Goal: Task Accomplishment & Management: Use online tool/utility

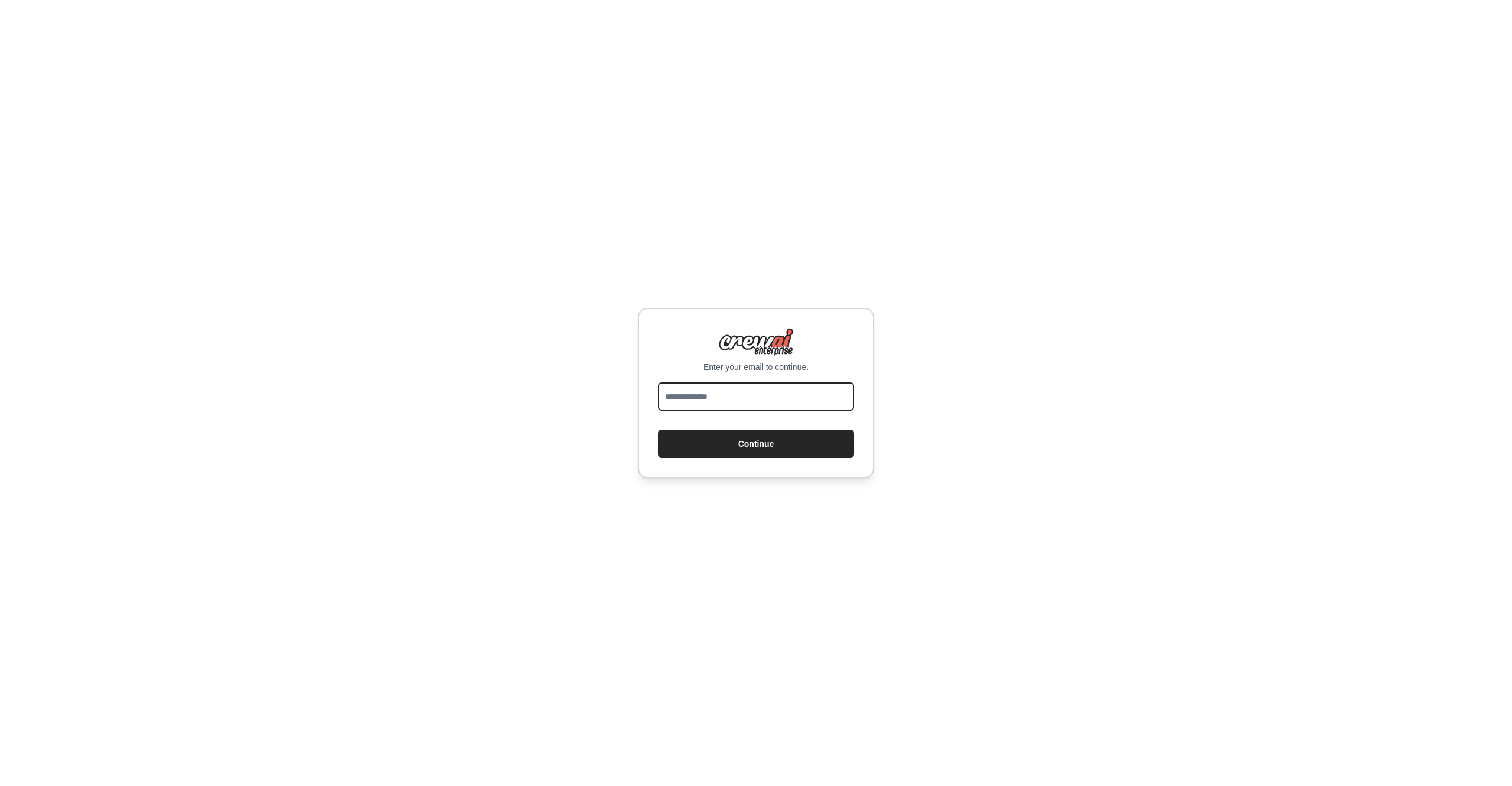
drag, startPoint x: 0, startPoint y: 0, endPoint x: 737, endPoint y: 401, distance: 839.0
click at [737, 401] on input "email" at bounding box center [756, 396] width 196 height 28
type input "**********"
click at [742, 432] on button "Continue" at bounding box center [756, 443] width 196 height 28
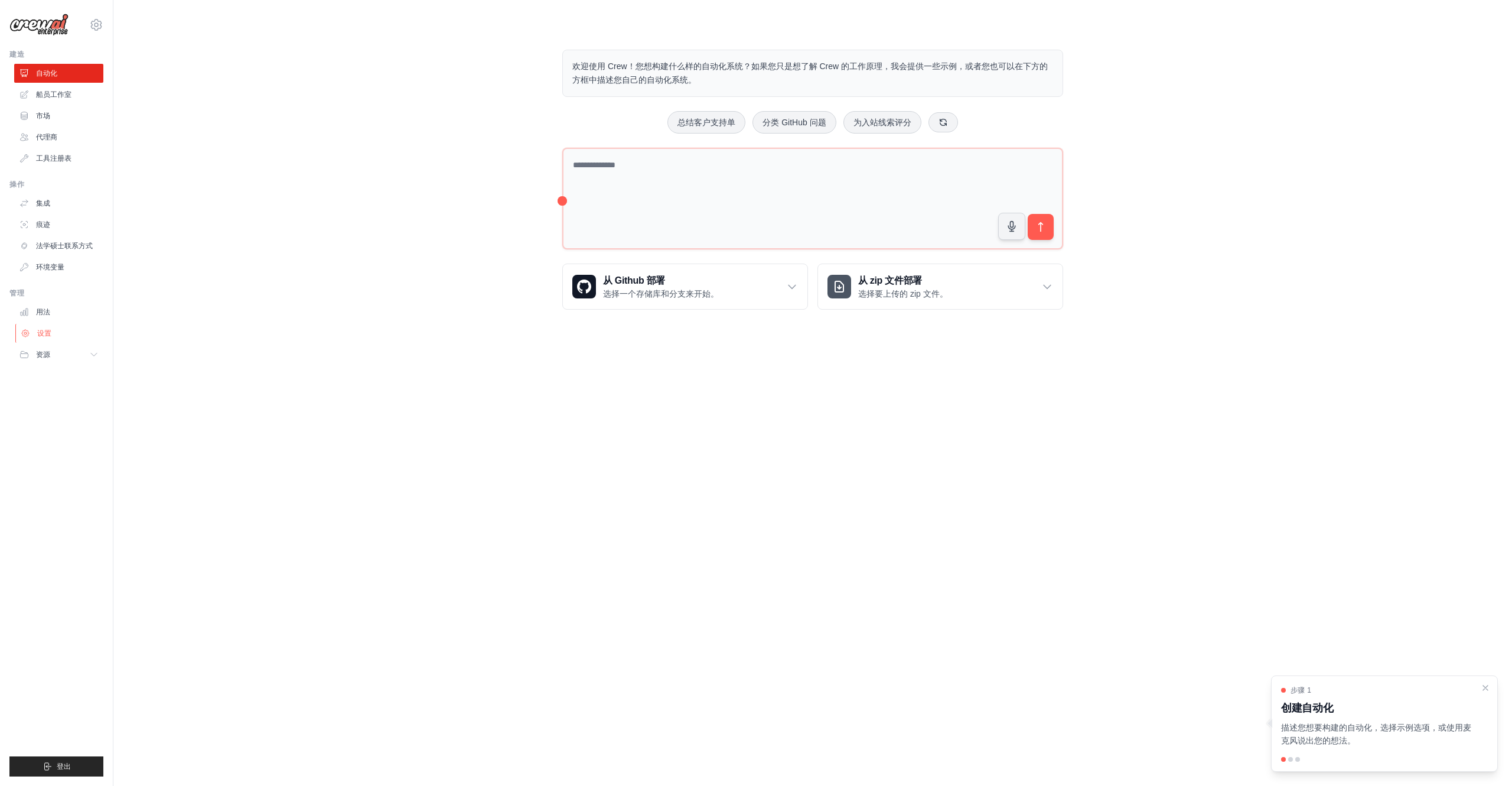
click at [45, 335] on font "设置" at bounding box center [45, 332] width 14 height 8
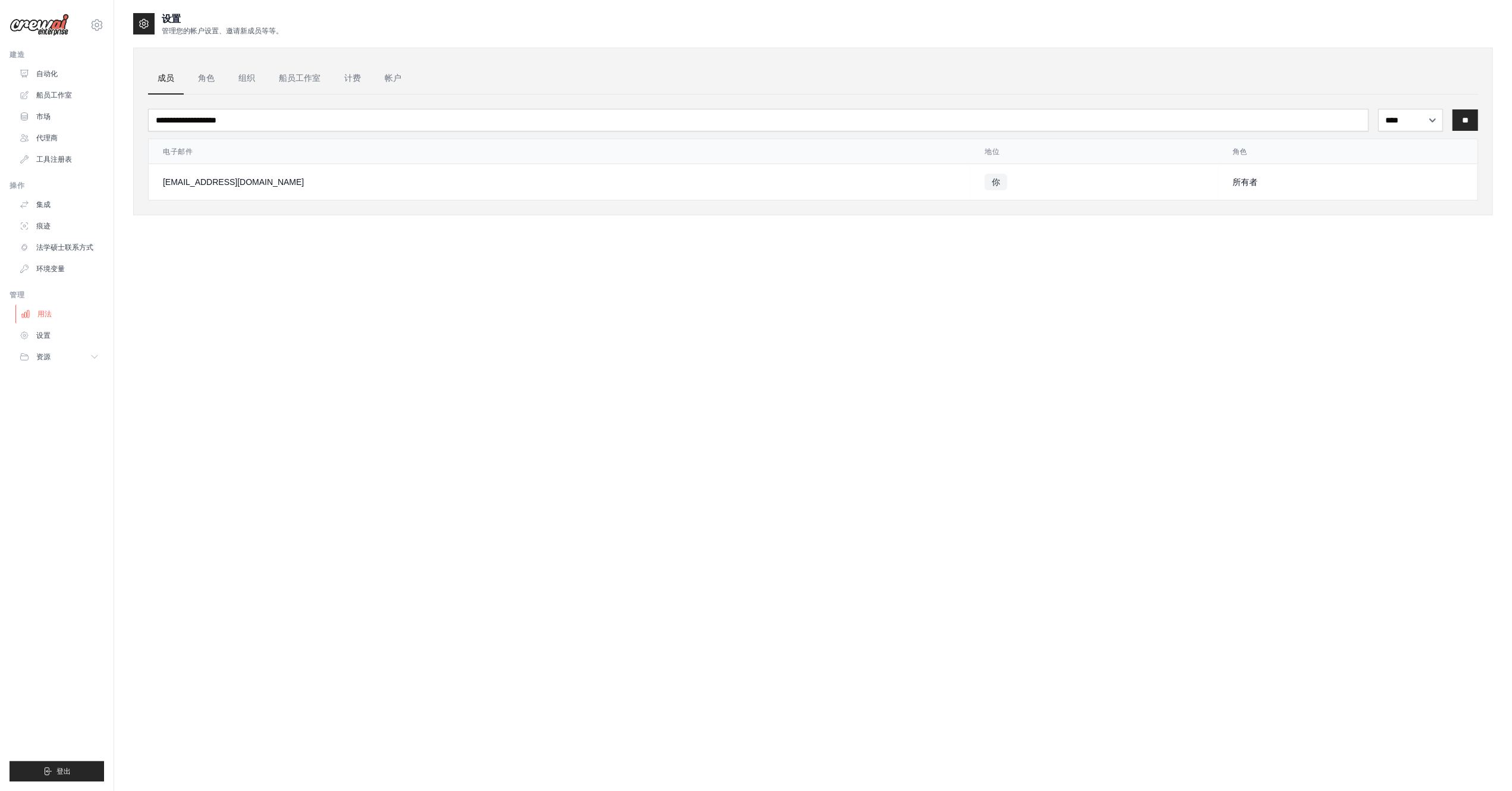
click at [46, 312] on font "用法" at bounding box center [45, 313] width 15 height 8
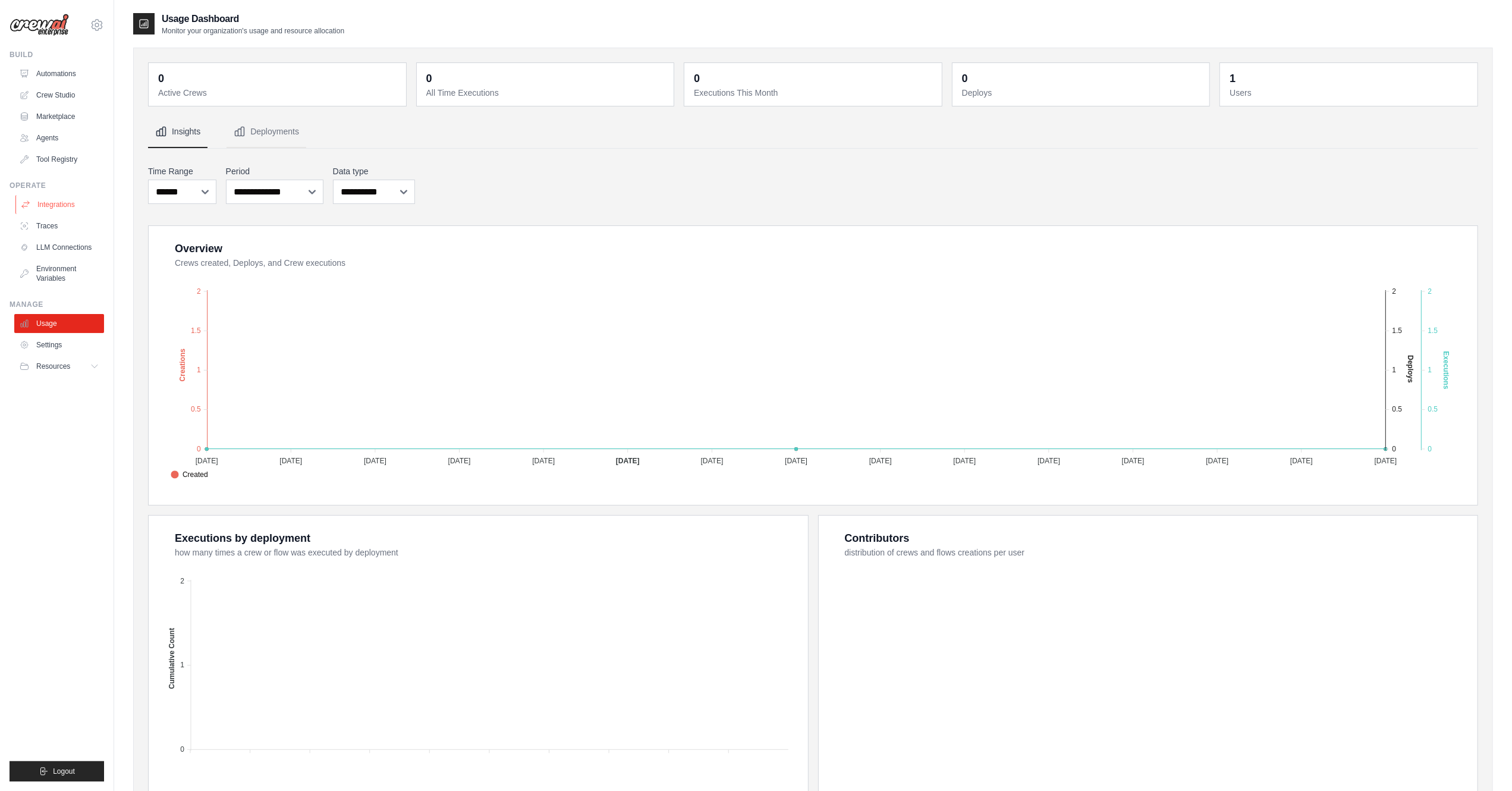
click at [60, 206] on link "Integrations" at bounding box center [60, 205] width 90 height 19
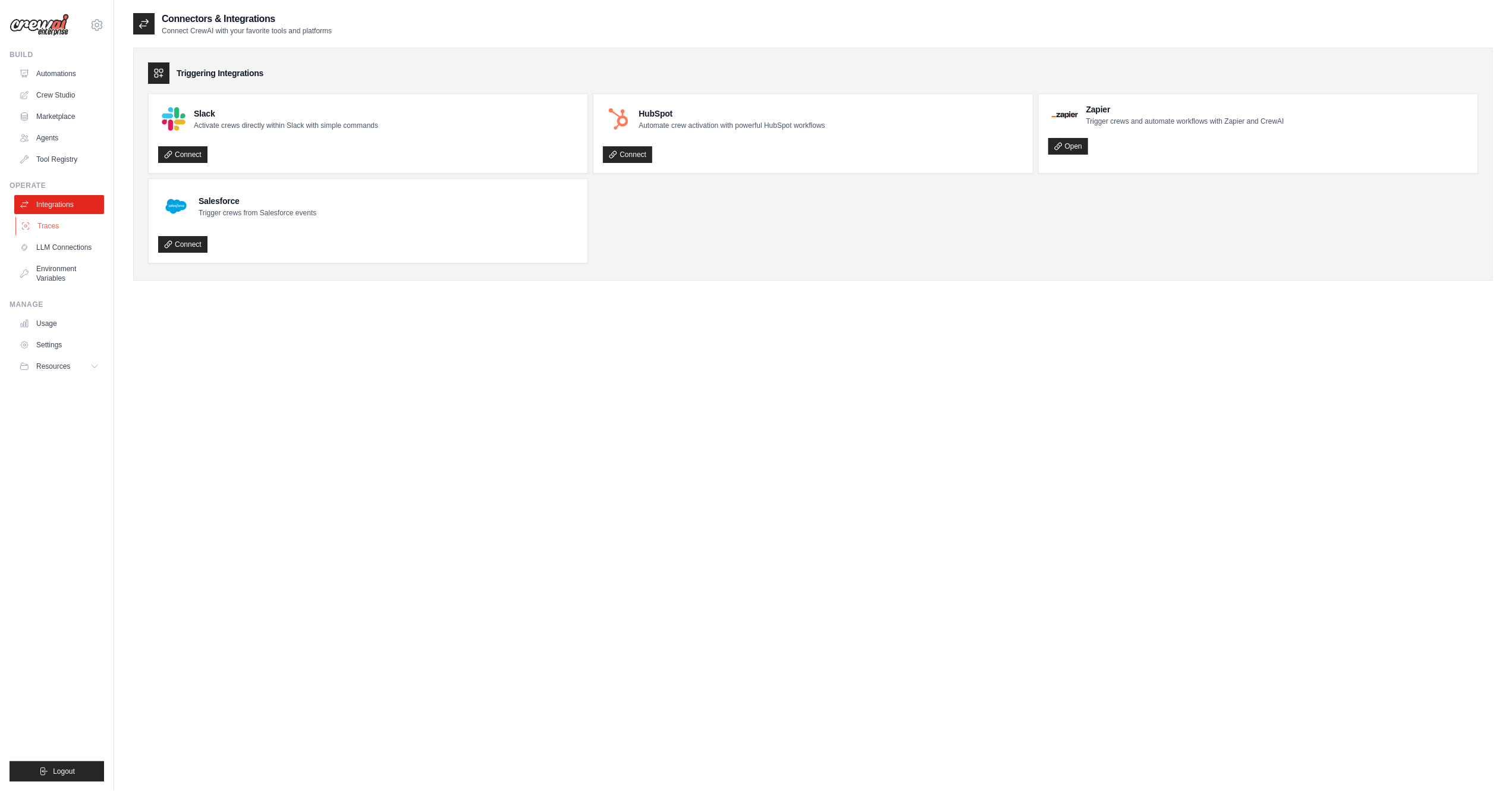
click at [65, 226] on link "Traces" at bounding box center [60, 226] width 90 height 19
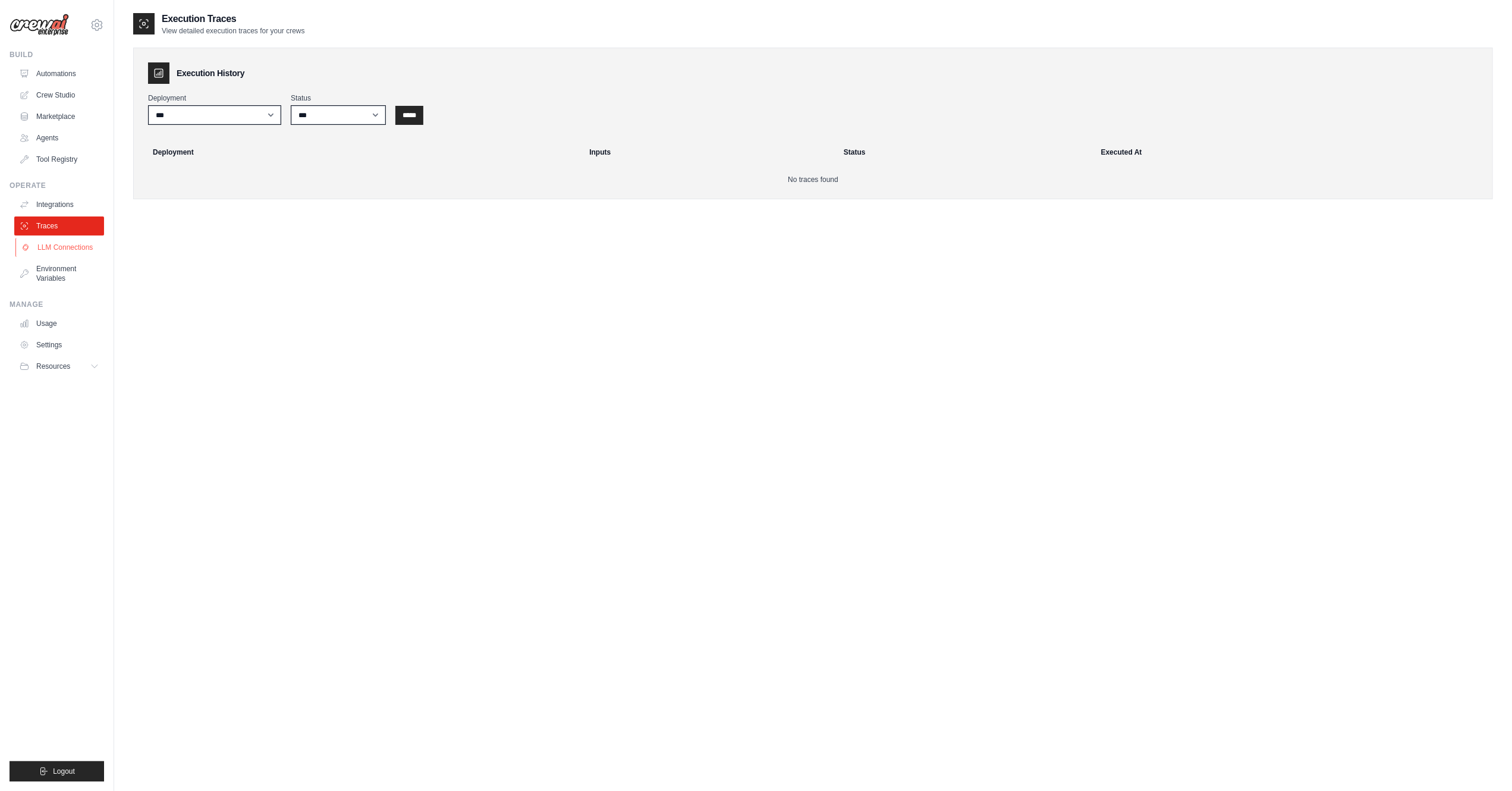
click at [67, 245] on link "LLM Connections" at bounding box center [60, 247] width 90 height 19
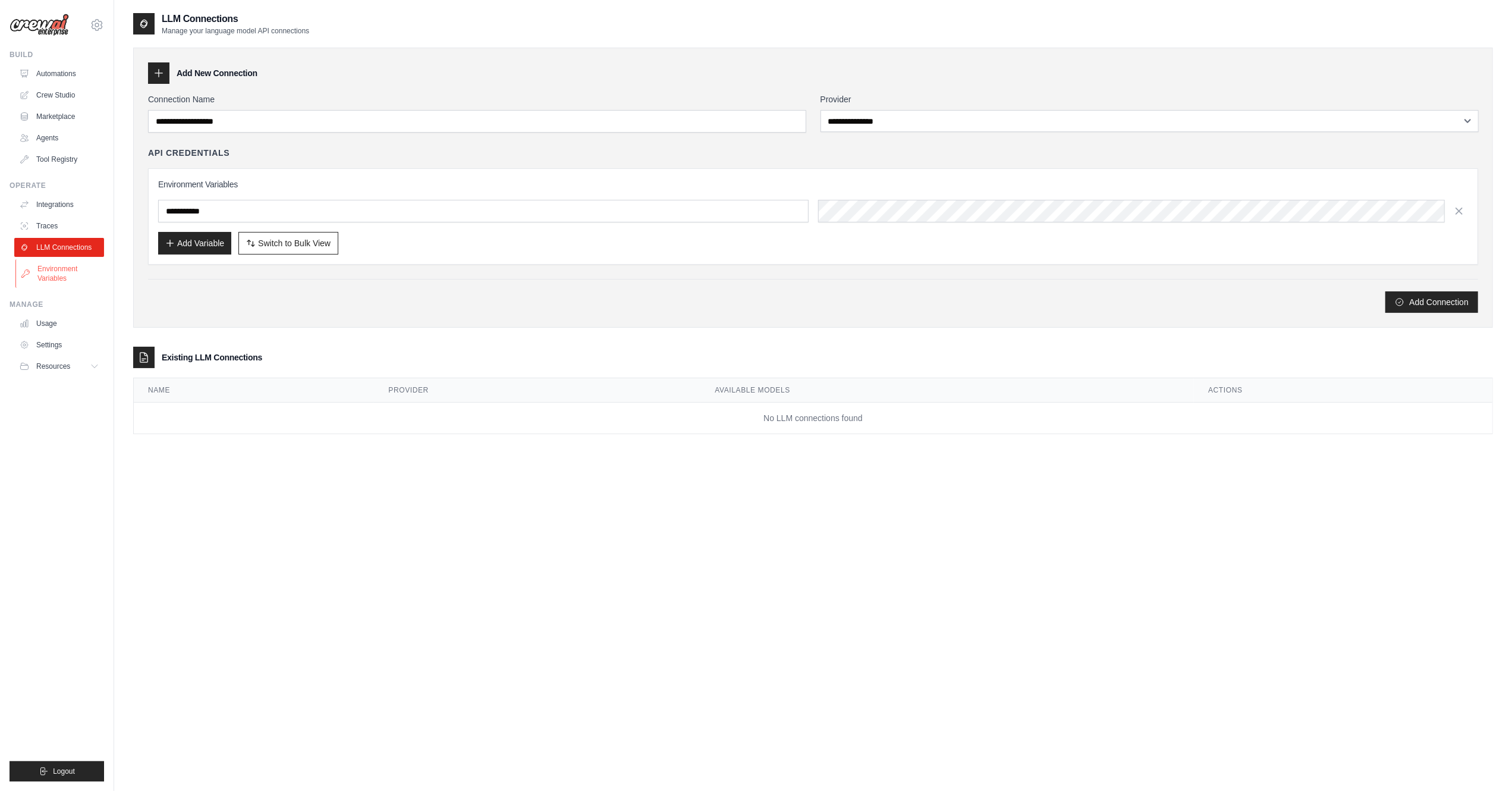
click at [67, 267] on link "Environment Variables" at bounding box center [60, 273] width 90 height 28
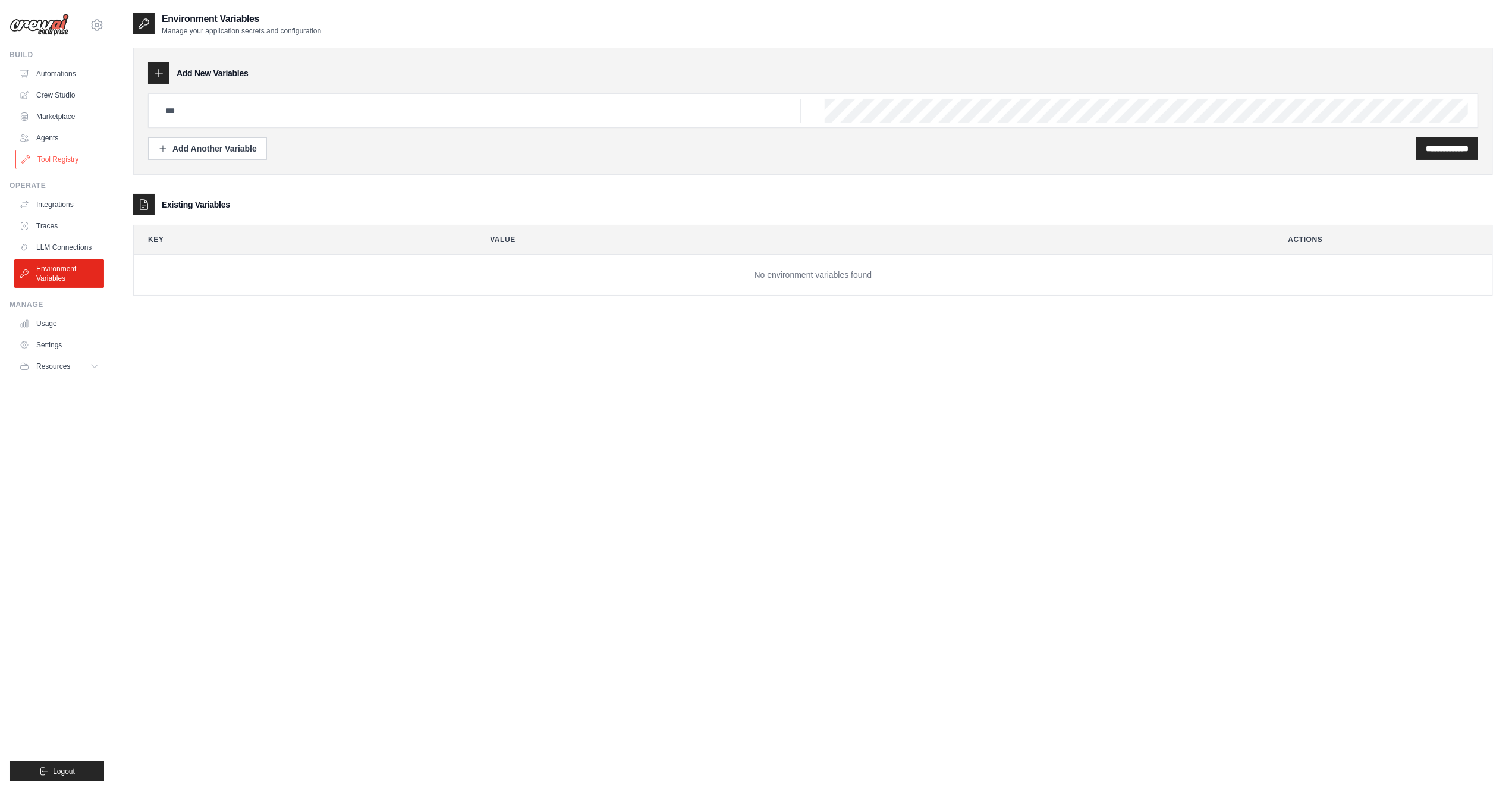
click at [66, 157] on link "Tool Registry" at bounding box center [60, 160] width 90 height 19
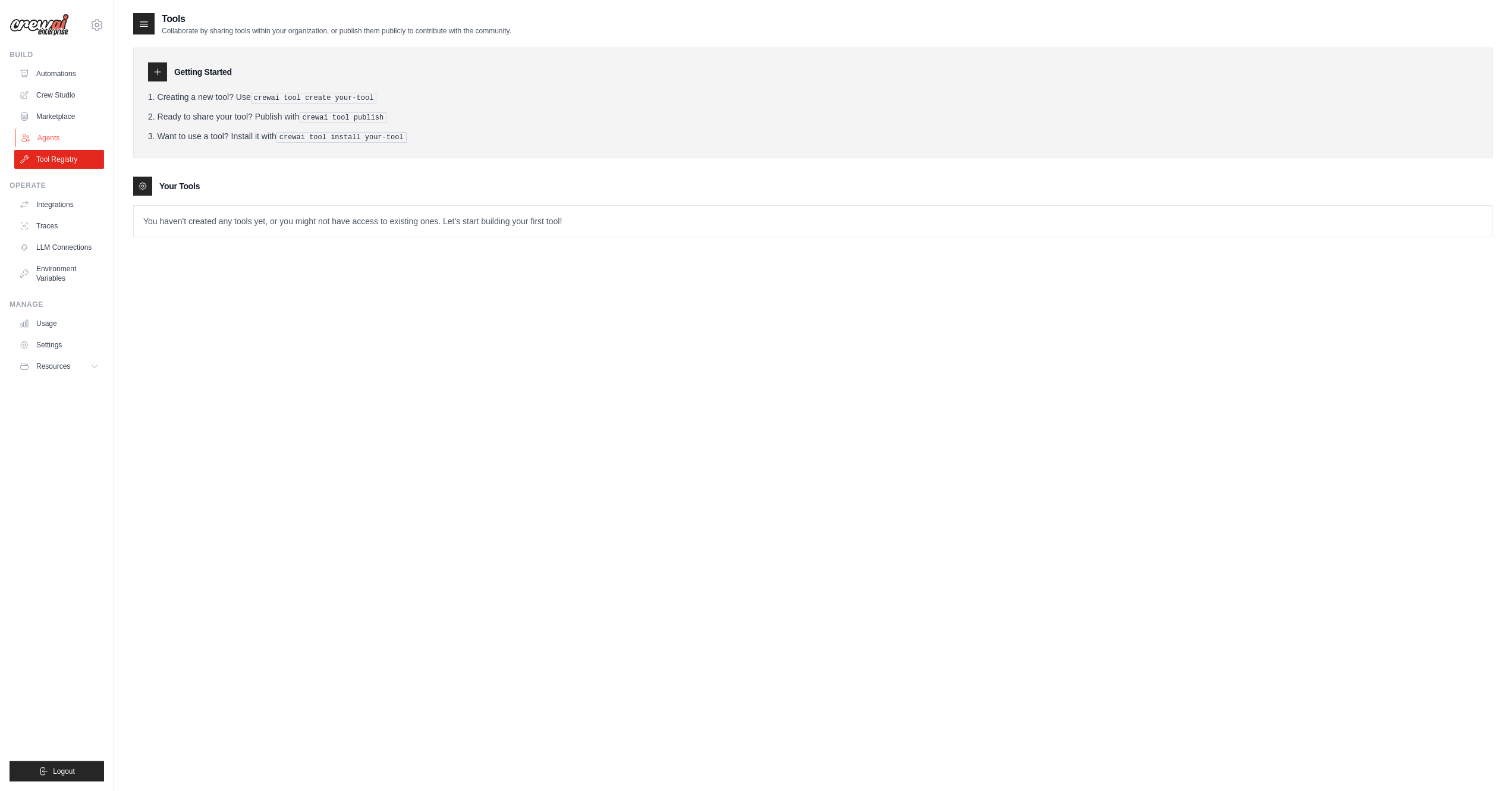
click at [54, 139] on link "Agents" at bounding box center [60, 138] width 90 height 19
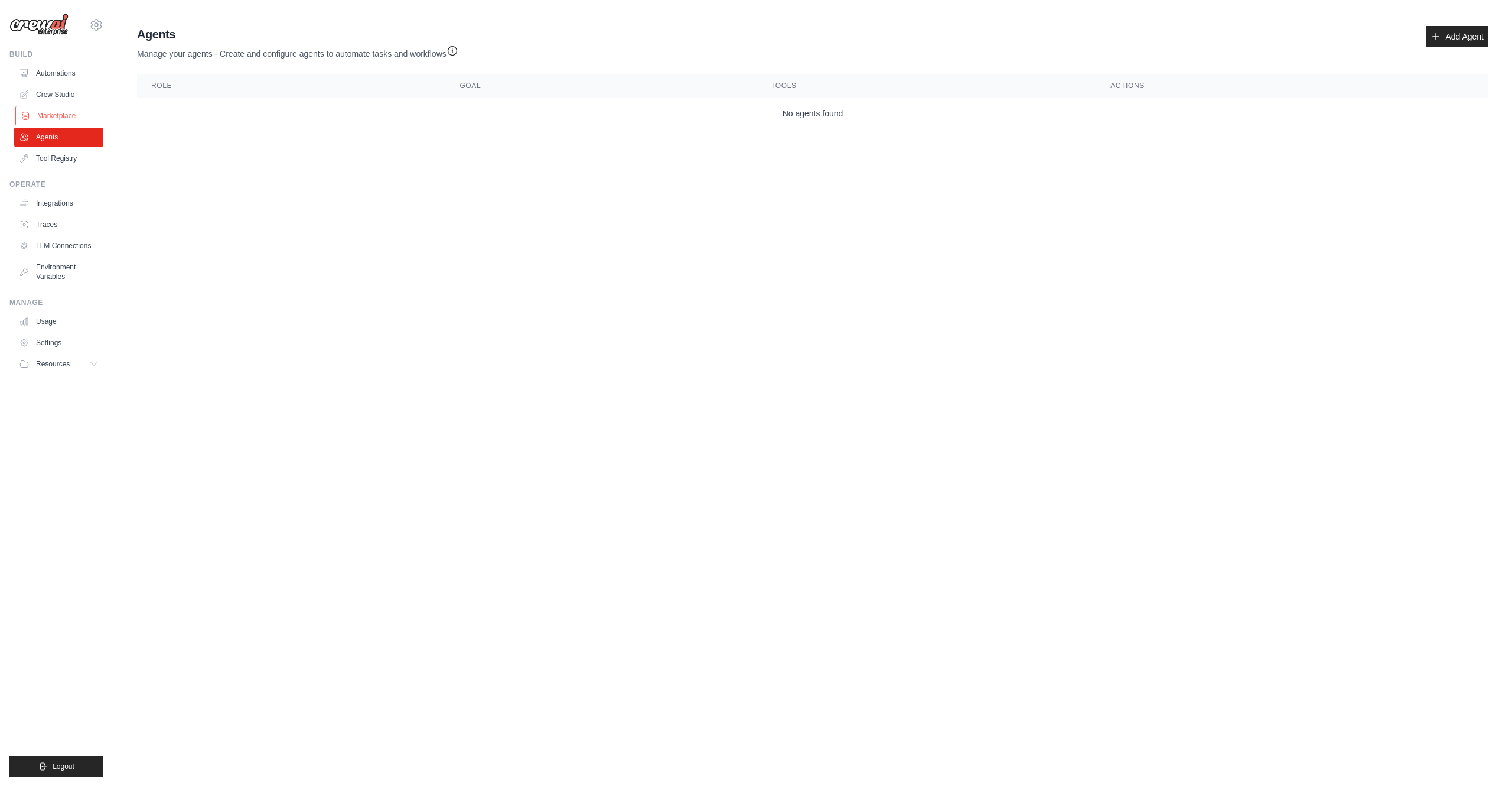
click at [63, 117] on link "Marketplace" at bounding box center [60, 116] width 89 height 19
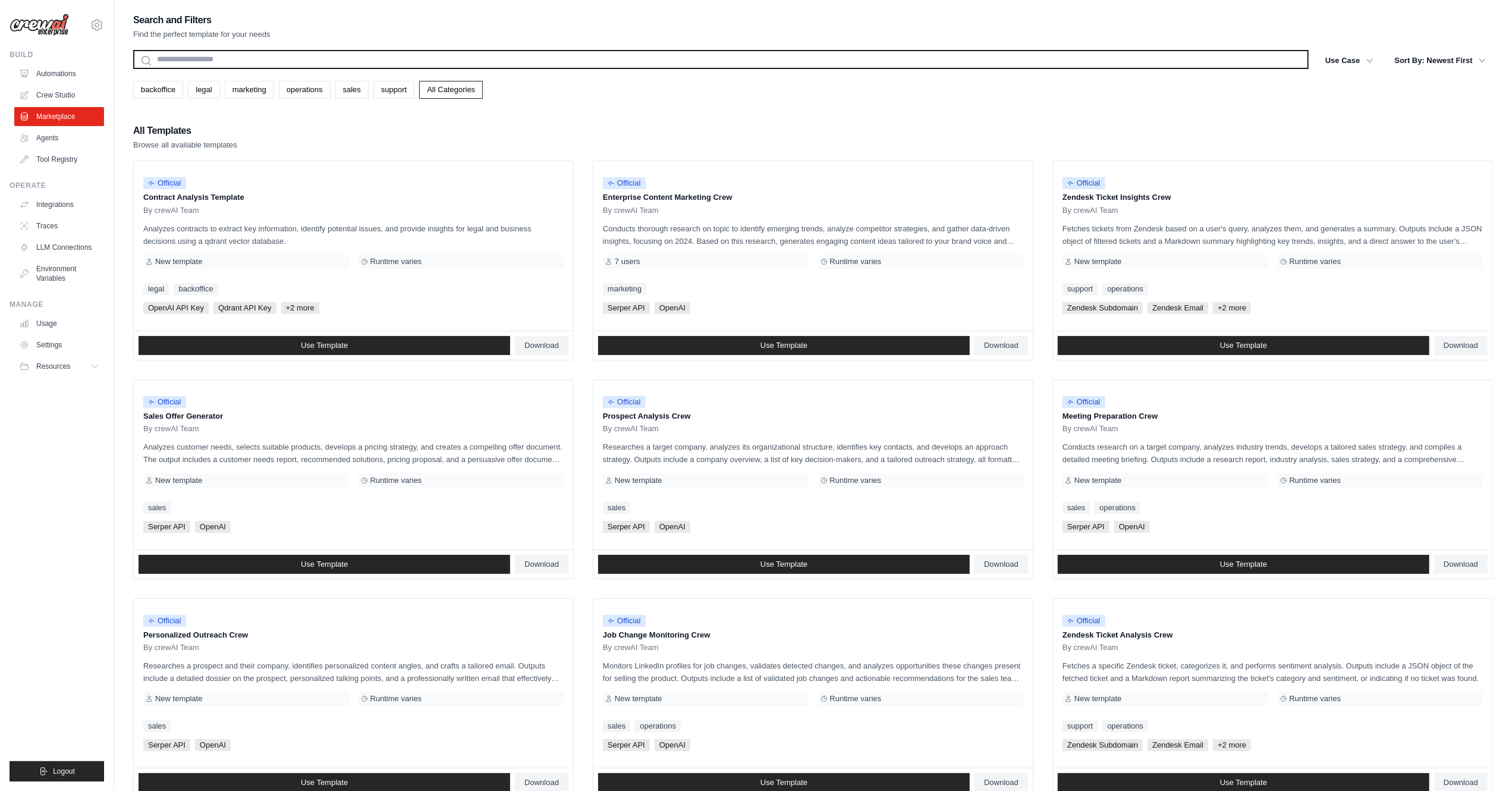
click at [283, 60] on input "text" at bounding box center [721, 60] width 1175 height 19
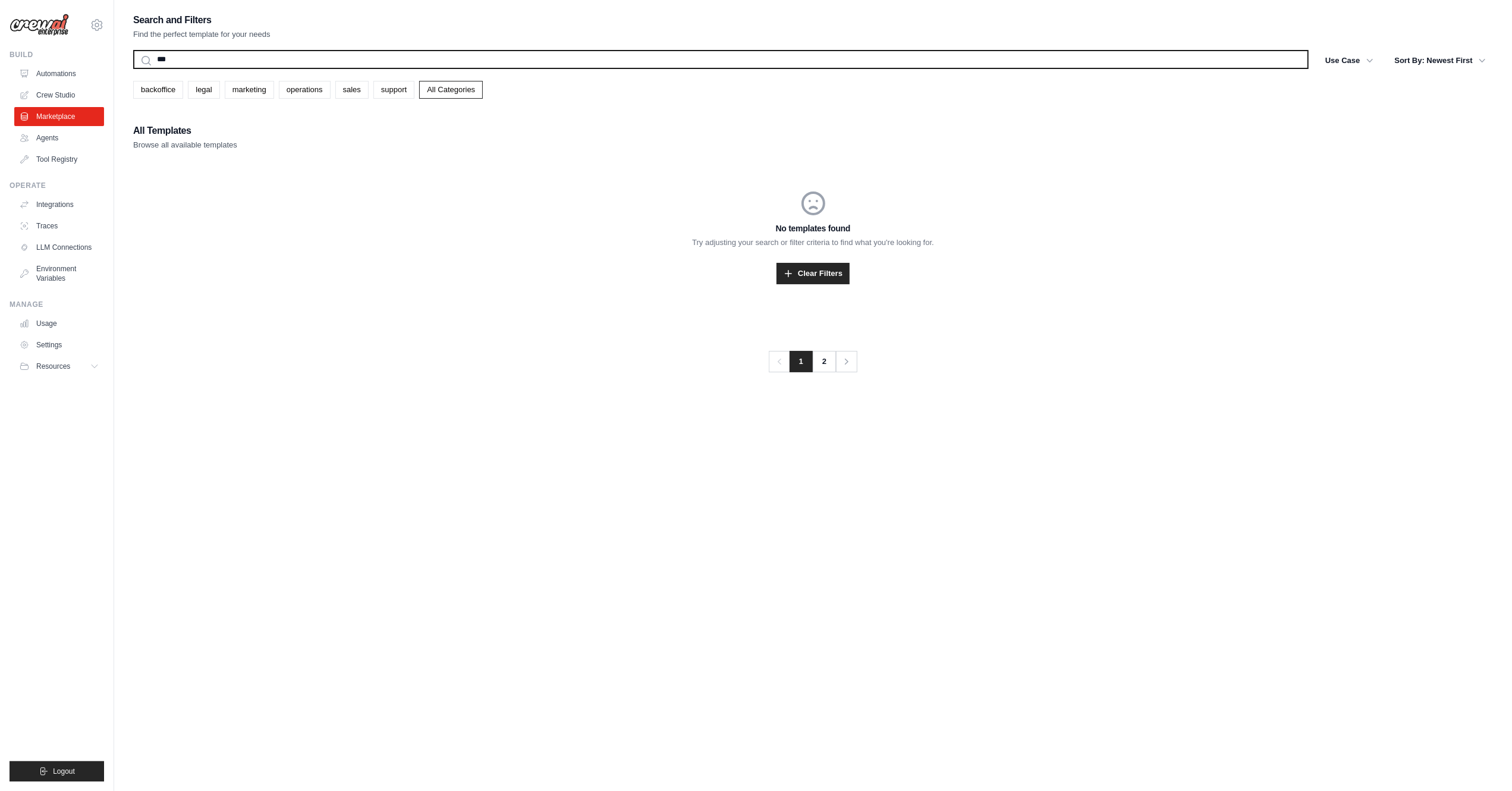
type input "***"
click at [133, 68] on button "Search" at bounding box center [133, 68] width 1 height 1
click at [350, 62] on input "***" at bounding box center [721, 60] width 1175 height 19
type input "**********"
click at [133, 68] on button "Search" at bounding box center [133, 68] width 1 height 1
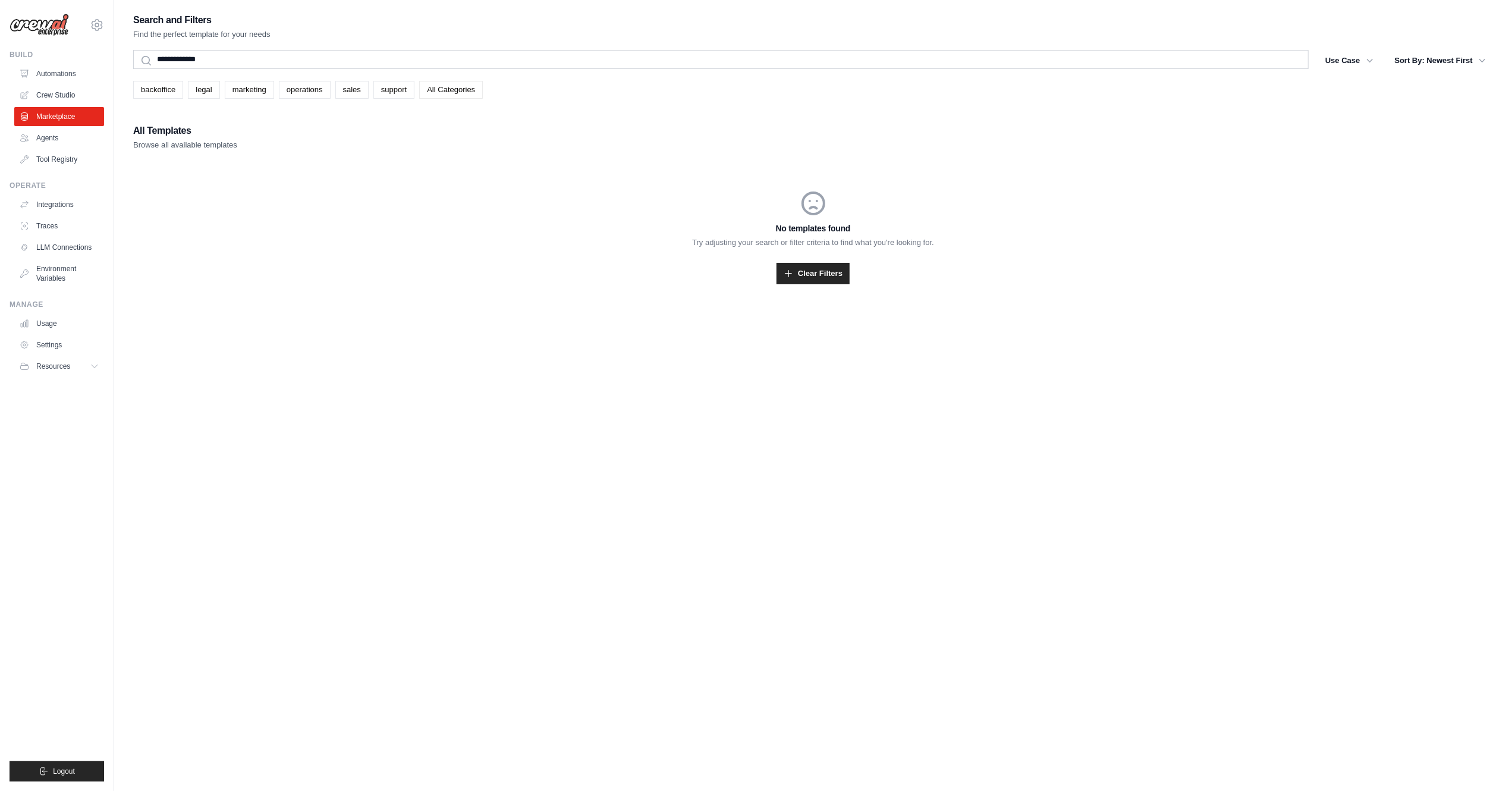
click at [479, 90] on link "All Categories" at bounding box center [451, 89] width 64 height 18
click at [396, 91] on link "support" at bounding box center [394, 89] width 41 height 18
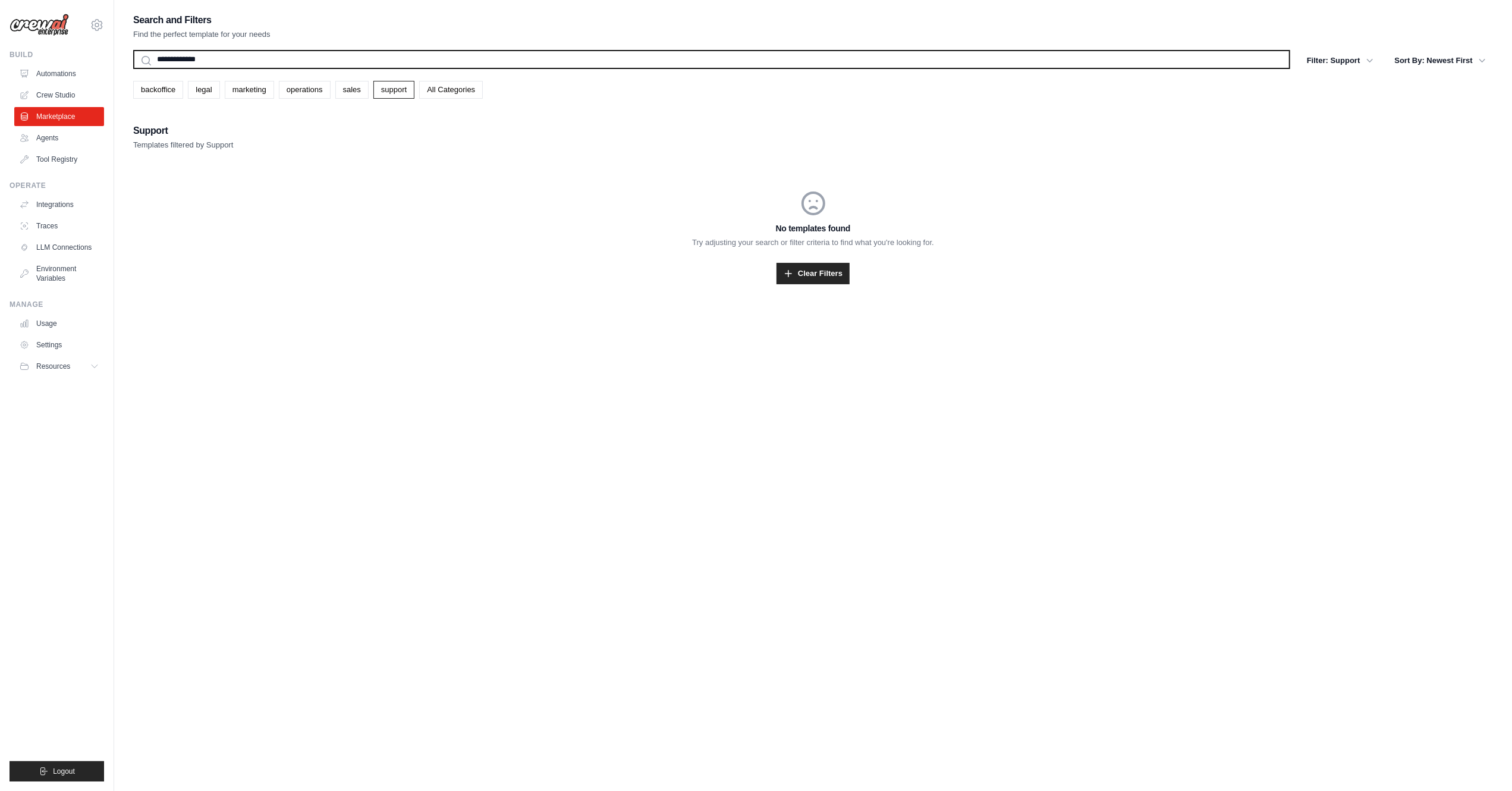
click at [229, 57] on input "**********" at bounding box center [712, 60] width 1157 height 19
click at [133, 68] on button "Search" at bounding box center [133, 68] width 1 height 1
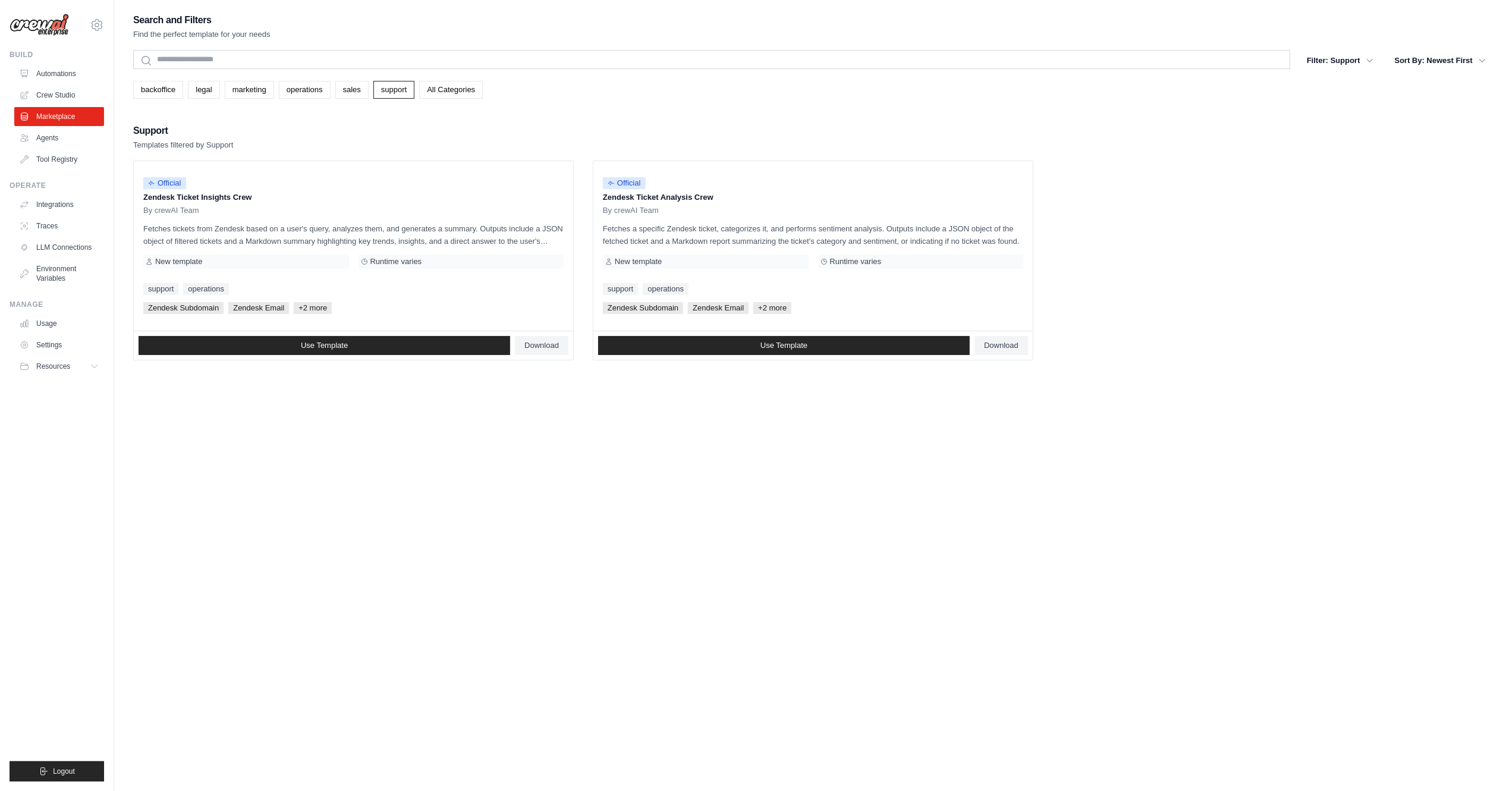
click at [229, 147] on p "Templates filtered by Support" at bounding box center [184, 145] width 100 height 12
click at [166, 85] on link "backoffice" at bounding box center [158, 89] width 50 height 18
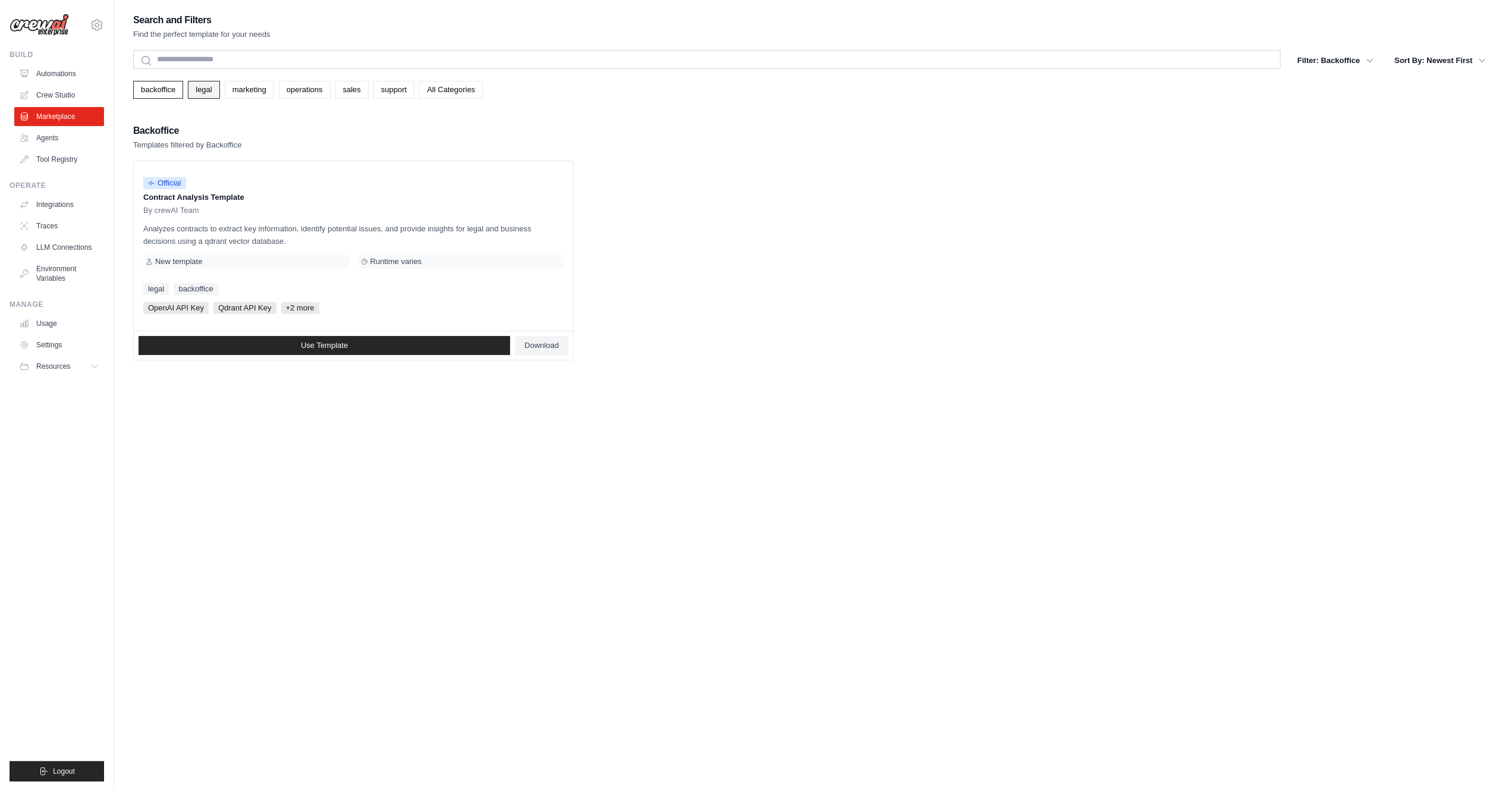
click at [210, 90] on link "legal" at bounding box center [203, 89] width 31 height 18
click at [249, 92] on link "marketing" at bounding box center [250, 89] width 49 height 18
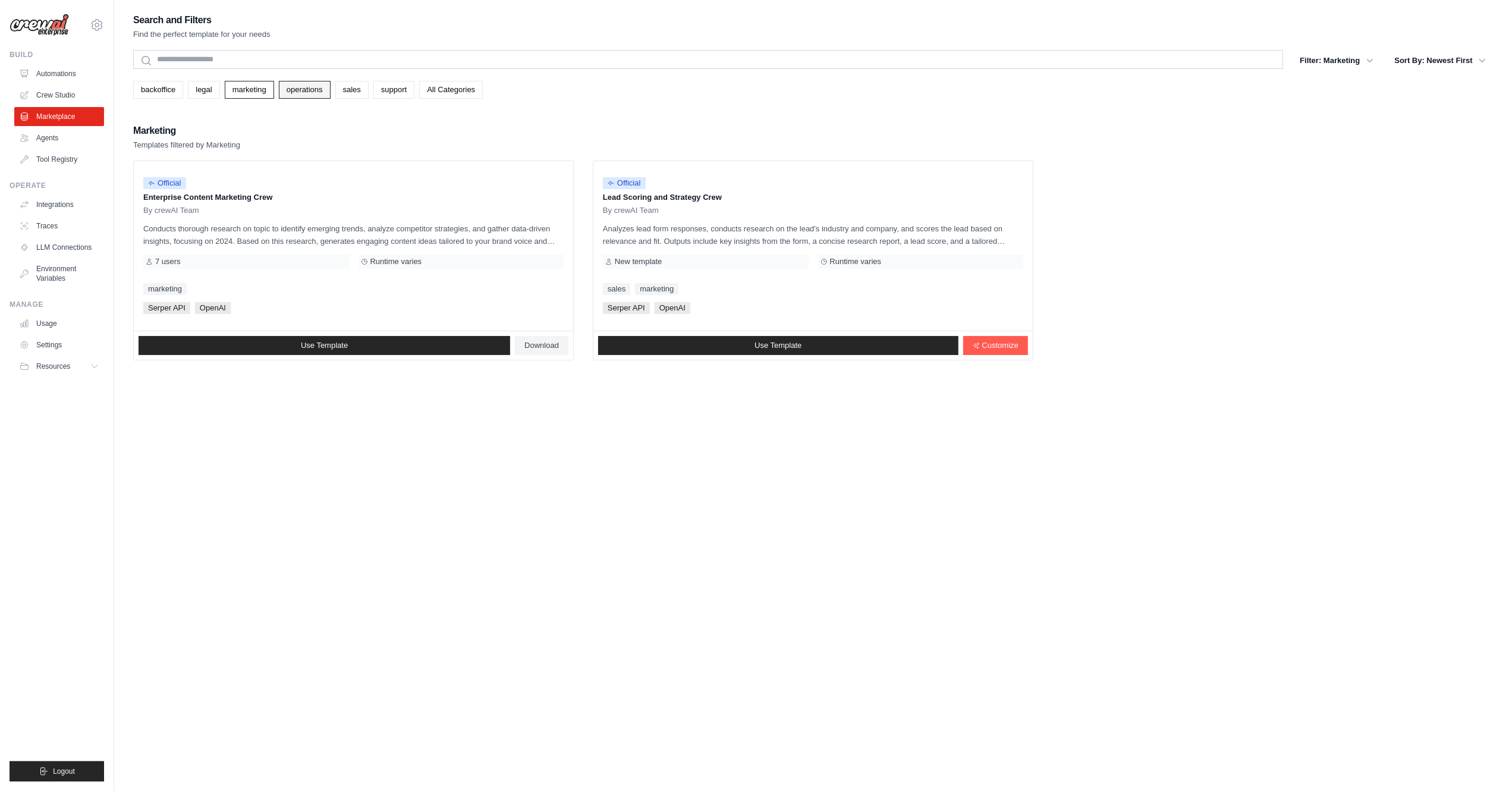
click at [298, 90] on link "operations" at bounding box center [304, 89] width 52 height 18
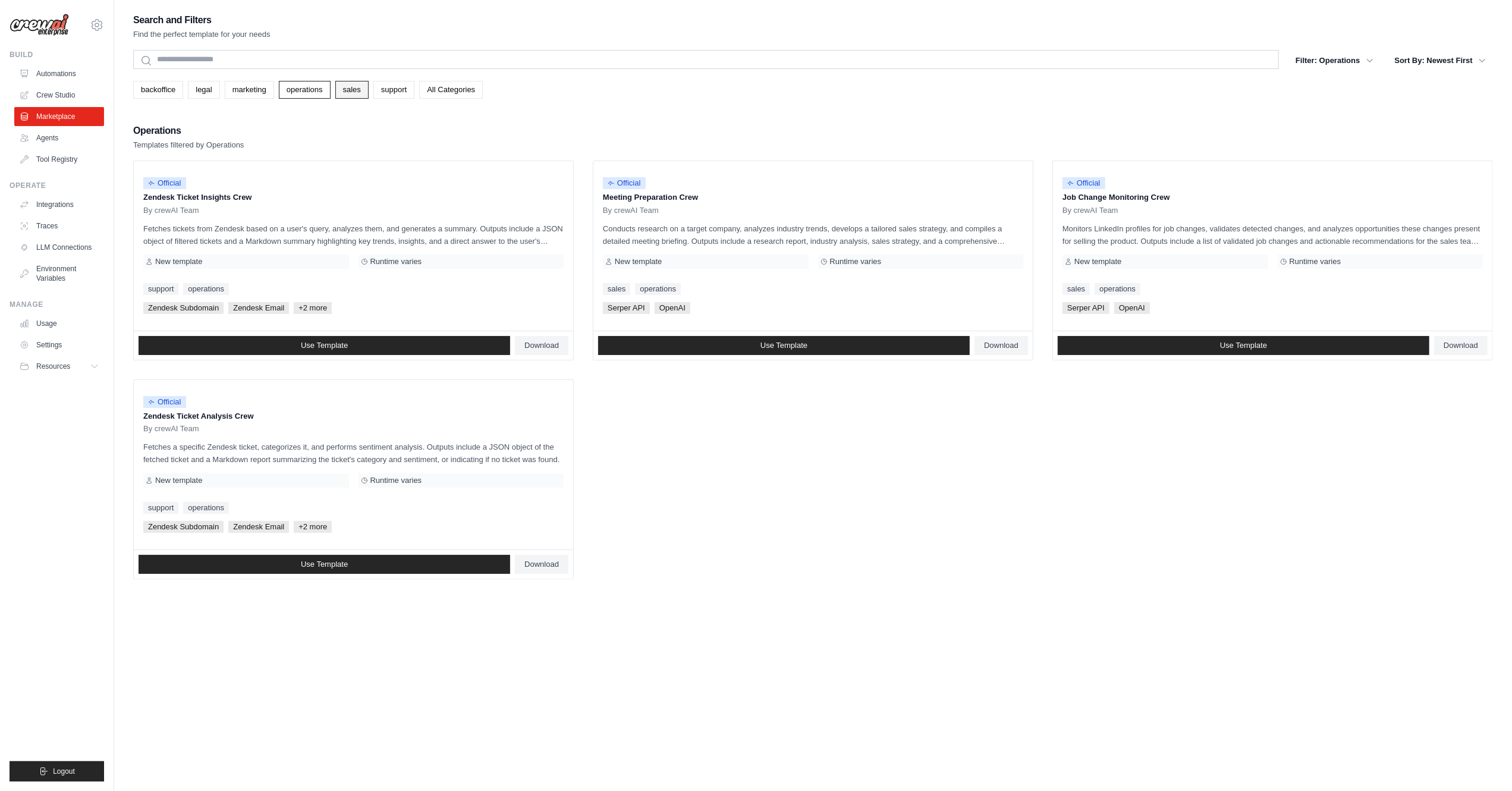
click at [369, 86] on link "sales" at bounding box center [352, 89] width 33 height 18
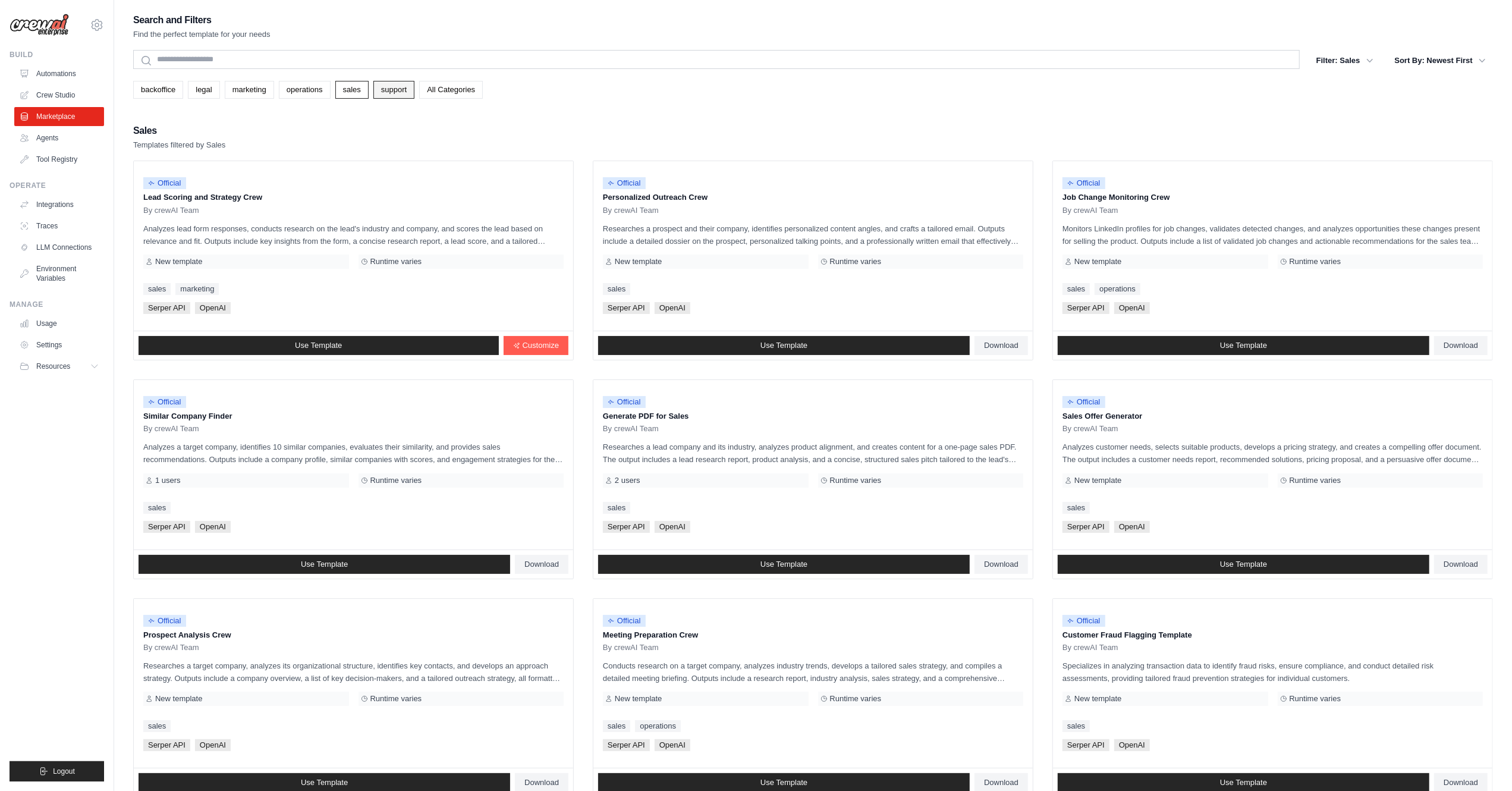
click at [408, 88] on link "support" at bounding box center [394, 89] width 41 height 18
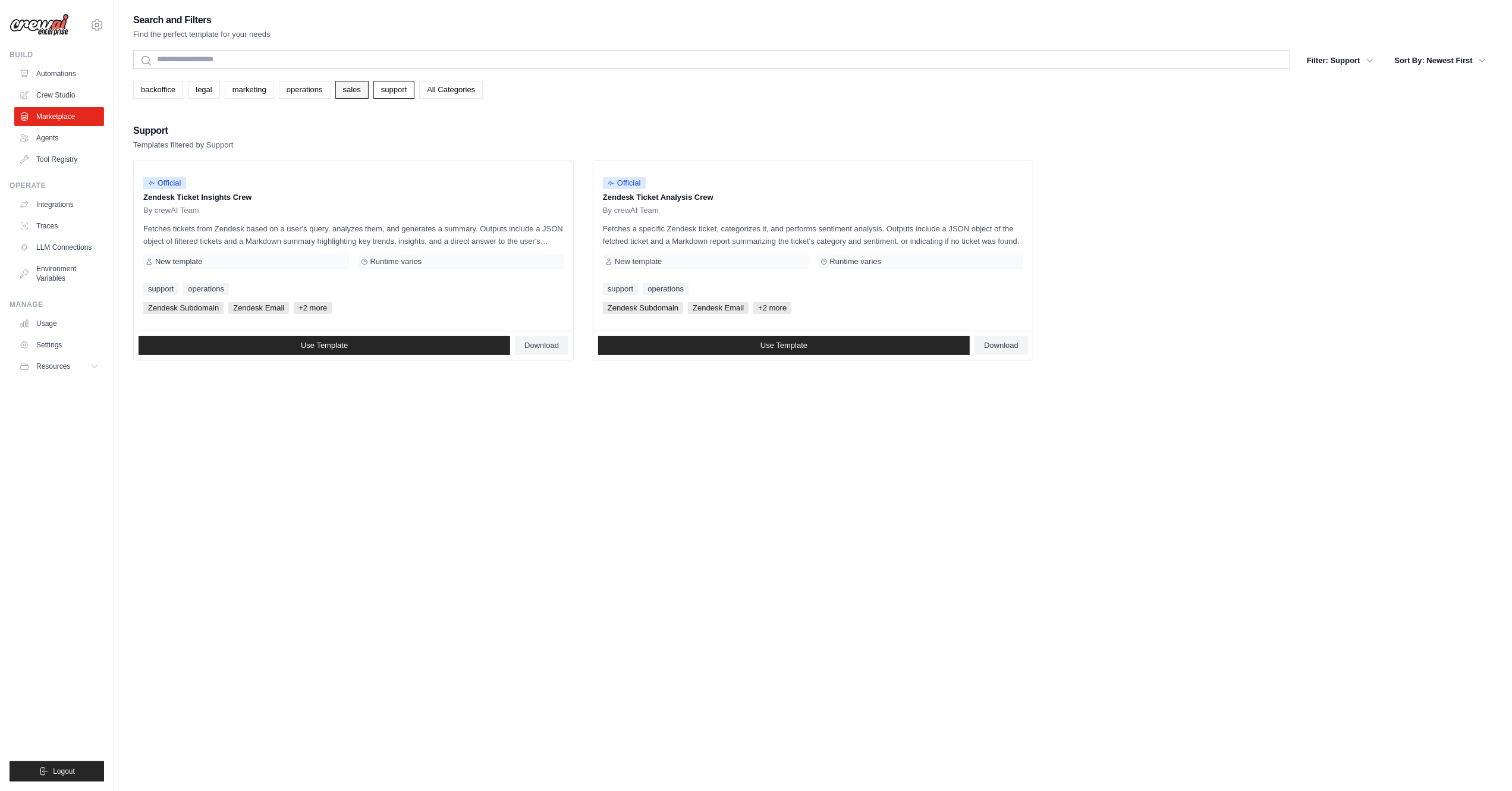
click at [369, 92] on link "sales" at bounding box center [352, 89] width 33 height 18
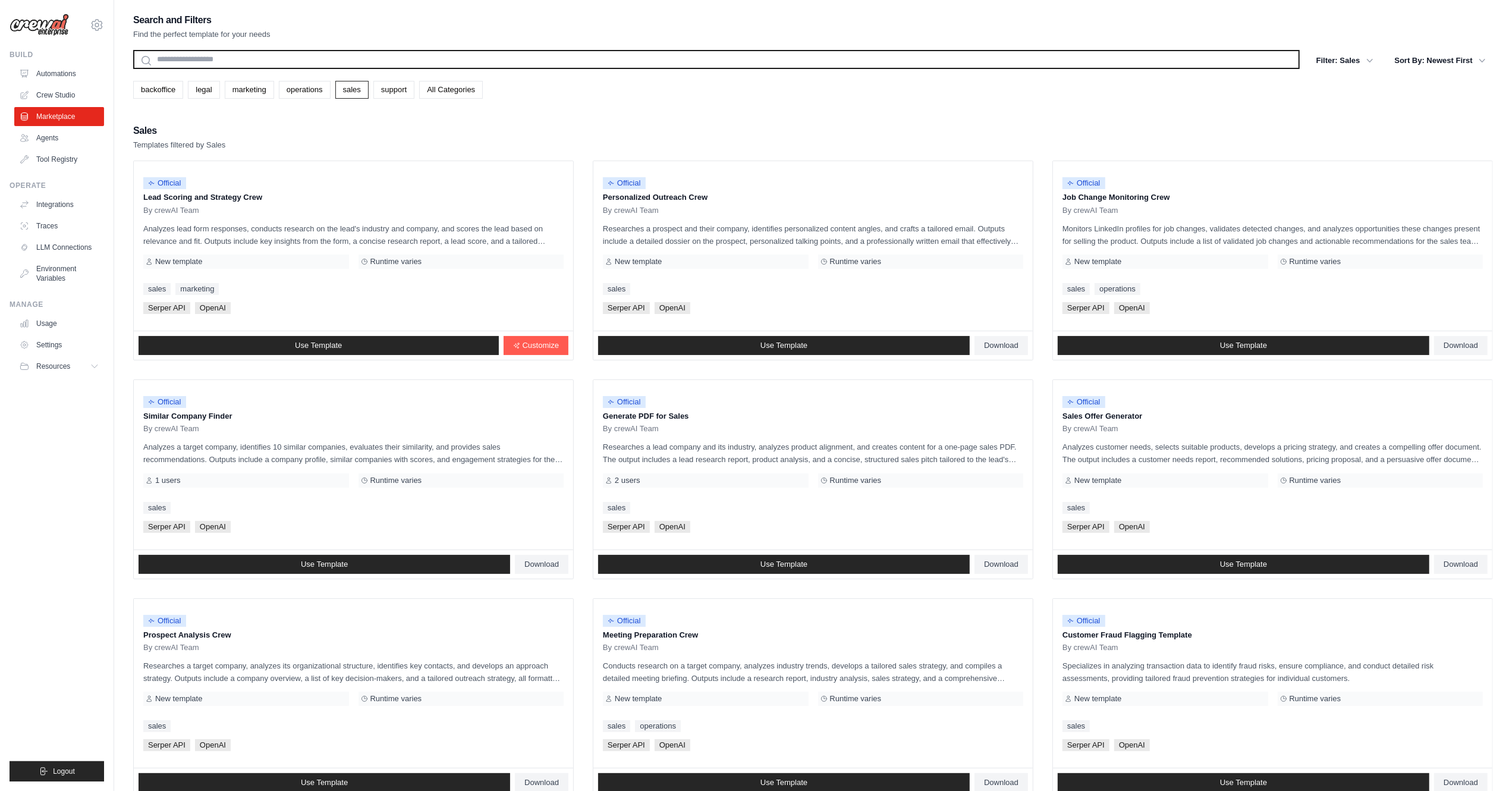
click at [241, 65] on input "text" at bounding box center [717, 60] width 1167 height 19
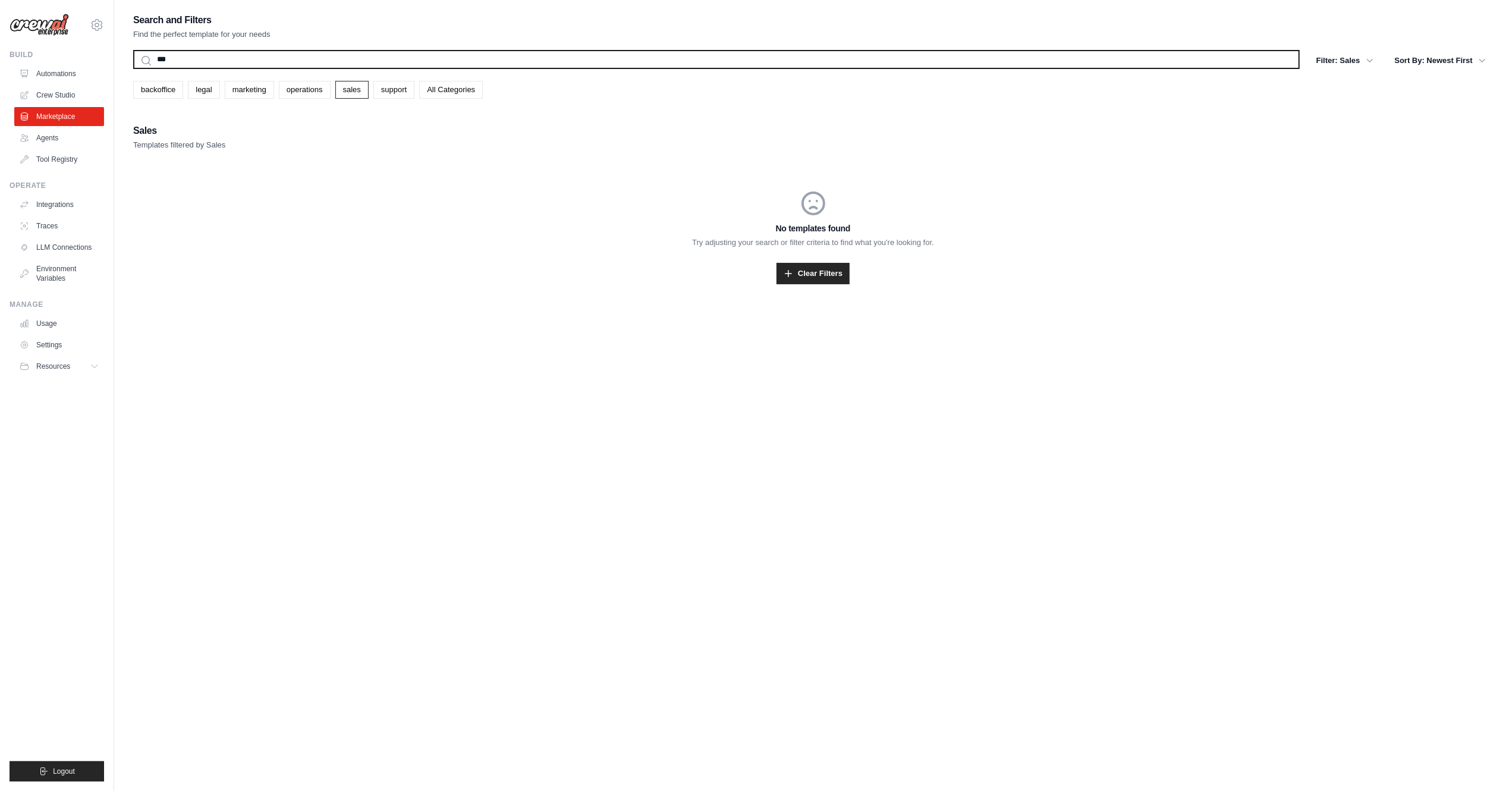
type input "***"
click at [133, 68] on button "Search" at bounding box center [133, 68] width 1 height 1
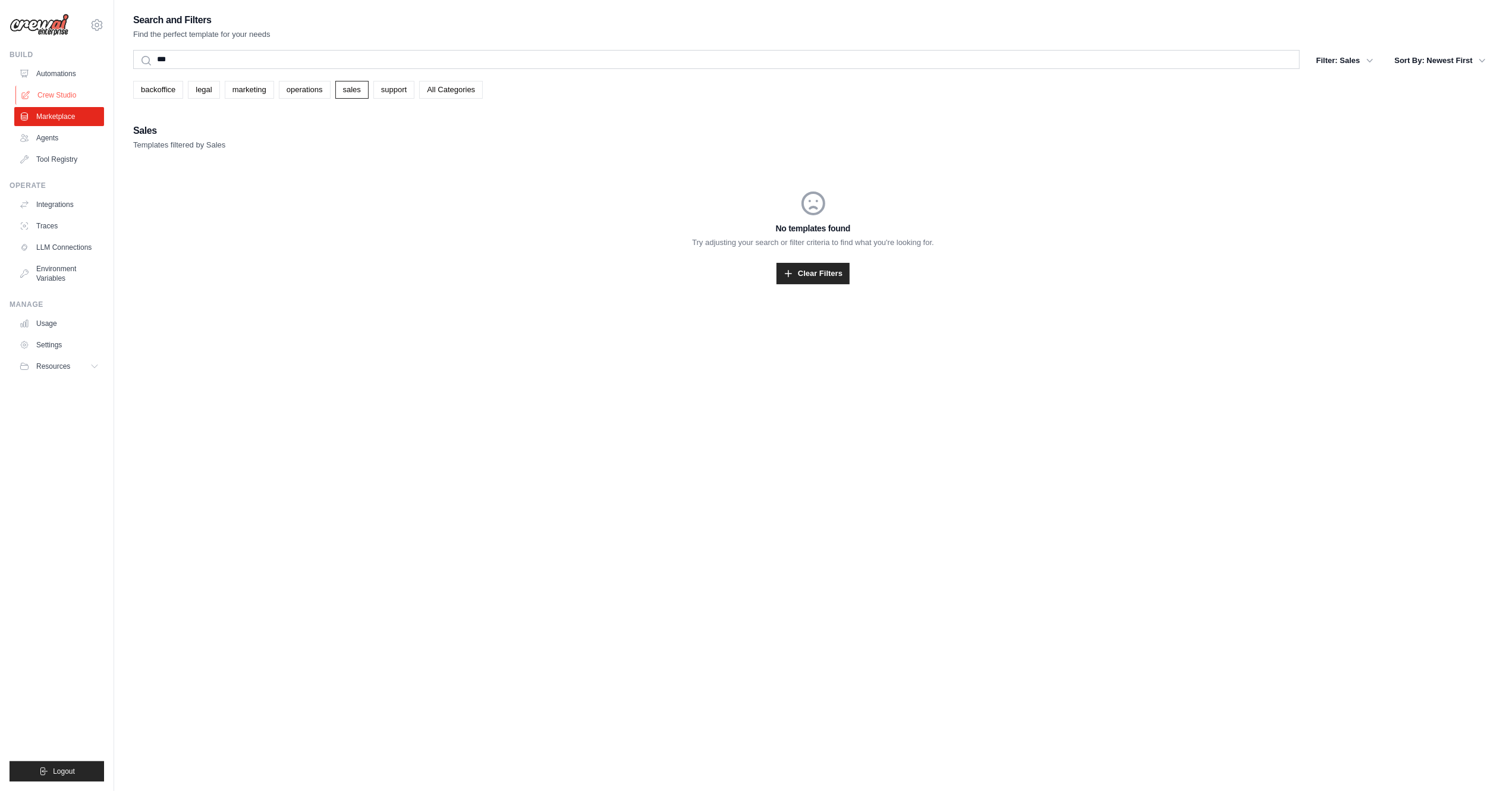
click at [64, 99] on link "Crew Studio" at bounding box center [60, 95] width 90 height 19
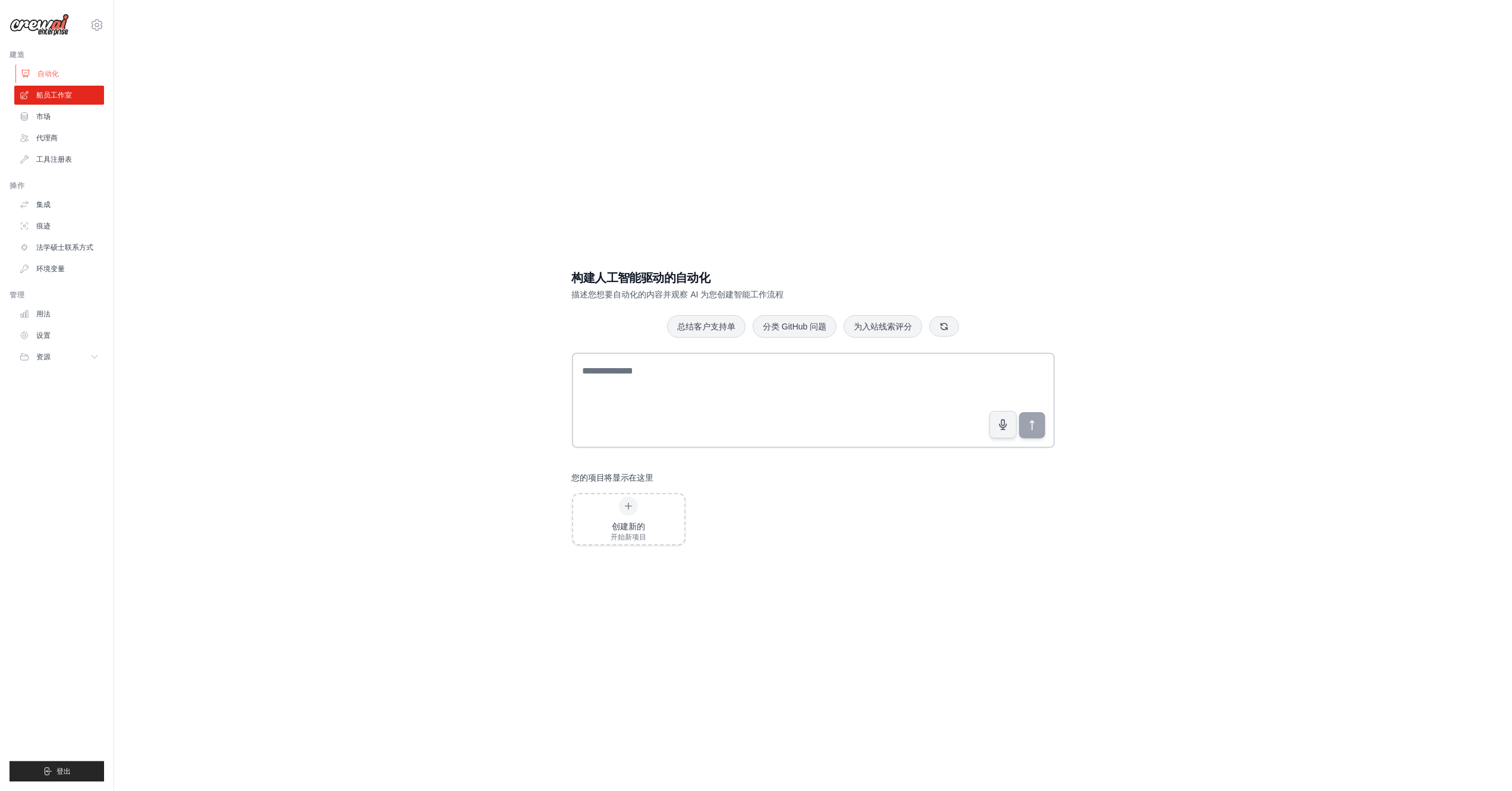
click at [62, 66] on link "自动化" at bounding box center [60, 74] width 90 height 19
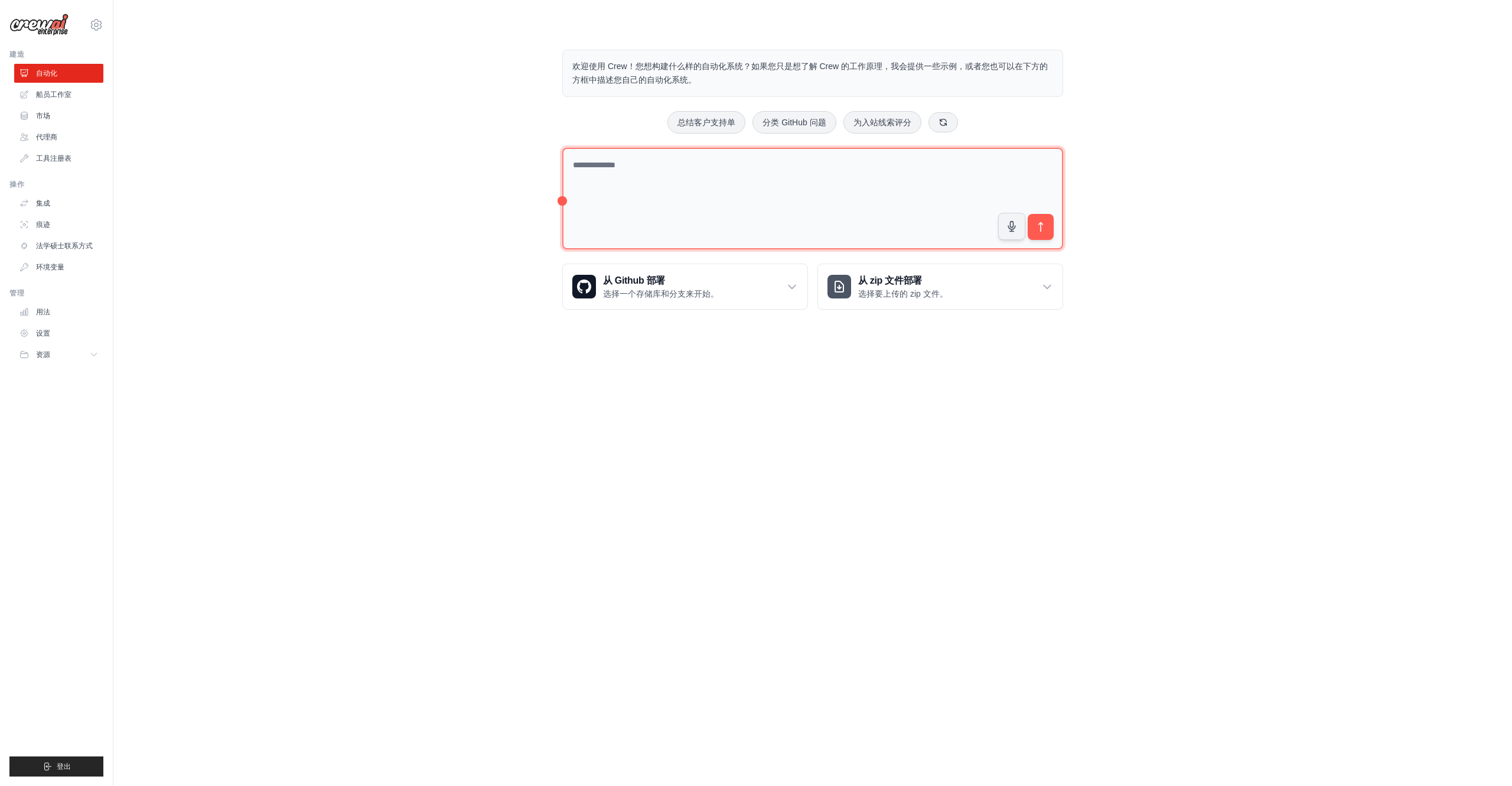
click at [652, 173] on textarea at bounding box center [812, 199] width 501 height 102
paste textarea "**********"
type textarea "**********"
click at [793, 286] on icon at bounding box center [792, 286] width 12 height 12
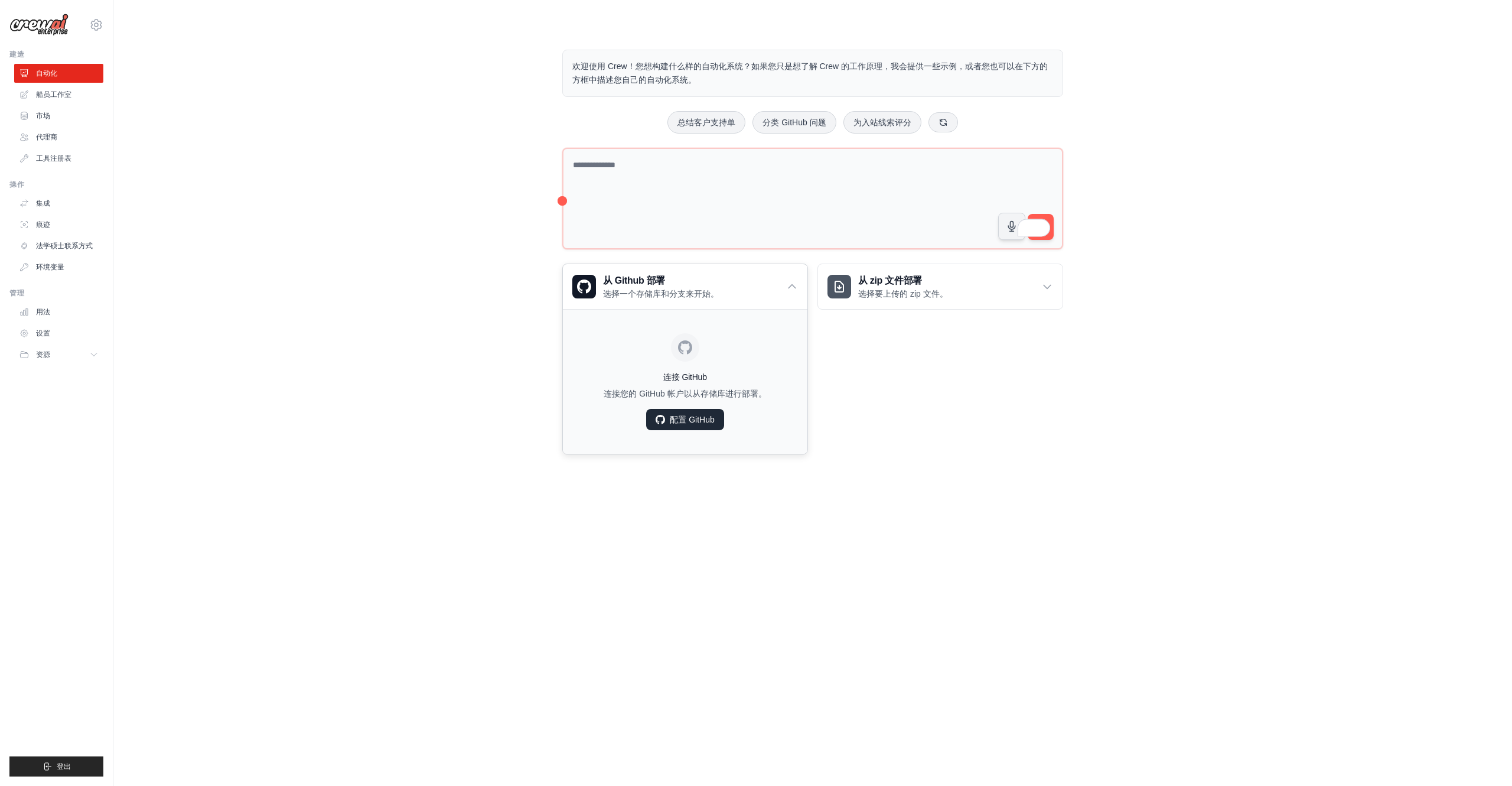
click at [708, 425] on link "配置 GitHub" at bounding box center [685, 420] width 77 height 22
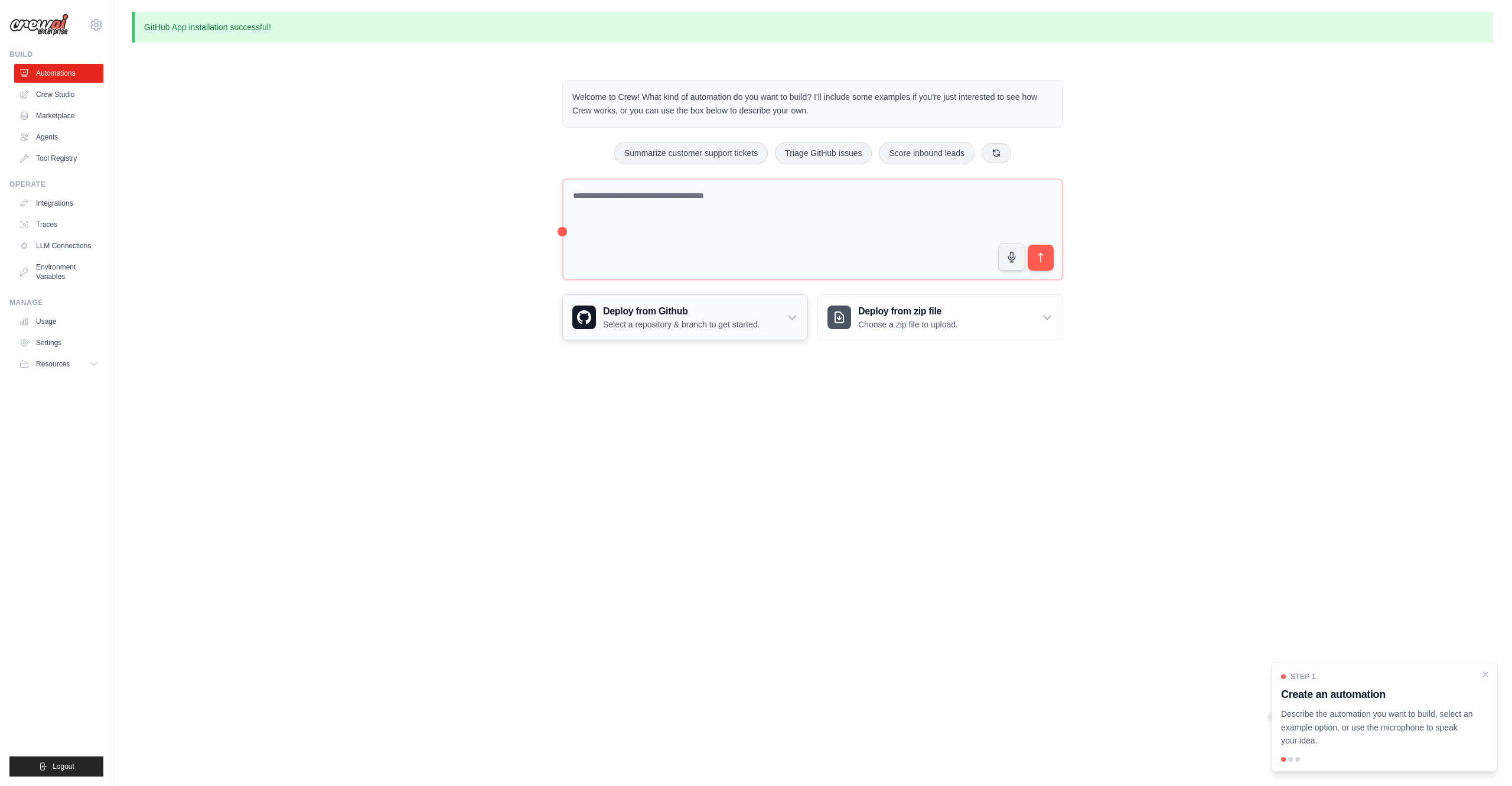
click at [760, 316] on h3 "Deploy from Github" at bounding box center [681, 312] width 156 height 14
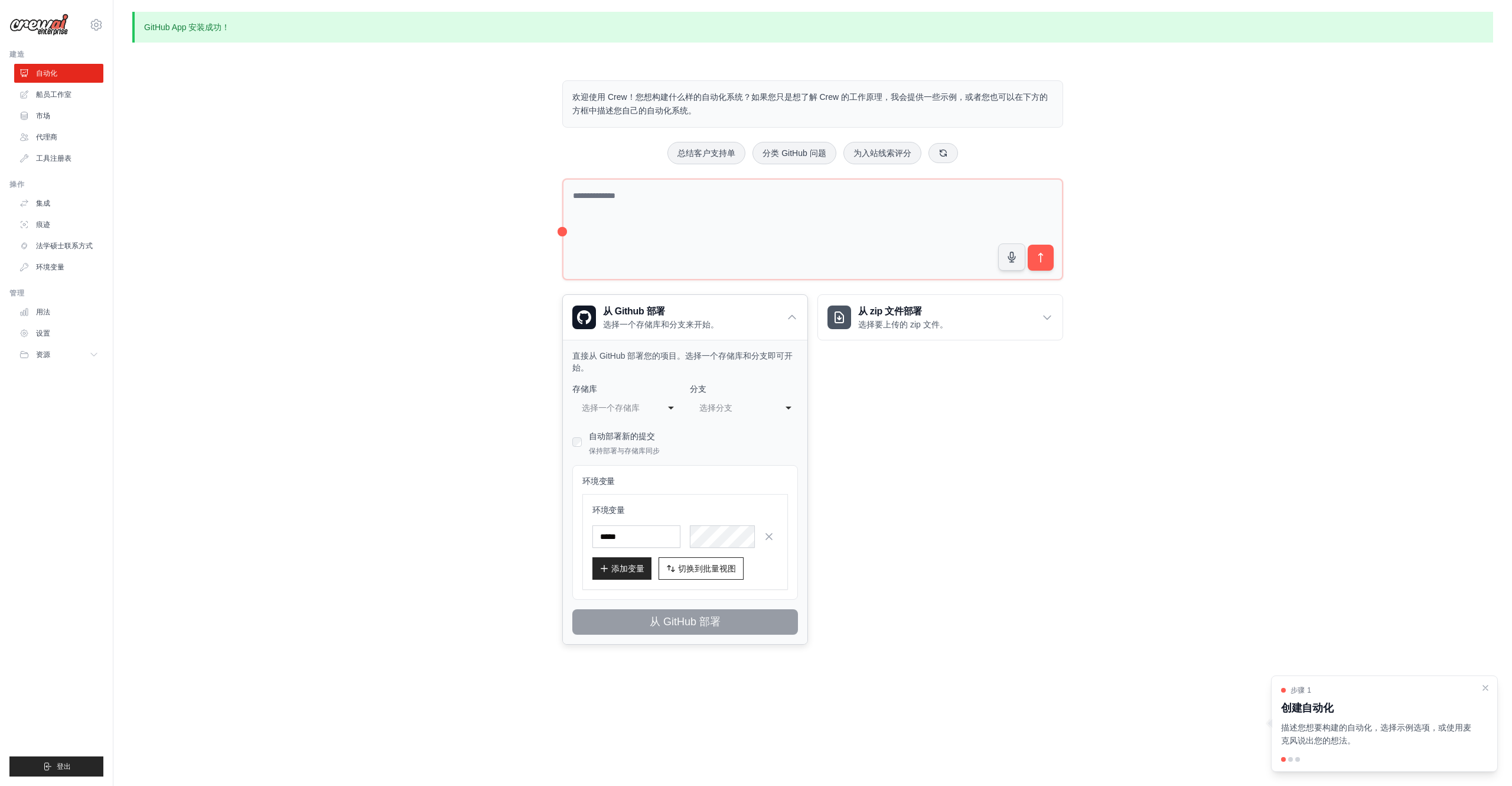
click at [670, 405] on div "**********" at bounding box center [626, 408] width 108 height 22
click at [671, 397] on div "**********" at bounding box center [626, 408] width 108 height 22
click at [642, 403] on div "选择一个存储库" at bounding box center [614, 408] width 66 height 14
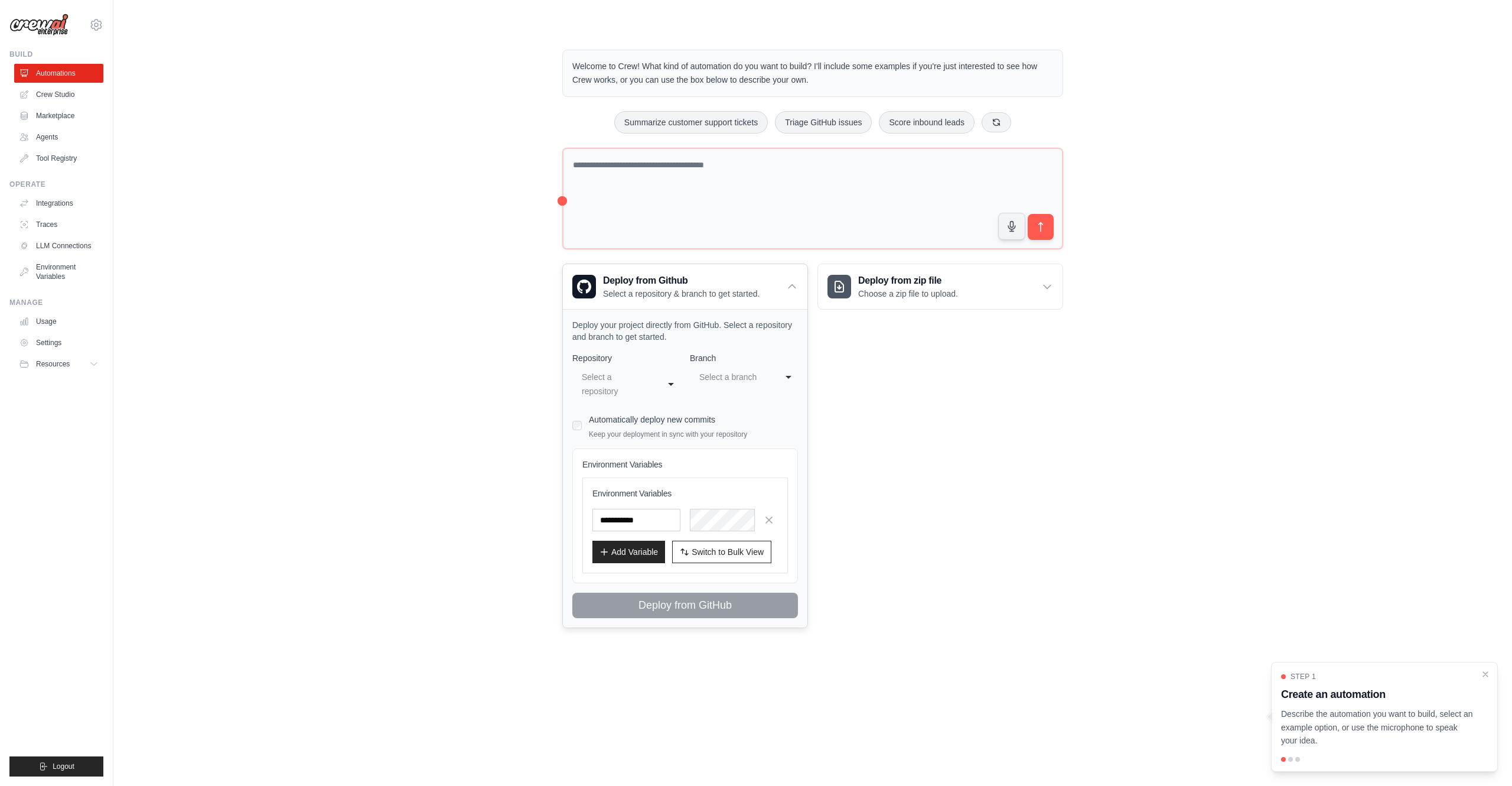
click at [641, 382] on div "Select a repository" at bounding box center [614, 384] width 66 height 28
click at [636, 436] on div "**********" at bounding box center [685, 485] width 226 height 266
click at [733, 375] on div "Select a branch" at bounding box center [731, 377] width 66 height 14
click at [650, 375] on div "Select a repository" at bounding box center [618, 384] width 77 height 33
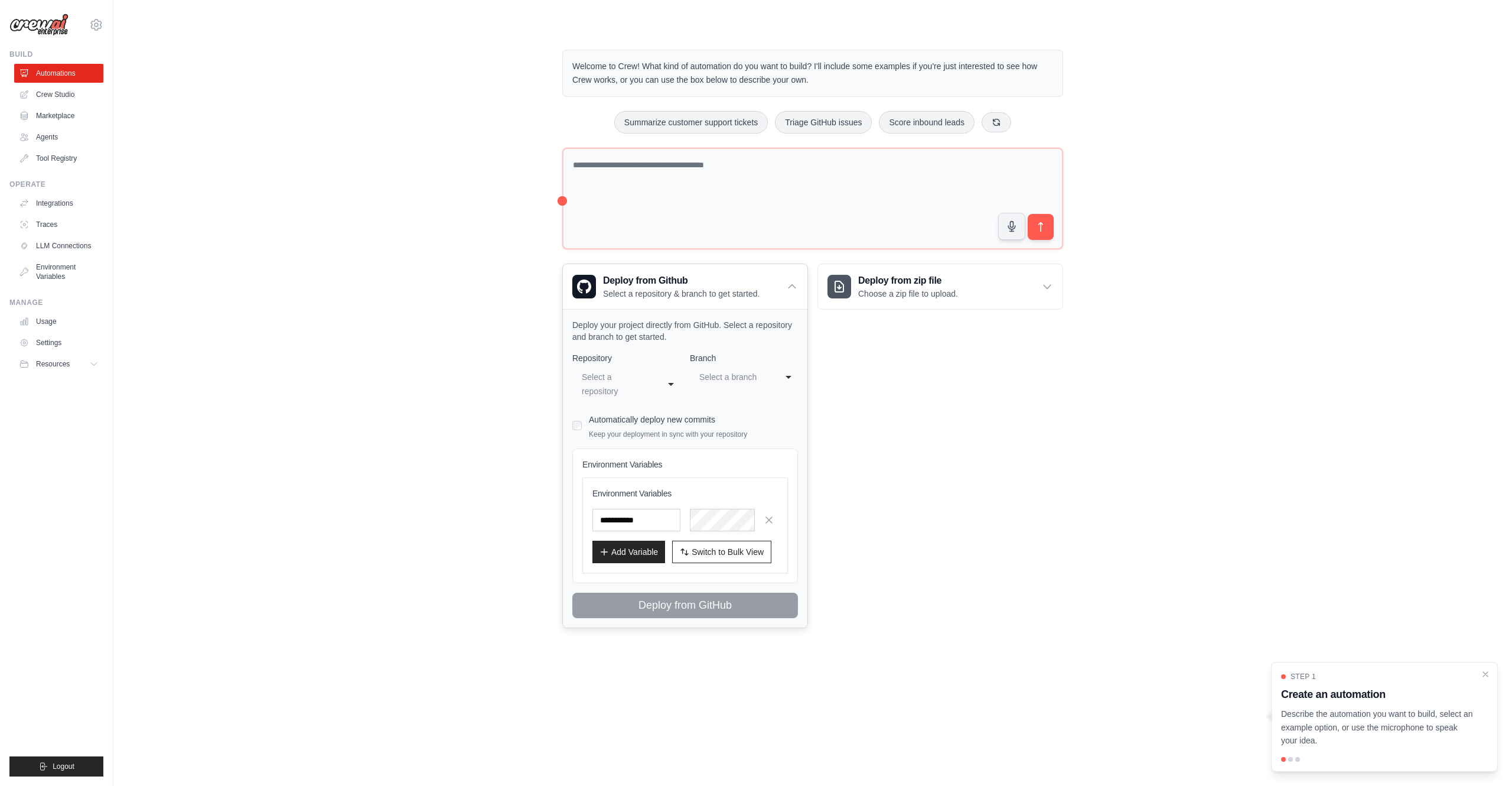
click at [637, 329] on p "Deploy your project directly from GitHub. Select a repository and branch to get…" at bounding box center [685, 331] width 226 height 24
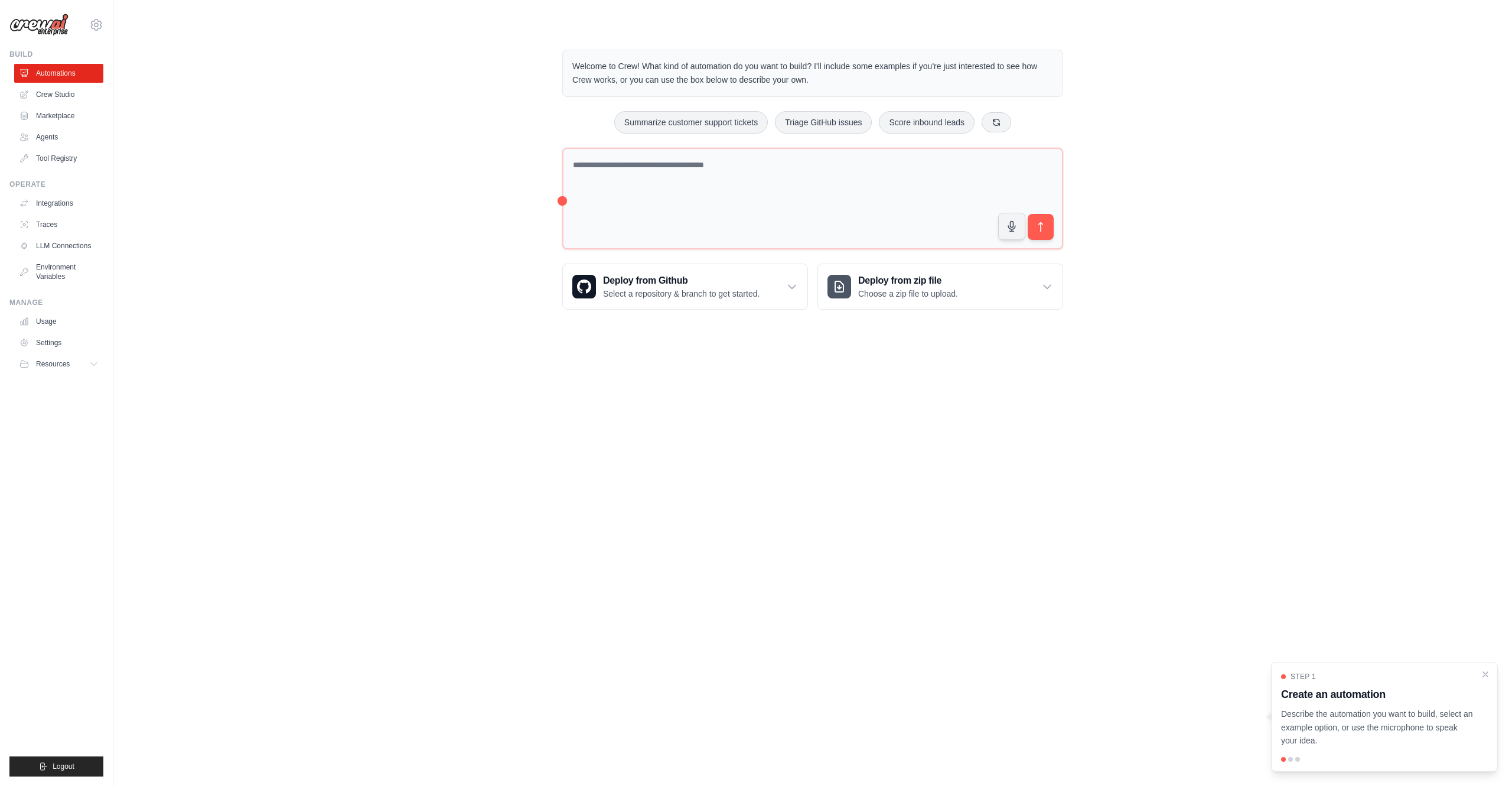
click at [760, 293] on p "Select a repository & branch to get started." at bounding box center [681, 293] width 156 height 12
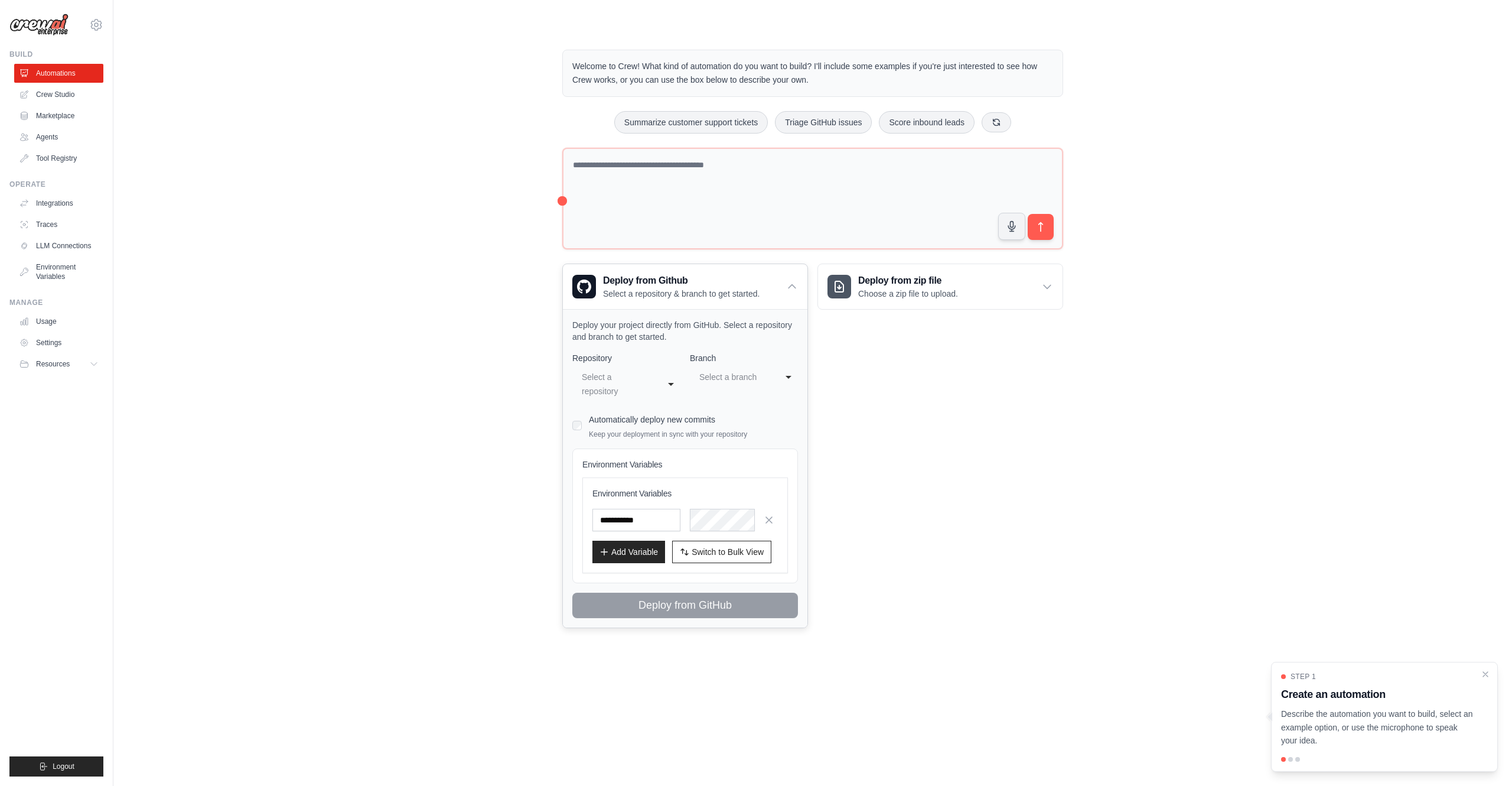
click at [616, 380] on div "Select a repository" at bounding box center [614, 384] width 66 height 28
select select "**********"
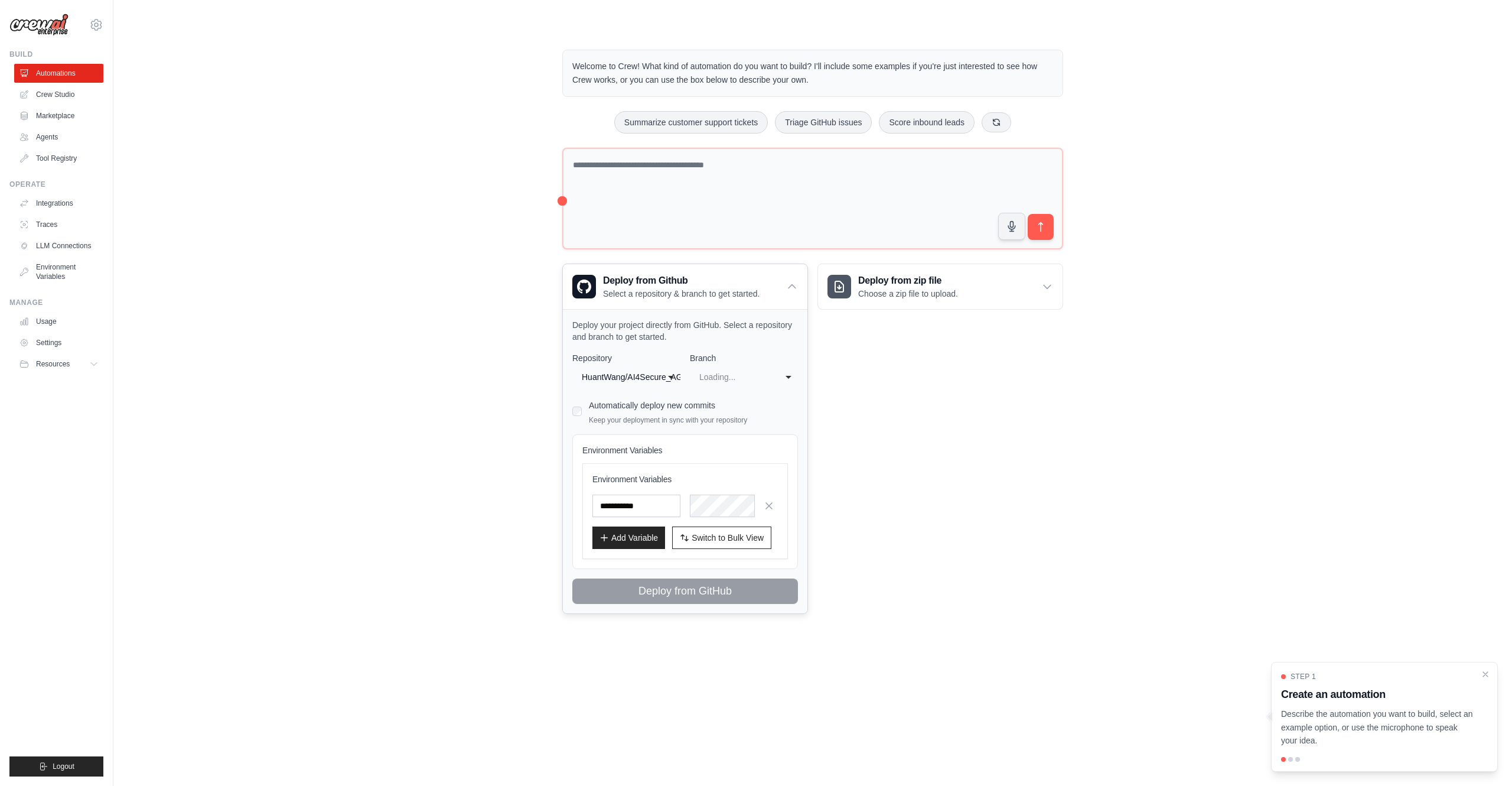
select select "****"
click at [649, 506] on input "text" at bounding box center [636, 505] width 88 height 22
click at [734, 543] on span "Switch to Bulk View" at bounding box center [728, 537] width 72 height 12
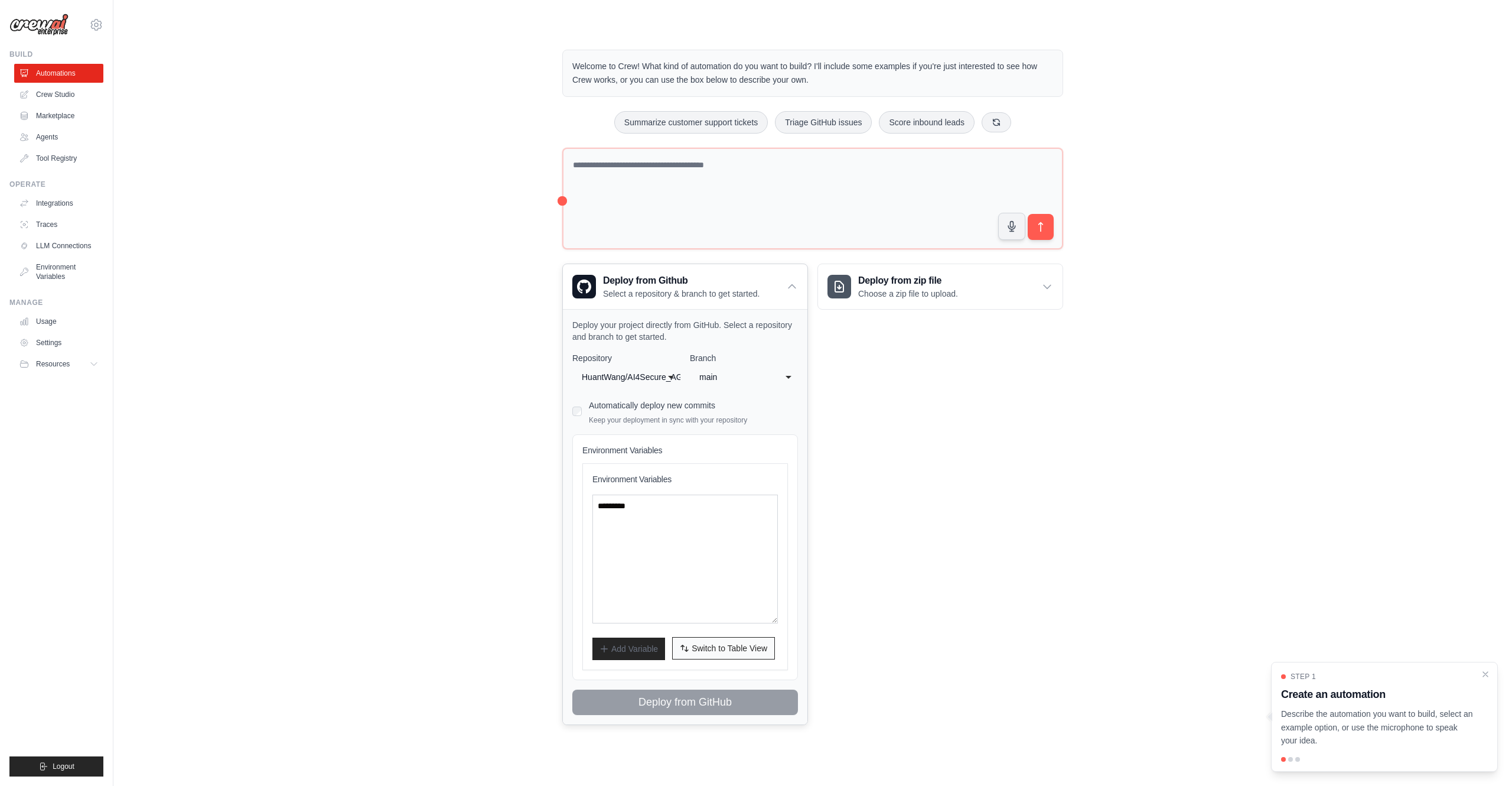
click at [728, 650] on span "Switch to Table View" at bounding box center [729, 648] width 76 height 12
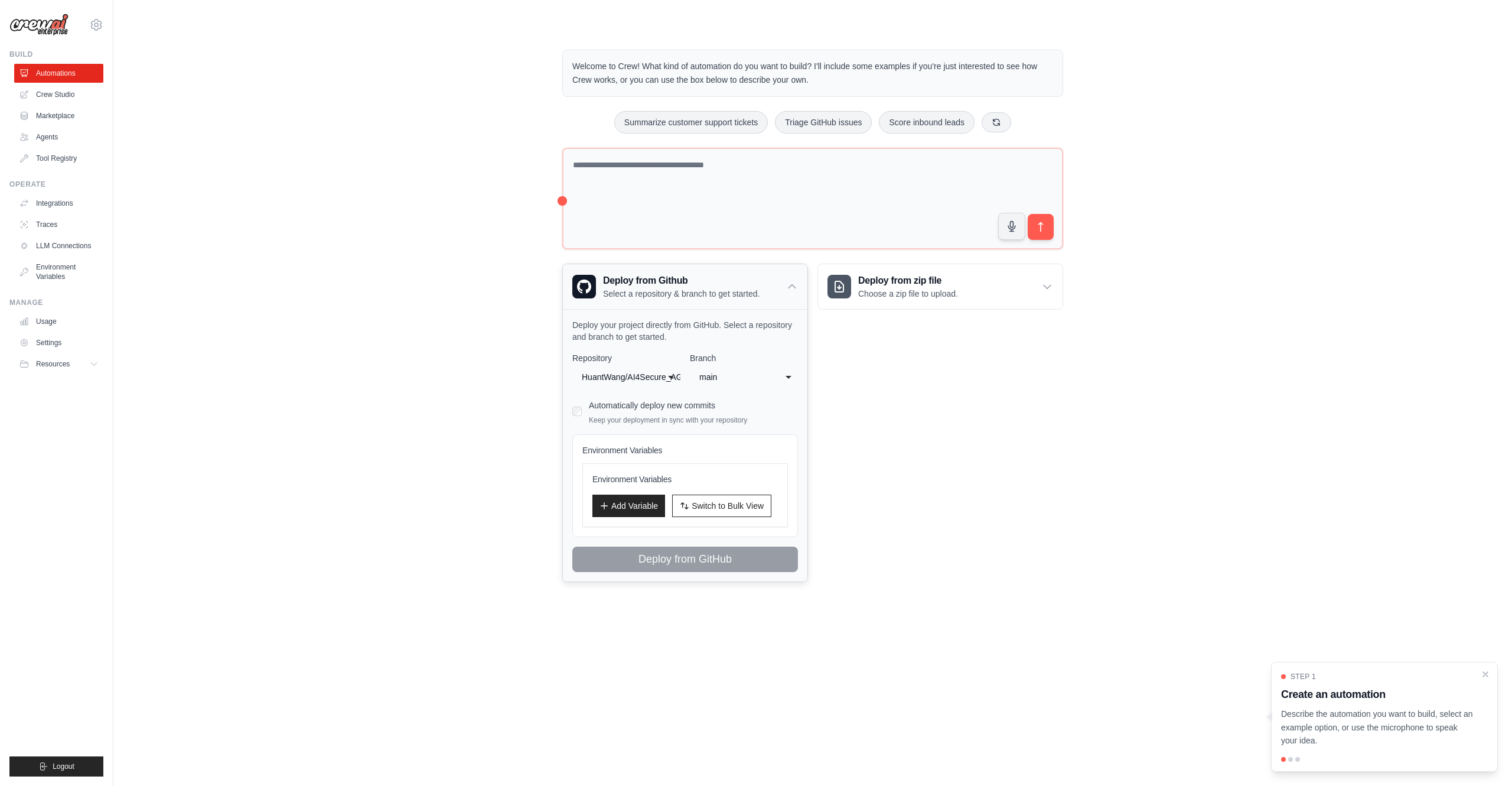
click at [760, 291] on p "Select a repository & branch to get started." at bounding box center [681, 293] width 156 height 12
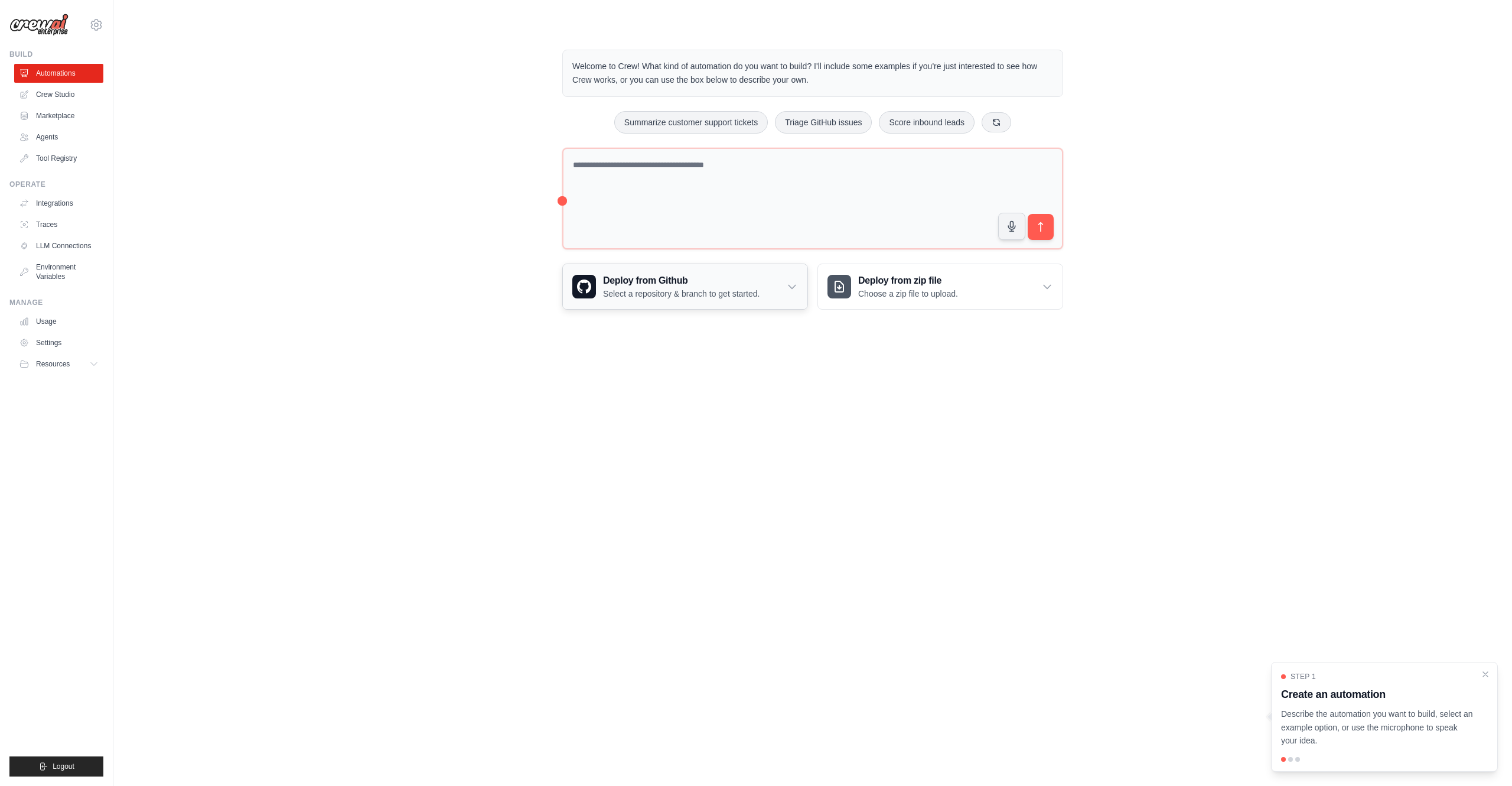
click at [760, 281] on h3 "Deploy from Github" at bounding box center [681, 281] width 156 height 14
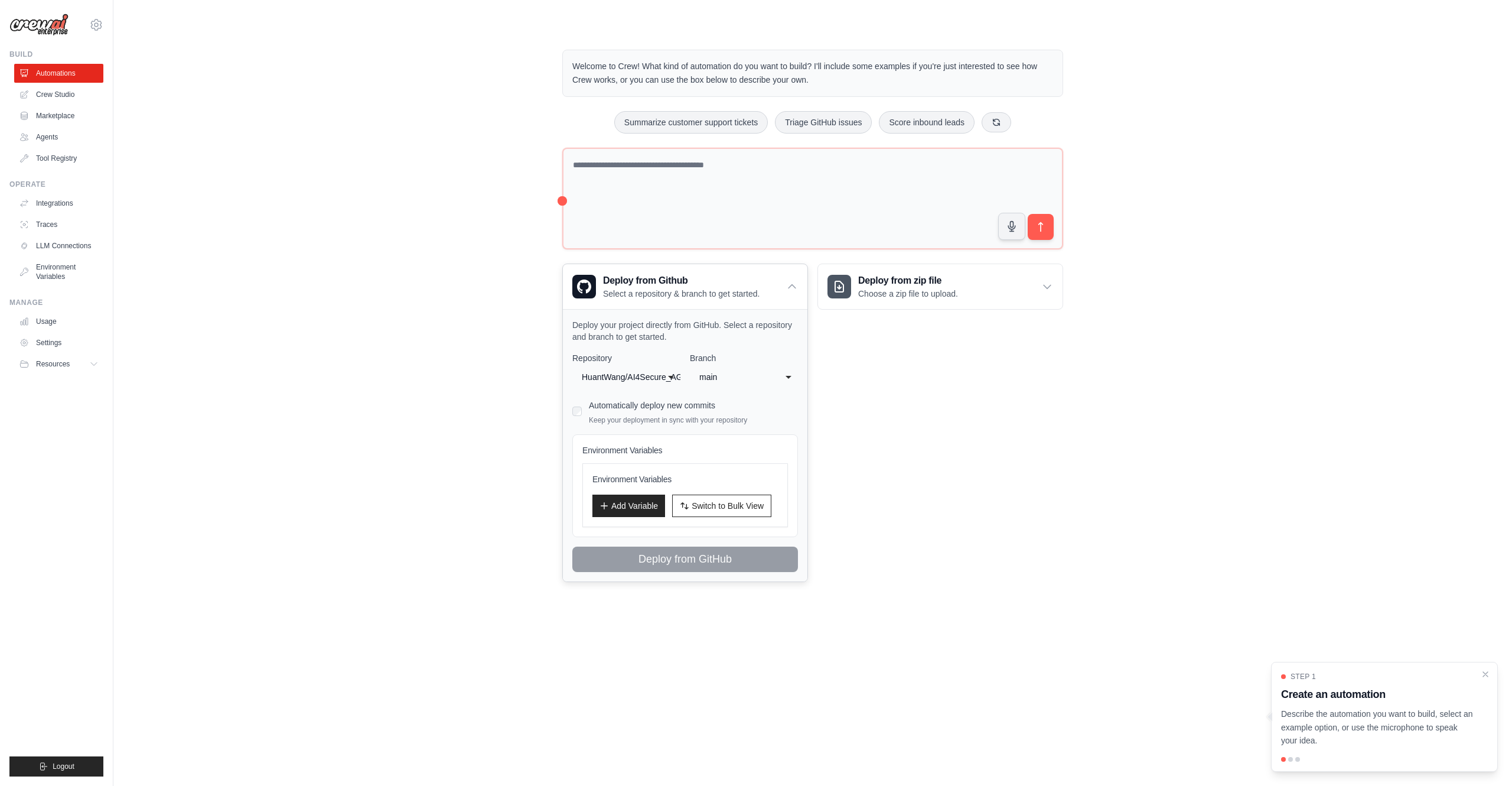
click at [631, 476] on h3 "Environment Variables" at bounding box center [685, 479] width 185 height 12
click at [631, 483] on h3 "Environment Variables" at bounding box center [685, 479] width 185 height 12
click at [626, 480] on h3 "Environment Variables" at bounding box center [685, 479] width 185 height 12
click at [680, 480] on h3 "Environment Variables" at bounding box center [685, 479] width 185 height 12
click at [662, 156] on textarea at bounding box center [812, 199] width 501 height 102
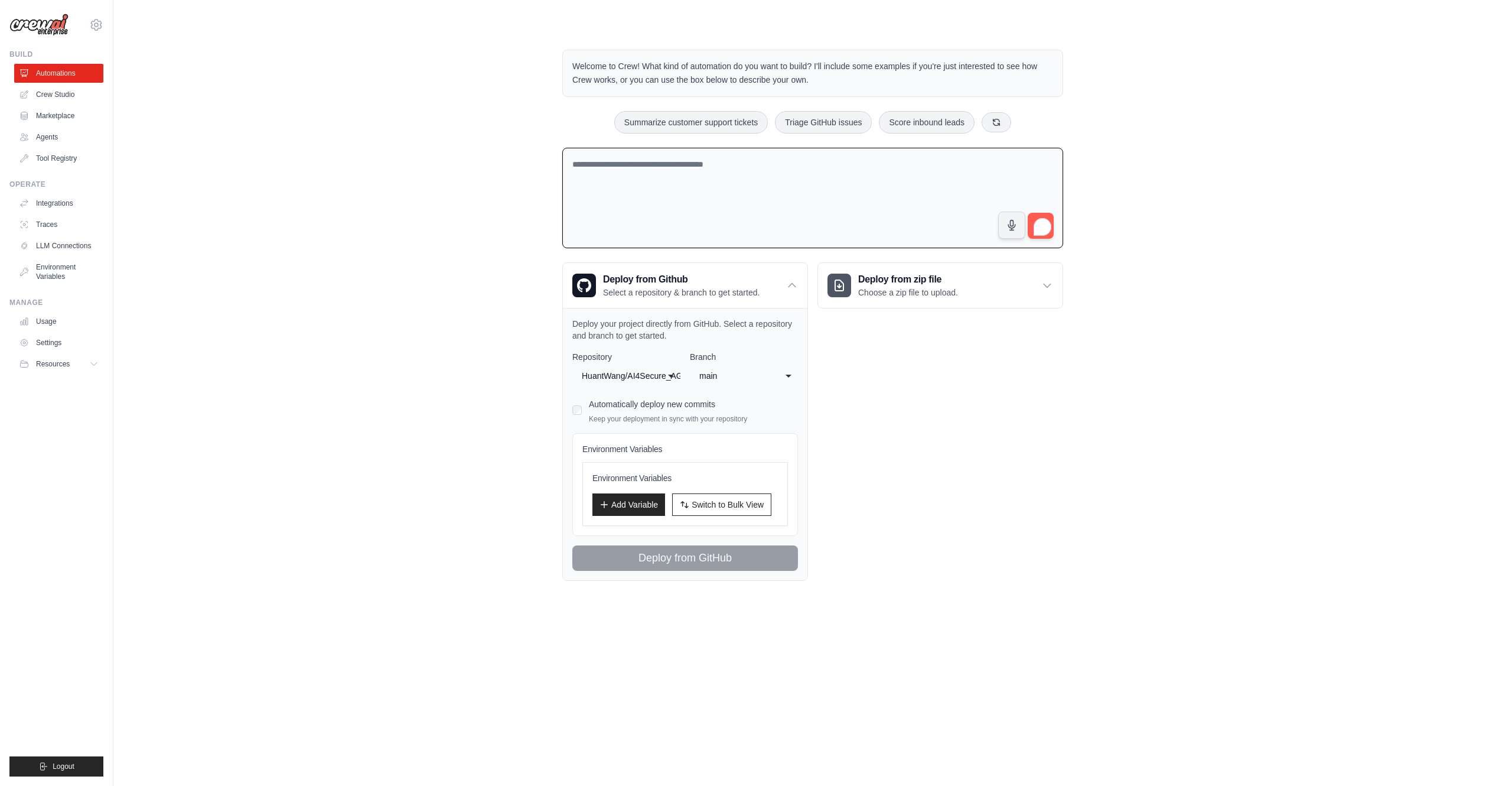
paste textarea "**********"
type textarea "**********"
click at [1048, 224] on button "submit" at bounding box center [1041, 225] width 27 height 27
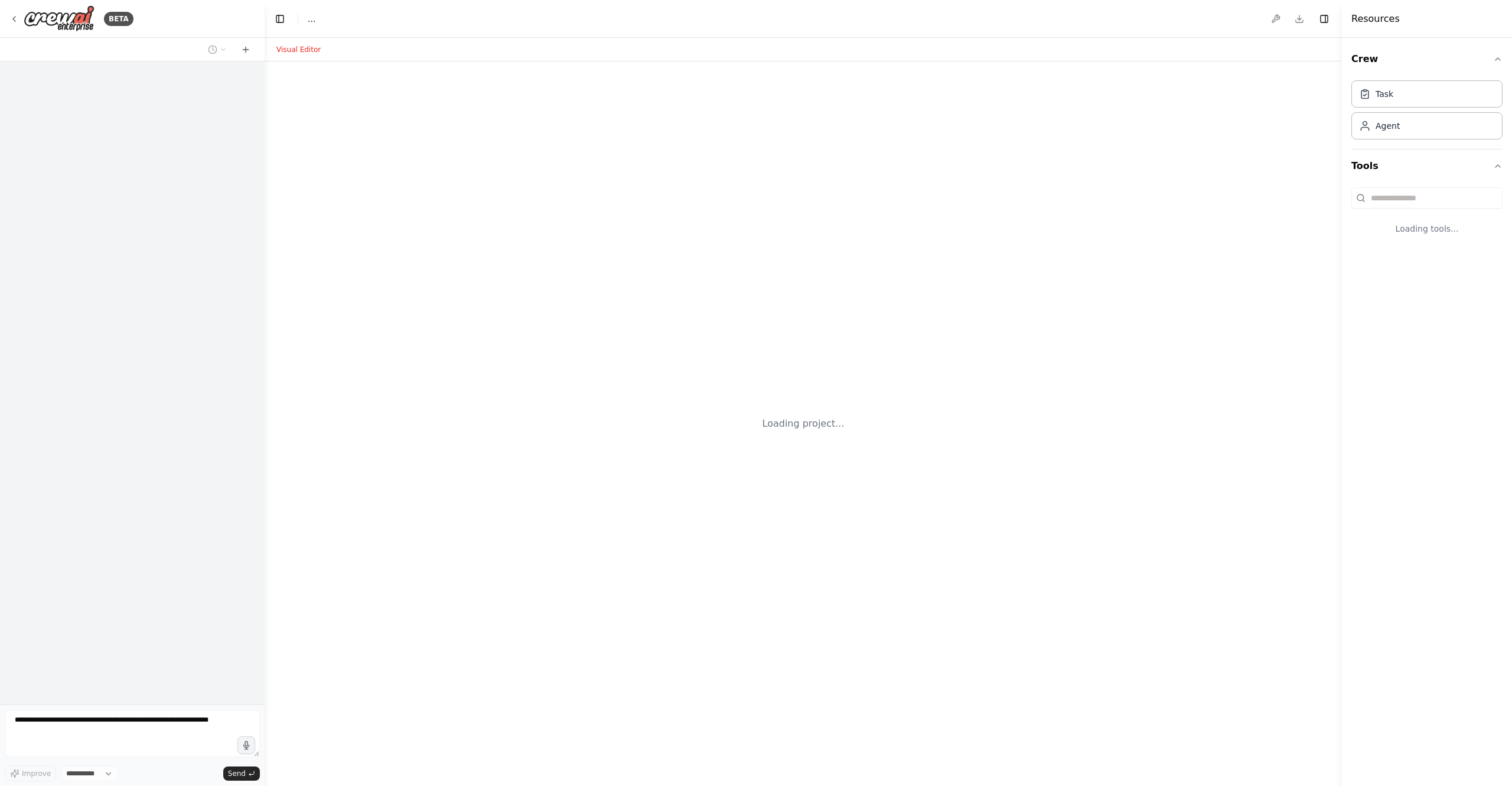
select select "****"
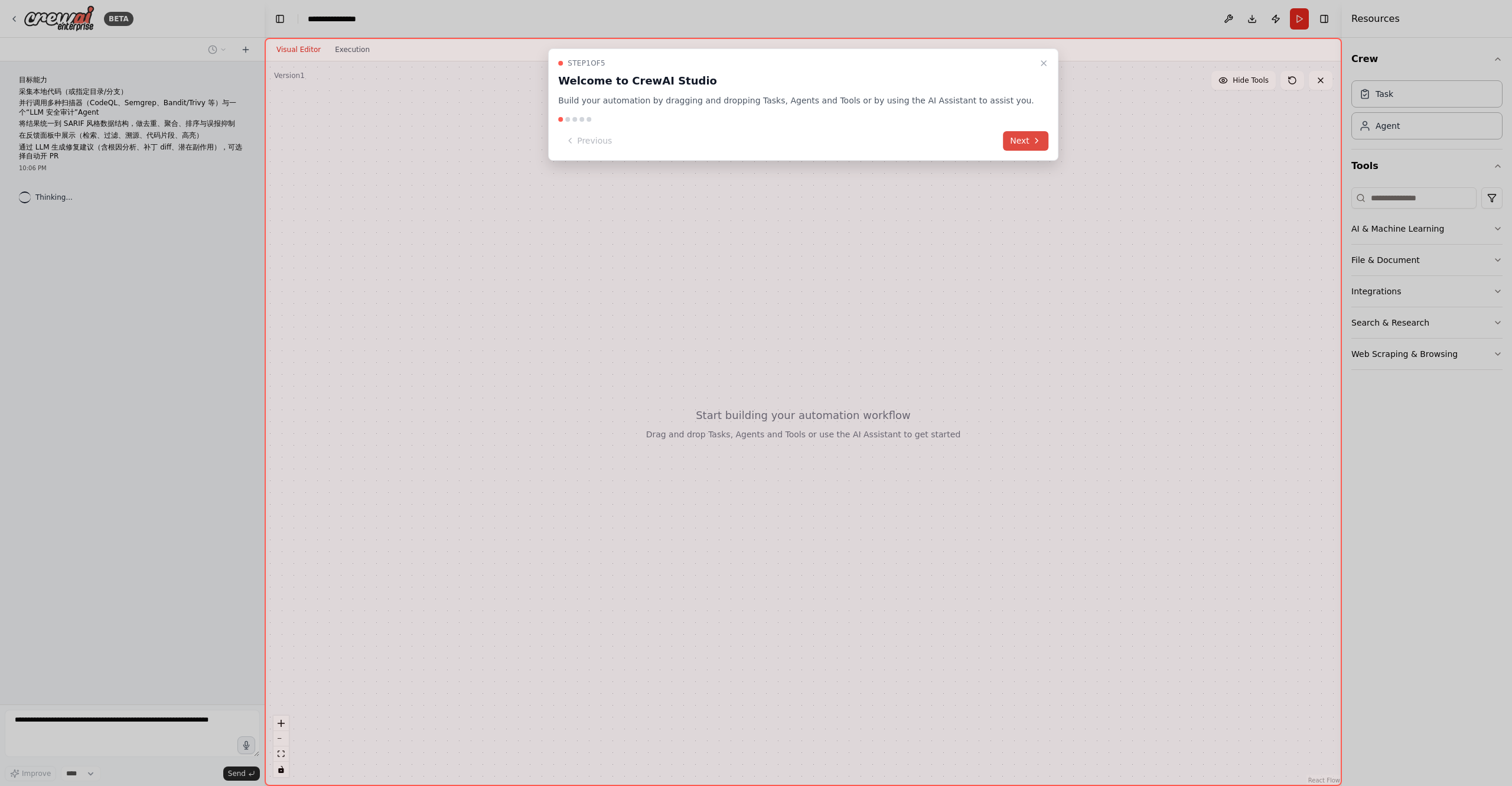
click at [1018, 142] on button "Next" at bounding box center [1026, 141] width 45 height 19
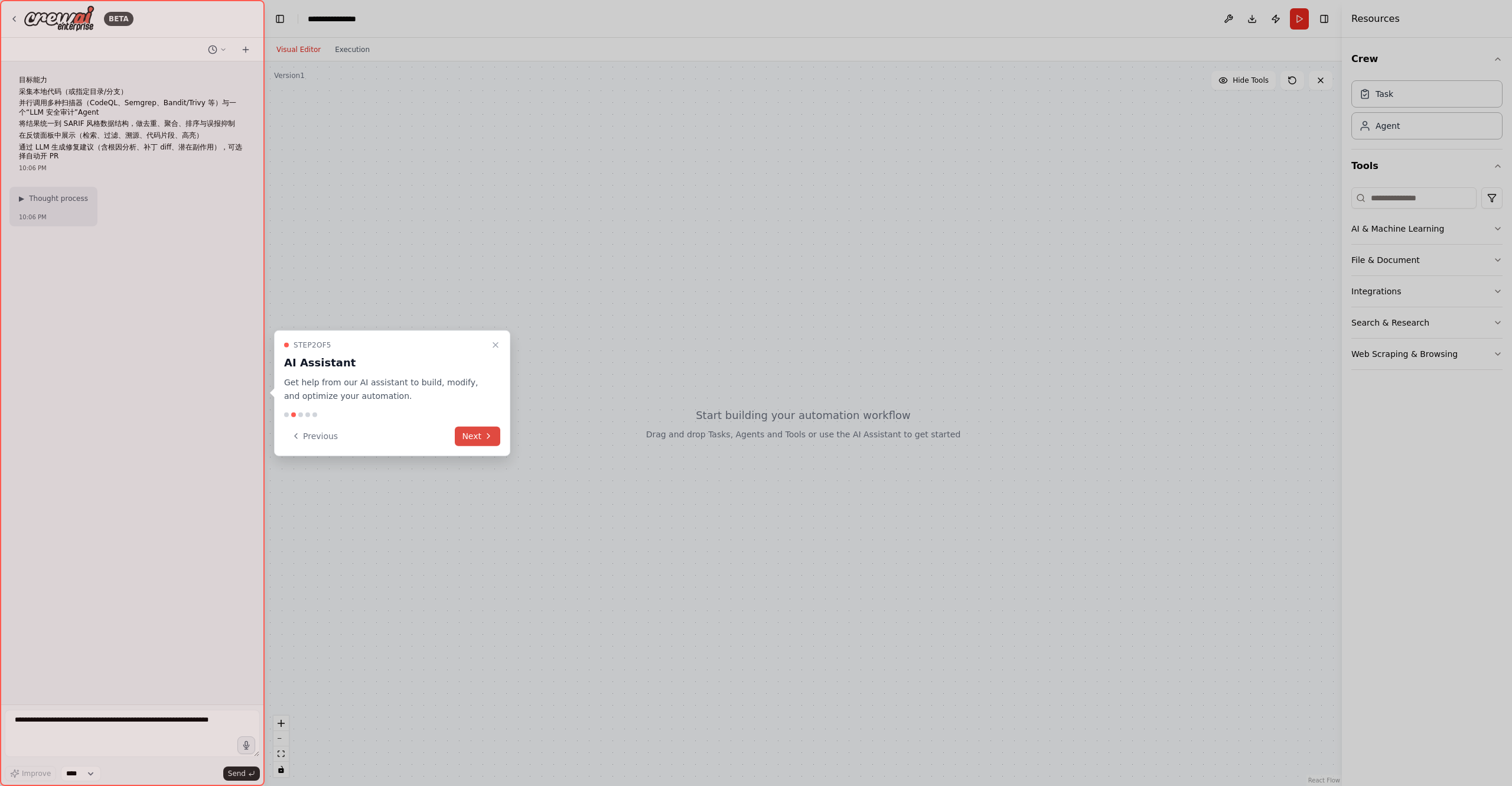
click at [463, 430] on button "Next" at bounding box center [477, 436] width 45 height 19
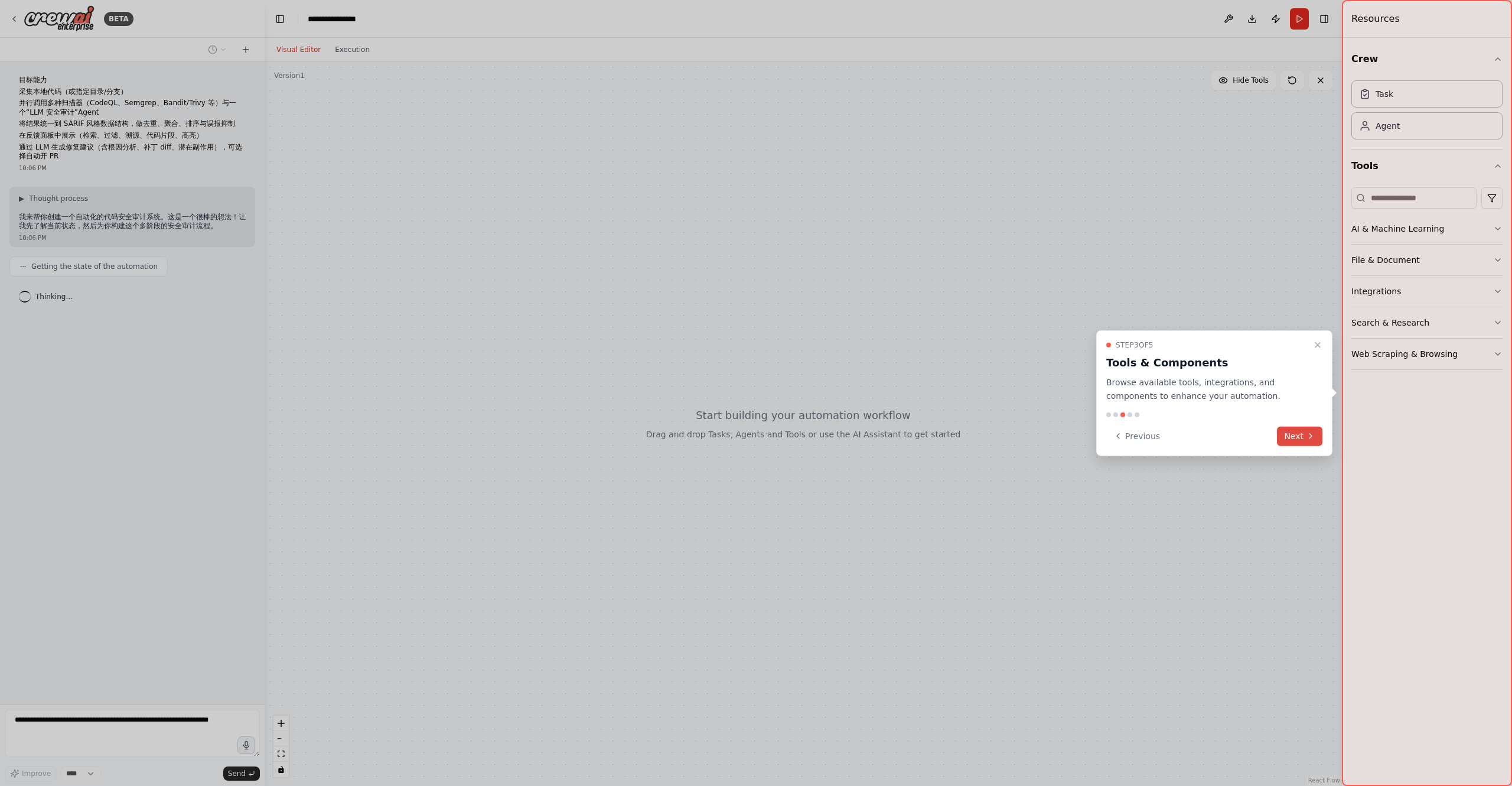
click at [1300, 436] on button "Next" at bounding box center [1299, 436] width 45 height 19
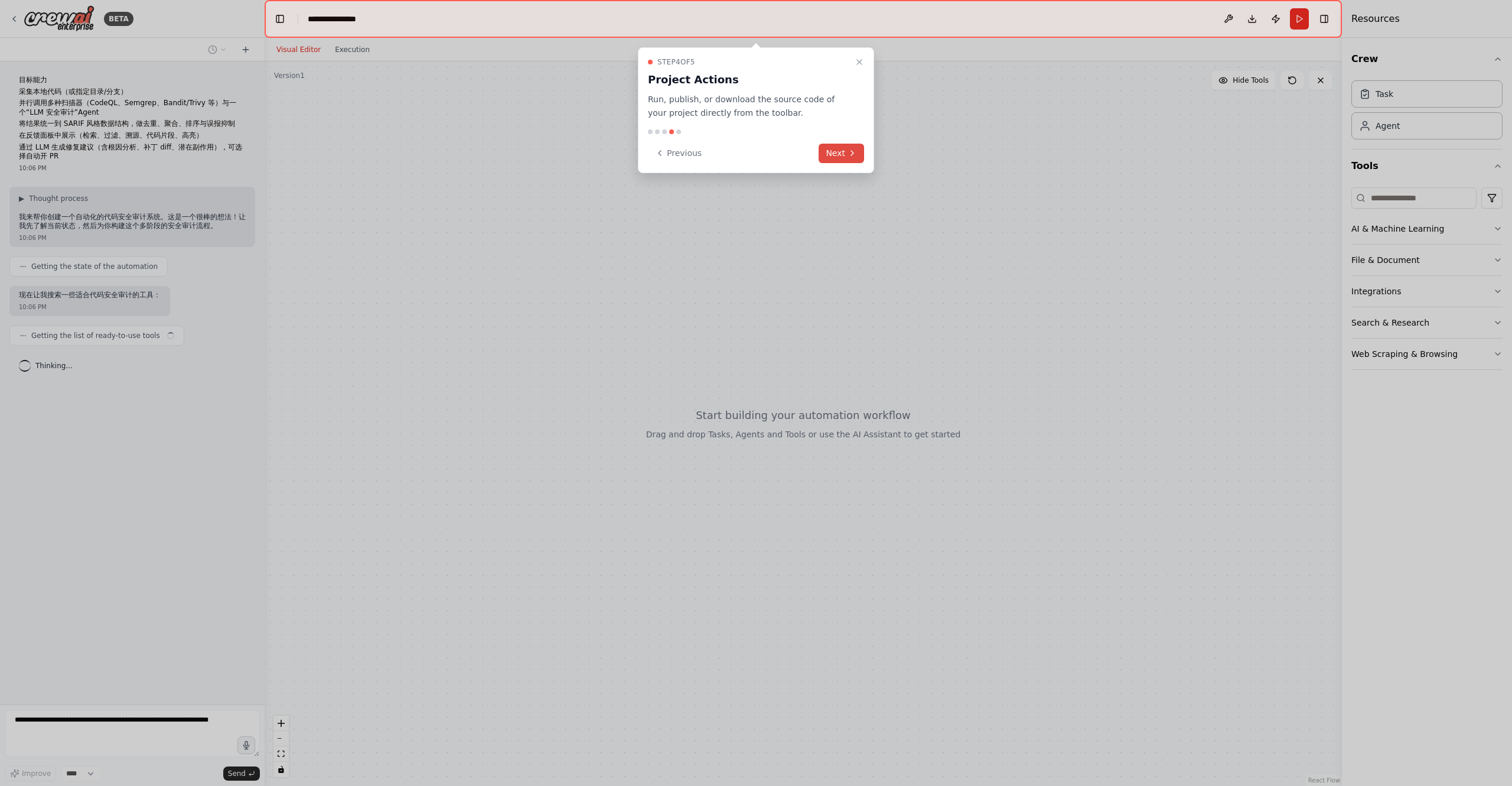
click at [842, 156] on button "Next" at bounding box center [841, 153] width 45 height 19
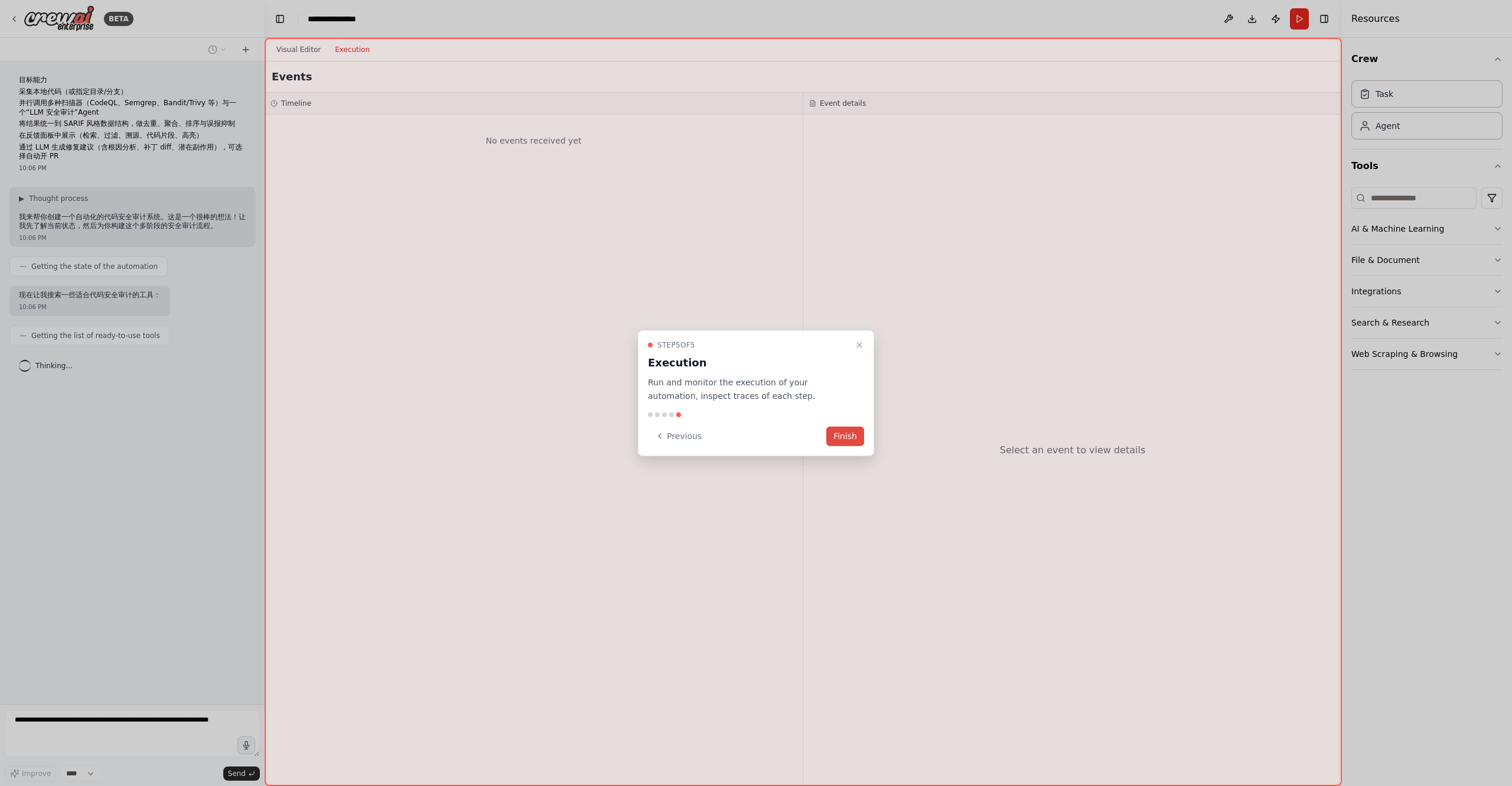
click at [847, 437] on button "Finish" at bounding box center [845, 436] width 37 height 19
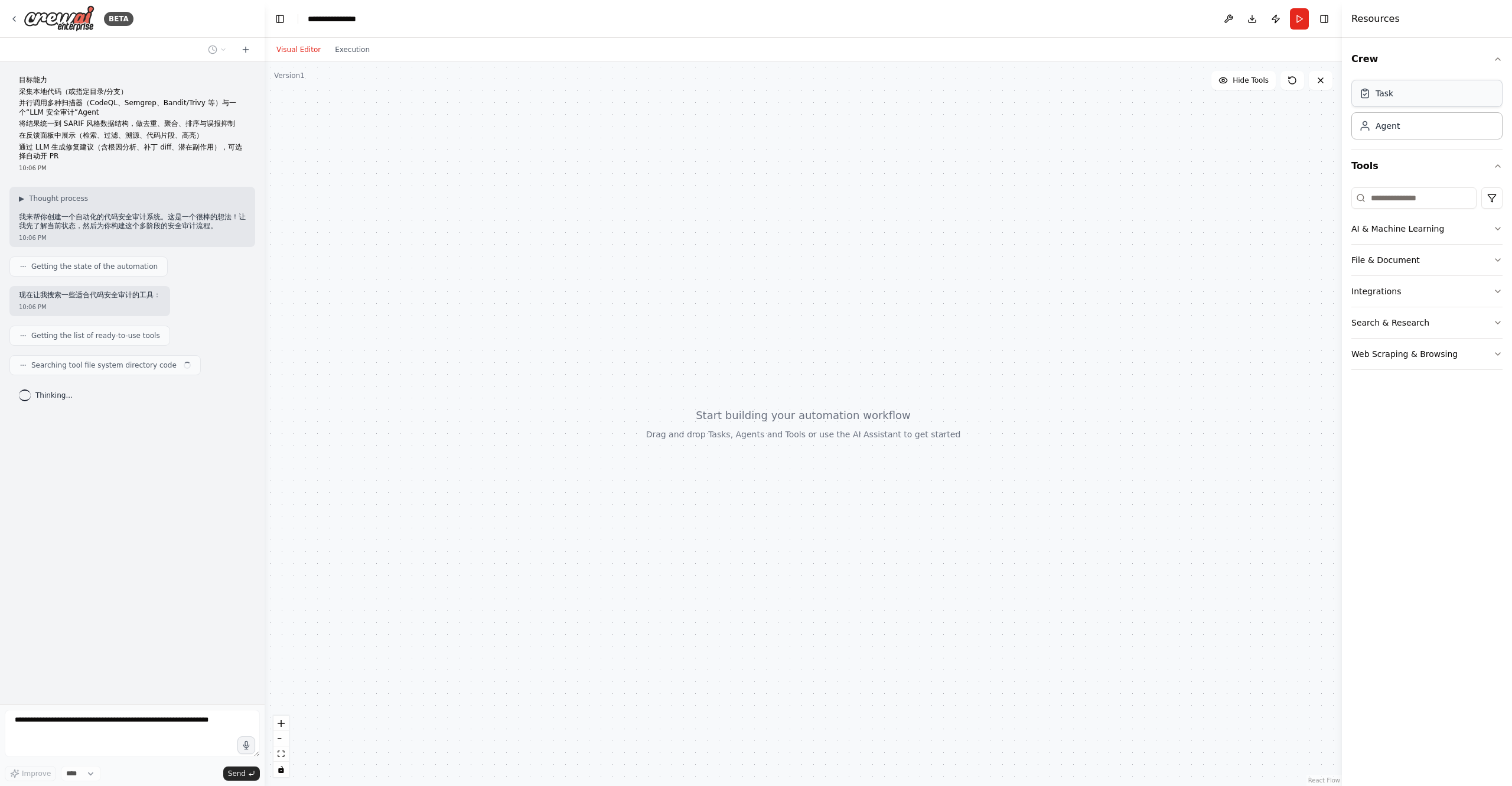
click at [1399, 97] on div "Task" at bounding box center [1427, 94] width 151 height 27
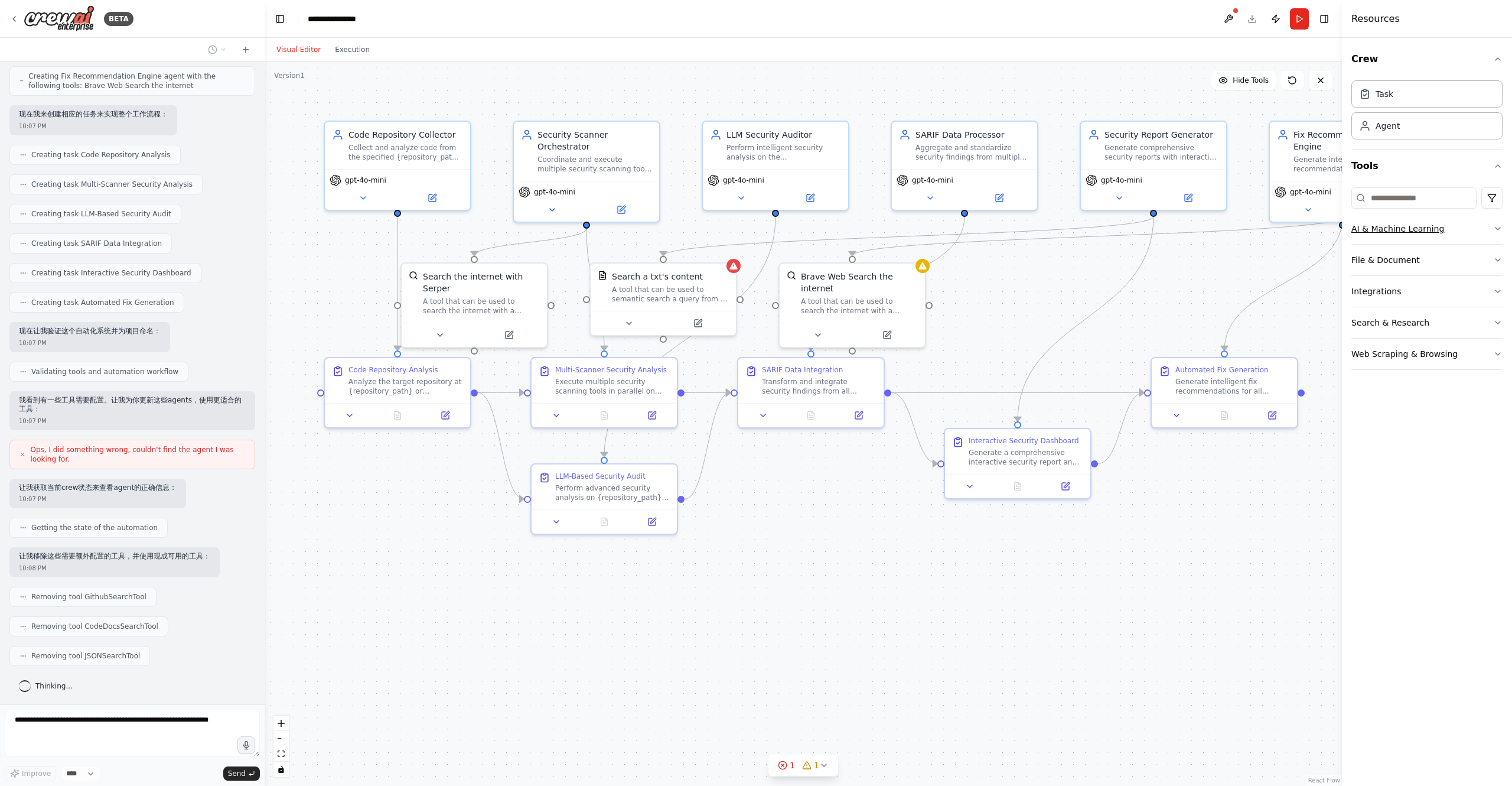
scroll to position [719, 0]
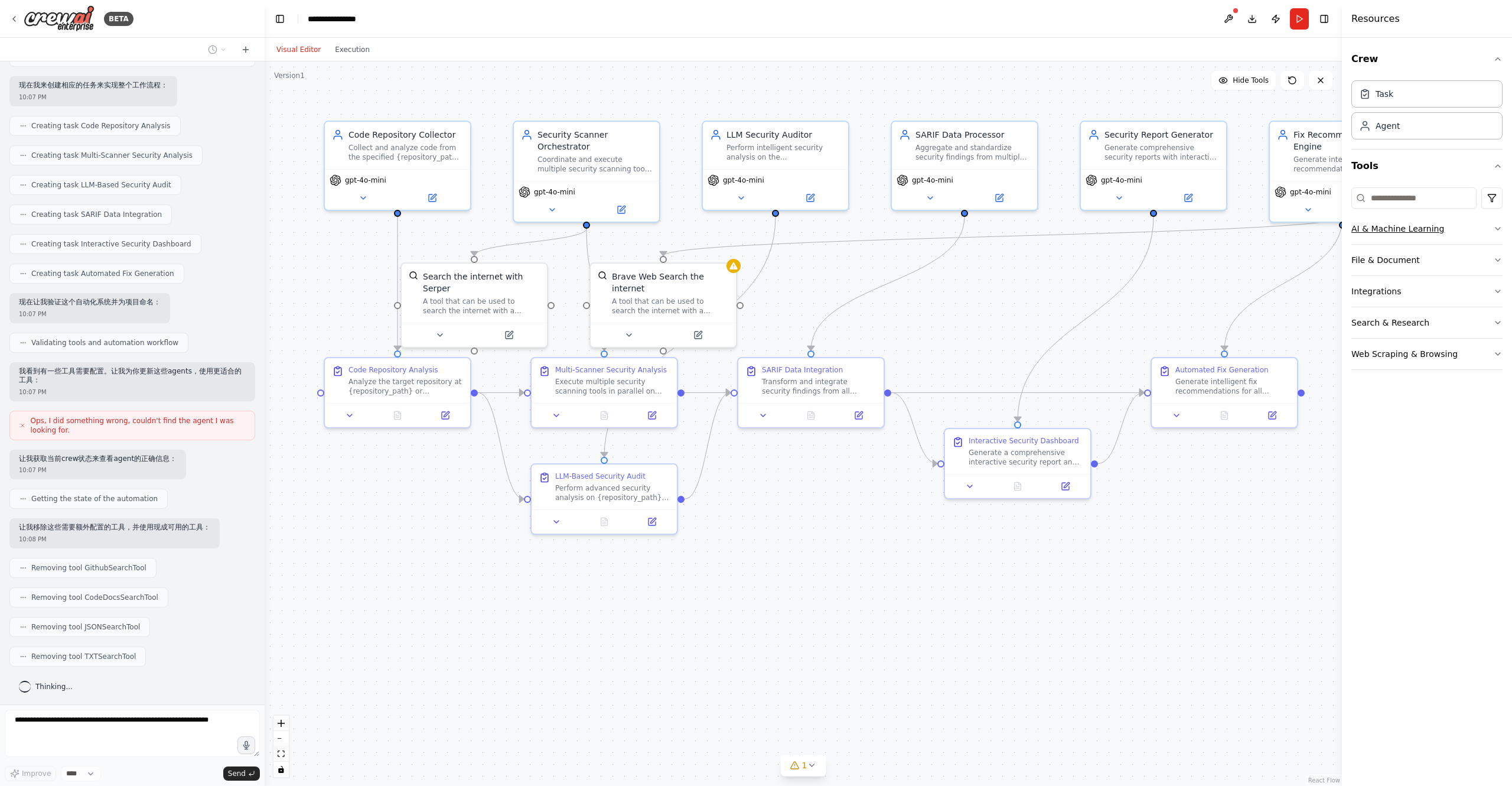
click at [1474, 225] on button "AI & Machine Learning" at bounding box center [1427, 229] width 151 height 31
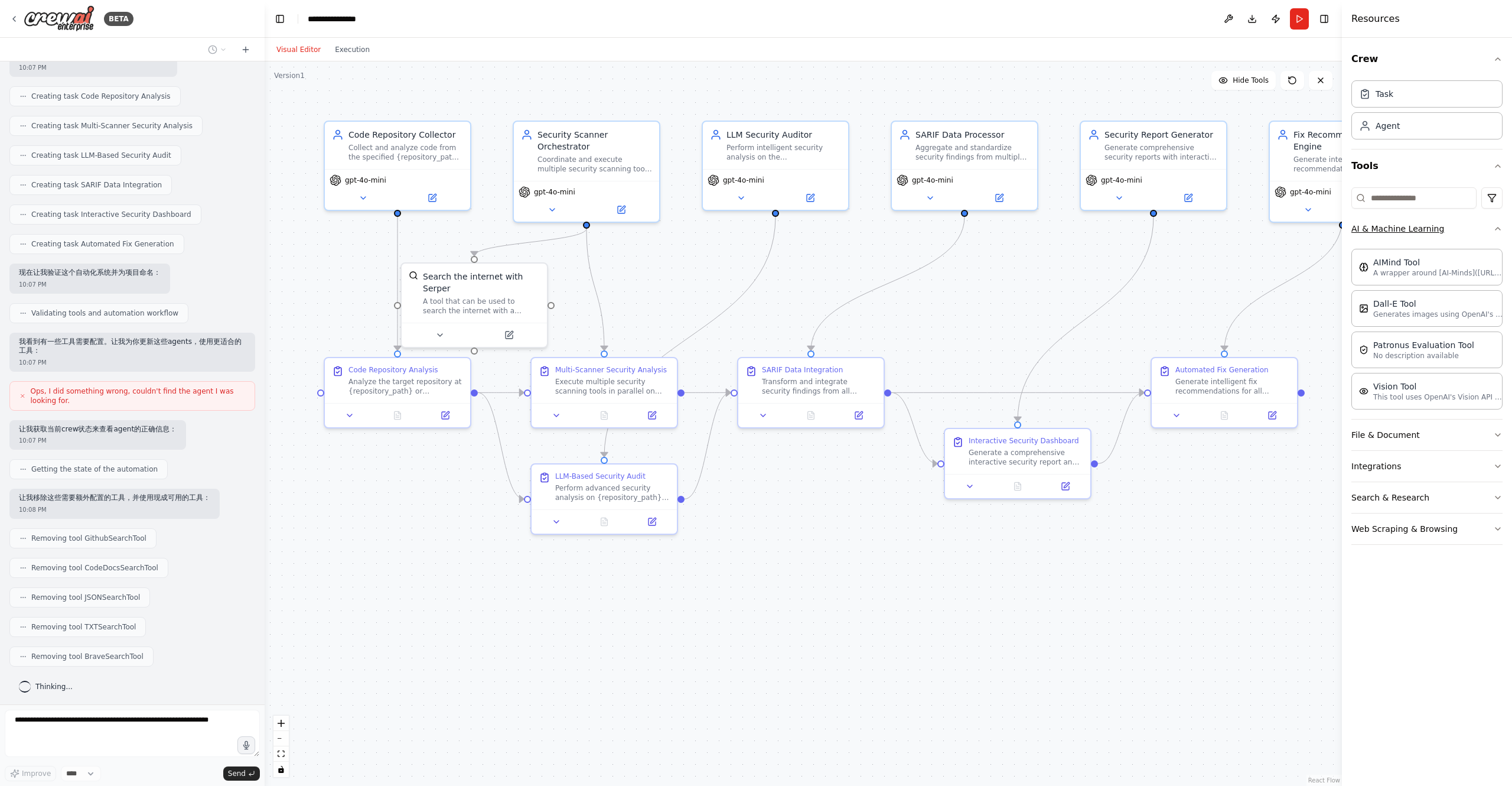
click at [1477, 224] on button "AI & Machine Learning" at bounding box center [1427, 229] width 151 height 31
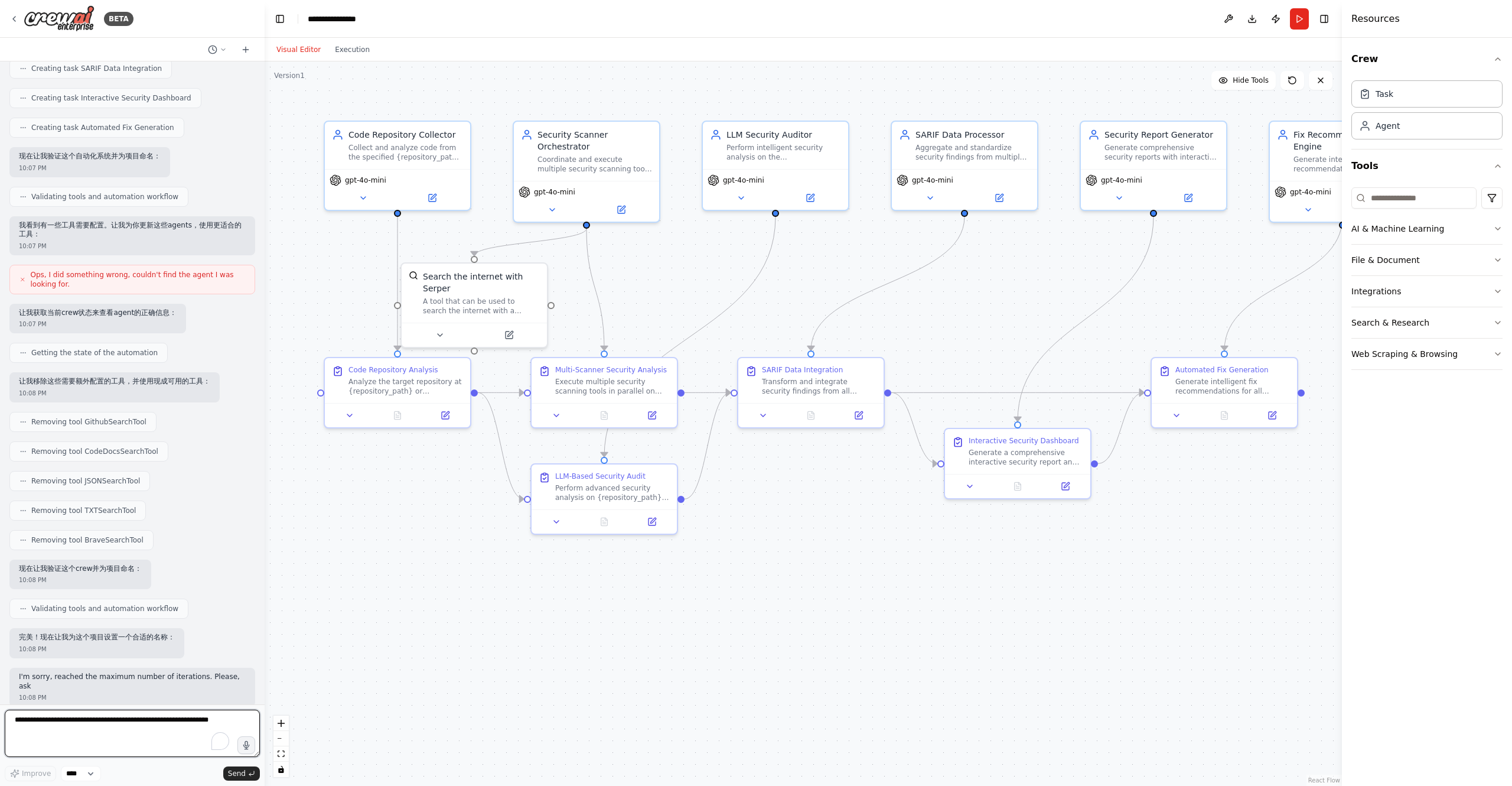
scroll to position [873, 0]
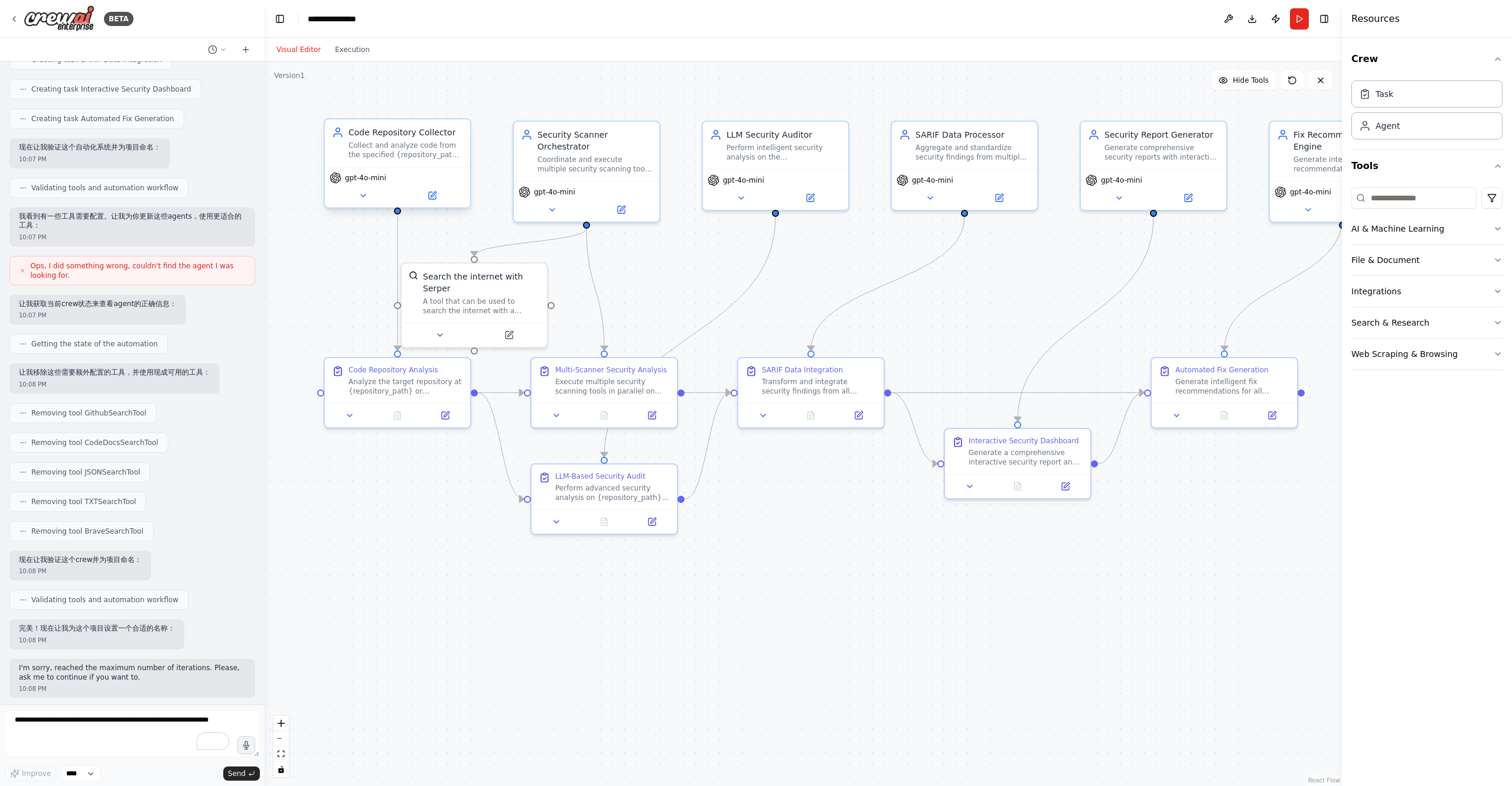
click at [425, 162] on div "Code Repository Collector Collect and analyze code from the specified {reposito…" at bounding box center [398, 143] width 146 height 48
click at [396, 162] on div "Code Repository Collector Collect and analyze code from the specified {reposito…" at bounding box center [398, 143] width 146 height 48
click at [416, 193] on button at bounding box center [432, 195] width 67 height 14
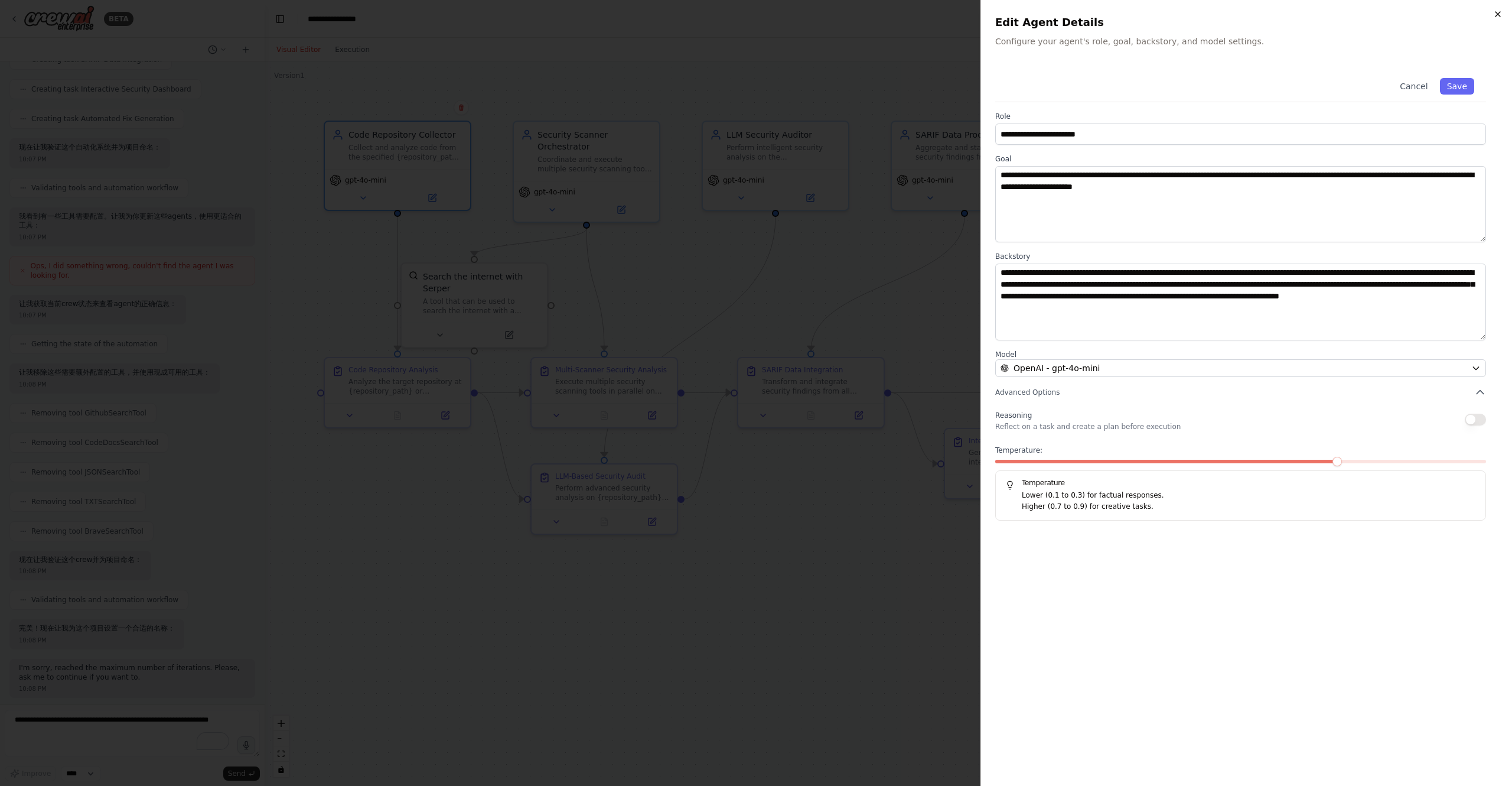
click at [1496, 12] on icon "button" at bounding box center [1498, 14] width 9 height 9
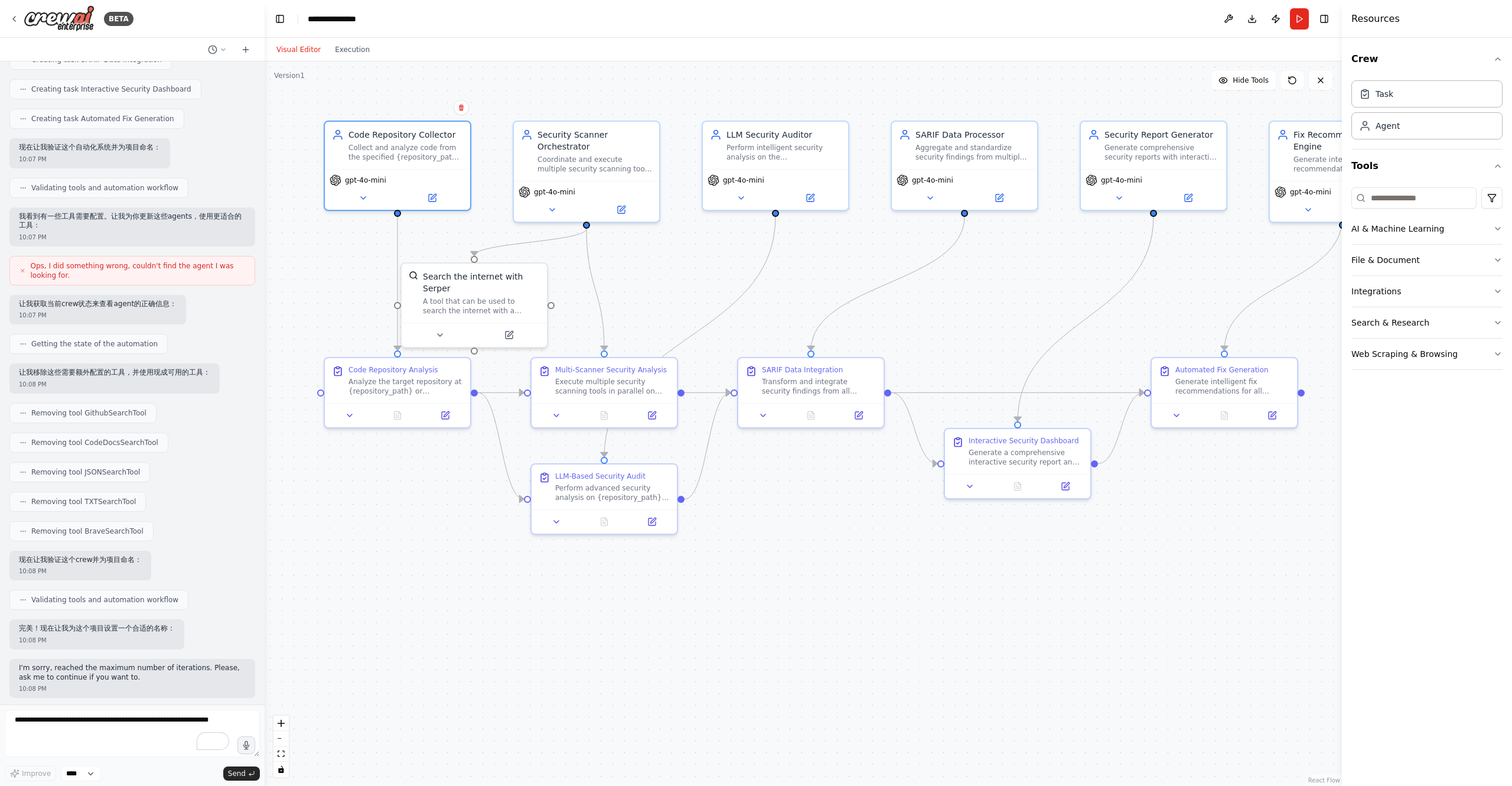
click at [569, 97] on div ".deletable-edge-delete-btn { width: 20px; height: 20px; border: 0px solid #ffff…" at bounding box center [803, 423] width 1077 height 725
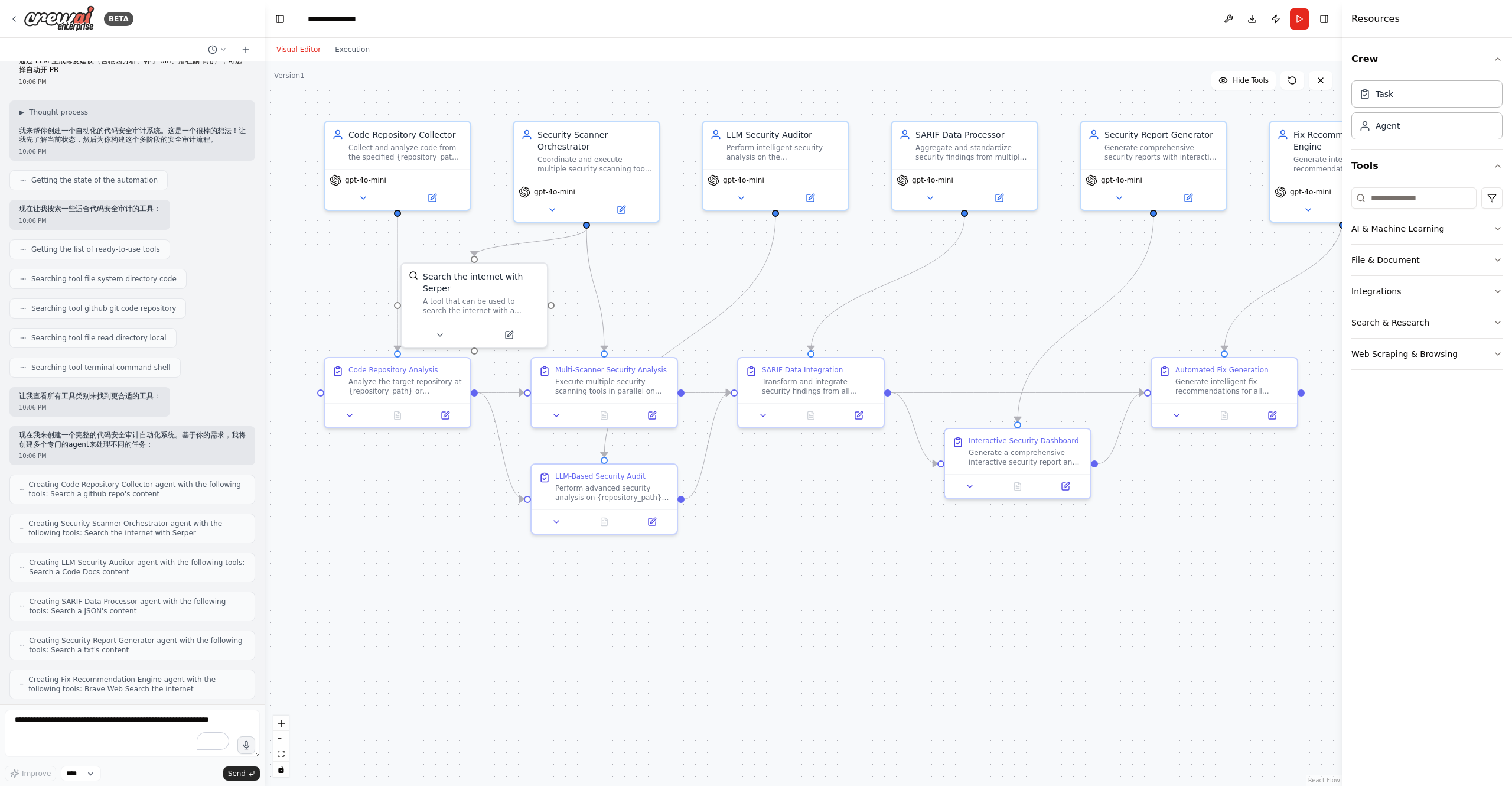
scroll to position [0, 0]
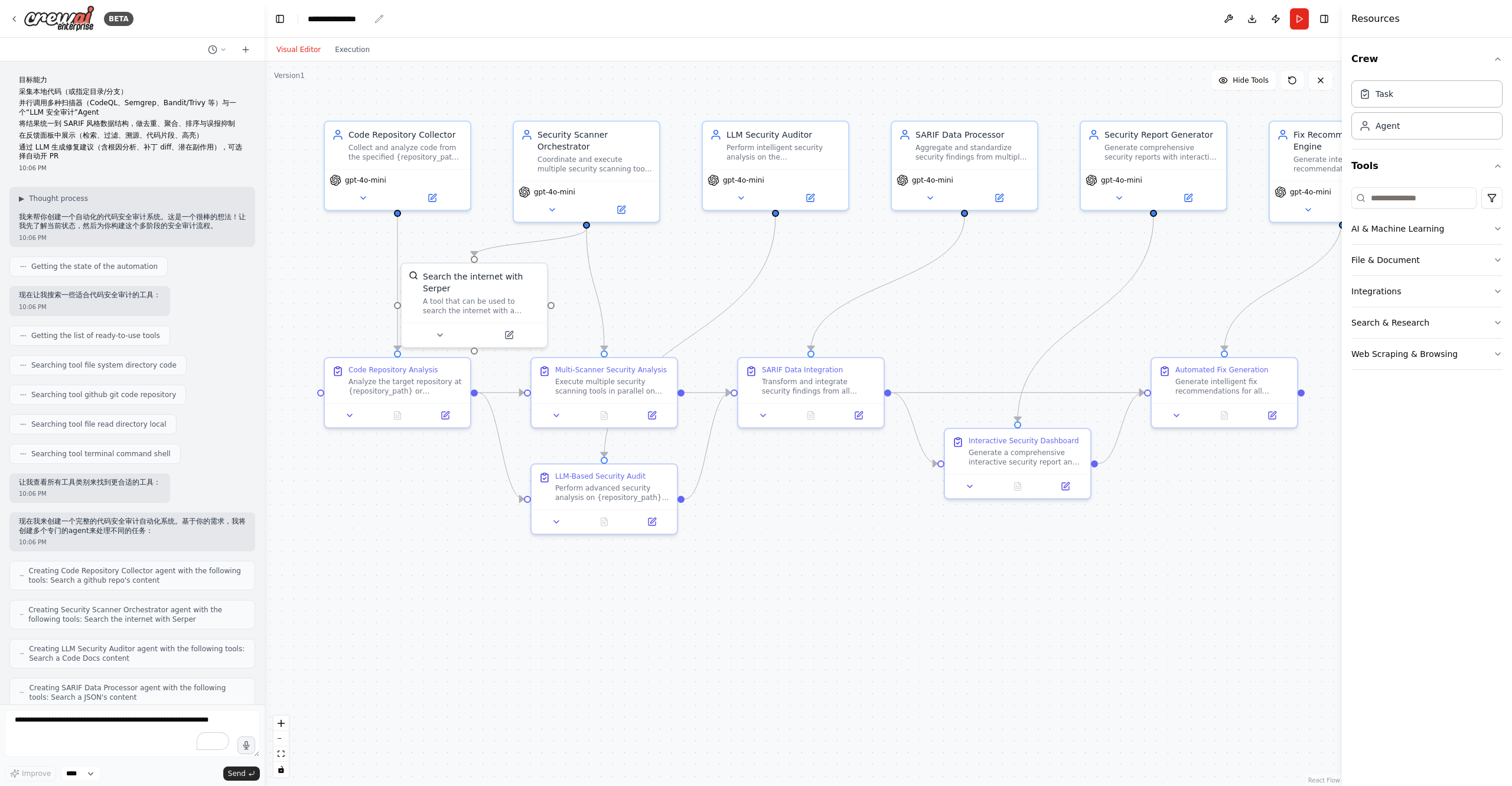
click at [375, 19] on icon "breadcrumb" at bounding box center [379, 19] width 9 height 9
click at [349, 17] on div "**********" at bounding box center [339, 19] width 62 height 12
click at [368, 18] on div "**********" at bounding box center [352, 19] width 89 height 12
click at [507, 23] on header "Toggle Left Sidebar Studio ********* Download Publish Run Toggle Right Sidebar" at bounding box center [803, 19] width 1077 height 37
drag, startPoint x: 515, startPoint y: 290, endPoint x: 546, endPoint y: 282, distance: 32.0
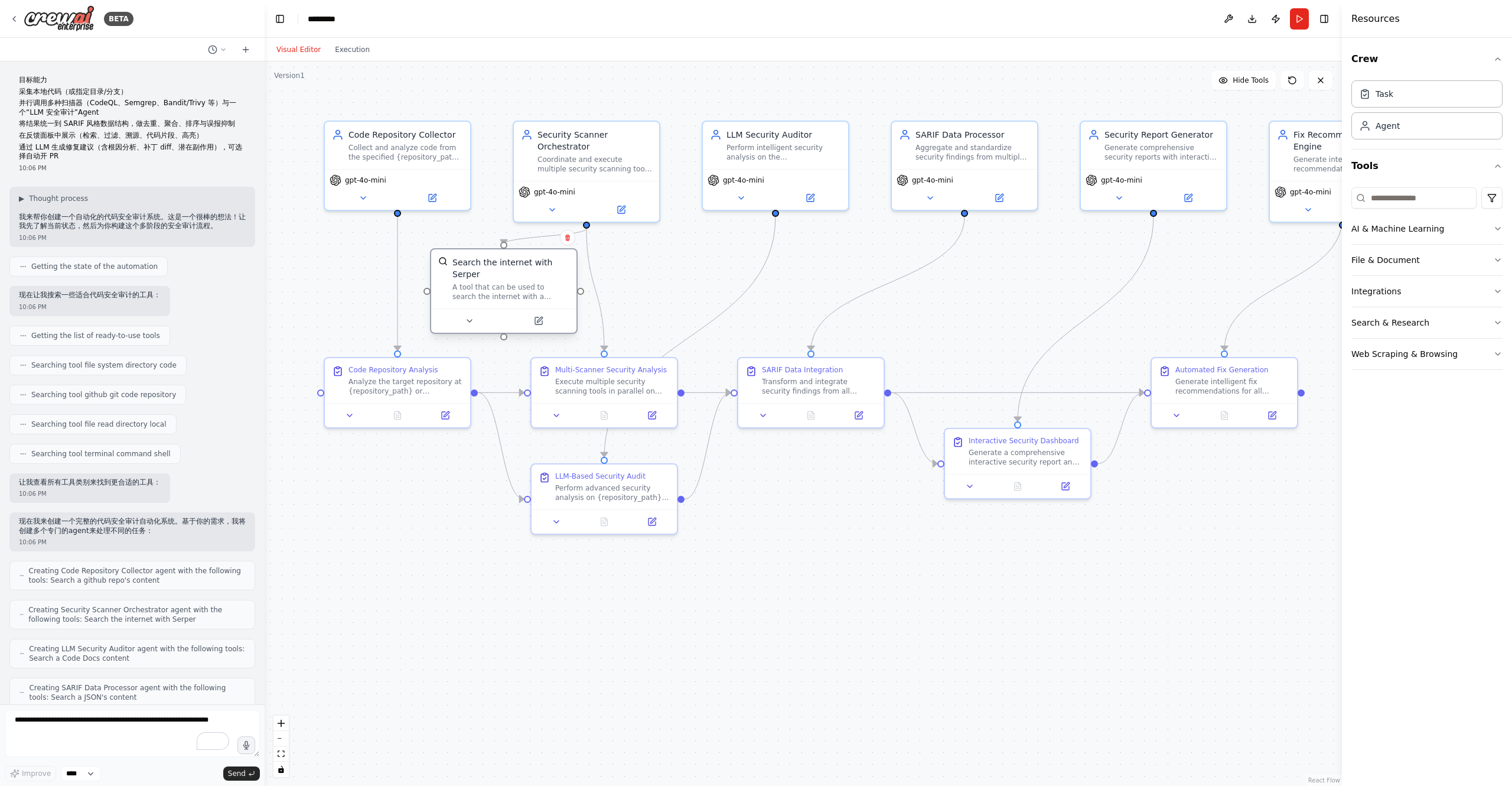
click at [546, 282] on div "Search the internet with Serper A tool that can be used to search the internet …" at bounding box center [511, 279] width 117 height 45
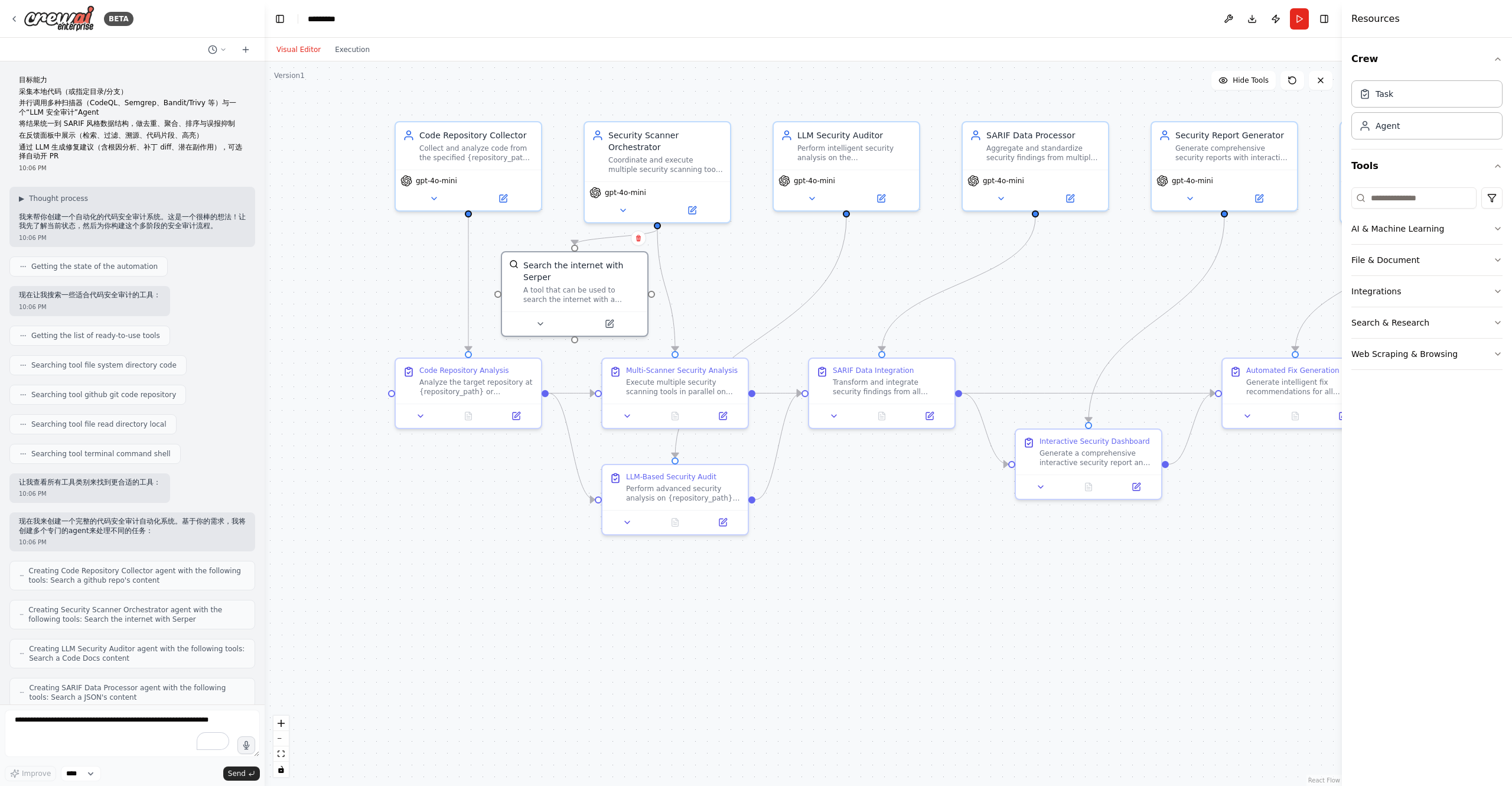
drag, startPoint x: 826, startPoint y: 630, endPoint x: 897, endPoint y: 631, distance: 71.0
click at [897, 631] on div ".deletable-edge-delete-btn { width: 20px; height: 20px; border: 0px solid #ffff…" at bounding box center [803, 423] width 1077 height 725
click at [492, 163] on div "Code Repository Collector Collect and analyze code from the specified {reposito…" at bounding box center [468, 143] width 146 height 48
click at [504, 199] on icon at bounding box center [503, 196] width 7 height 7
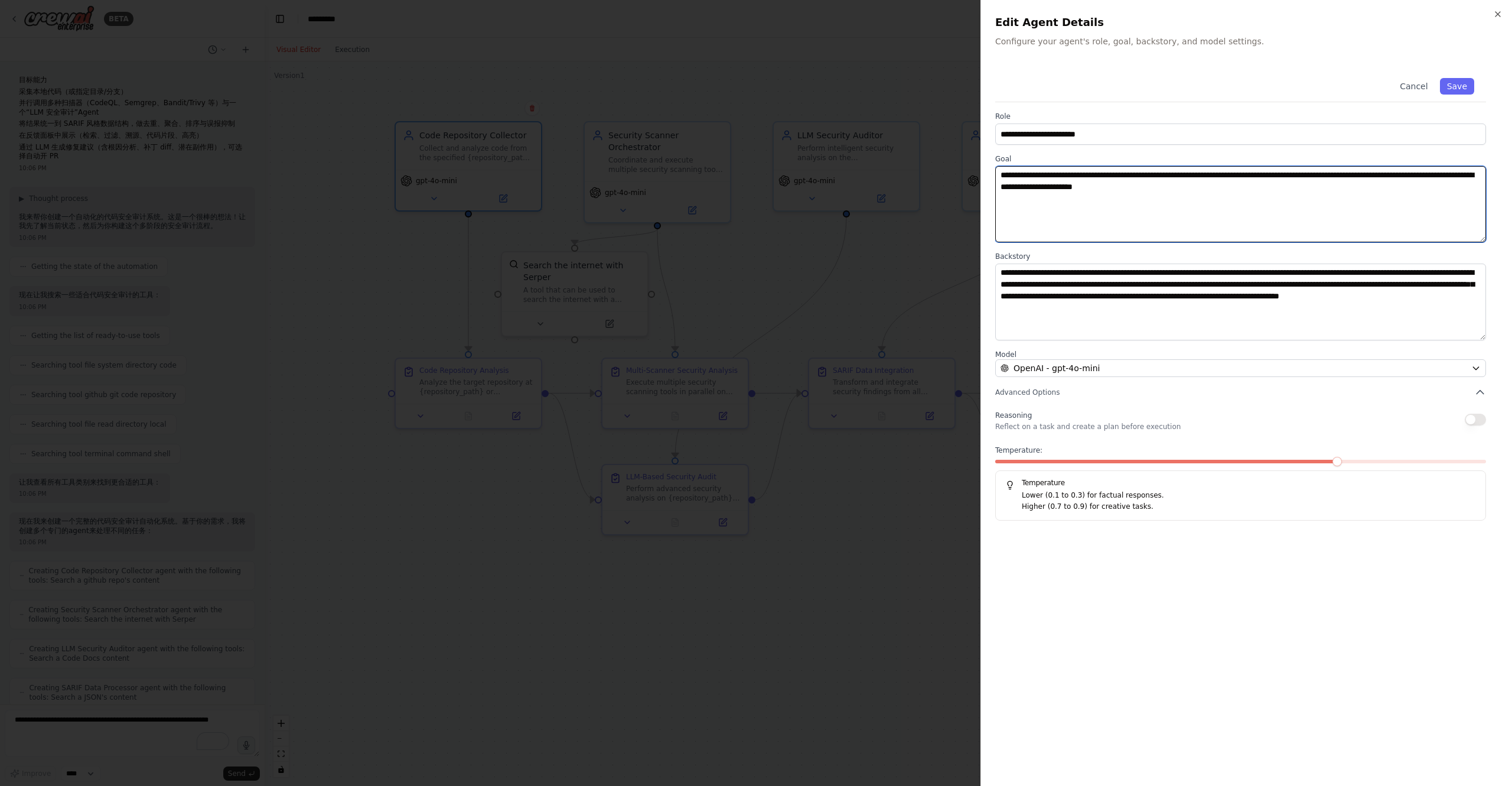
click at [1111, 188] on textarea "**********" at bounding box center [1240, 204] width 491 height 76
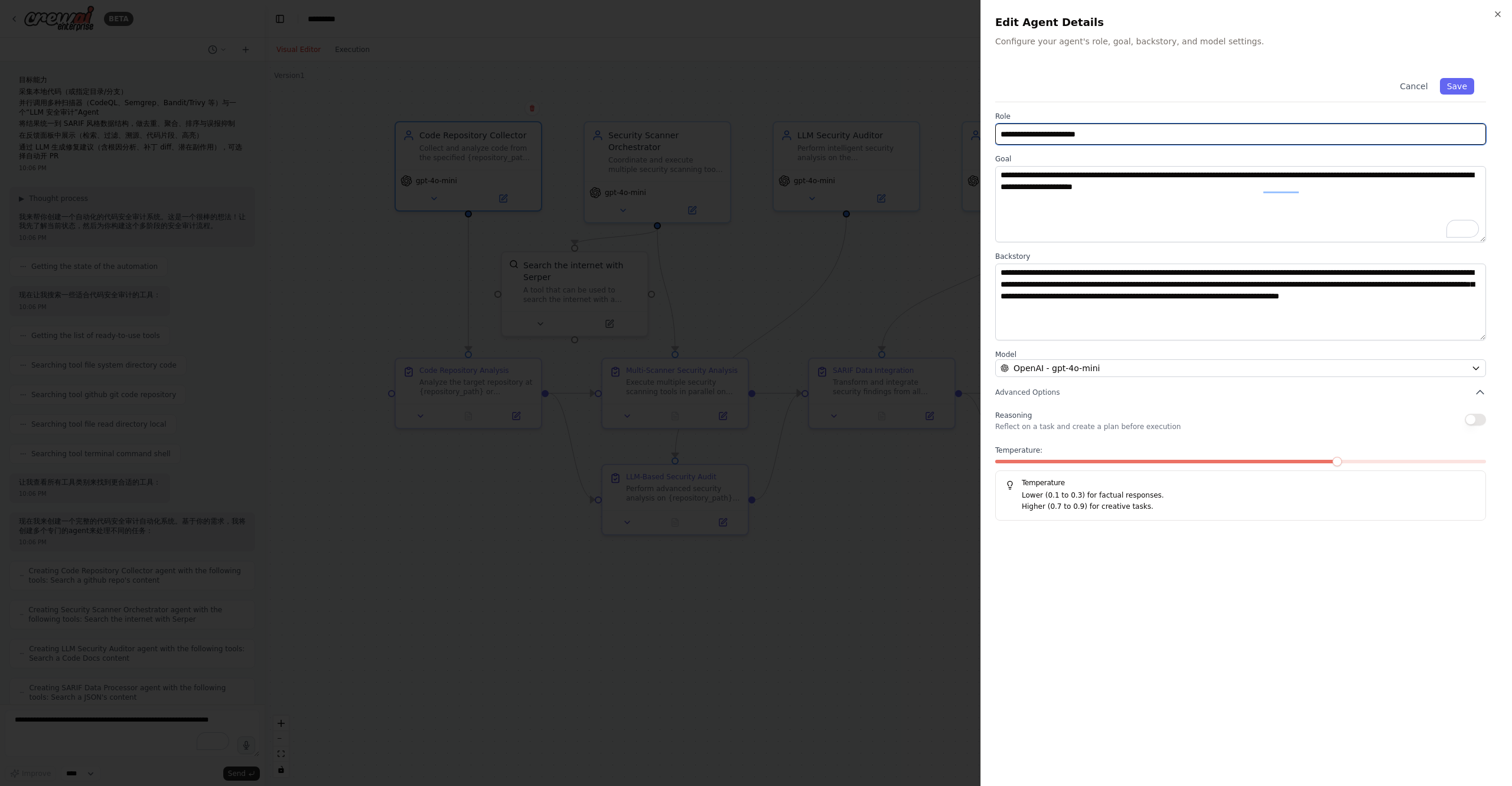
click at [1108, 128] on input "**********" at bounding box center [1240, 134] width 491 height 22
click at [1053, 131] on input "**********" at bounding box center [1240, 134] width 491 height 22
type input "**********"
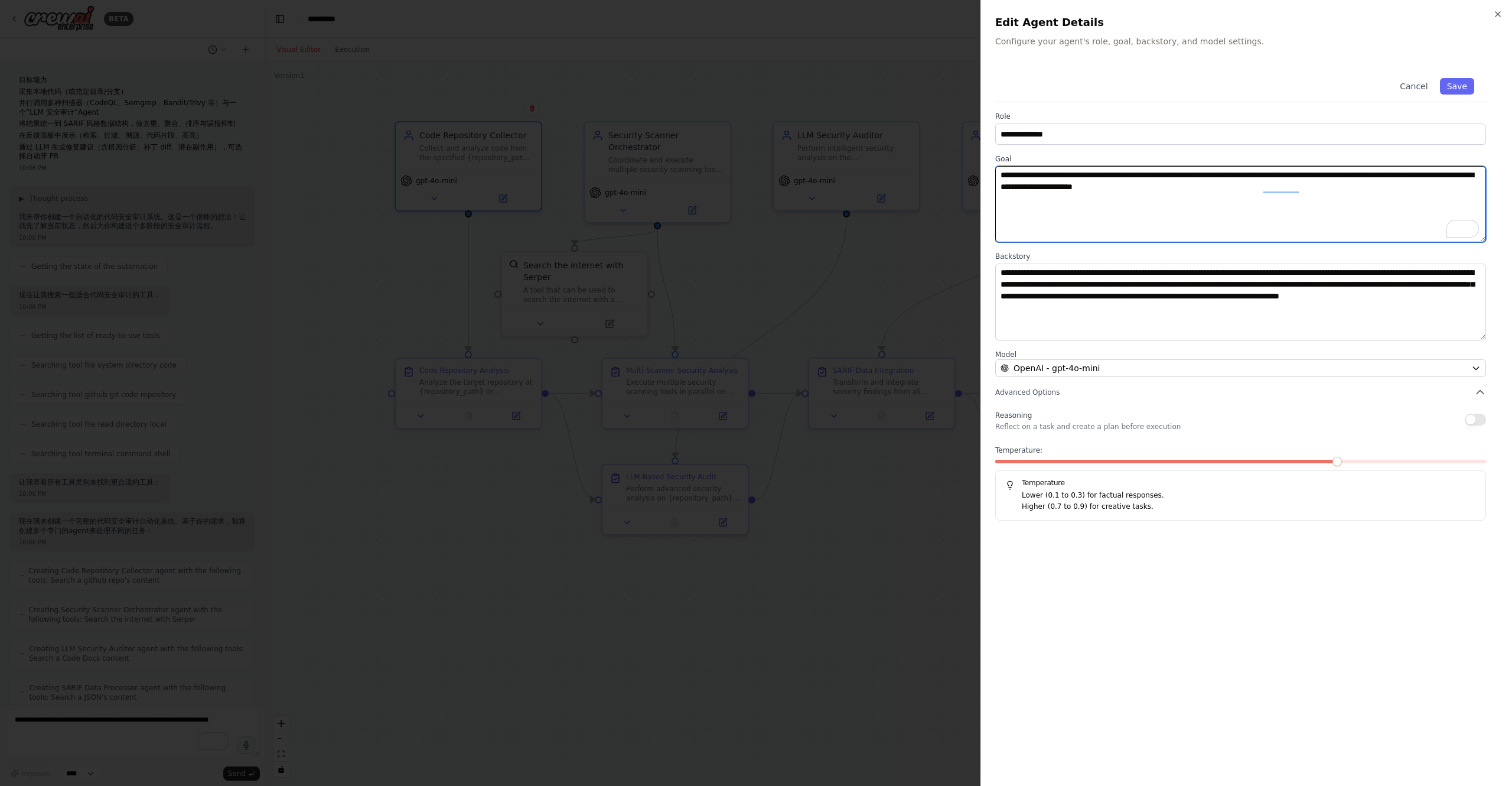
click at [1059, 179] on textarea "**********" at bounding box center [1240, 204] width 491 height 76
click at [1220, 172] on textarea "**********" at bounding box center [1240, 204] width 491 height 76
paste textarea "To enrich screen reader interactions, please activate Accessibility in Grammarl…"
type textarea "**********"
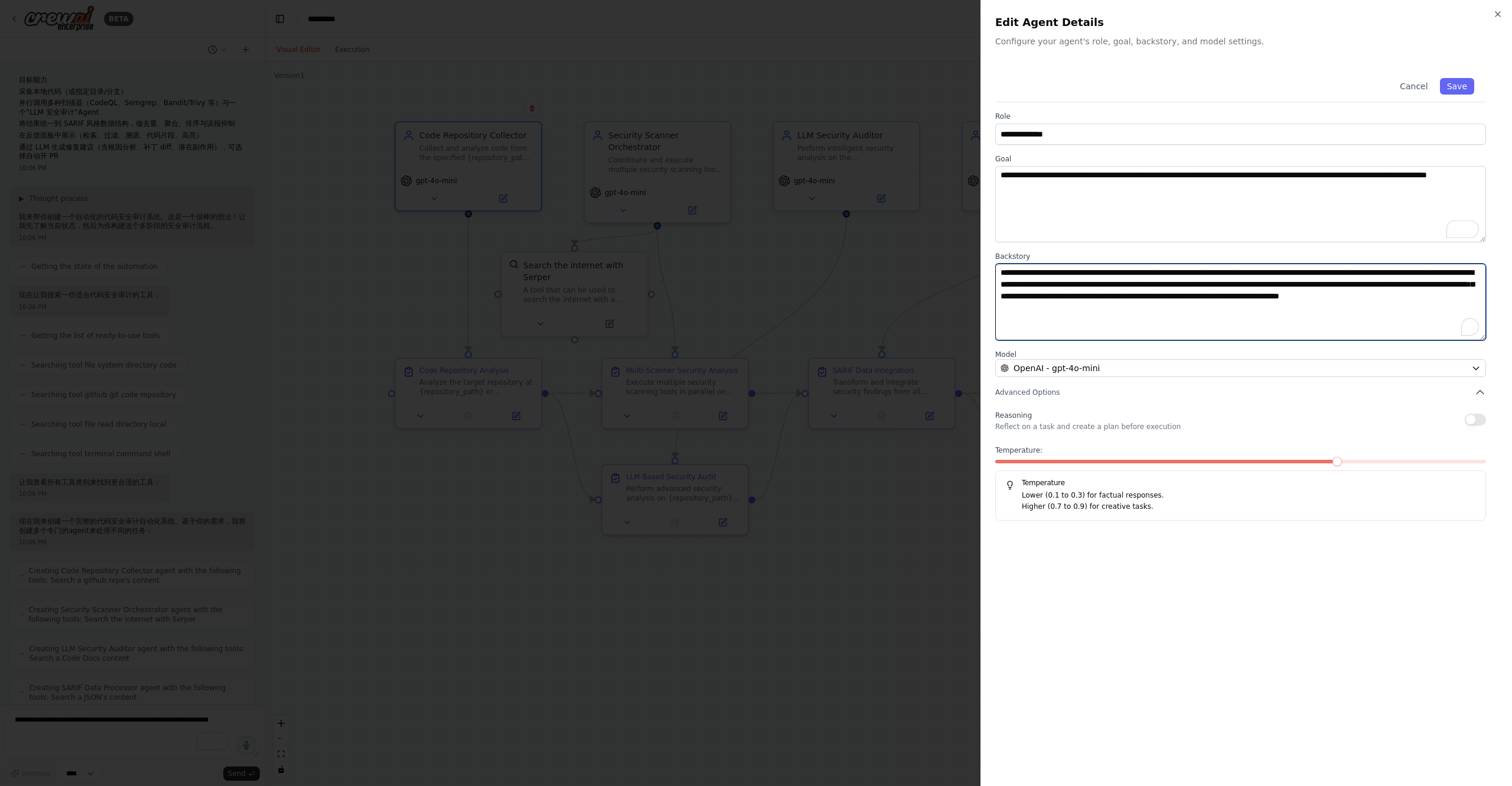
click at [1059, 292] on textarea "**********" at bounding box center [1240, 302] width 491 height 76
click at [1233, 311] on textarea "**********" at bounding box center [1240, 302] width 491 height 76
drag, startPoint x: 342, startPoint y: 139, endPoint x: 822, endPoint y: 45, distance: 489.1
click at [802, 45] on div at bounding box center [756, 393] width 1512 height 786
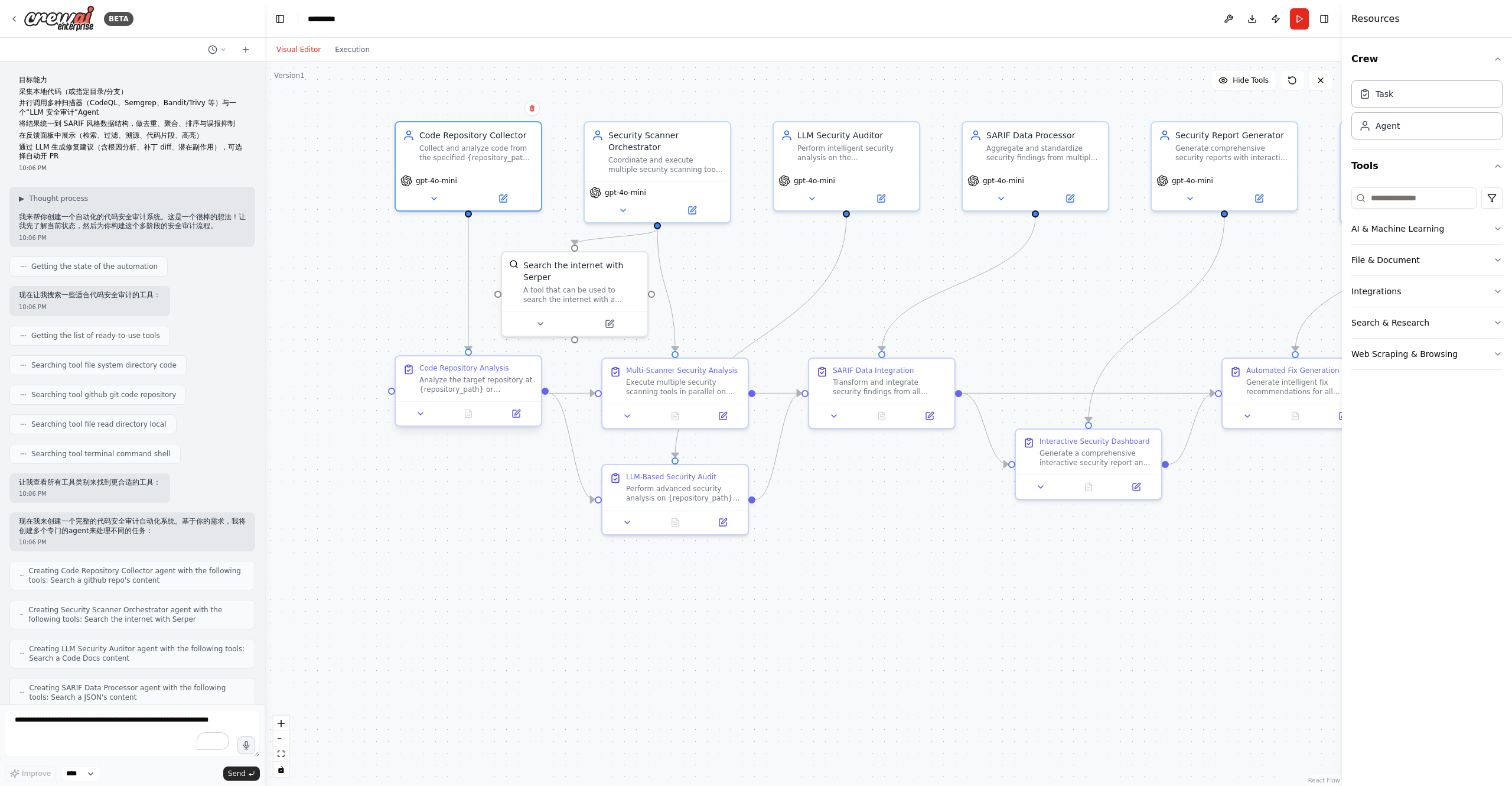
click at [486, 381] on div "Analyze the target repository at {repository_path} or {github_repo_url} to unde…" at bounding box center [476, 384] width 115 height 19
click at [515, 418] on button at bounding box center [516, 414] width 41 height 14
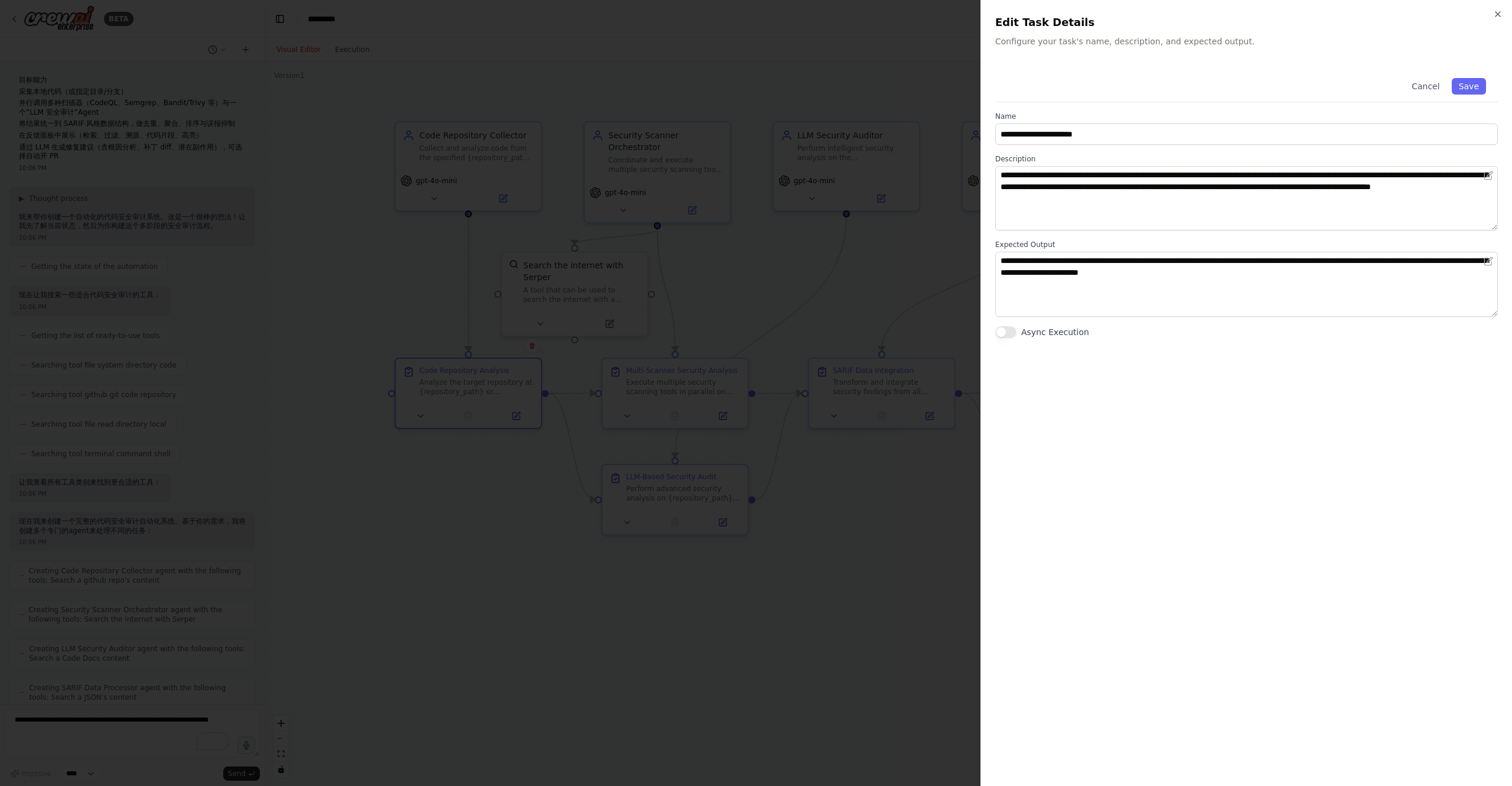
click at [791, 257] on div at bounding box center [756, 393] width 1512 height 786
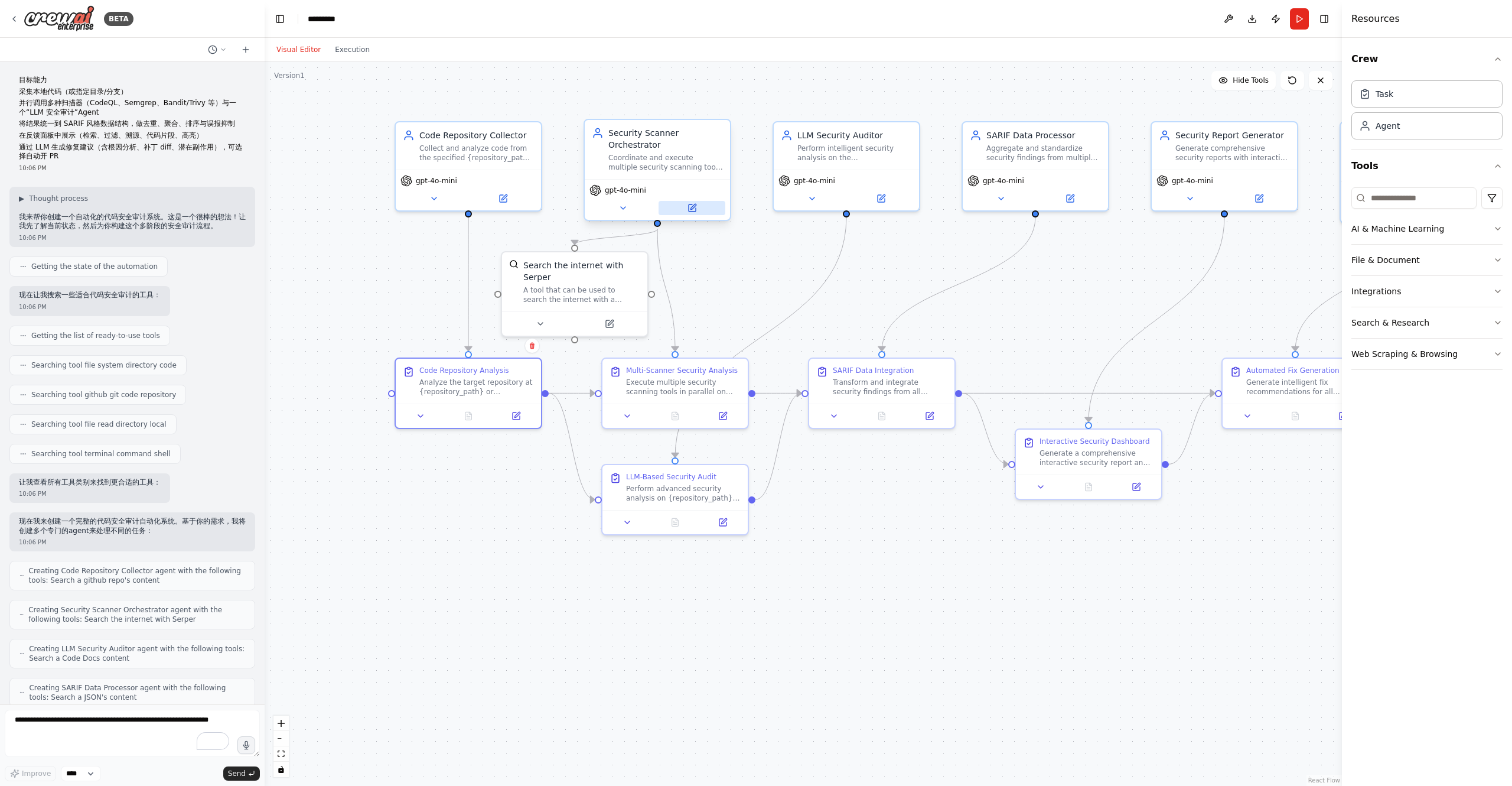
click at [704, 206] on button at bounding box center [692, 208] width 67 height 14
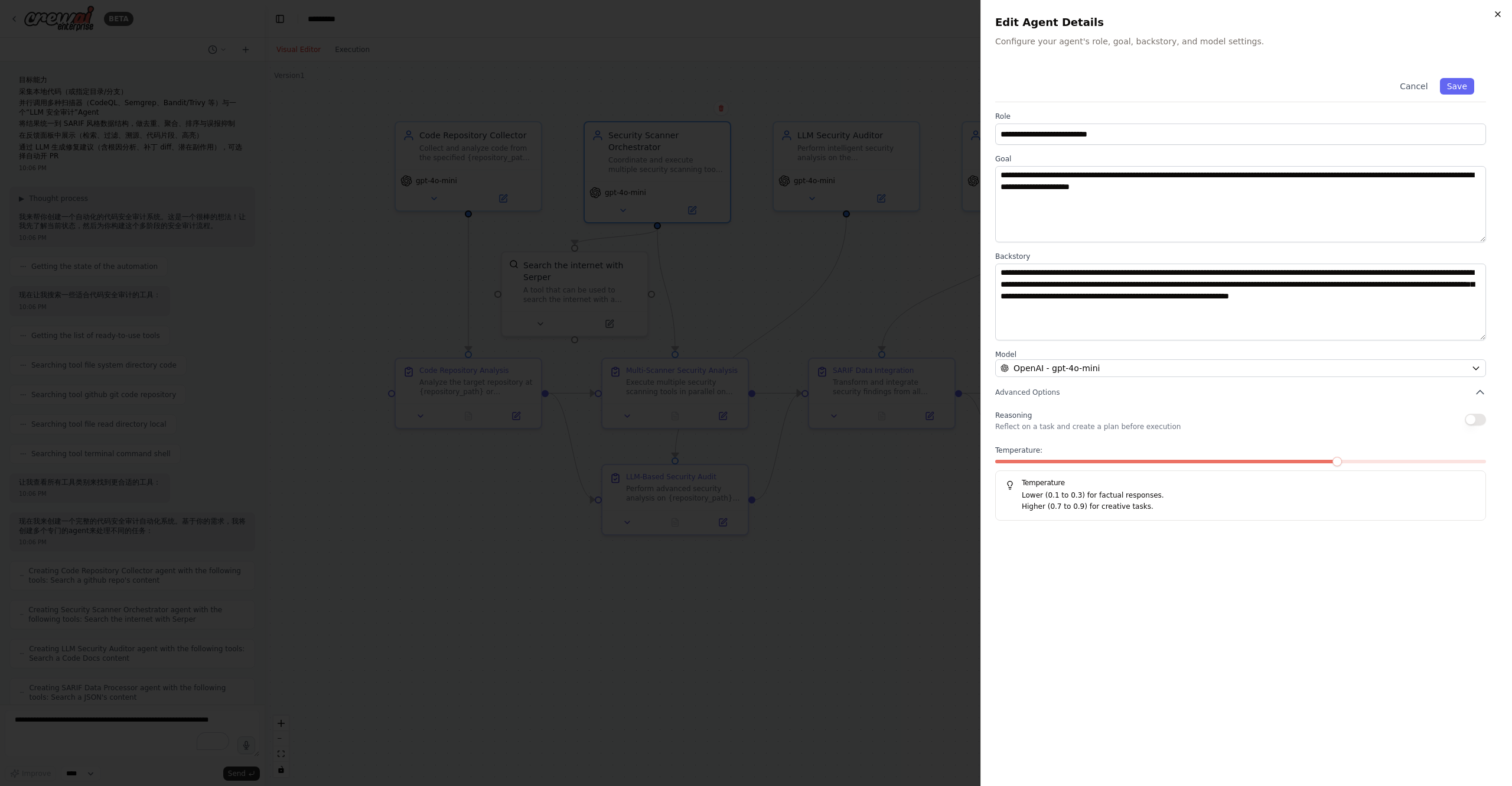
click at [1496, 14] on icon "button" at bounding box center [1498, 14] width 9 height 9
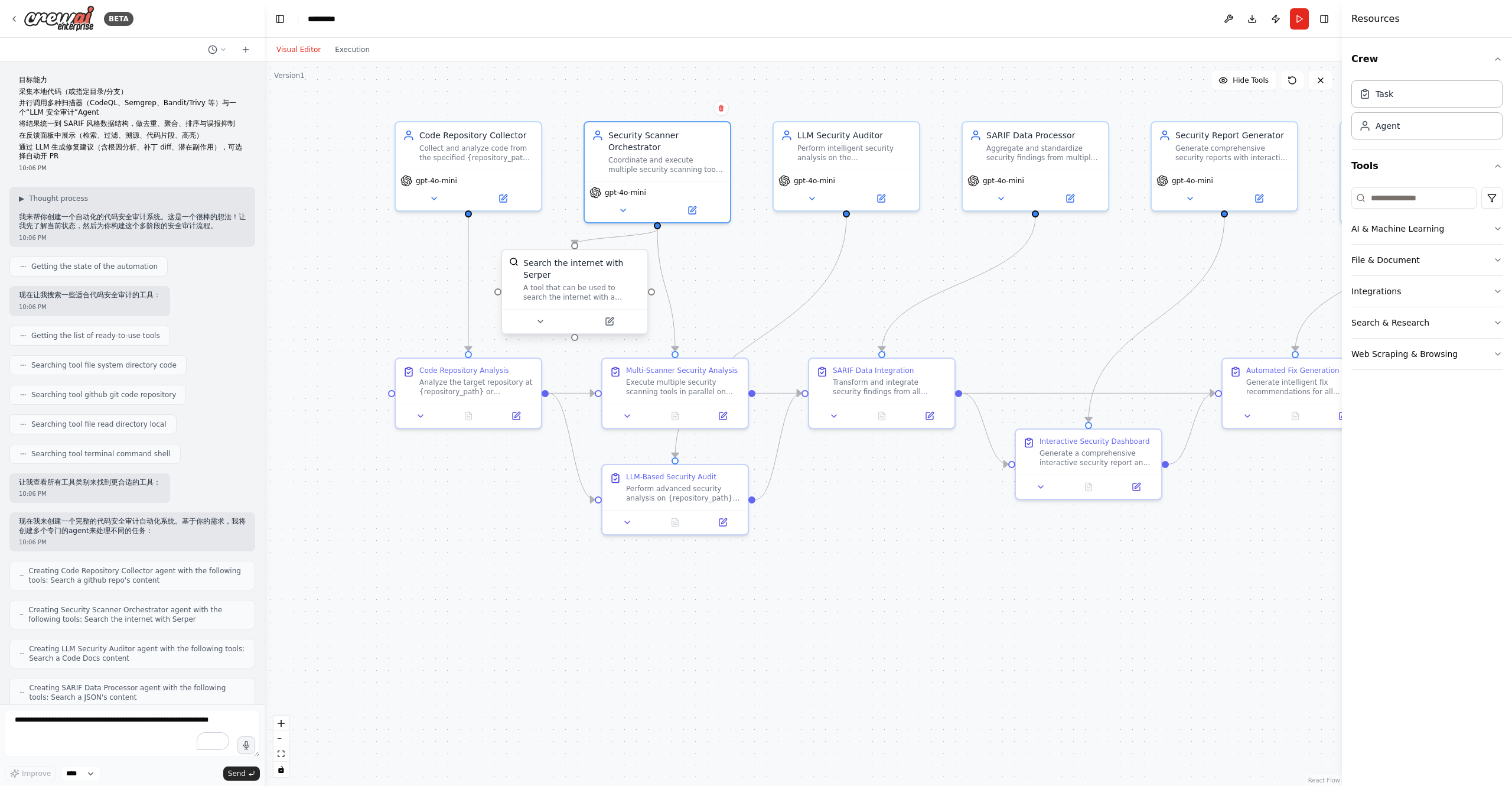
click at [584, 288] on div "A tool that can be used to search the internet with a search_query. Supports di…" at bounding box center [582, 293] width 117 height 19
click at [614, 327] on button at bounding box center [609, 322] width 67 height 14
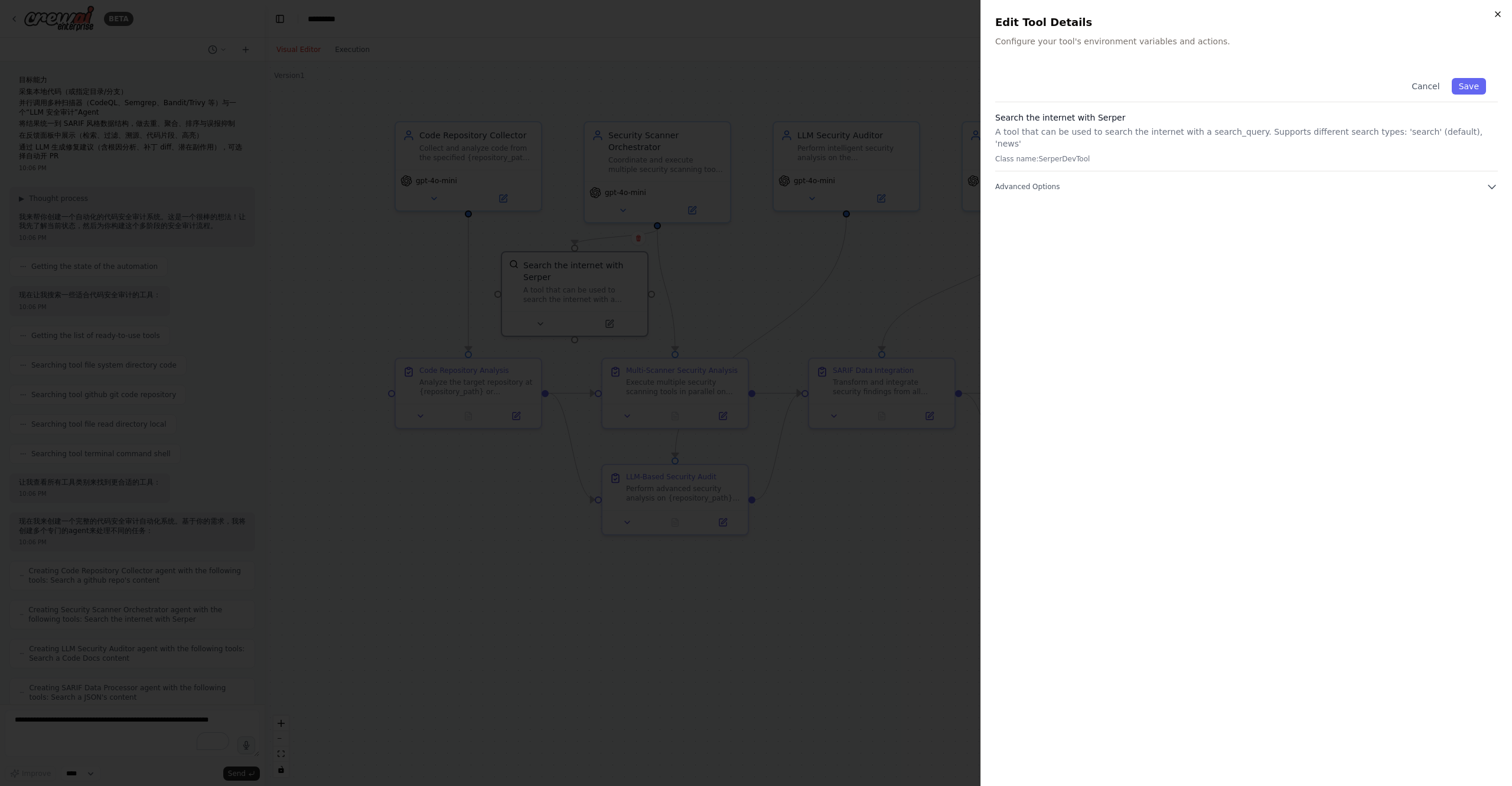
click at [1501, 14] on icon "button" at bounding box center [1498, 14] width 9 height 9
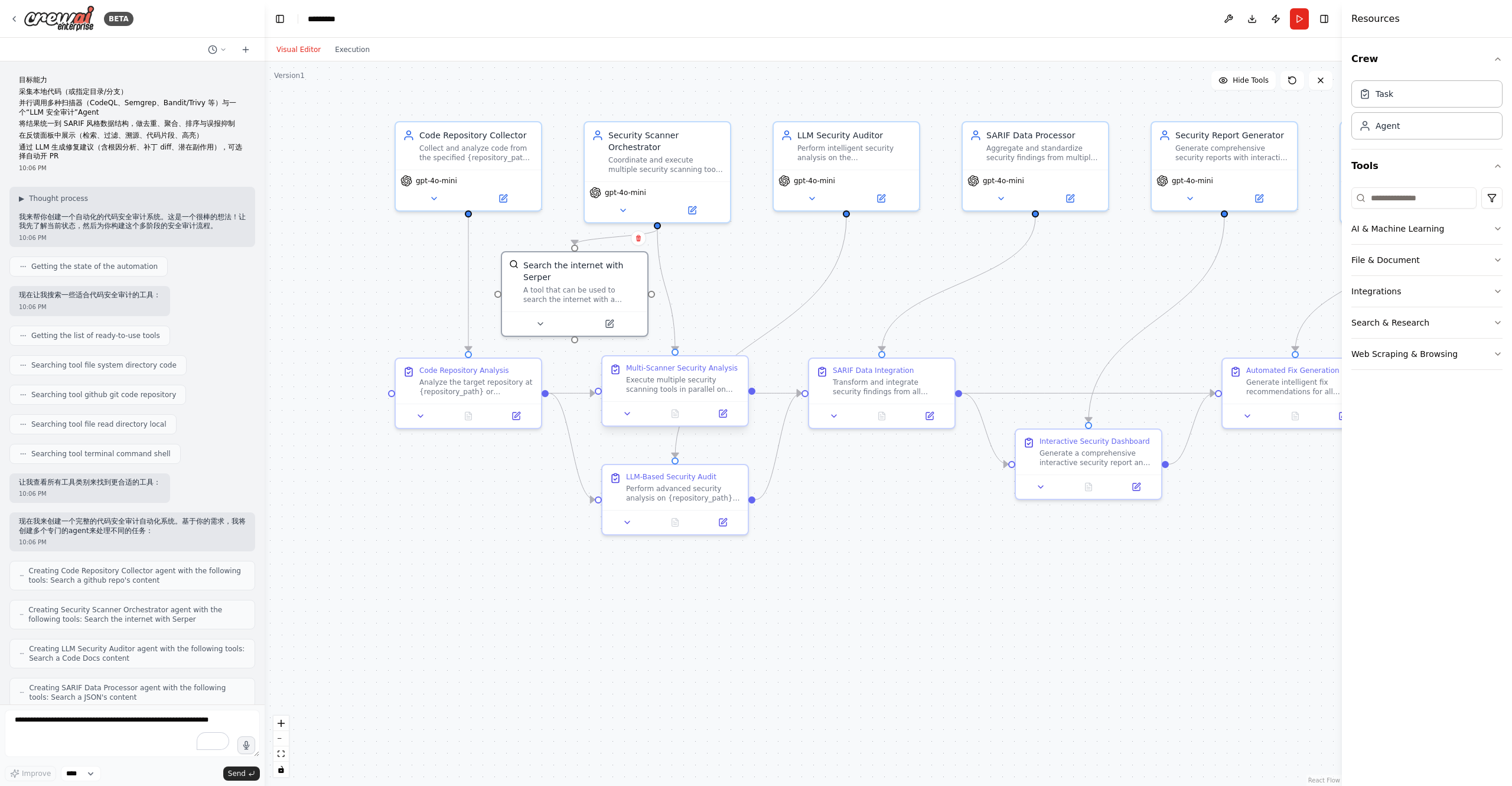
click at [670, 393] on div "Execute multiple security scanning tools in parallel on {repository_path} inclu…" at bounding box center [683, 384] width 115 height 19
click at [719, 414] on icon at bounding box center [723, 414] width 7 height 7
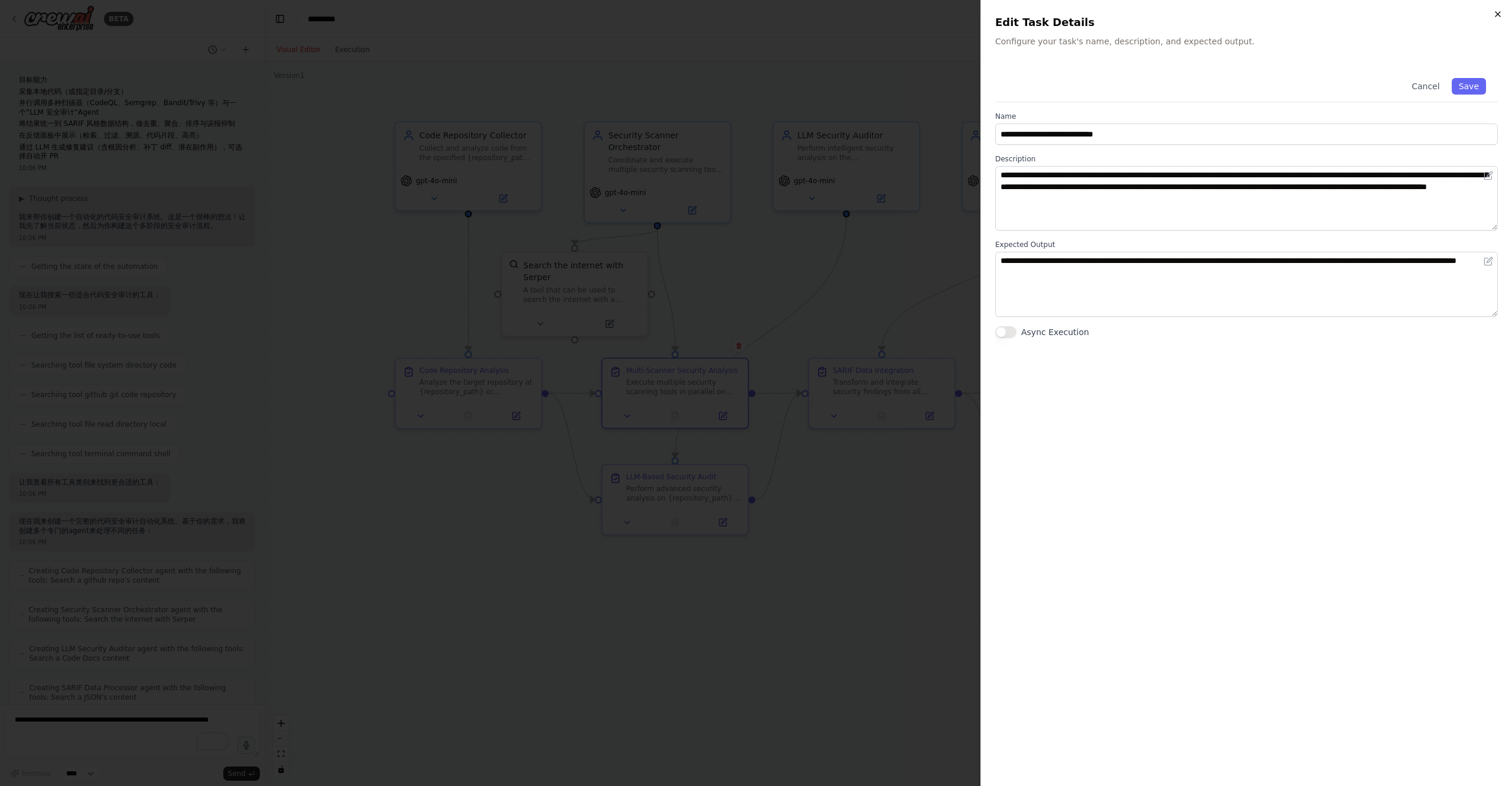
click at [1497, 14] on icon "button" at bounding box center [1498, 14] width 9 height 9
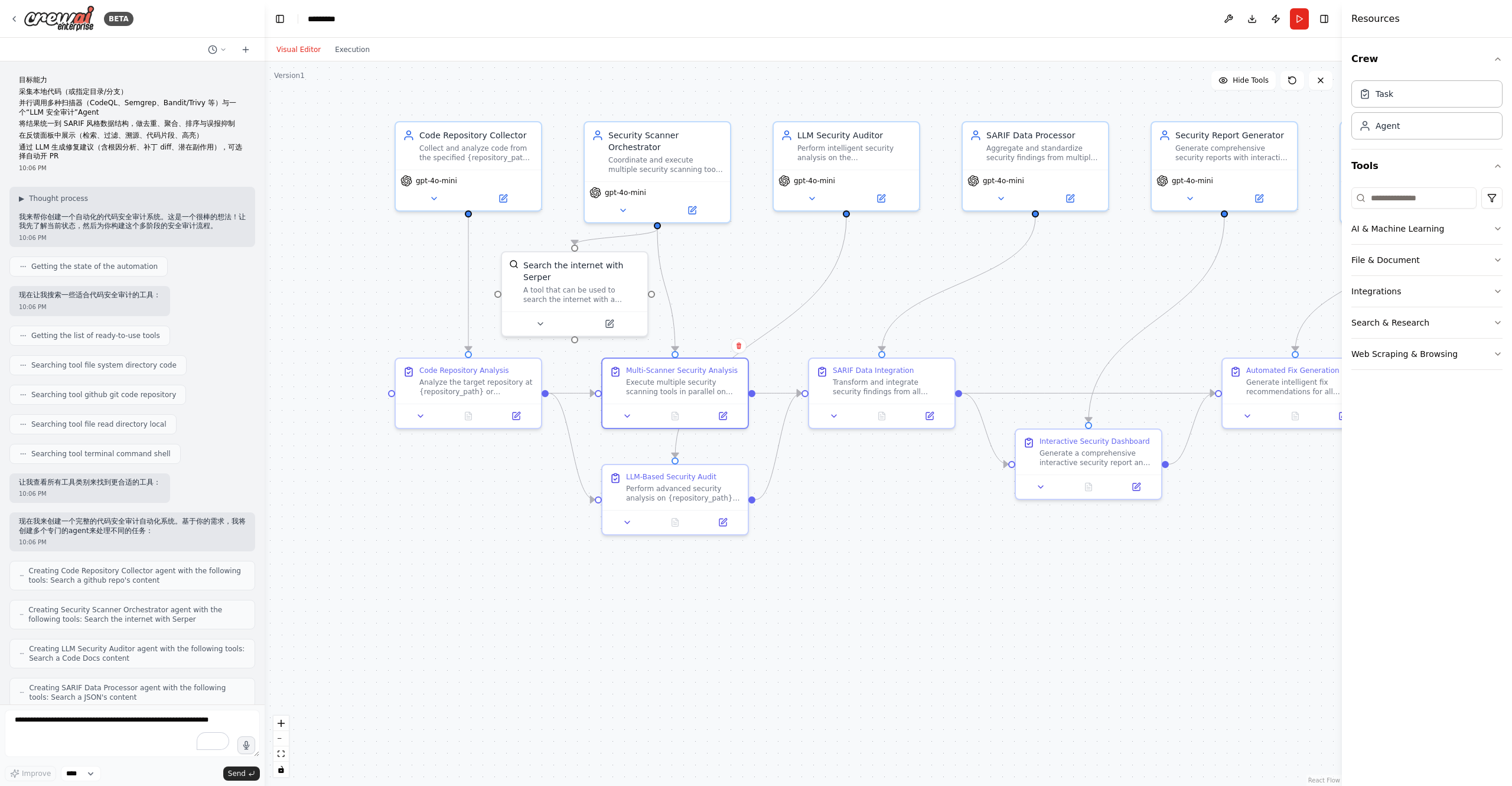
click at [849, 306] on div ".deletable-edge-delete-btn { width: 20px; height: 20px; border: 0px solid #ffff…" at bounding box center [803, 423] width 1077 height 725
click at [1476, 321] on button "Search & Research" at bounding box center [1427, 322] width 151 height 31
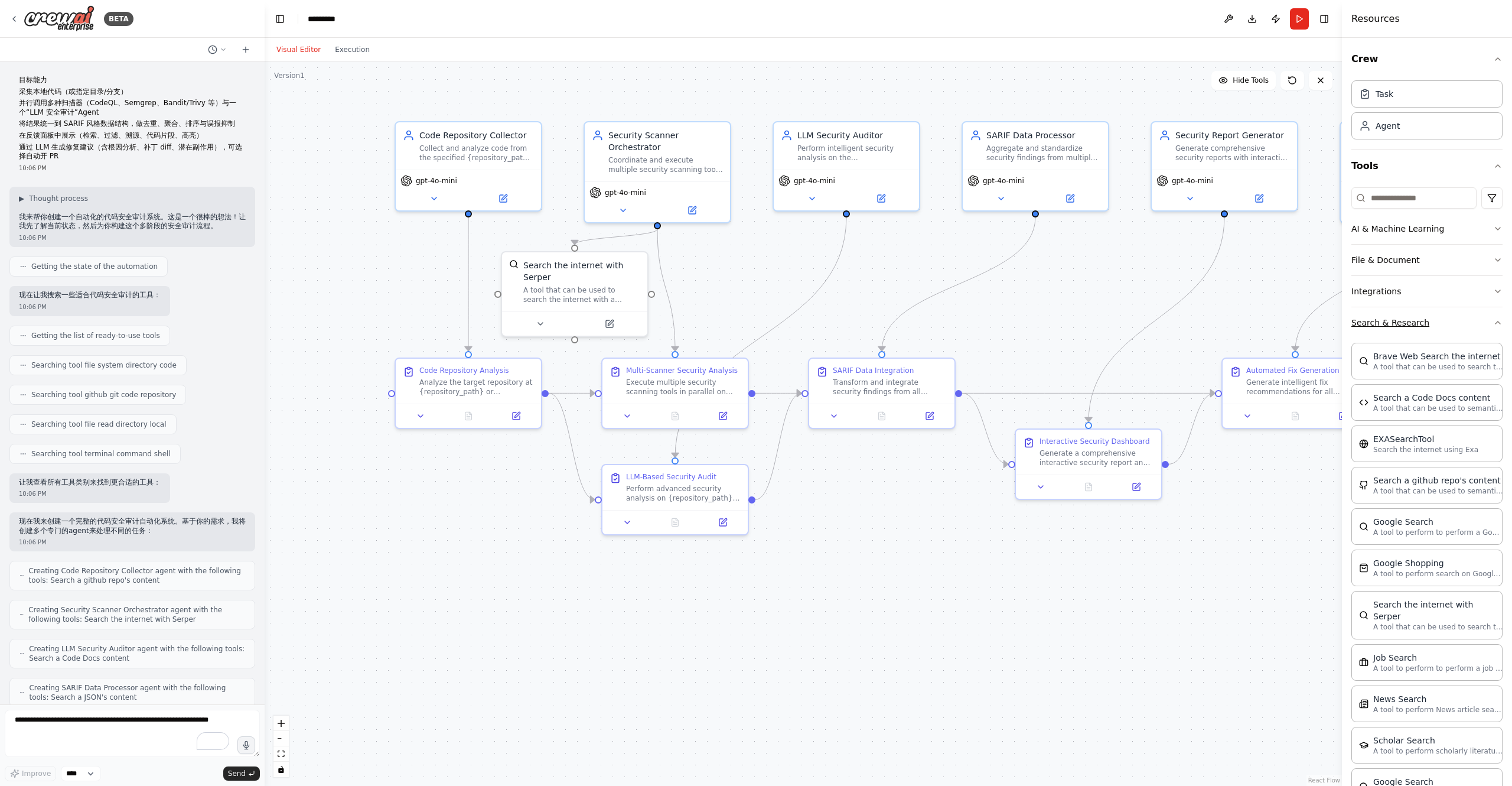
click at [1464, 315] on button "Search & Research" at bounding box center [1427, 322] width 151 height 31
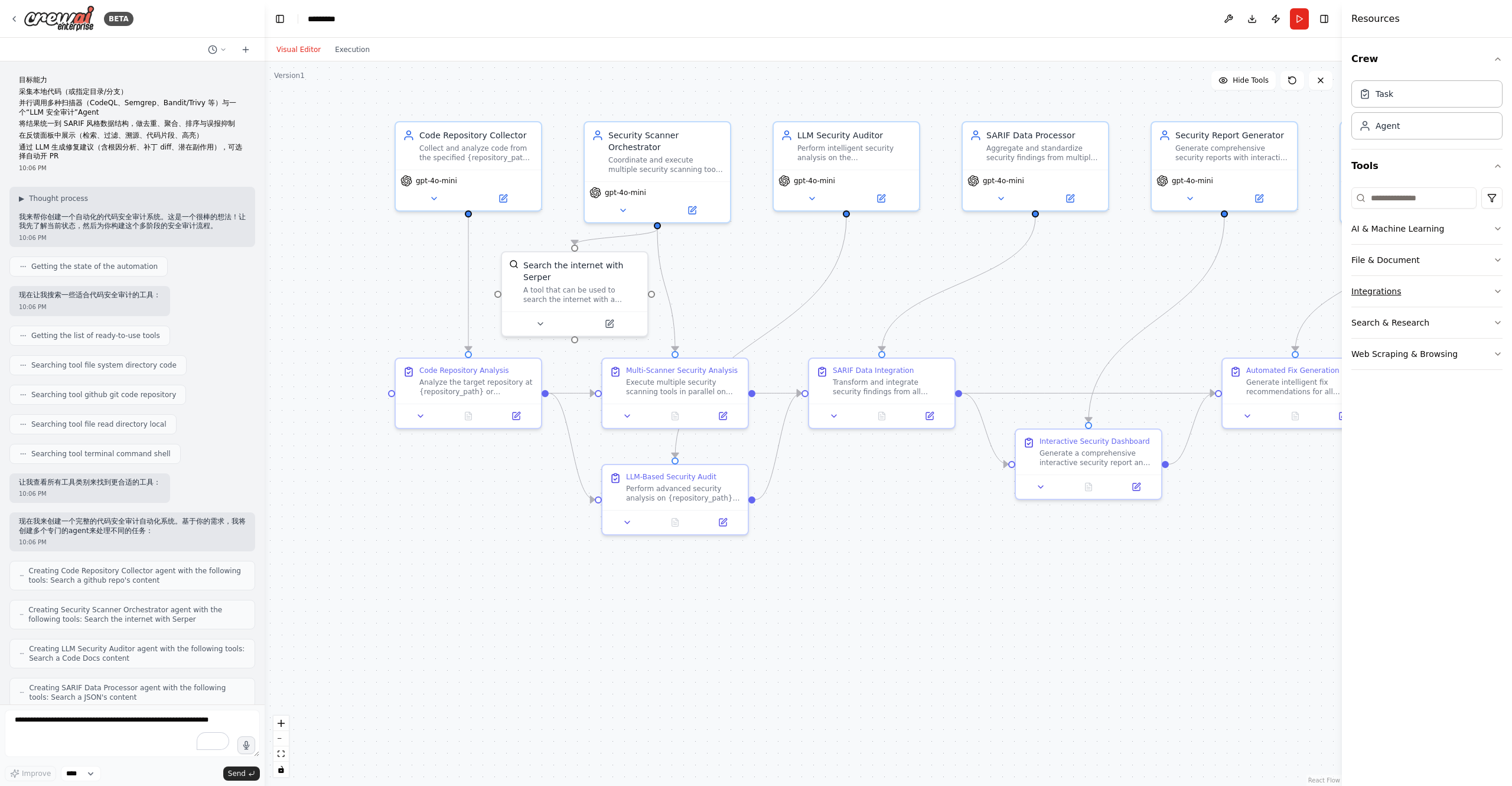
click at [1457, 286] on button "Integrations" at bounding box center [1427, 291] width 151 height 31
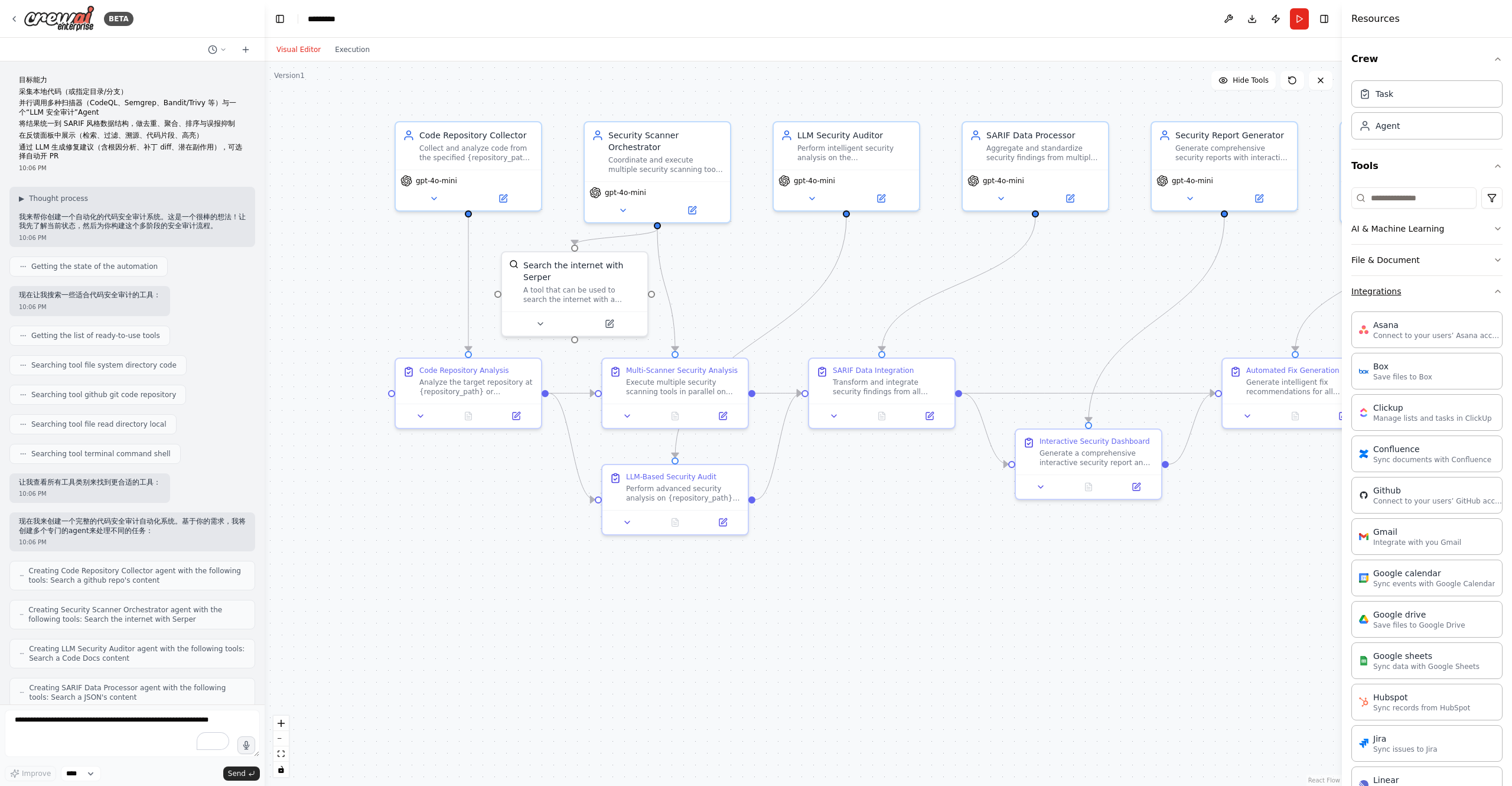
click at [1445, 297] on button "Integrations" at bounding box center [1427, 291] width 151 height 31
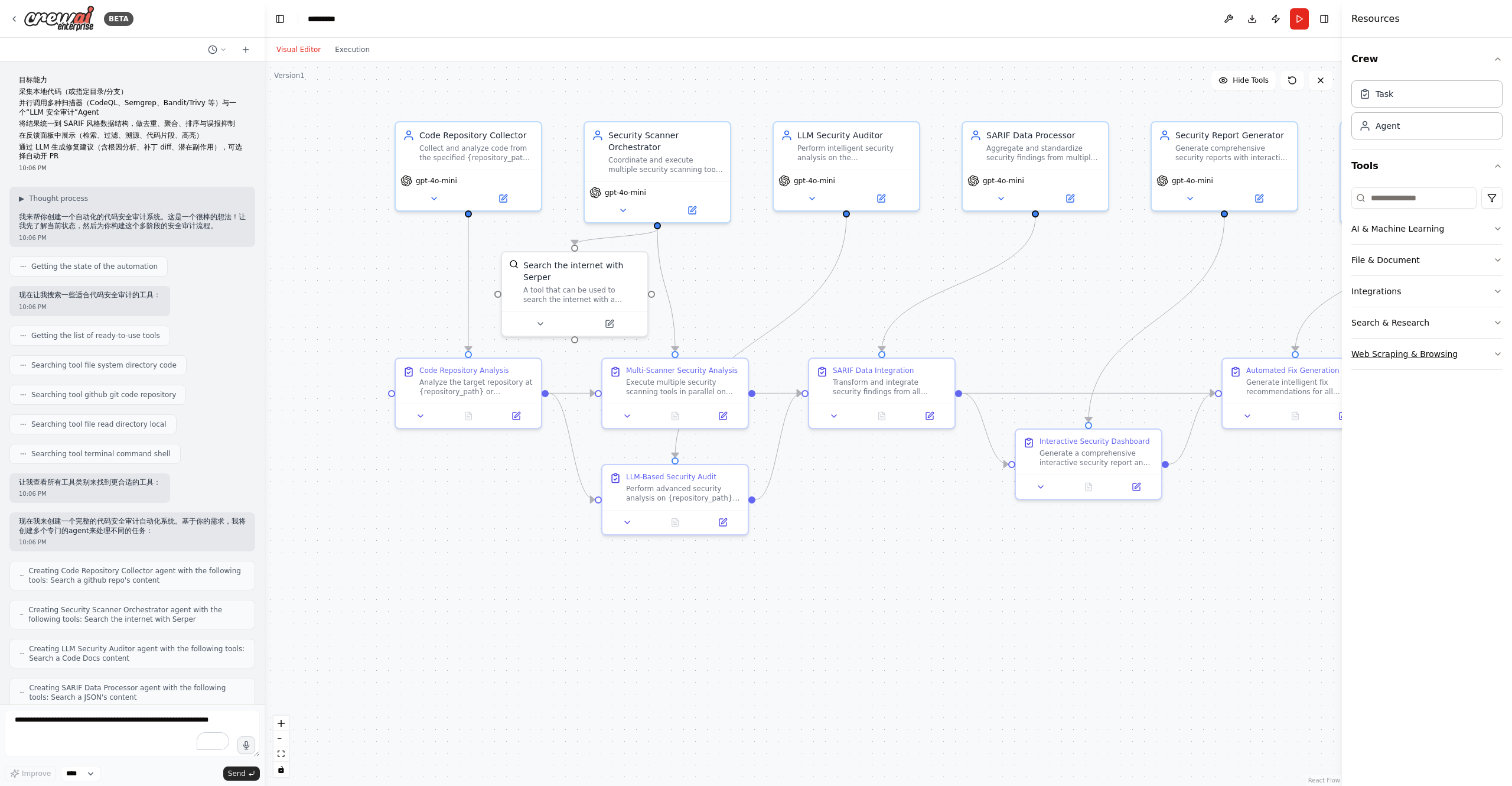
click at [1477, 351] on button "Web Scraping & Browsing" at bounding box center [1427, 354] width 151 height 31
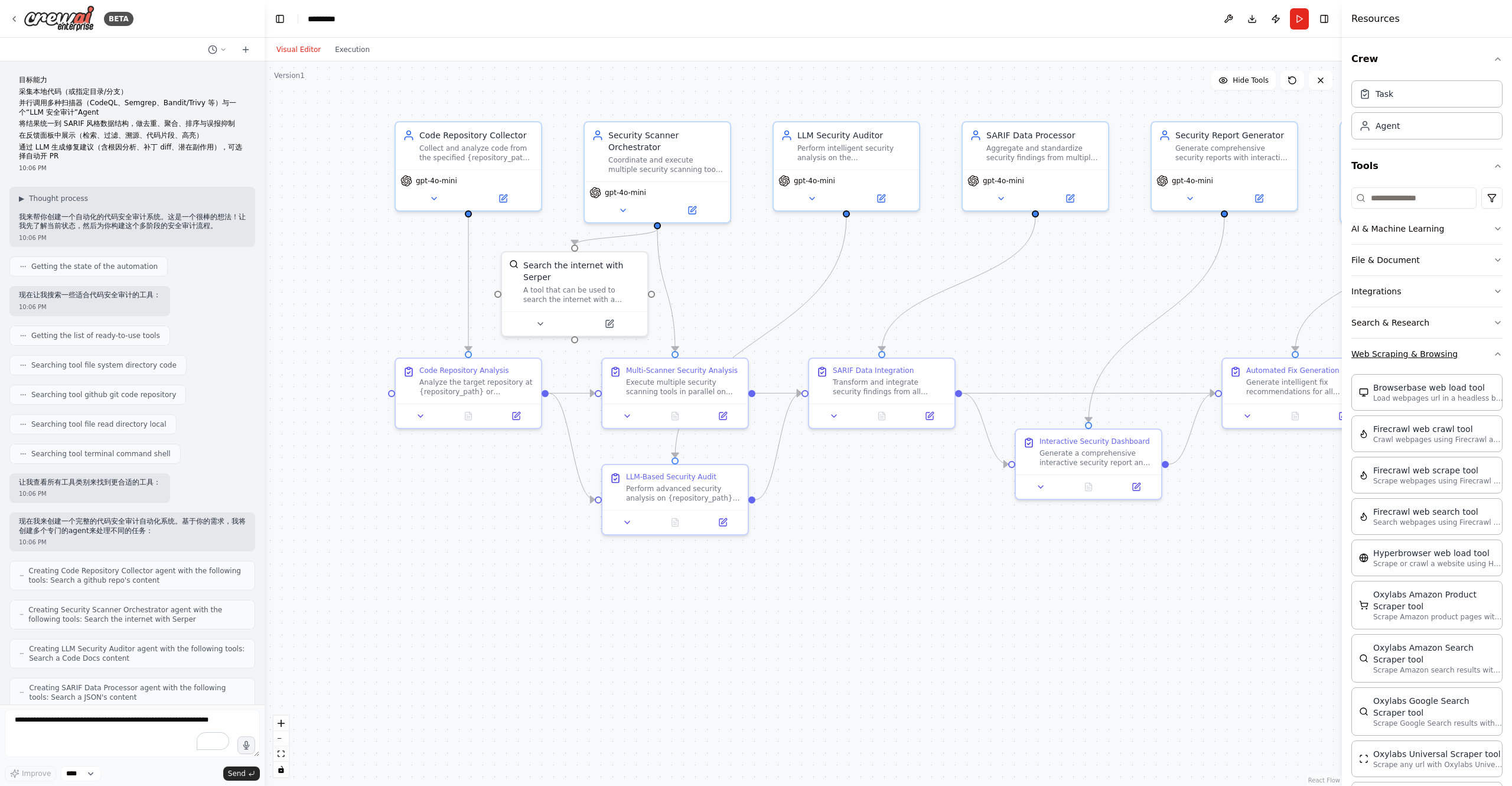
click at [1477, 350] on button "Web Scraping & Browsing" at bounding box center [1427, 354] width 151 height 31
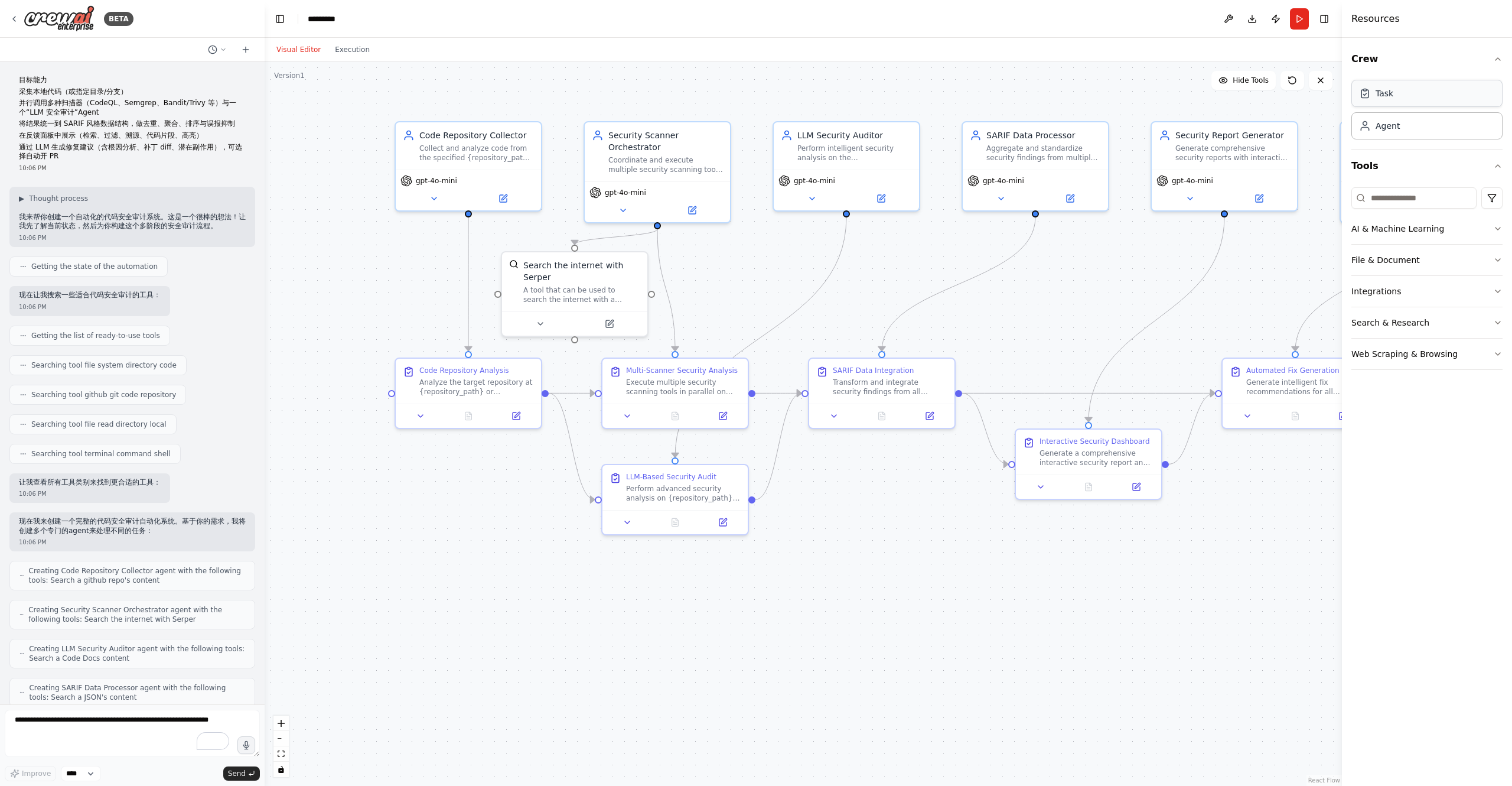
click at [1416, 99] on div "Task" at bounding box center [1427, 94] width 151 height 27
click at [1232, 79] on button "Hide Tools" at bounding box center [1243, 80] width 64 height 19
click at [1232, 79] on span "Show Tools" at bounding box center [1249, 80] width 39 height 9
click at [752, 87] on div ".deletable-edge-delete-btn { width: 20px; height: 20px; border: 0px solid #ffff…" at bounding box center [803, 423] width 1077 height 725
click at [708, 396] on div "Multi-Scanner Security Analysis Execute multiple security scanning tools in par…" at bounding box center [675, 379] width 146 height 45
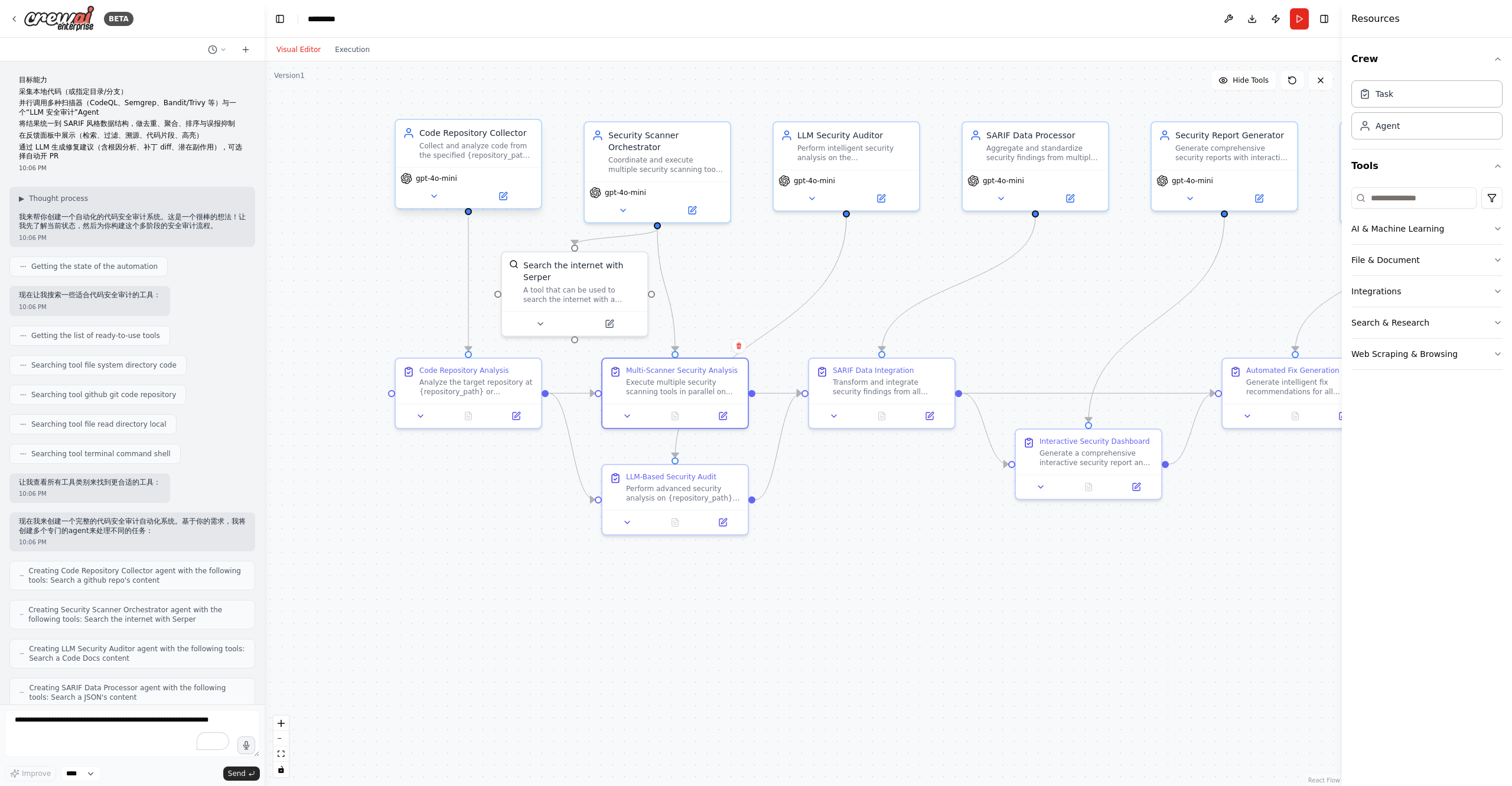
click at [504, 154] on div "Collect and analyze code from the specified {repository_path} or {github_repo_u…" at bounding box center [476, 151] width 115 height 19
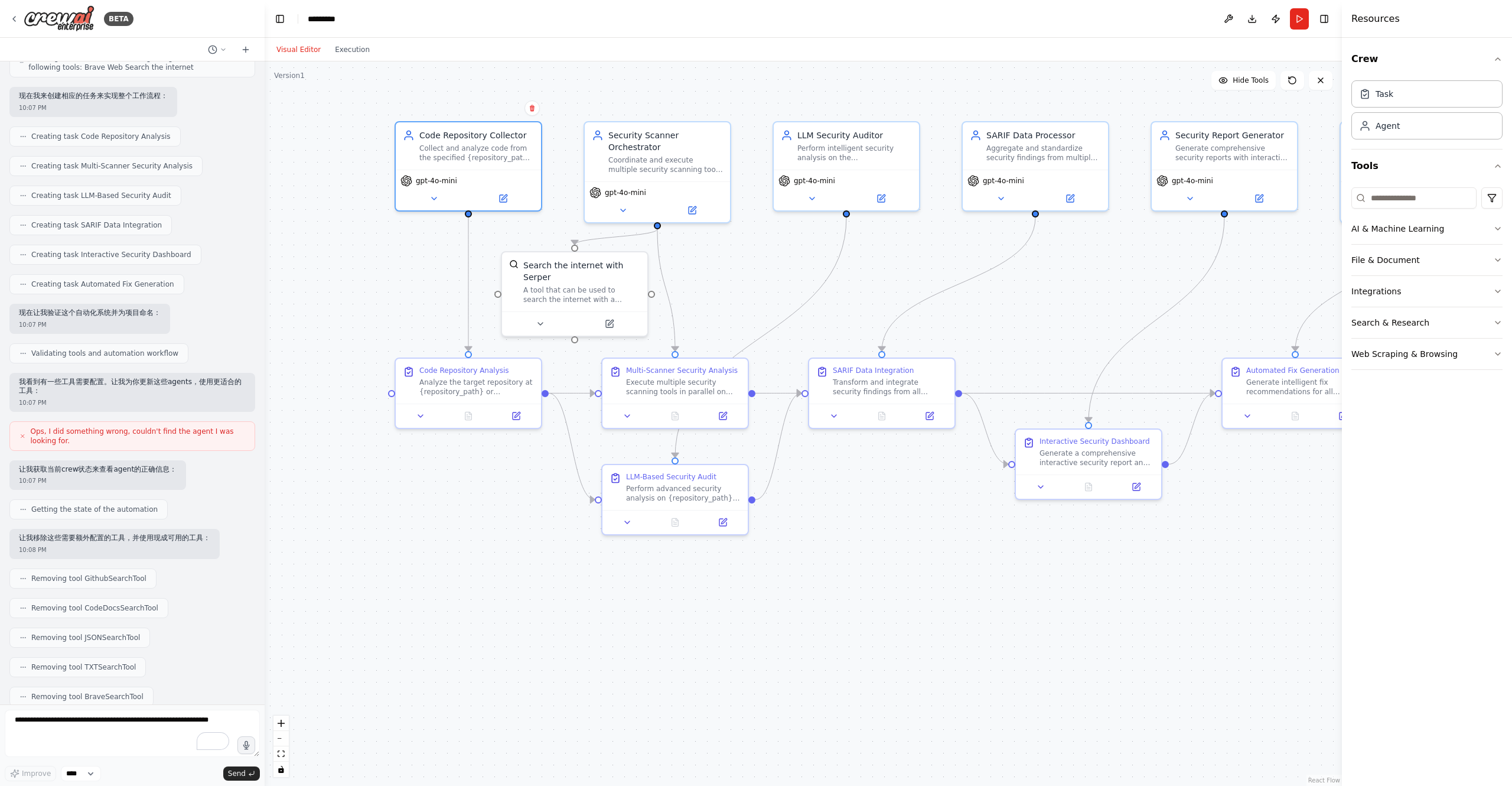
scroll to position [709, 0]
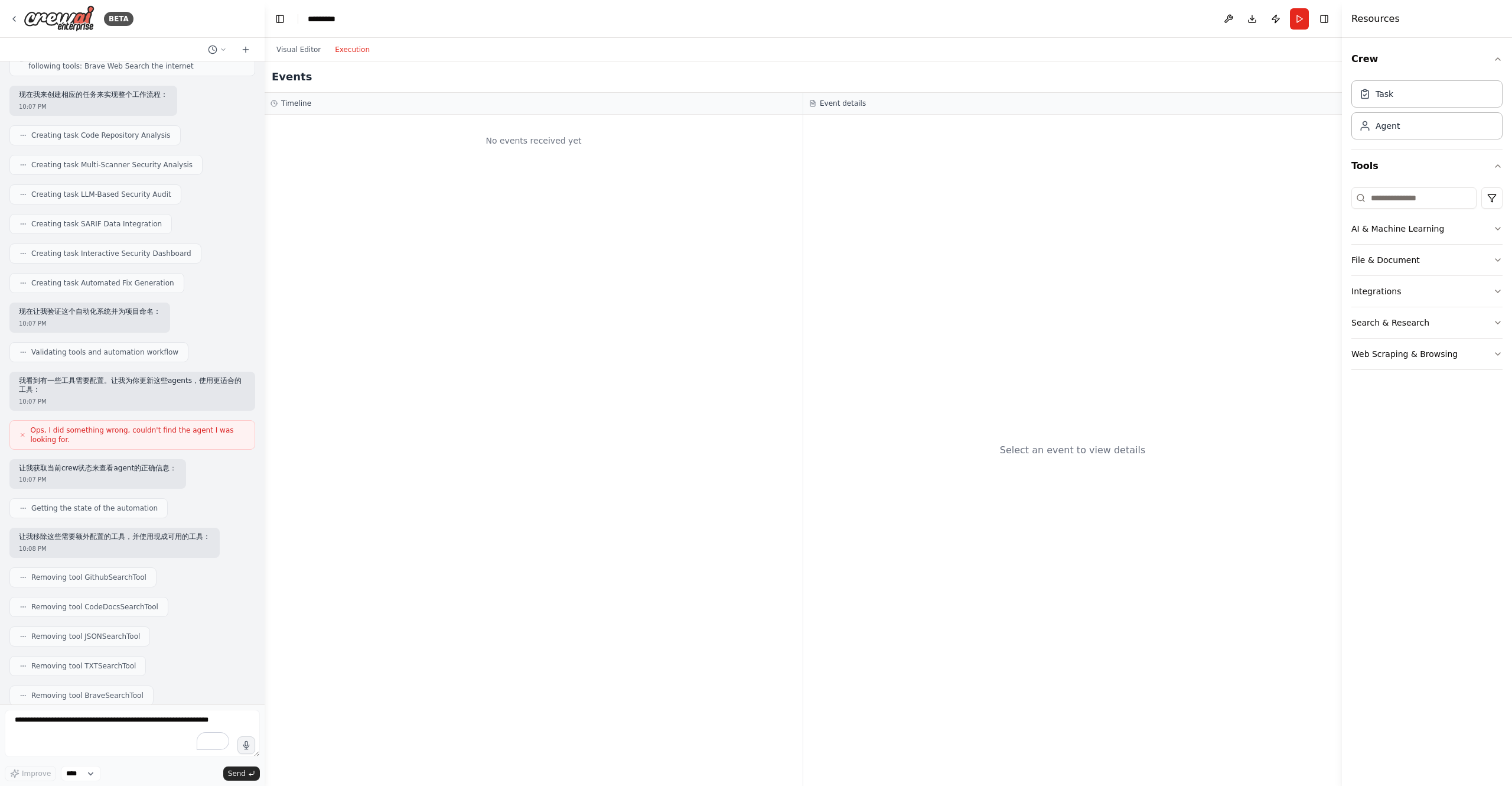
click at [347, 47] on button "Execution" at bounding box center [352, 50] width 49 height 14
click at [296, 49] on button "Visual Editor" at bounding box center [298, 50] width 58 height 14
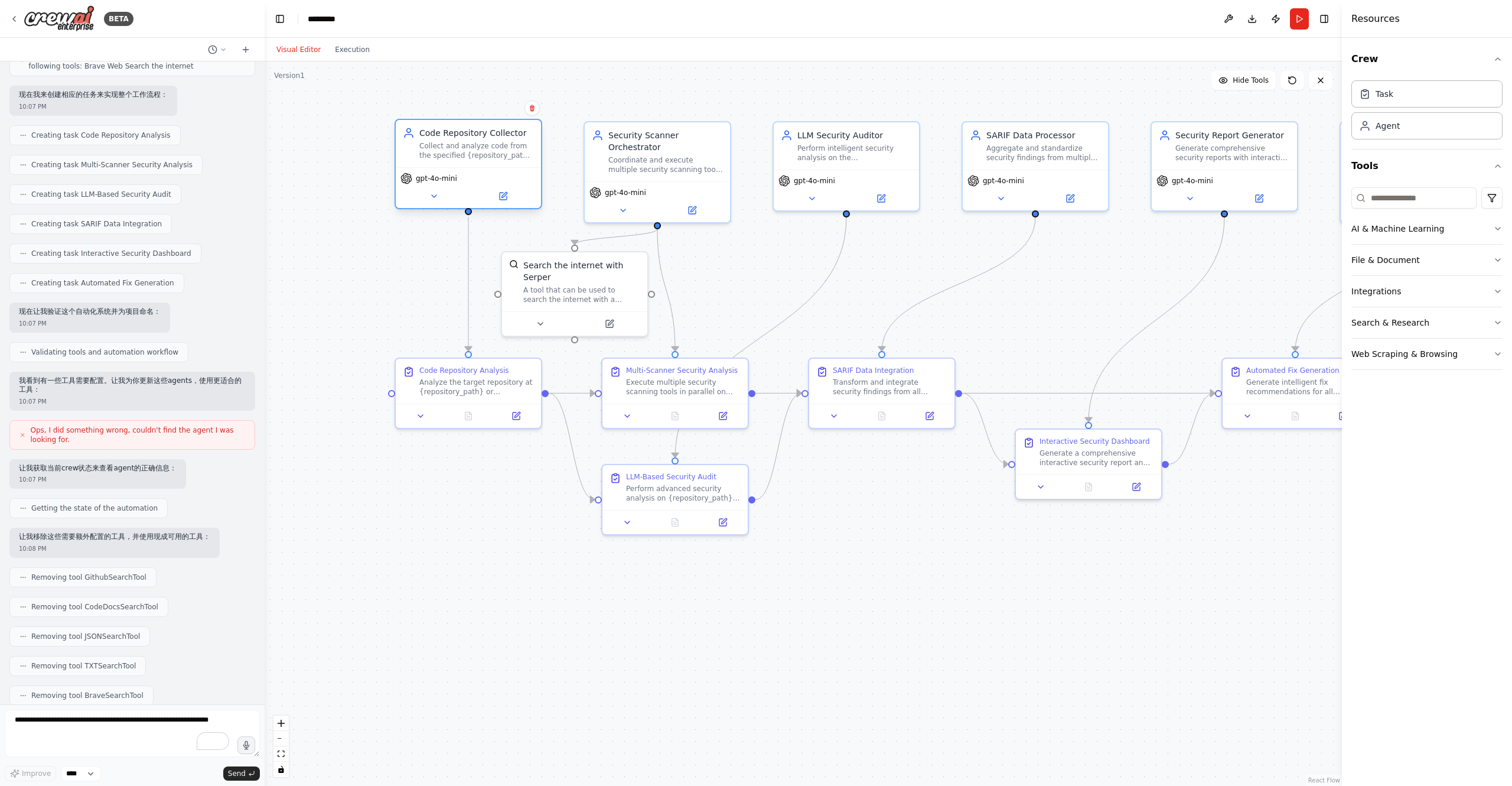
click at [459, 162] on div "Code Repository Collector Collect and analyze code from the specified {reposito…" at bounding box center [468, 143] width 146 height 48
click at [443, 201] on button at bounding box center [434, 196] width 67 height 14
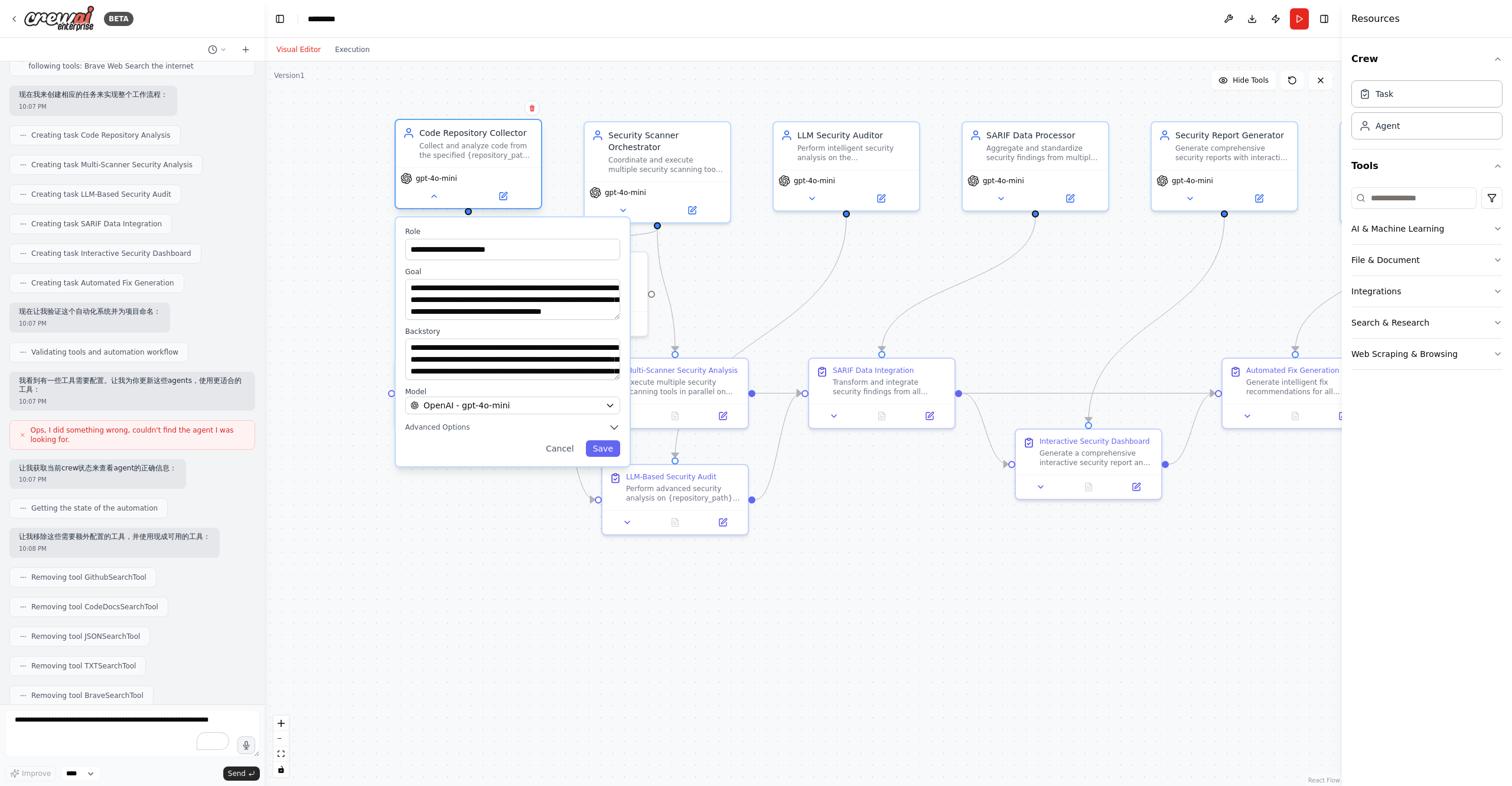
click at [496, 164] on div "Code Repository Collector Collect and analyze code from the specified {reposito…" at bounding box center [468, 143] width 146 height 48
click at [504, 192] on icon at bounding box center [503, 196] width 9 height 9
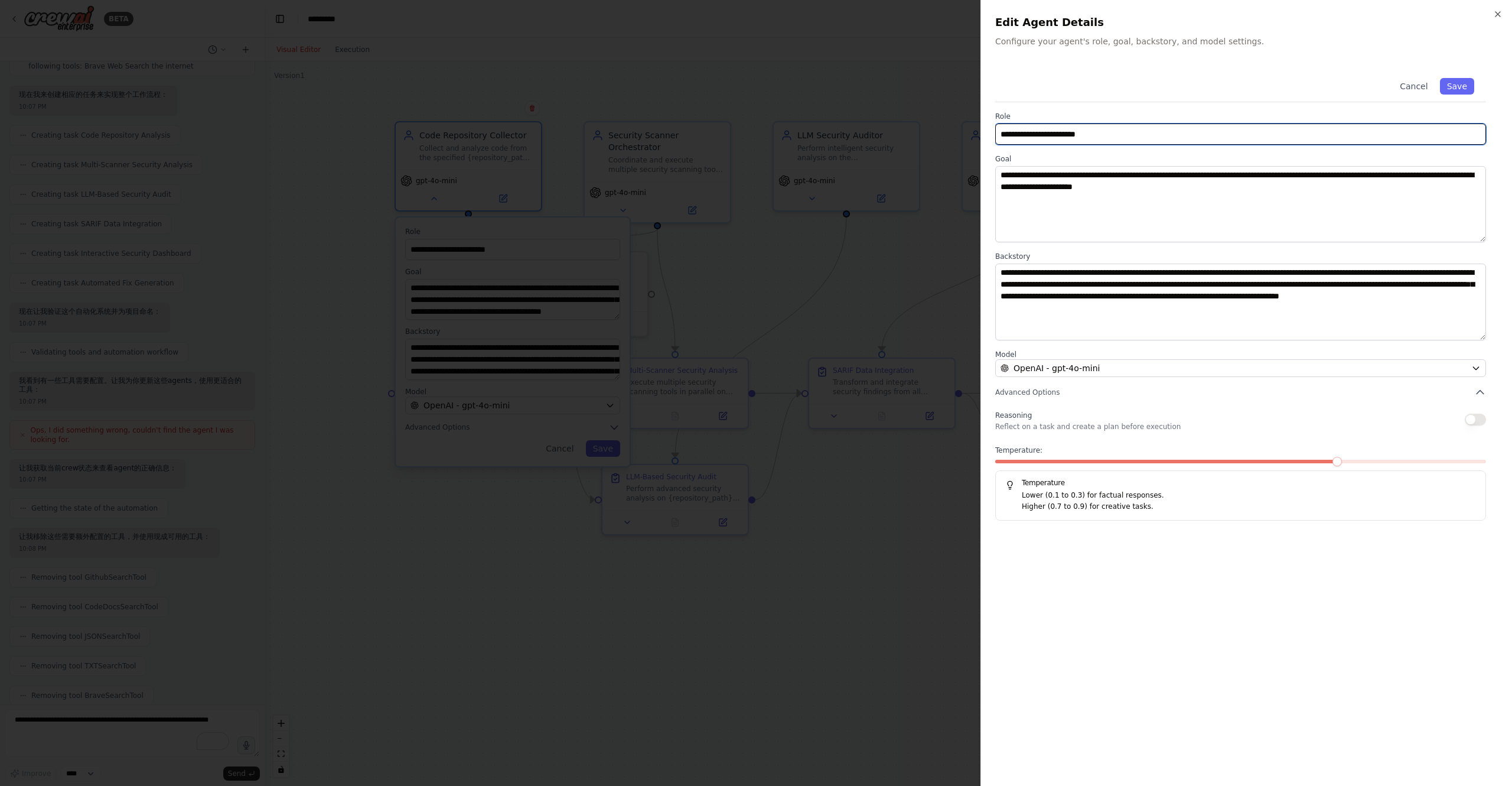
click at [1068, 136] on input "**********" at bounding box center [1240, 134] width 491 height 22
paste input "**********"
type input "**********"
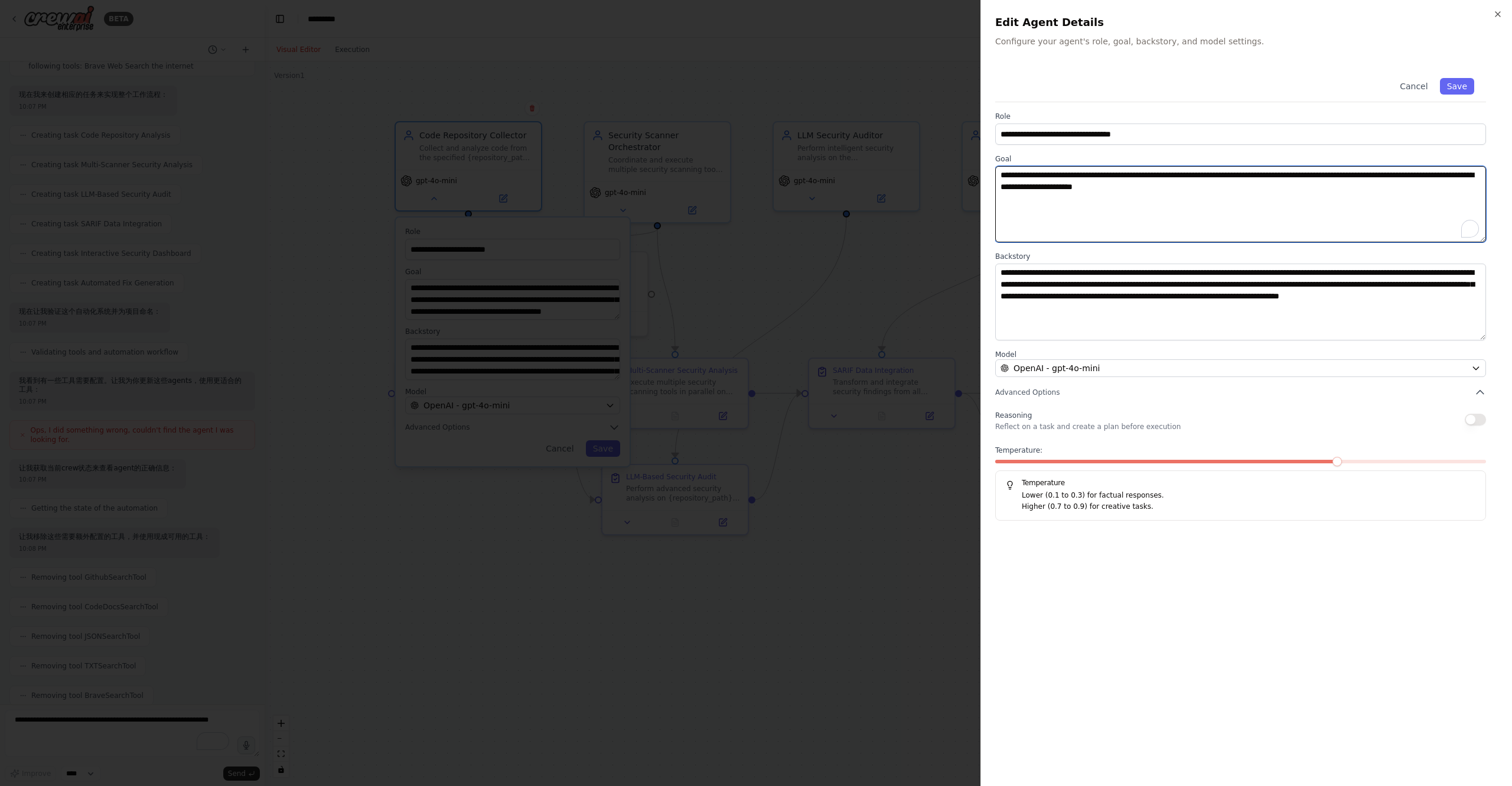
click at [1139, 212] on textarea "**********" at bounding box center [1240, 204] width 491 height 76
paste textarea "**********"
type textarea "**********"
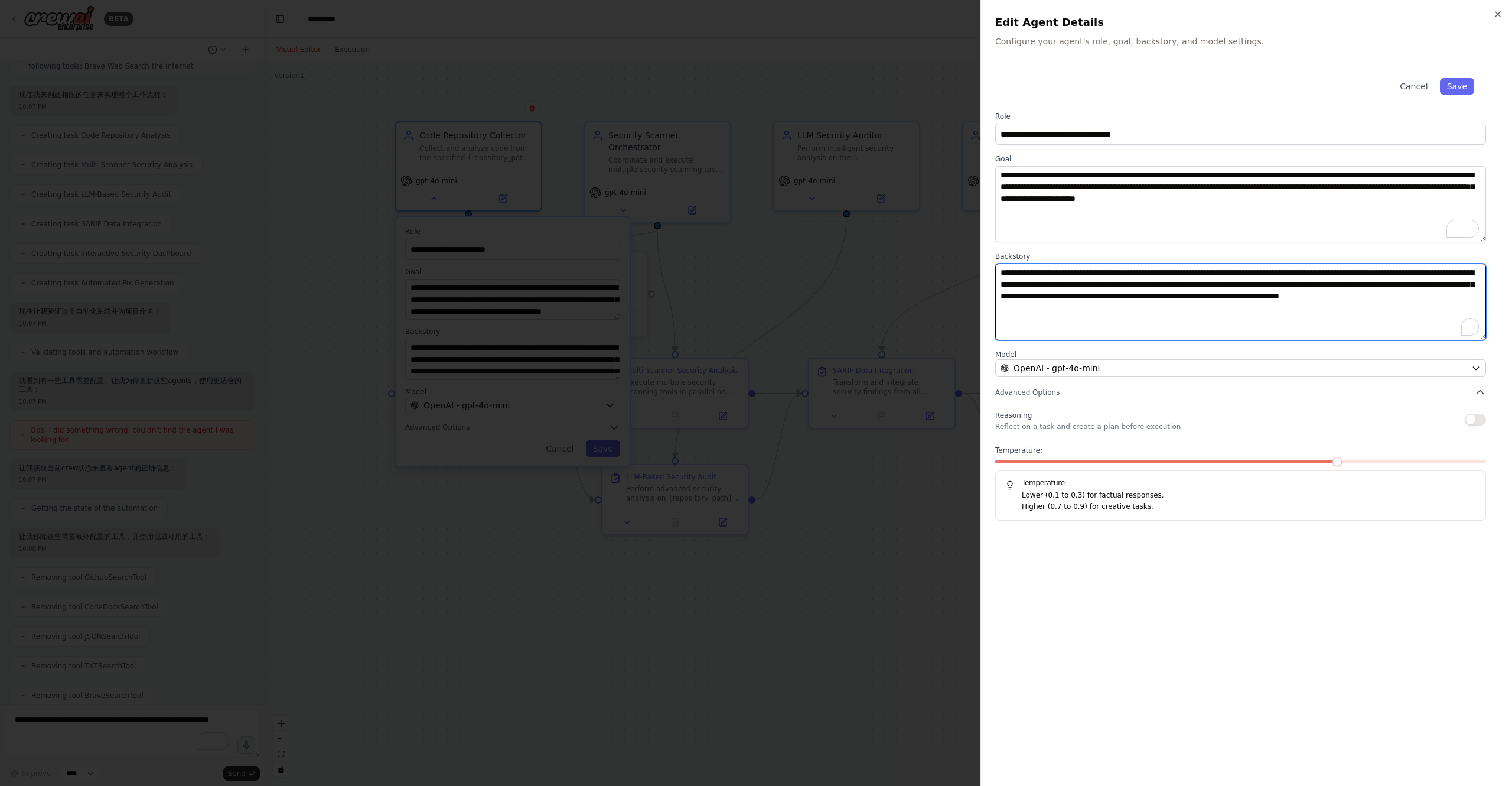
click at [1129, 303] on textarea "**********" at bounding box center [1240, 302] width 491 height 76
paste textarea "**********"
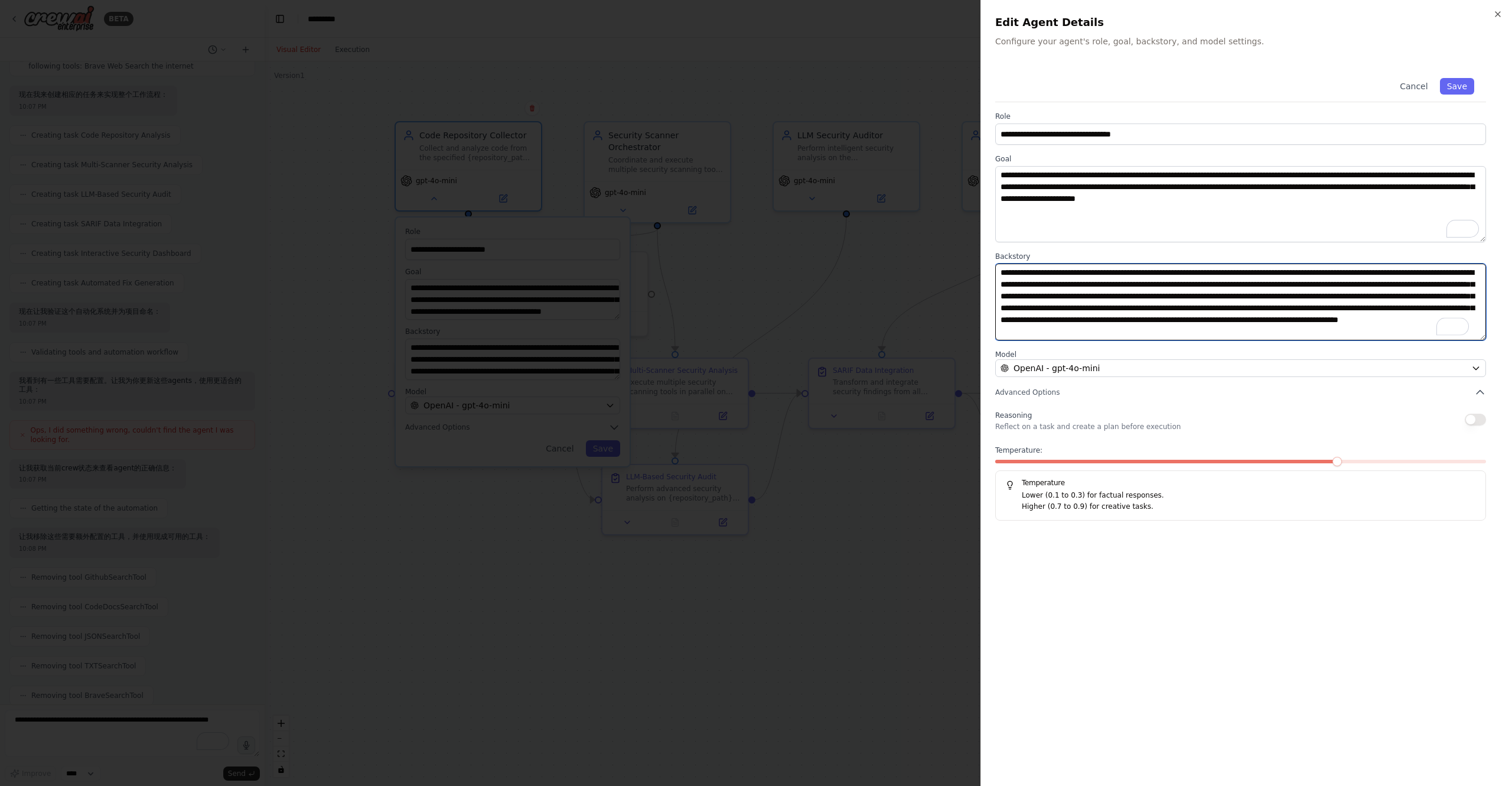
scroll to position [8, 0]
type textarea "**********"
click at [1307, 587] on div "**********" at bounding box center [1246, 419] width 502 height 705
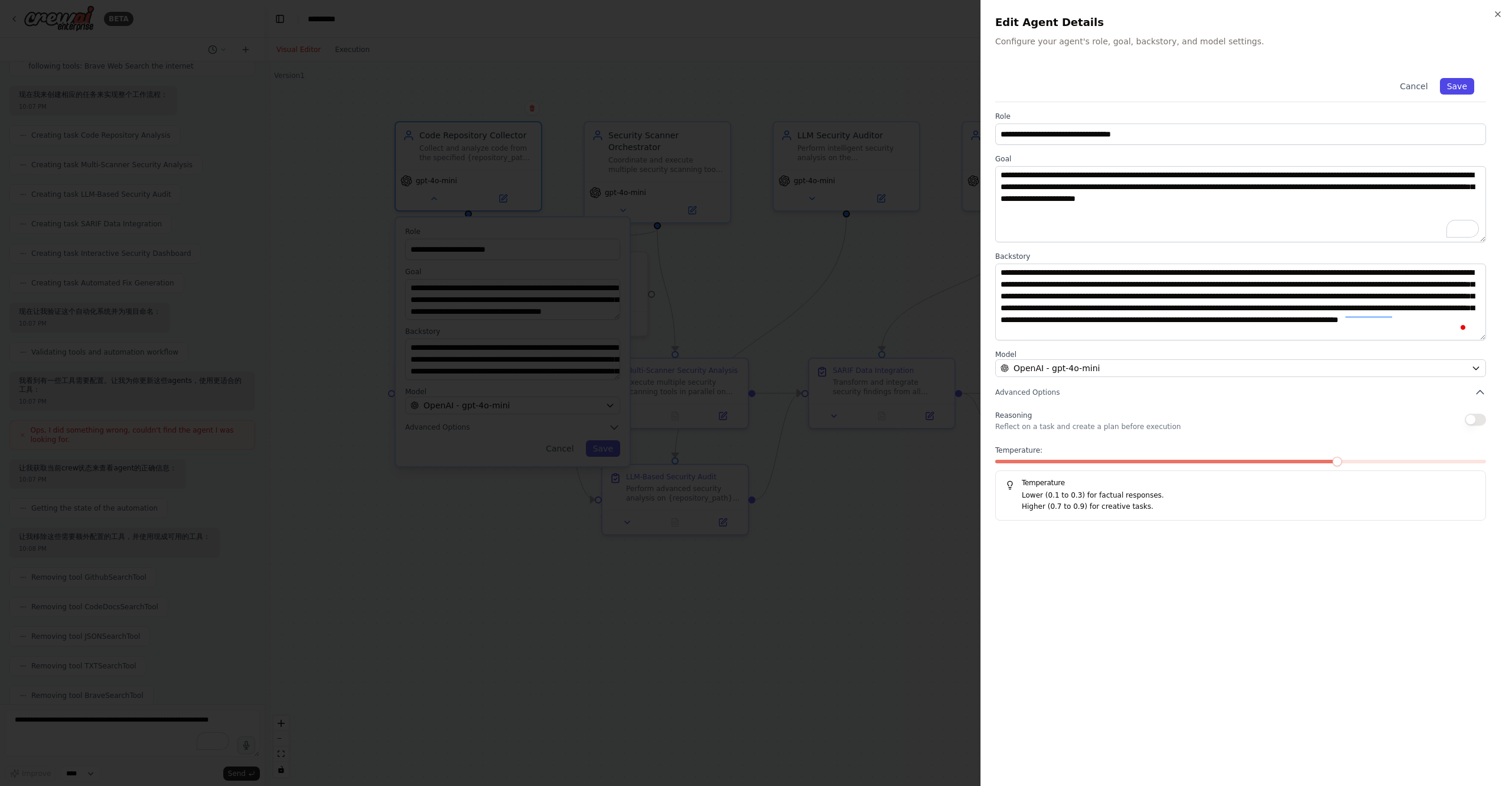
click at [1467, 80] on button "Save" at bounding box center [1457, 86] width 35 height 17
type input "**********"
type textarea "**********"
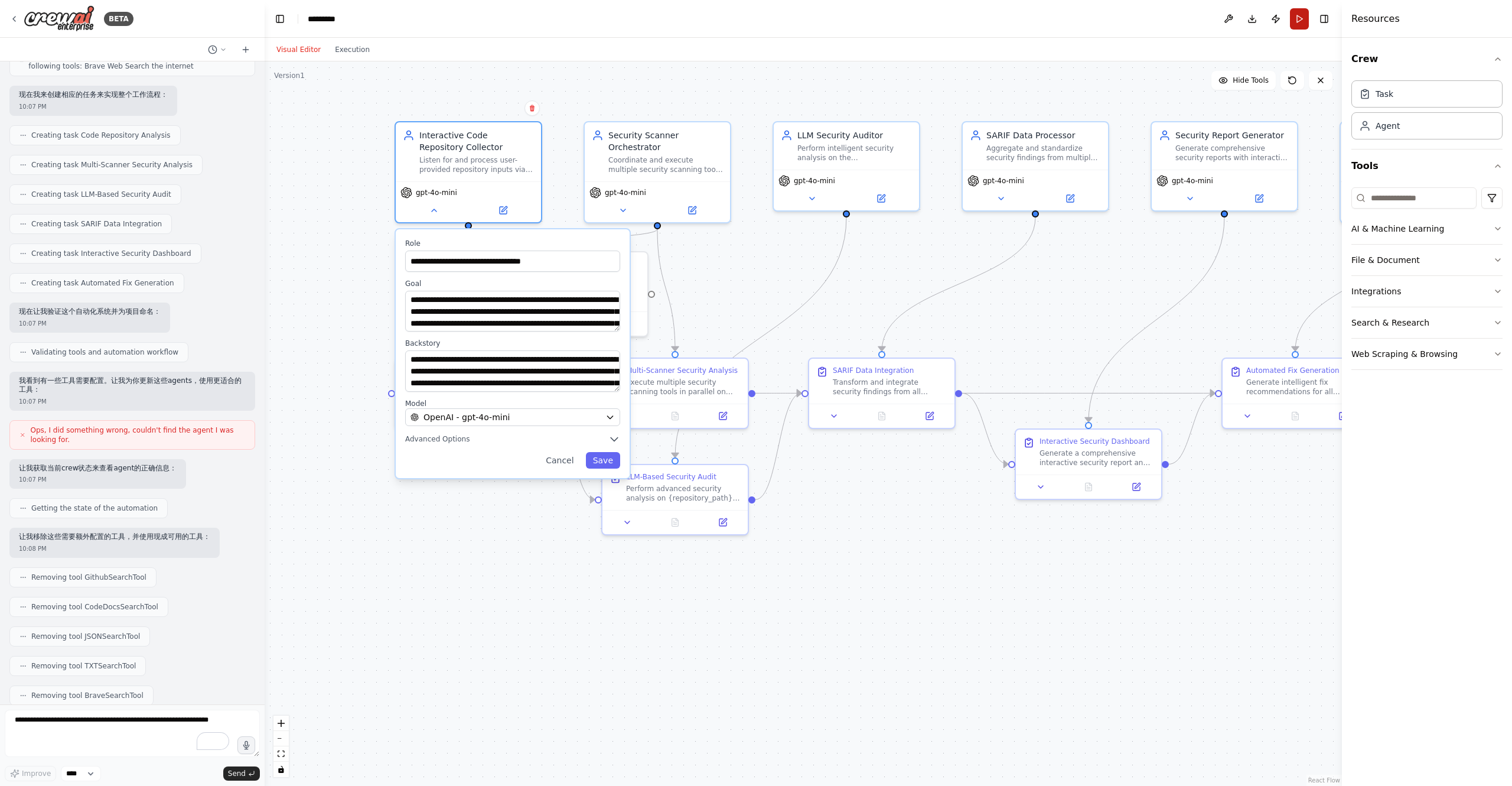
click at [1294, 15] on button "Run" at bounding box center [1299, 19] width 19 height 22
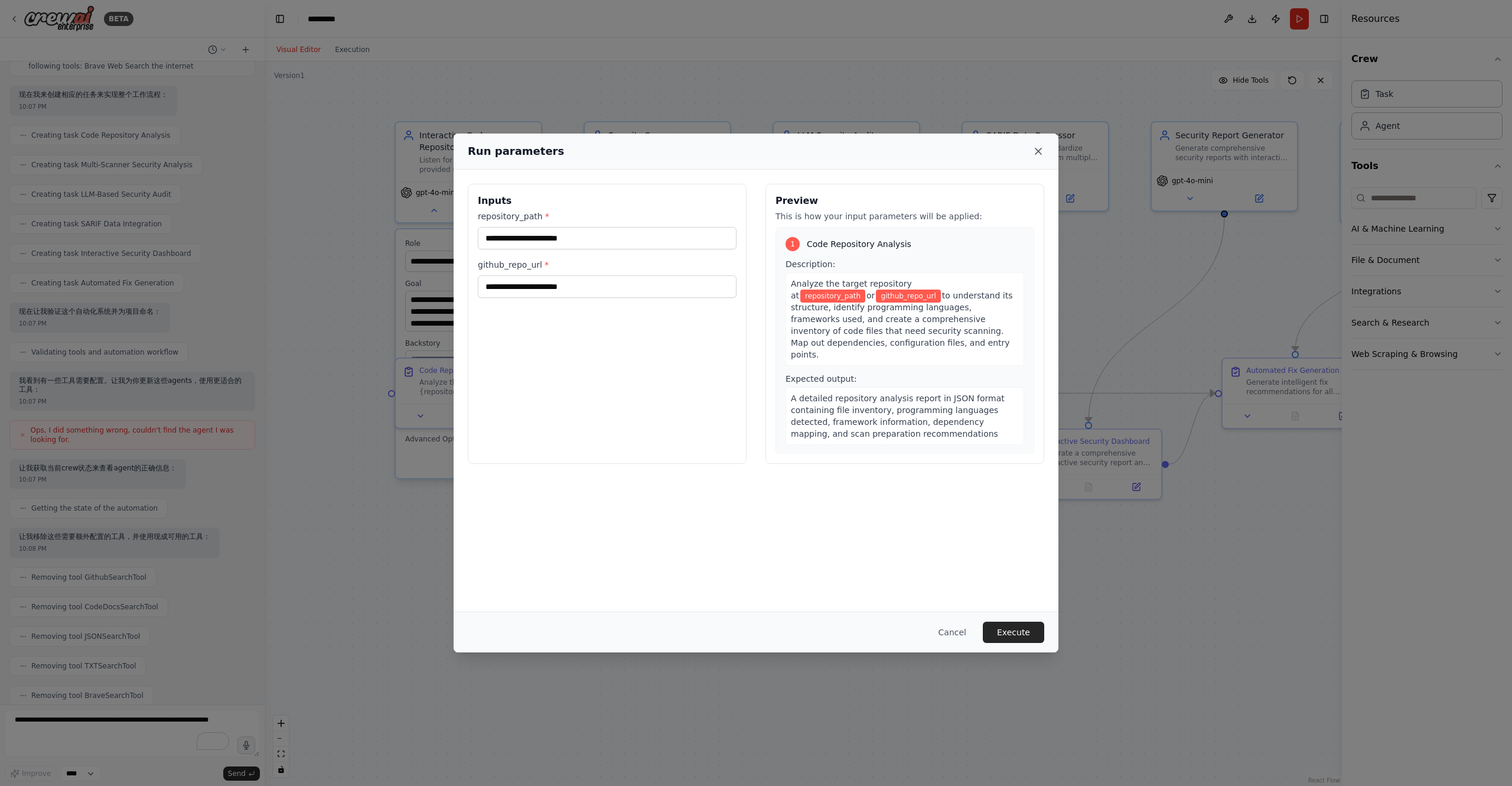
click at [1039, 149] on icon at bounding box center [1039, 151] width 12 height 12
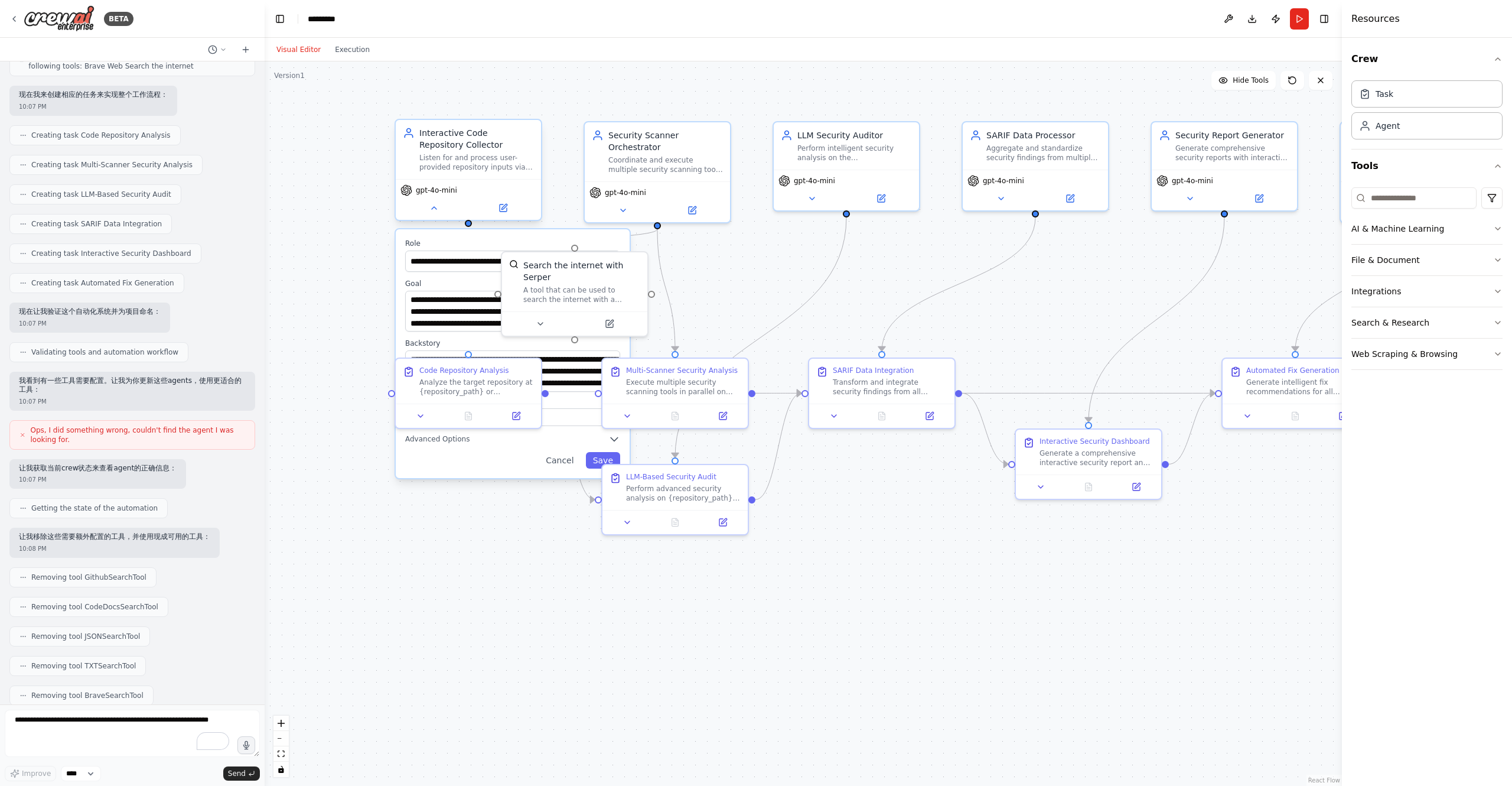
click at [475, 172] on div "Listen for and process user-provided repository inputs via a designated input p…" at bounding box center [476, 162] width 115 height 19
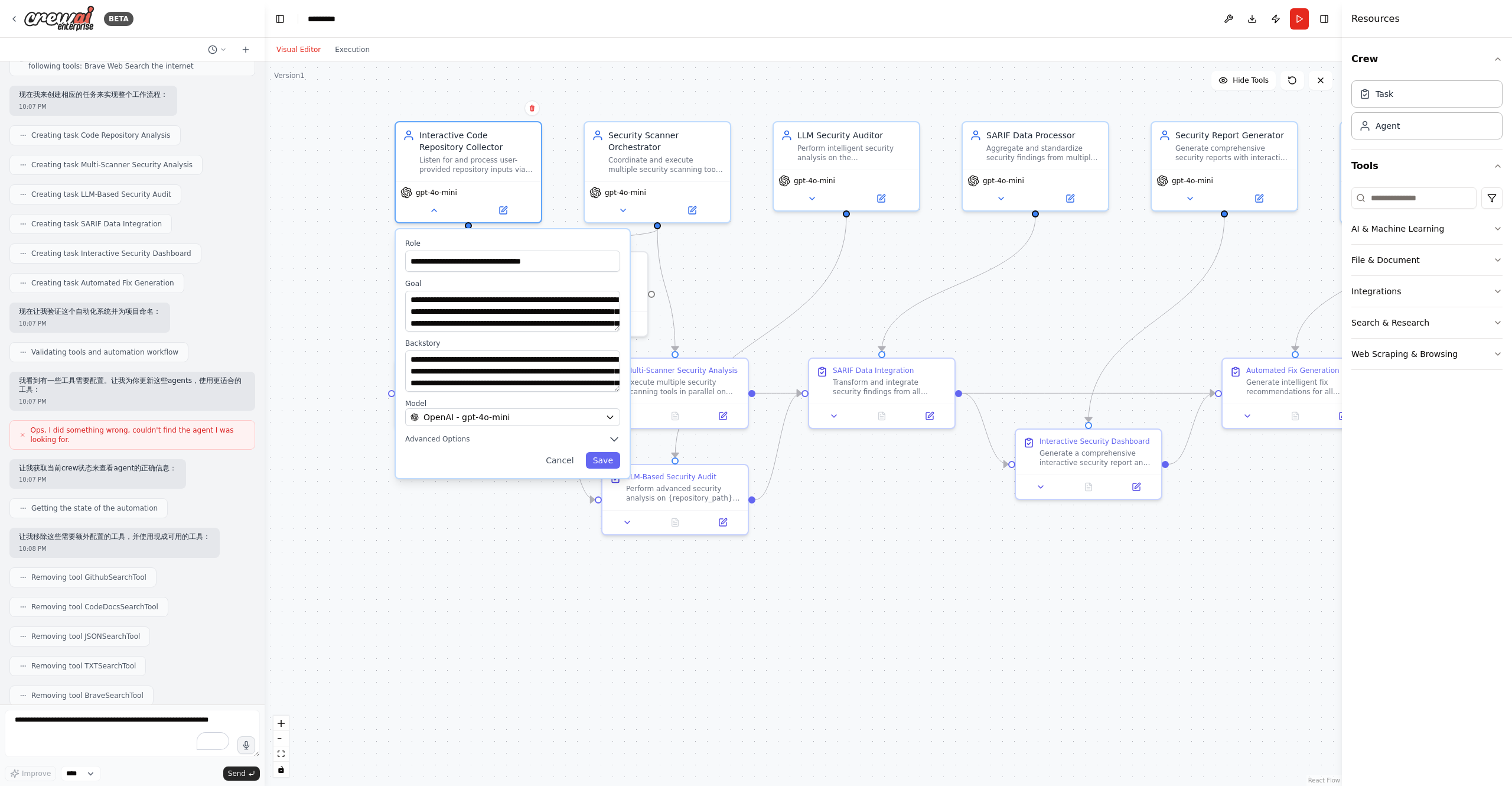
click at [558, 160] on div ".deletable-edge-delete-btn { width: 20px; height: 20px; border: 0px solid #ffff…" at bounding box center [803, 423] width 1077 height 725
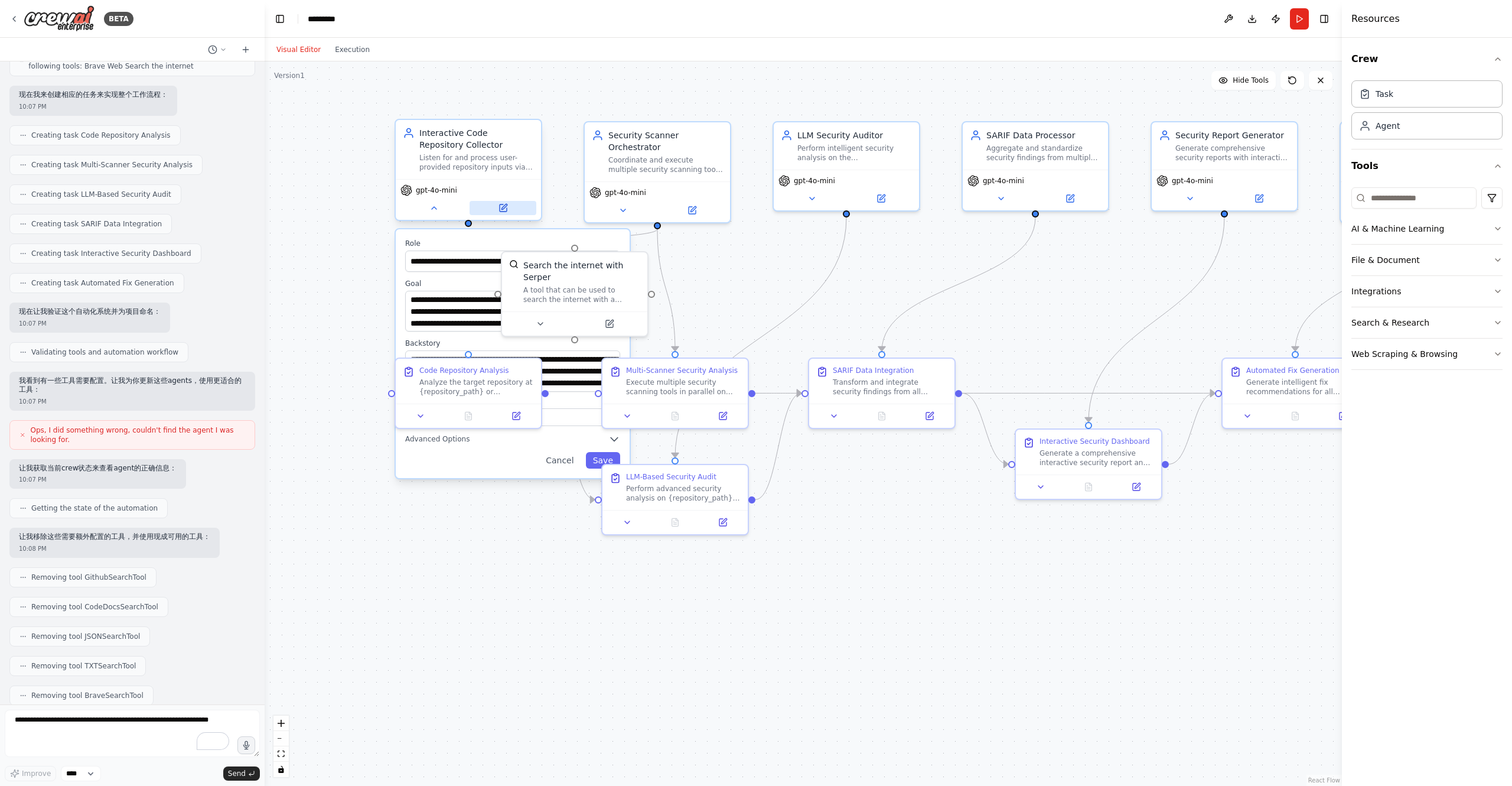
click at [512, 211] on button at bounding box center [503, 208] width 67 height 14
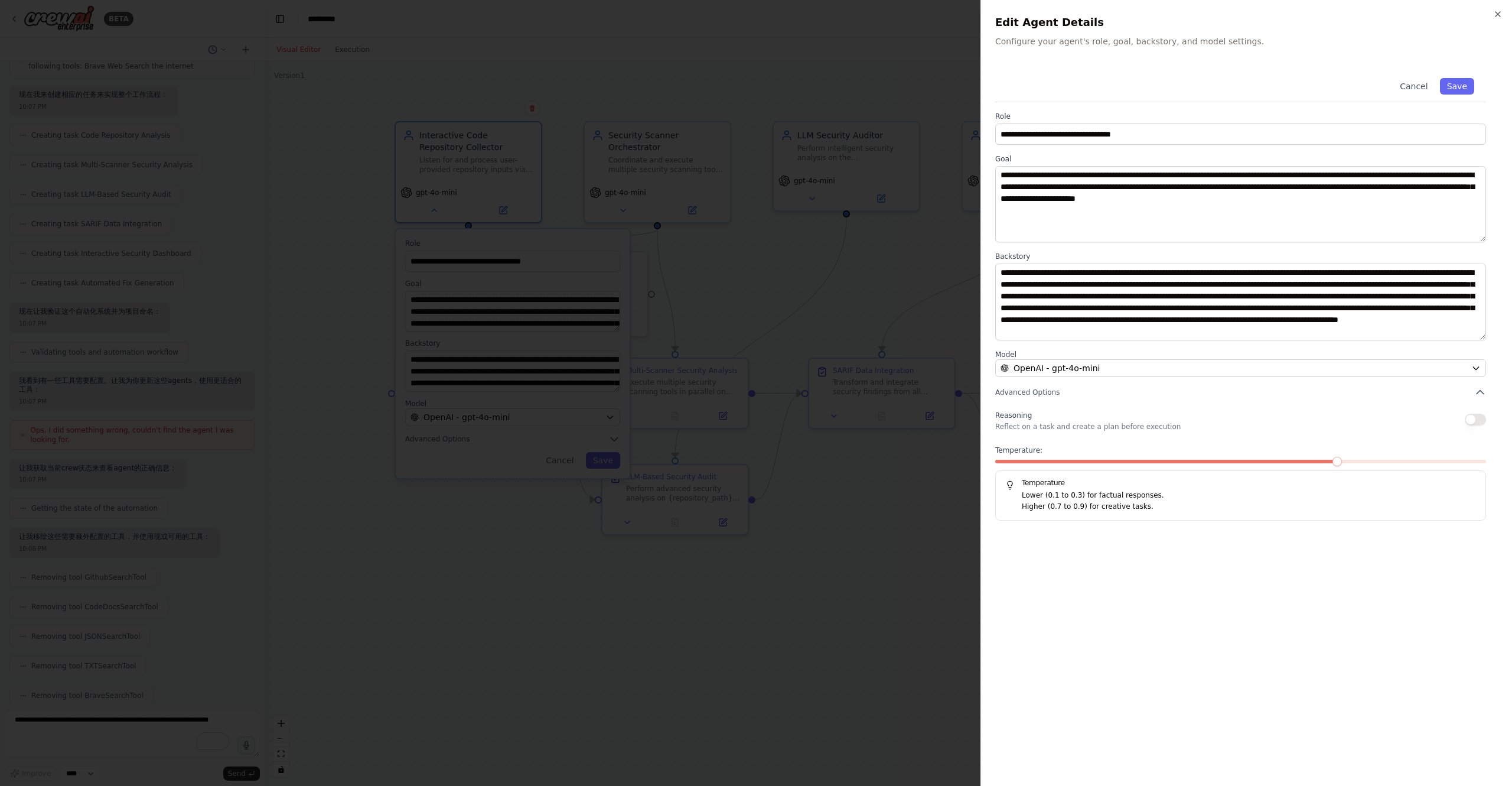
click at [361, 463] on div at bounding box center [756, 393] width 1512 height 786
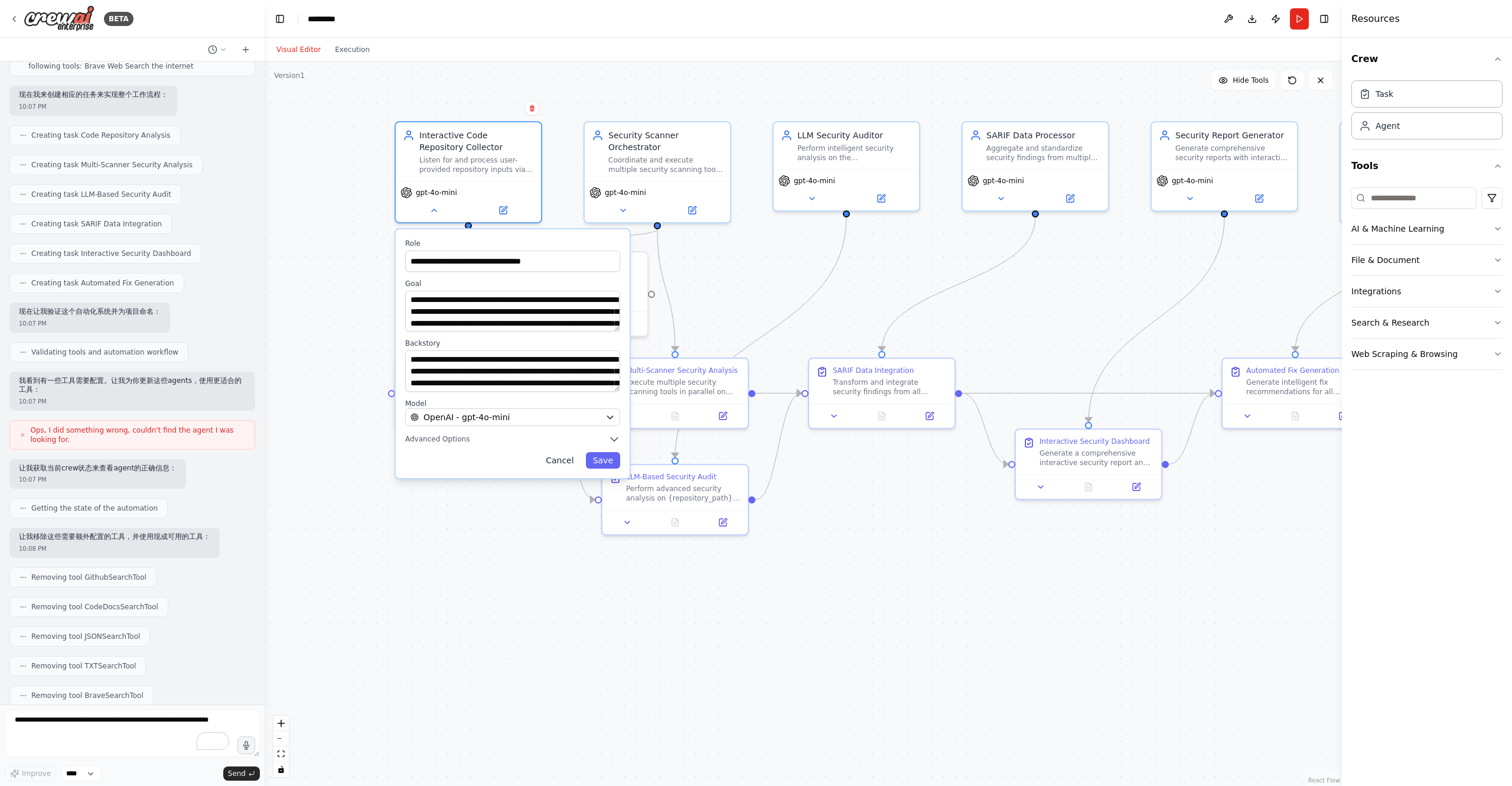
click at [564, 462] on button "Cancel" at bounding box center [559, 460] width 42 height 17
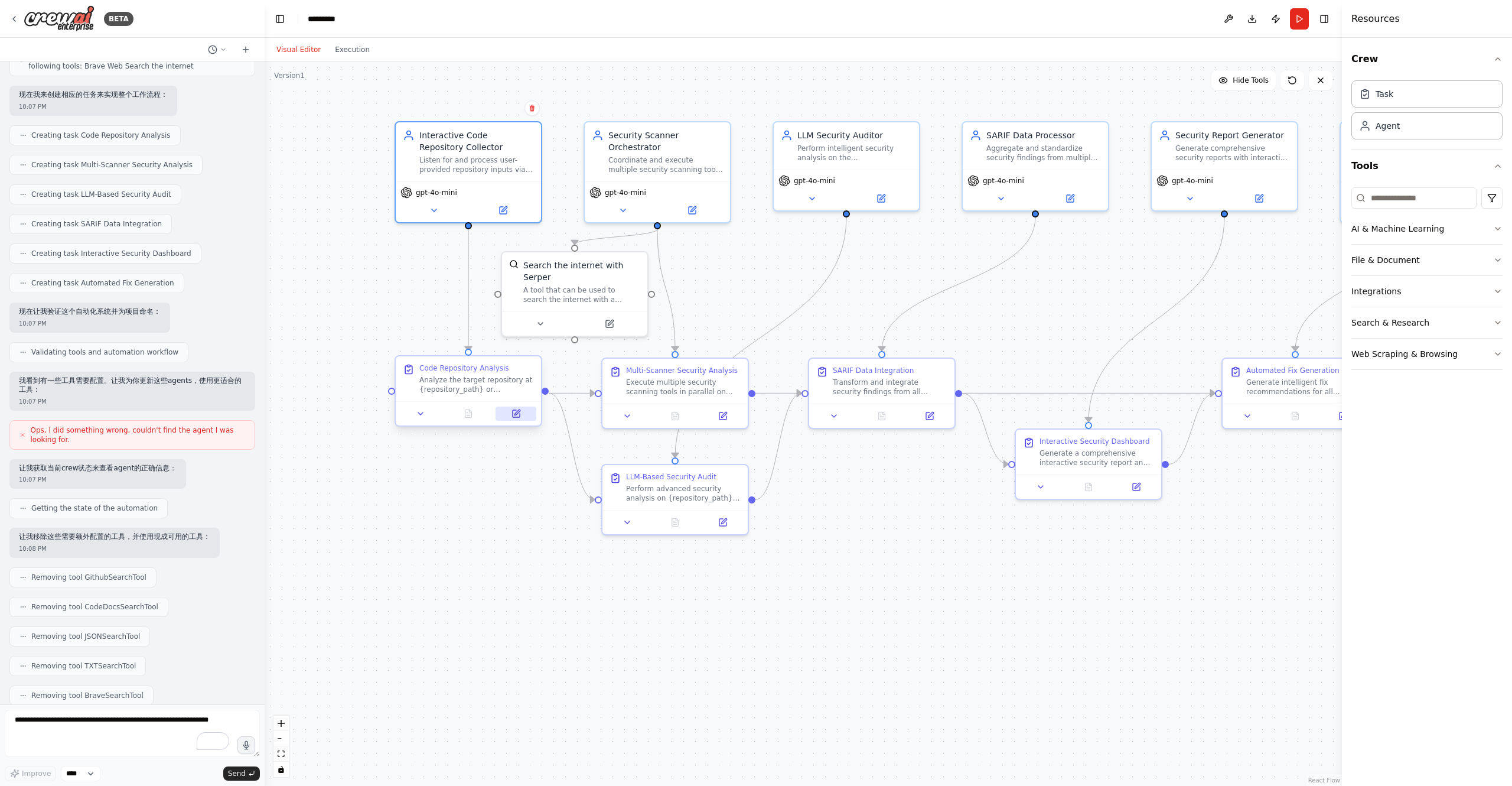
click at [520, 418] on icon at bounding box center [516, 413] width 9 height 9
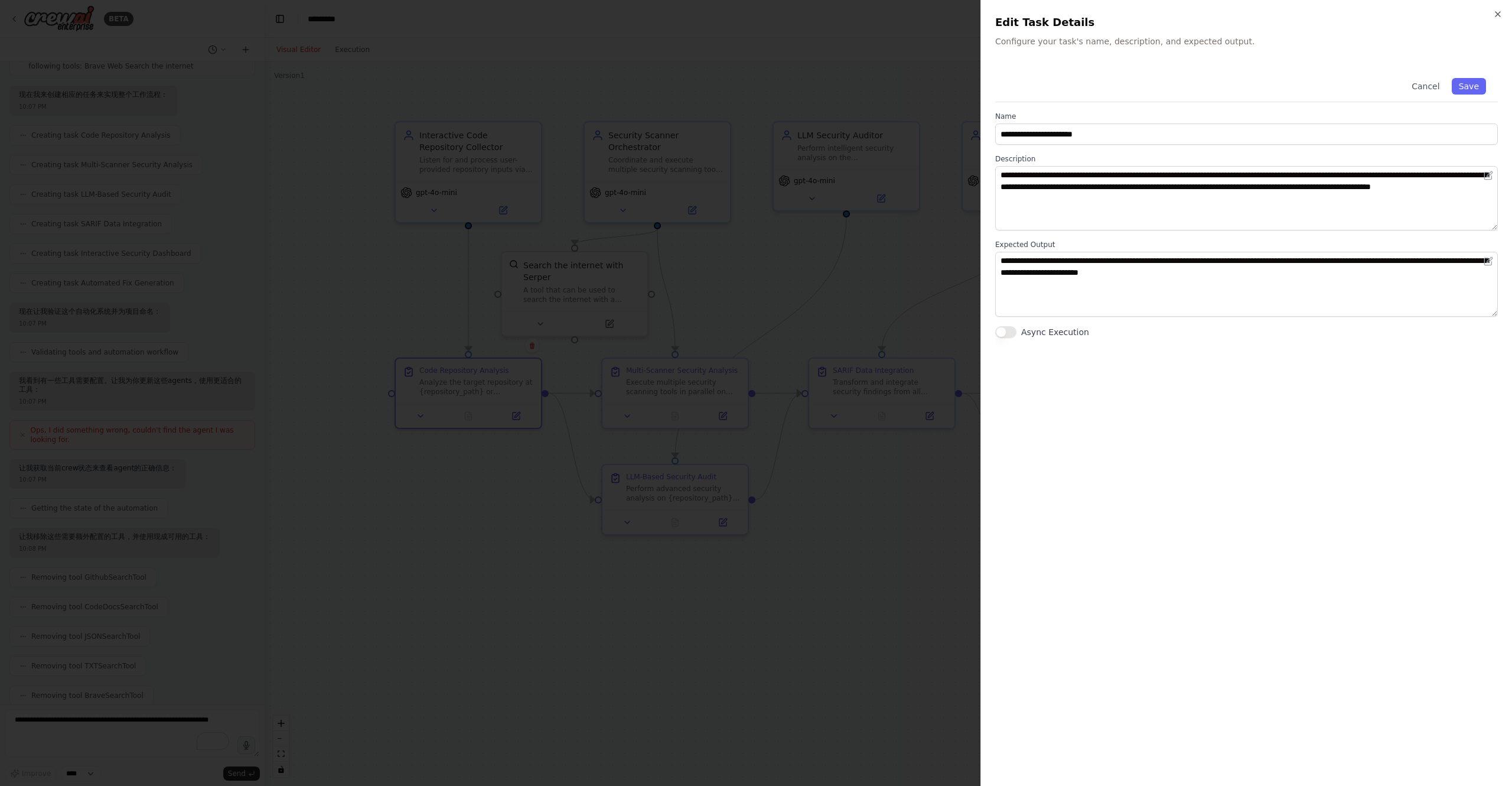
drag, startPoint x: 1495, startPoint y: 9, endPoint x: 1190, endPoint y: 237, distance: 380.8
click at [1190, 237] on div "**********" at bounding box center [1246, 393] width 532 height 786
click at [1226, 273] on textarea "**********" at bounding box center [1246, 283] width 502 height 64
click at [1151, 178] on textarea "**********" at bounding box center [1246, 198] width 502 height 64
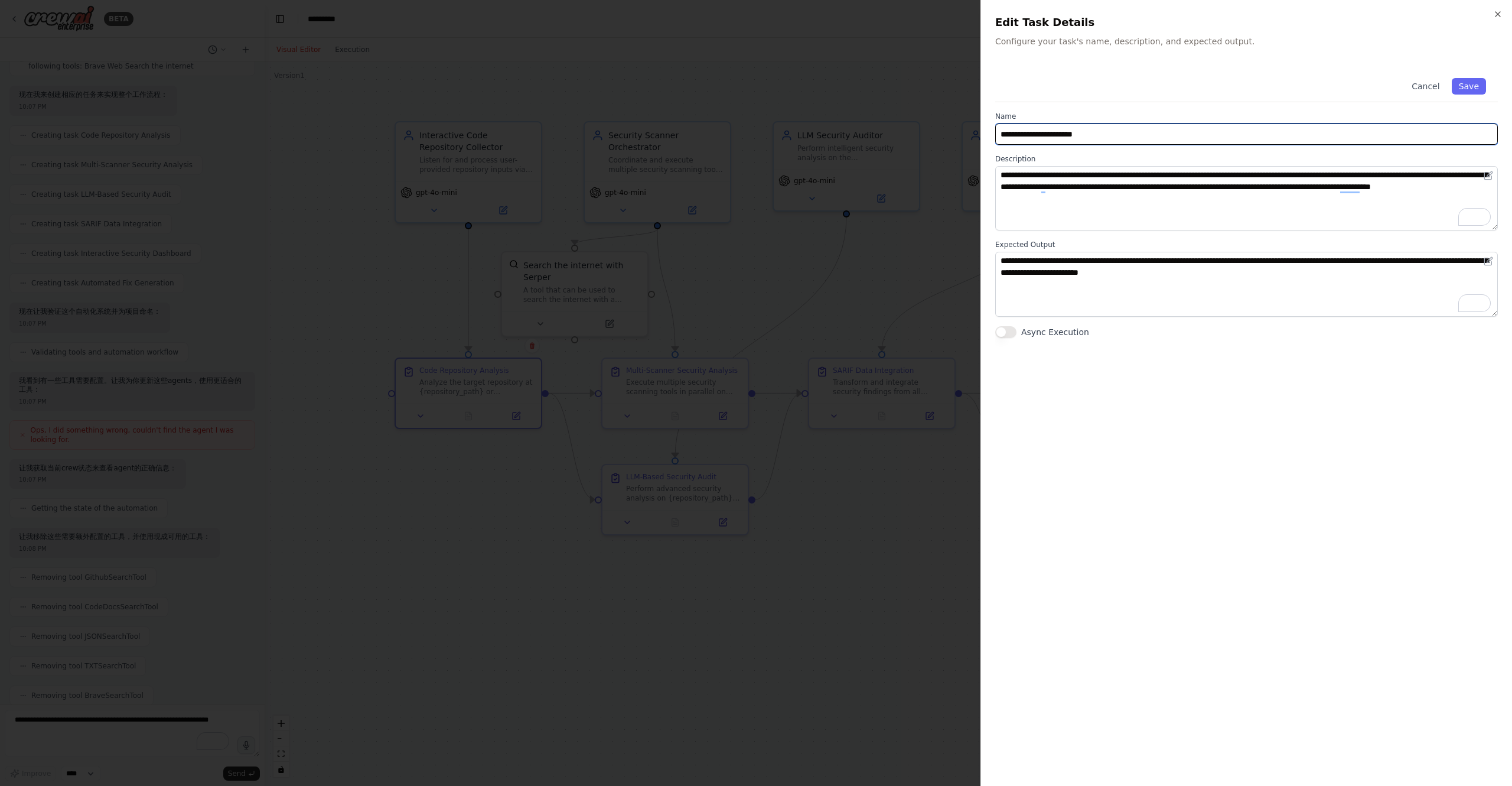
drag, startPoint x: 1067, startPoint y: 135, endPoint x: 965, endPoint y: 133, distance: 102.0
click at [965, 133] on body "BETA 目标能力 采集本地代码（或指定目录/分支） 并行调用多种扫描器（CodeQL、Semgrep、Bandit/Trivy 等）与一个“LLM 安全审计…" at bounding box center [756, 393] width 1512 height 786
type input "**********"
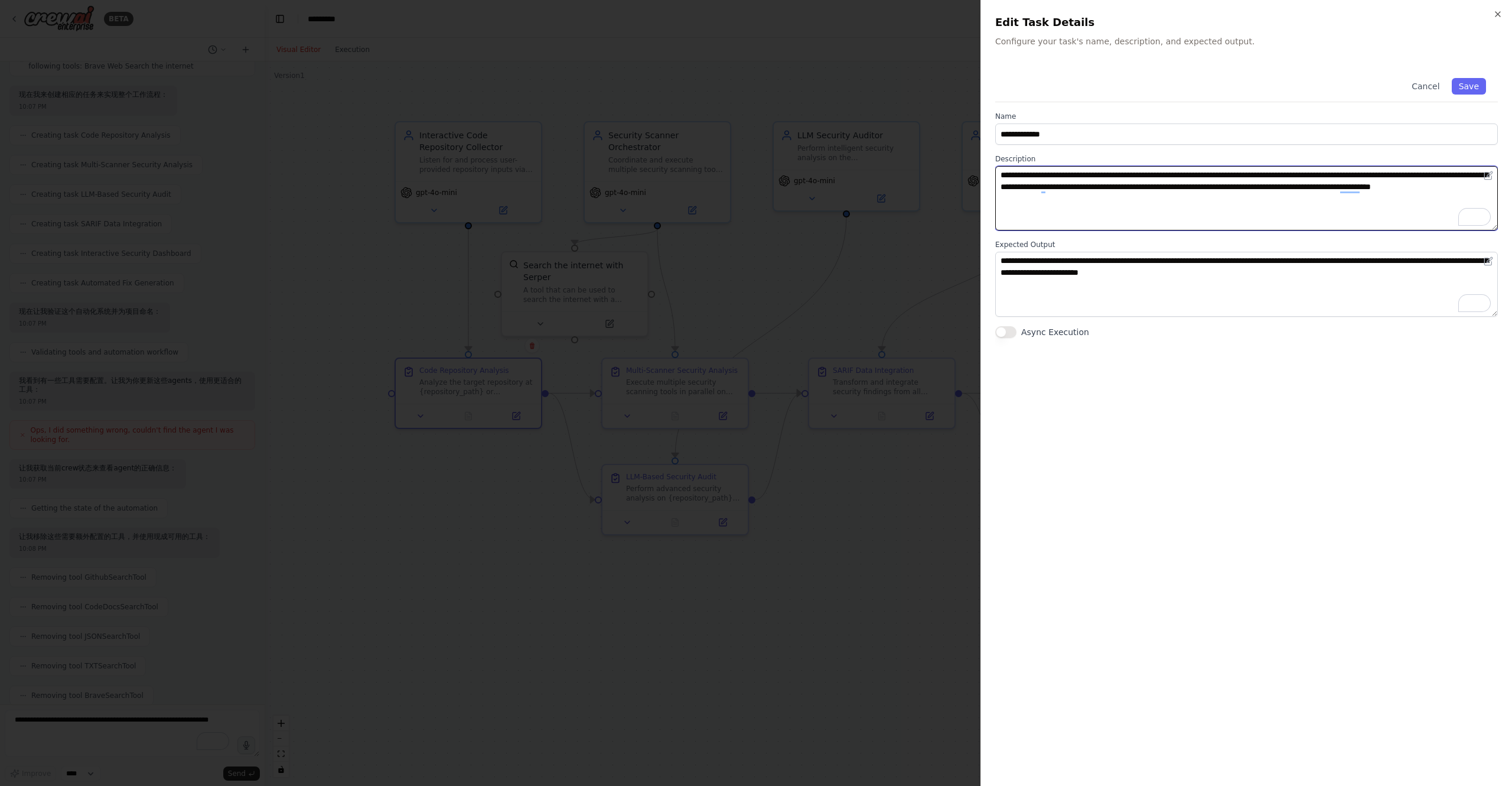
click at [1055, 194] on textarea "**********" at bounding box center [1246, 198] width 502 height 64
paste textarea "**********"
type textarea "**********"
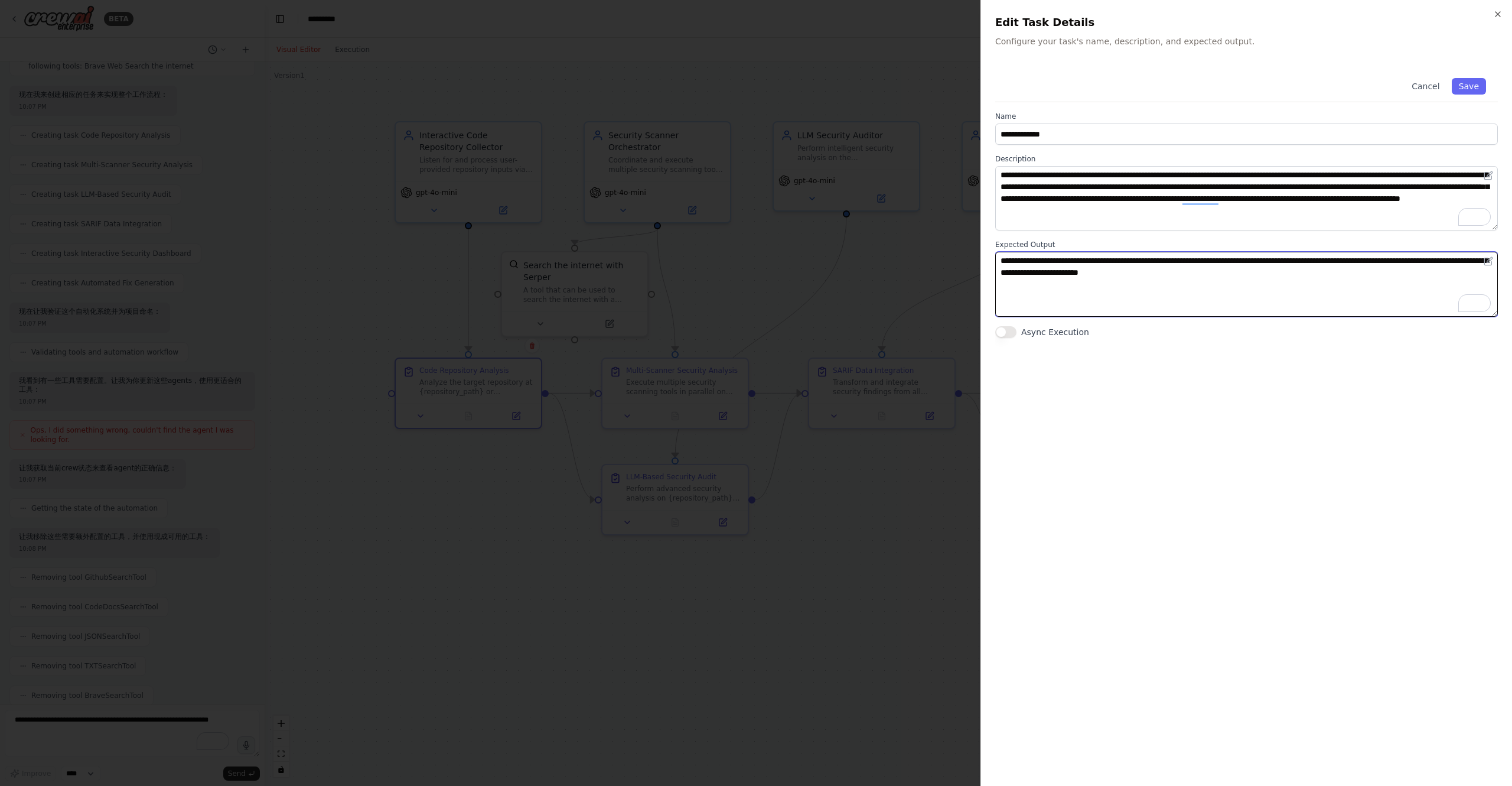
click at [1104, 289] on textarea "**********" at bounding box center [1246, 283] width 502 height 64
paste textarea "**********"
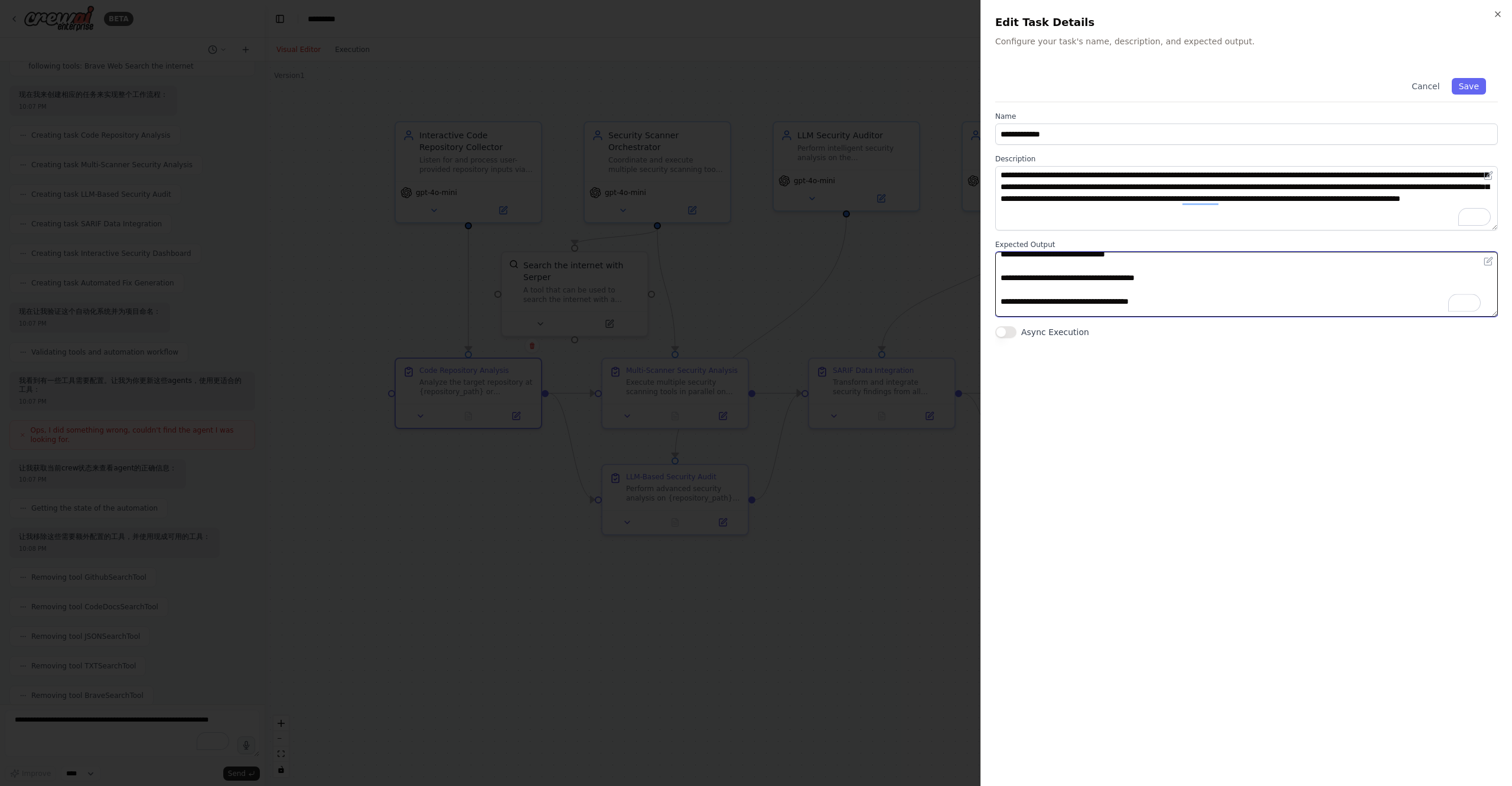
scroll to position [94, 0]
type textarea "**********"
click at [1013, 333] on button "Async Execution" at bounding box center [1006, 332] width 22 height 12
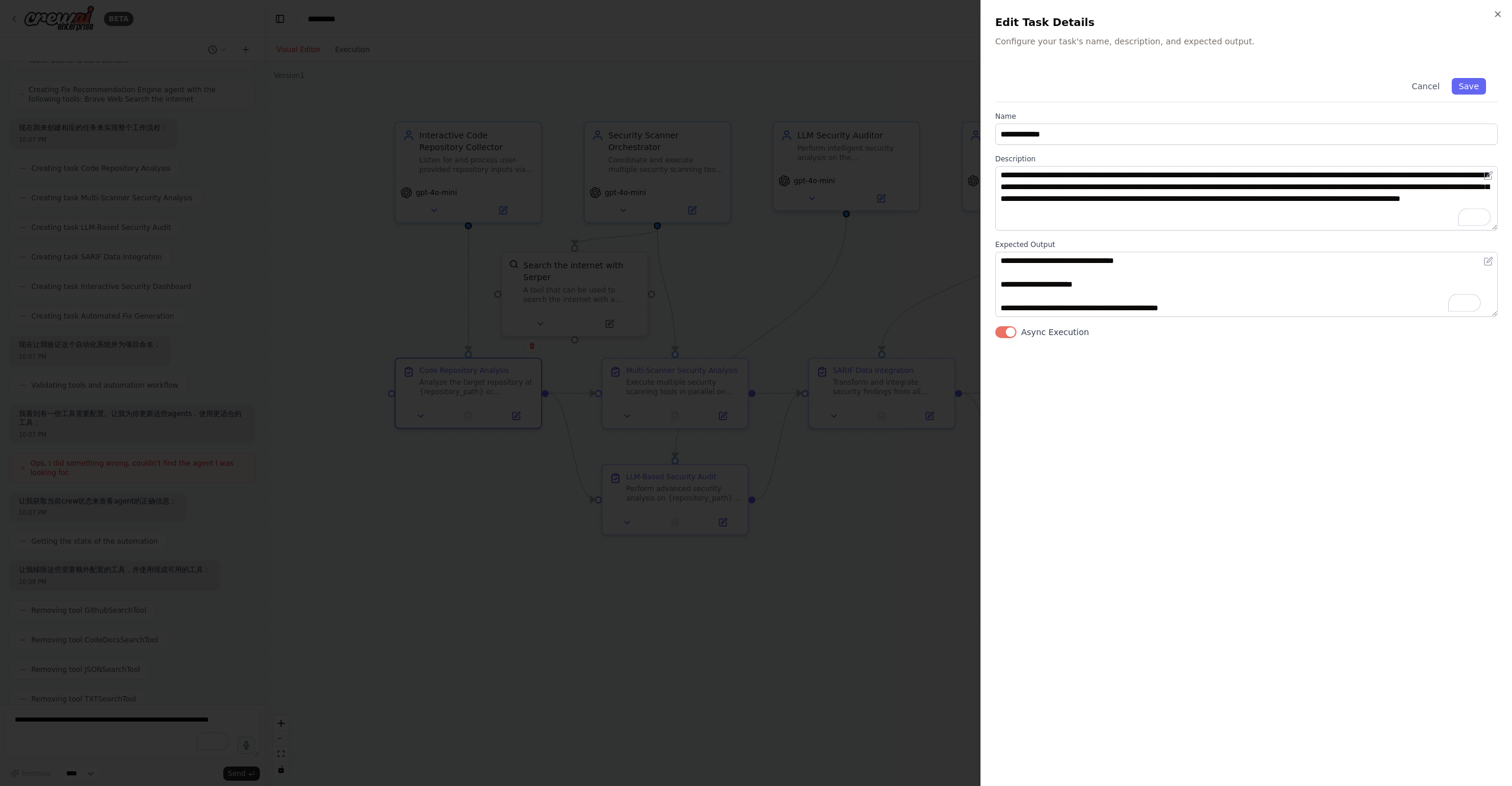
scroll to position [709, 0]
click at [1005, 331] on button "Async Execution" at bounding box center [1006, 332] width 22 height 12
click at [1474, 83] on button "Save" at bounding box center [1469, 86] width 35 height 17
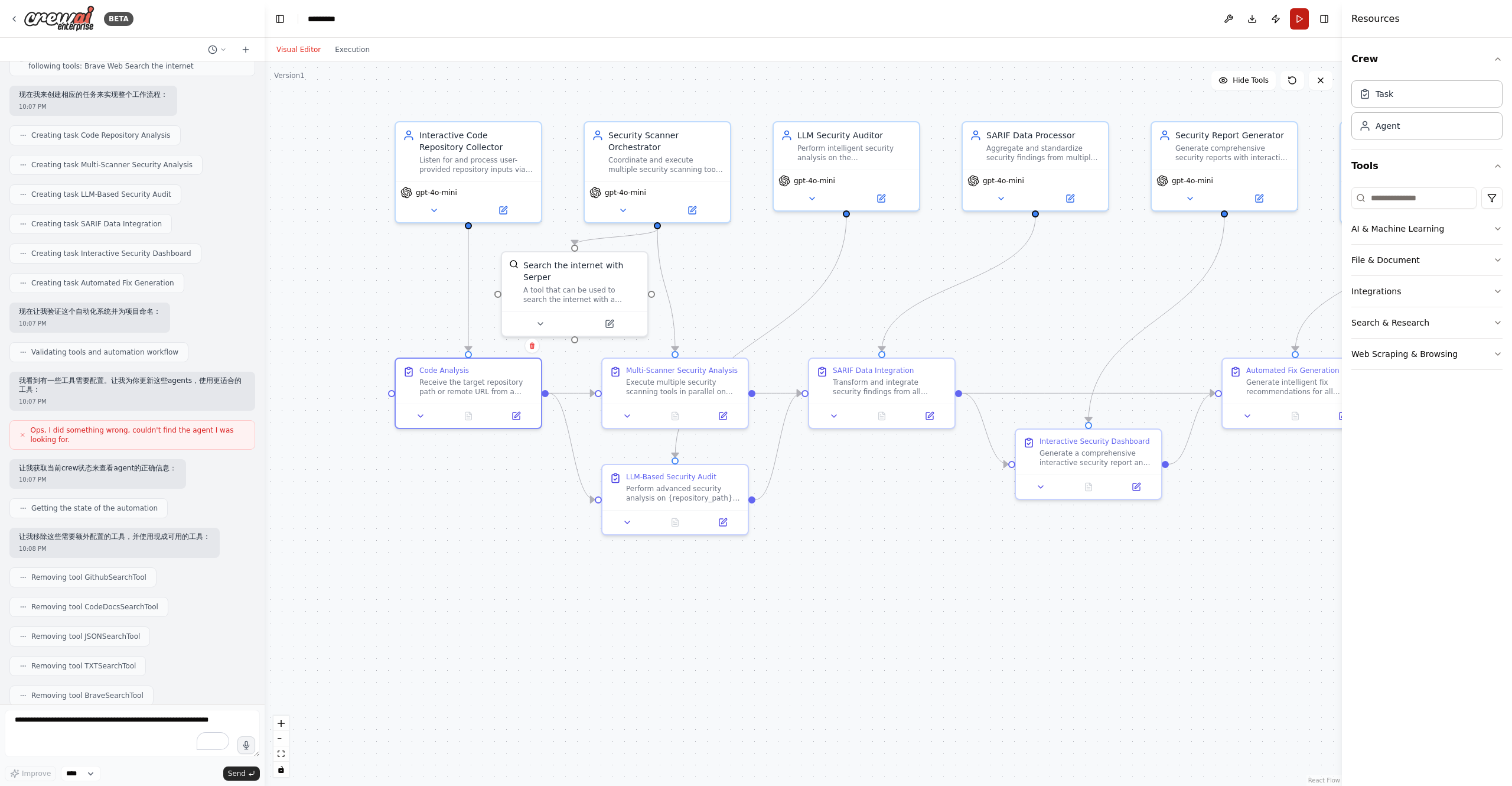
click at [1293, 17] on button "Run" at bounding box center [1299, 19] width 19 height 22
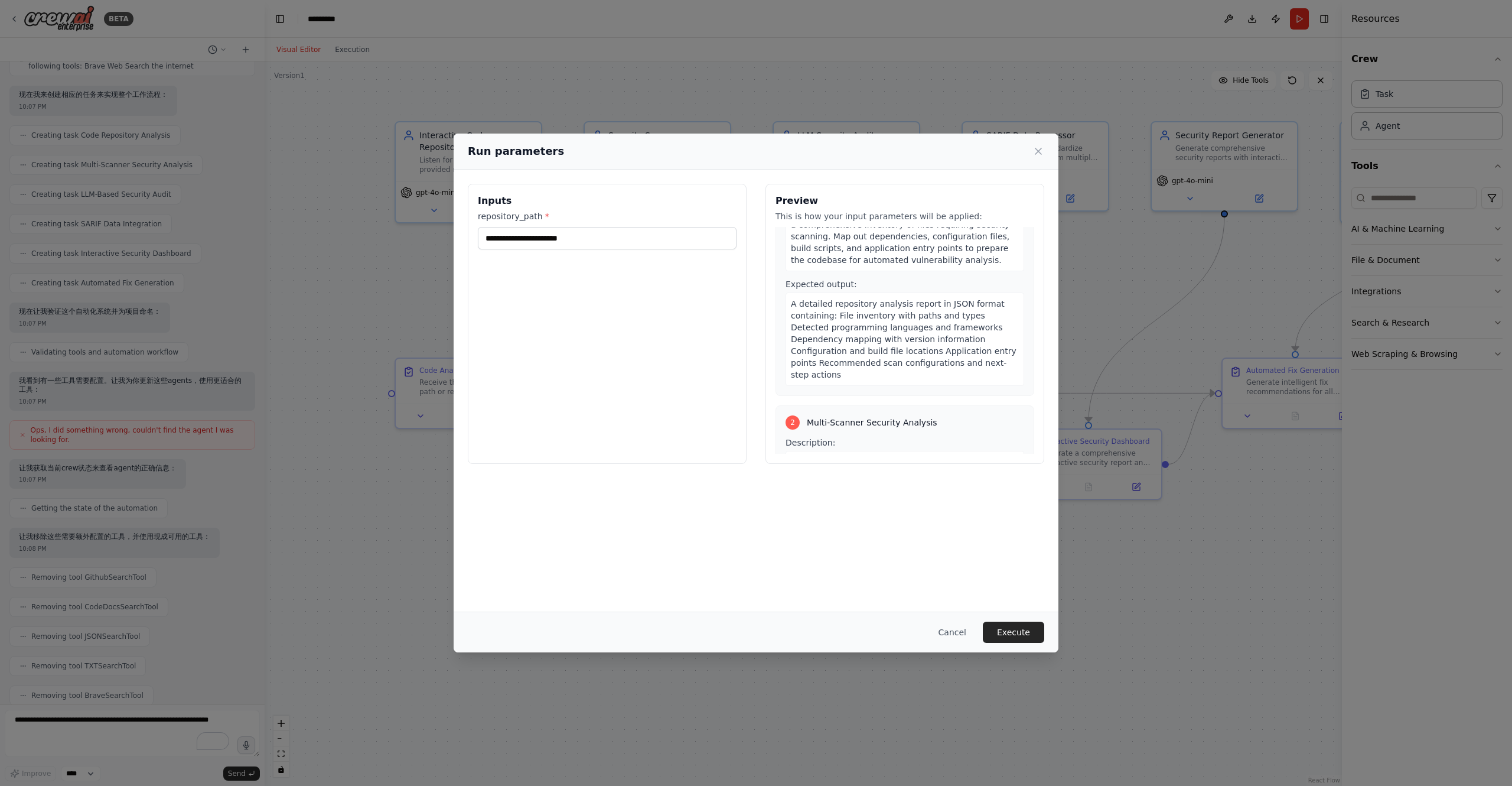
scroll to position [177, 0]
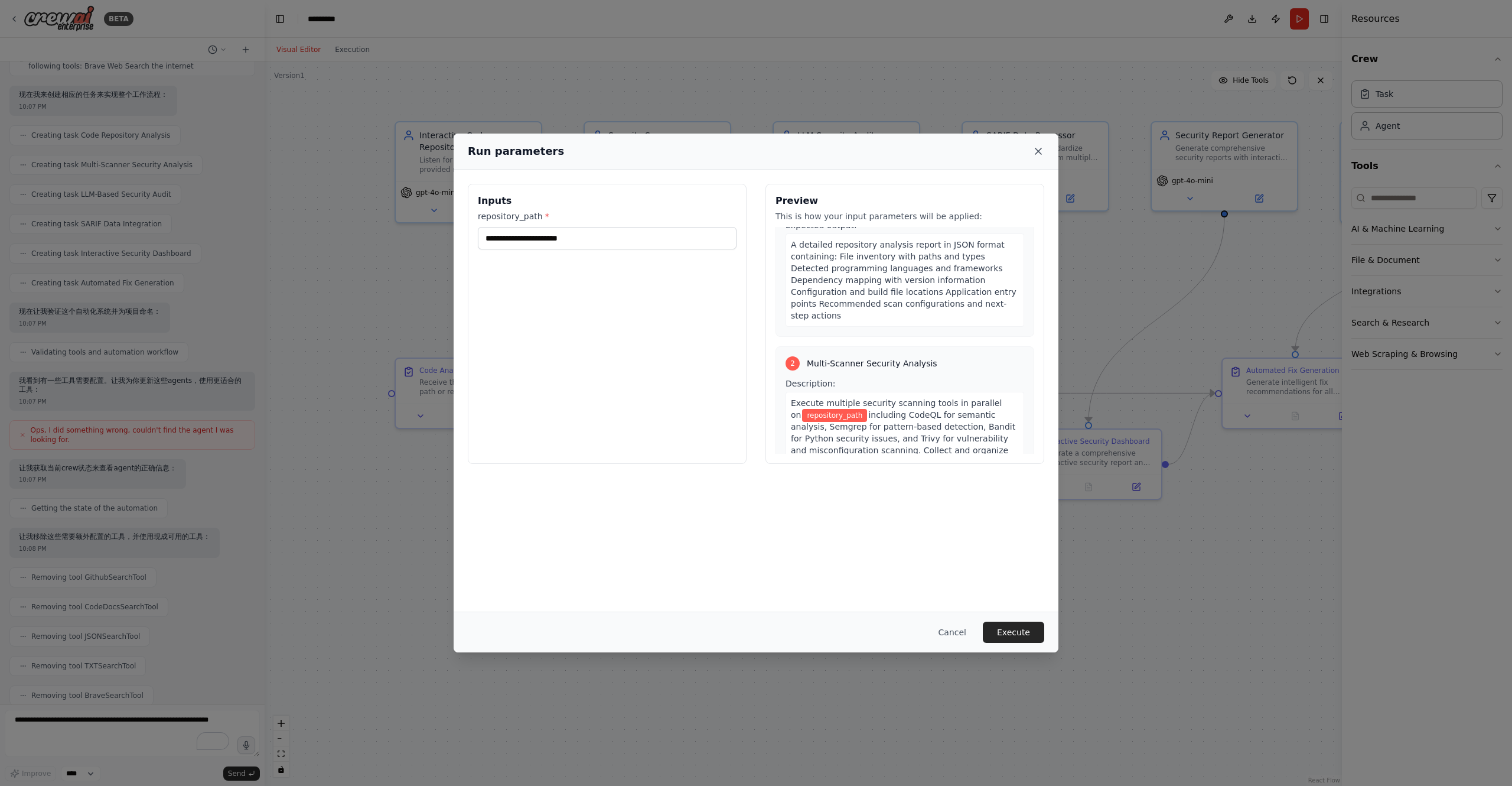
click at [1036, 151] on icon at bounding box center [1039, 151] width 12 height 12
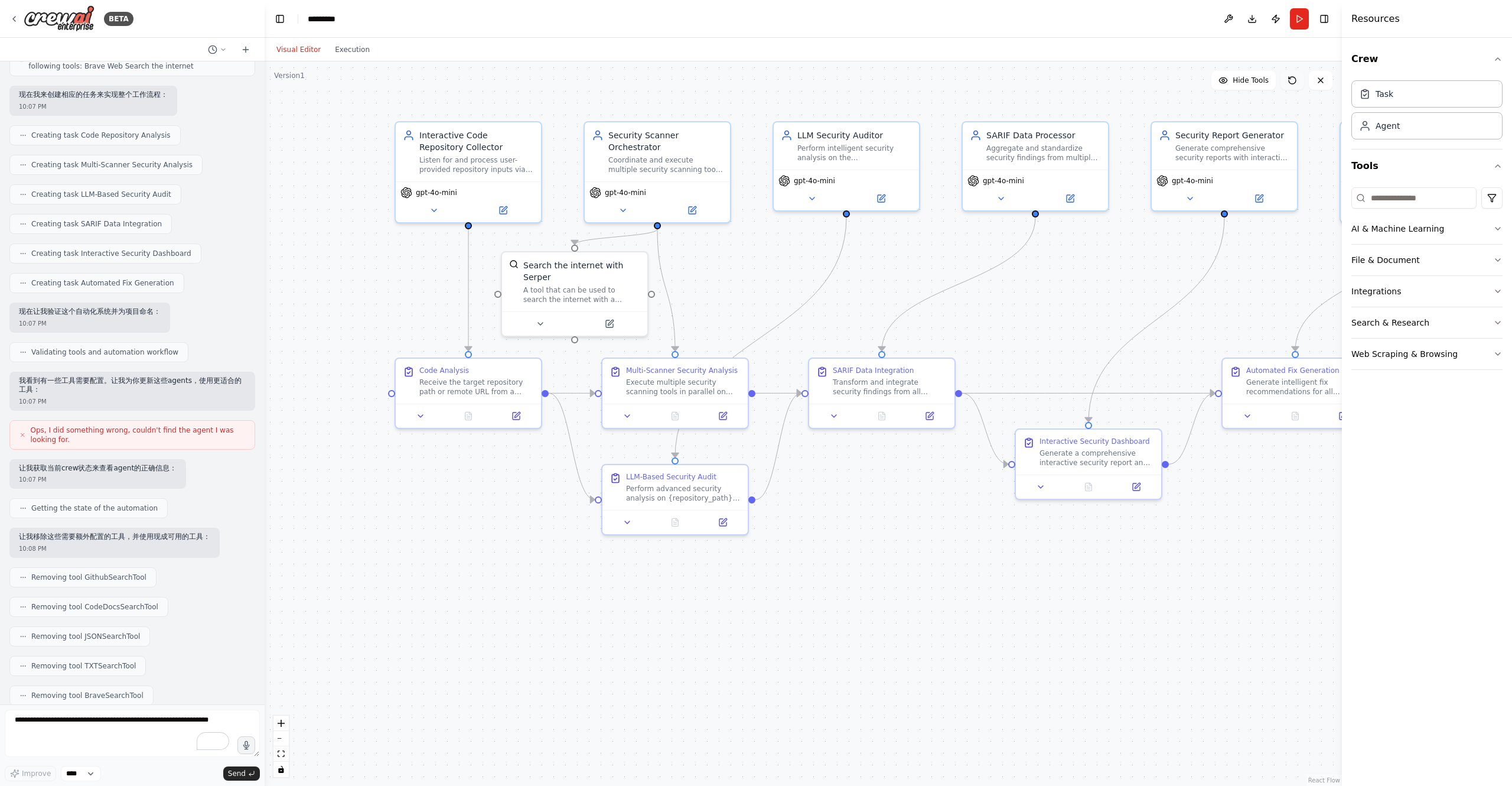
click at [1291, 81] on icon at bounding box center [1292, 80] width 9 height 9
click at [1316, 80] on icon at bounding box center [1320, 80] width 9 height 9
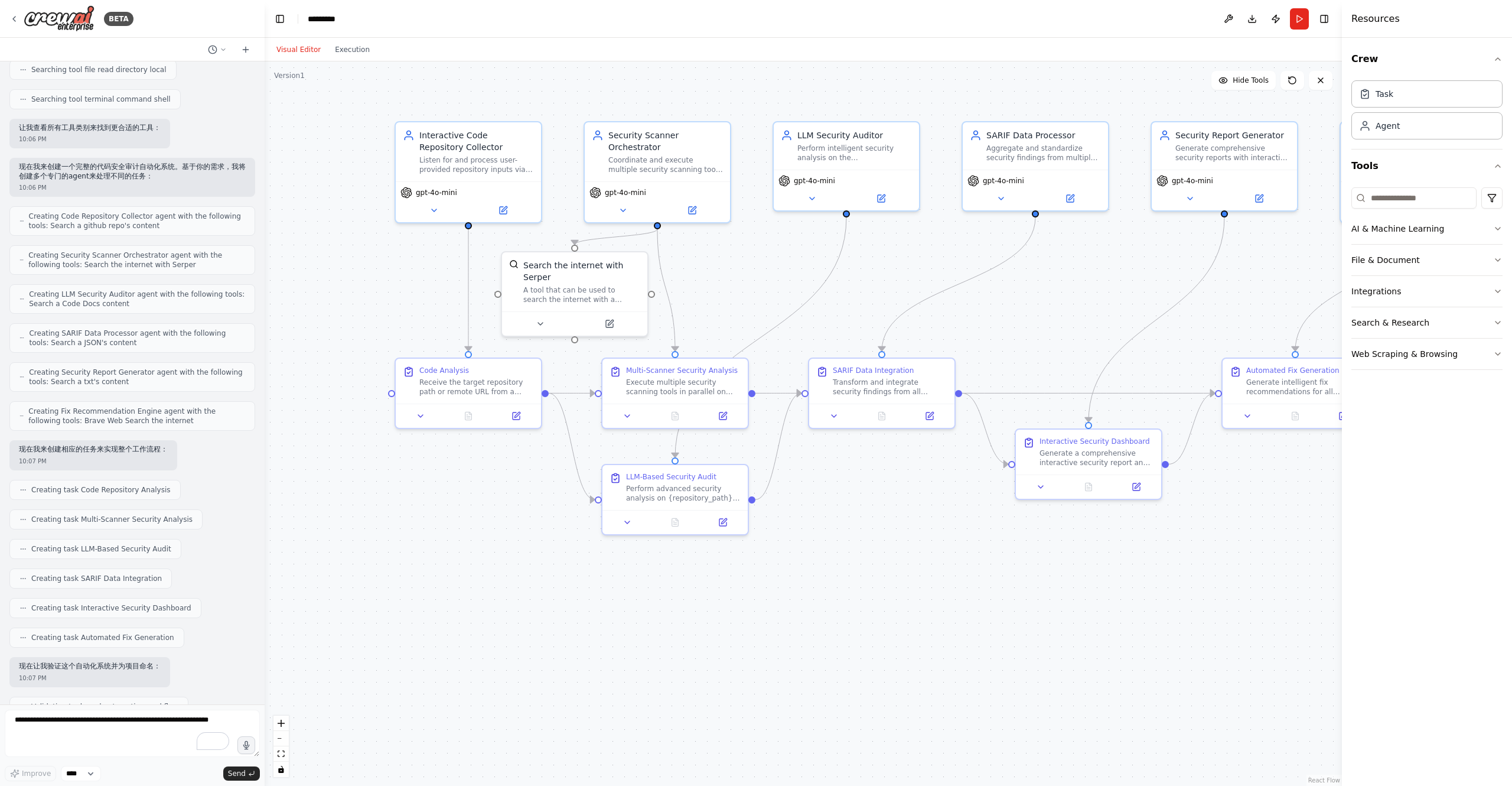
scroll to position [0, 0]
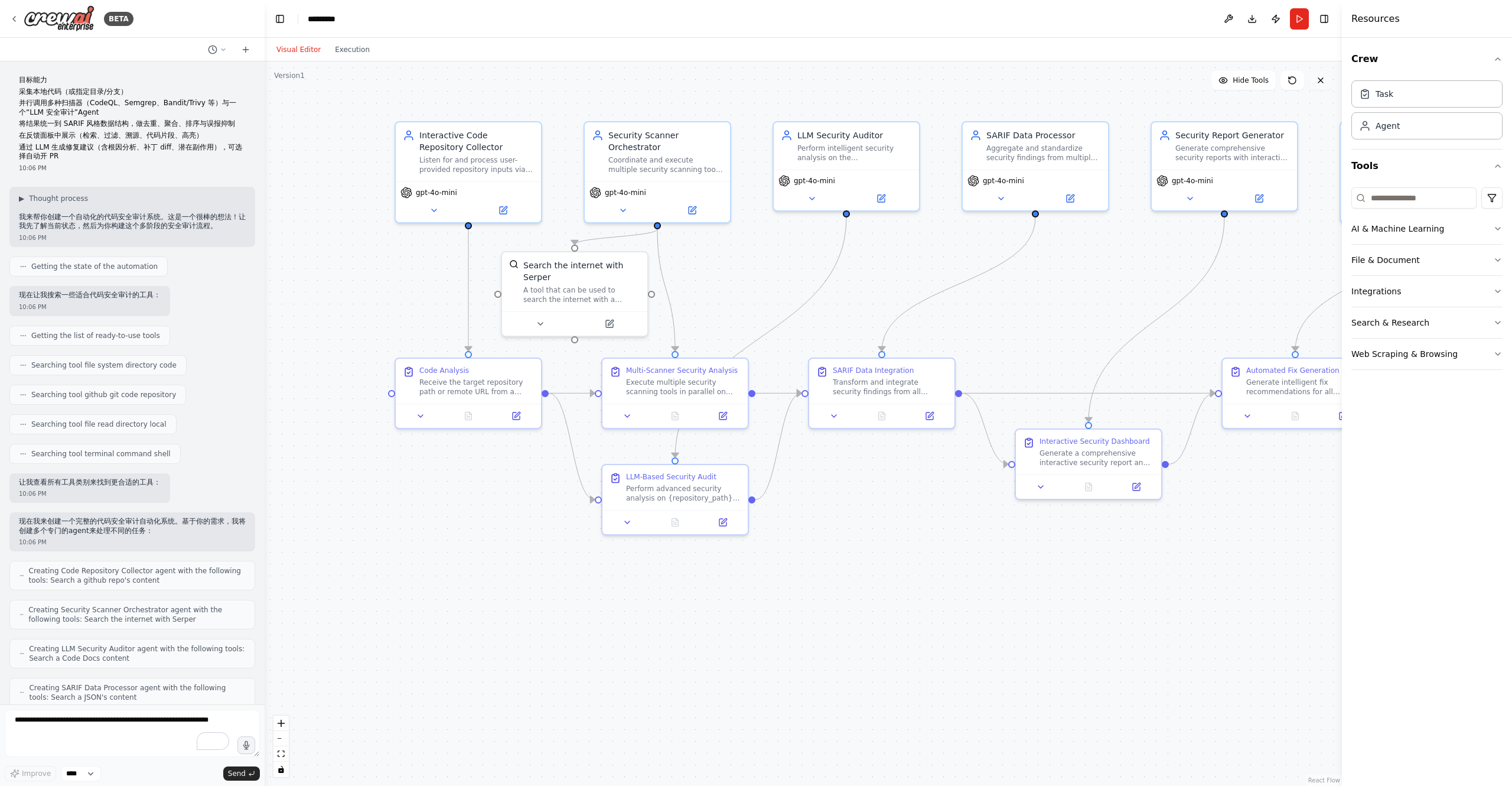
click at [1317, 87] on button at bounding box center [1320, 80] width 24 height 19
click at [1322, 84] on icon at bounding box center [1320, 80] width 9 height 9
click at [222, 53] on icon at bounding box center [223, 50] width 7 height 7
click at [163, 40] on div at bounding box center [132, 393] width 264 height 786
click at [12, 18] on icon at bounding box center [14, 19] width 9 height 9
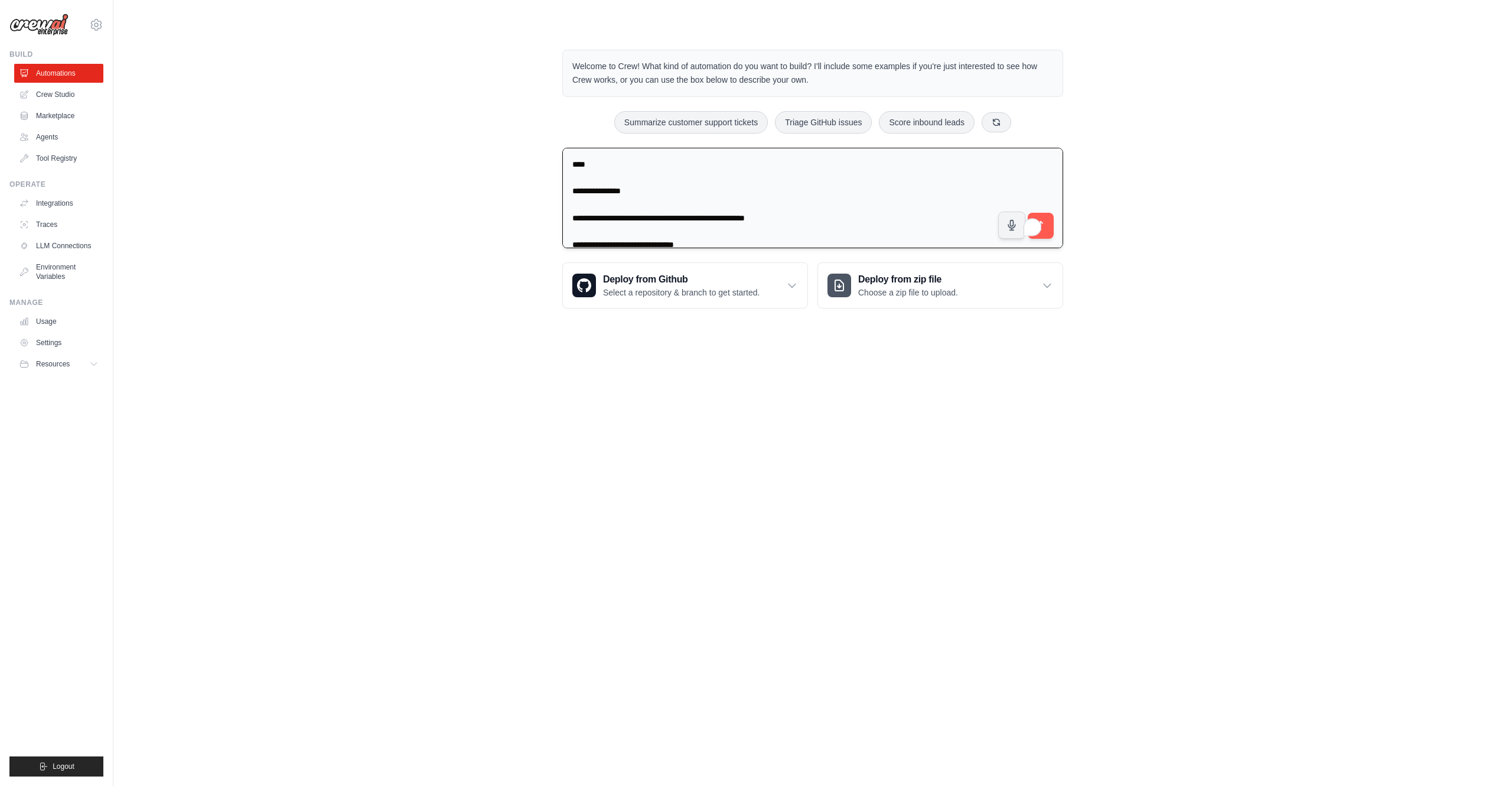
drag, startPoint x: 698, startPoint y: 187, endPoint x: 621, endPoint y: 193, distance: 77.2
click at [621, 193] on textarea "**********" at bounding box center [812, 198] width 501 height 101
drag, startPoint x: 685, startPoint y: 218, endPoint x: 787, endPoint y: 213, distance: 102.1
click at [787, 213] on textarea "**********" at bounding box center [812, 198] width 501 height 101
click at [621, 217] on textarea "**********" at bounding box center [812, 198] width 501 height 101
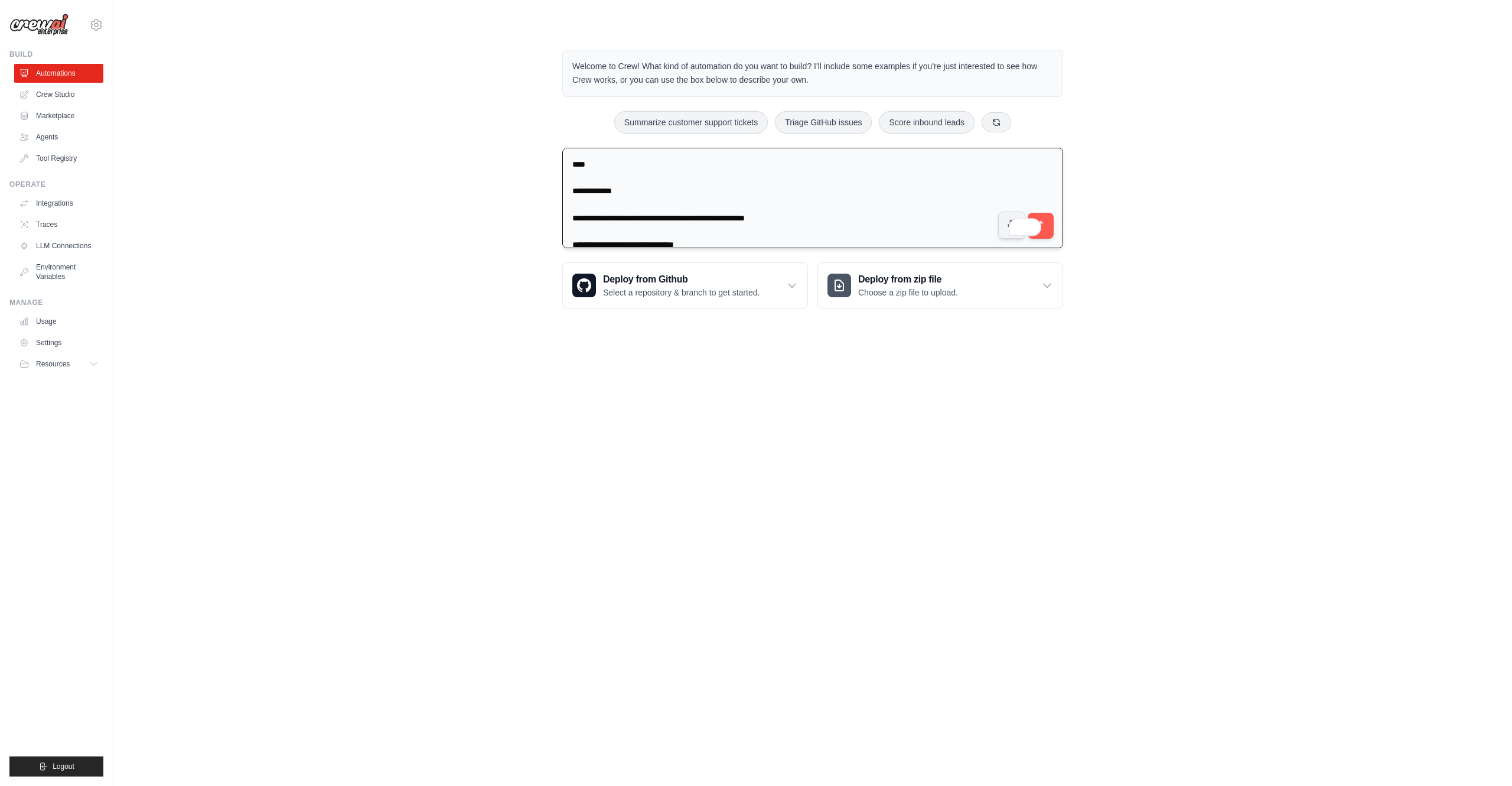
click at [828, 215] on textarea "**********" at bounding box center [812, 198] width 501 height 101
drag, startPoint x: 786, startPoint y: 218, endPoint x: 730, endPoint y: 217, distance: 56.0
click at [730, 217] on textarea "**********" at bounding box center [812, 198] width 501 height 101
click at [746, 219] on textarea "**********" at bounding box center [812, 198] width 501 height 101
drag, startPoint x: 842, startPoint y: 214, endPoint x: 810, endPoint y: 220, distance: 32.6
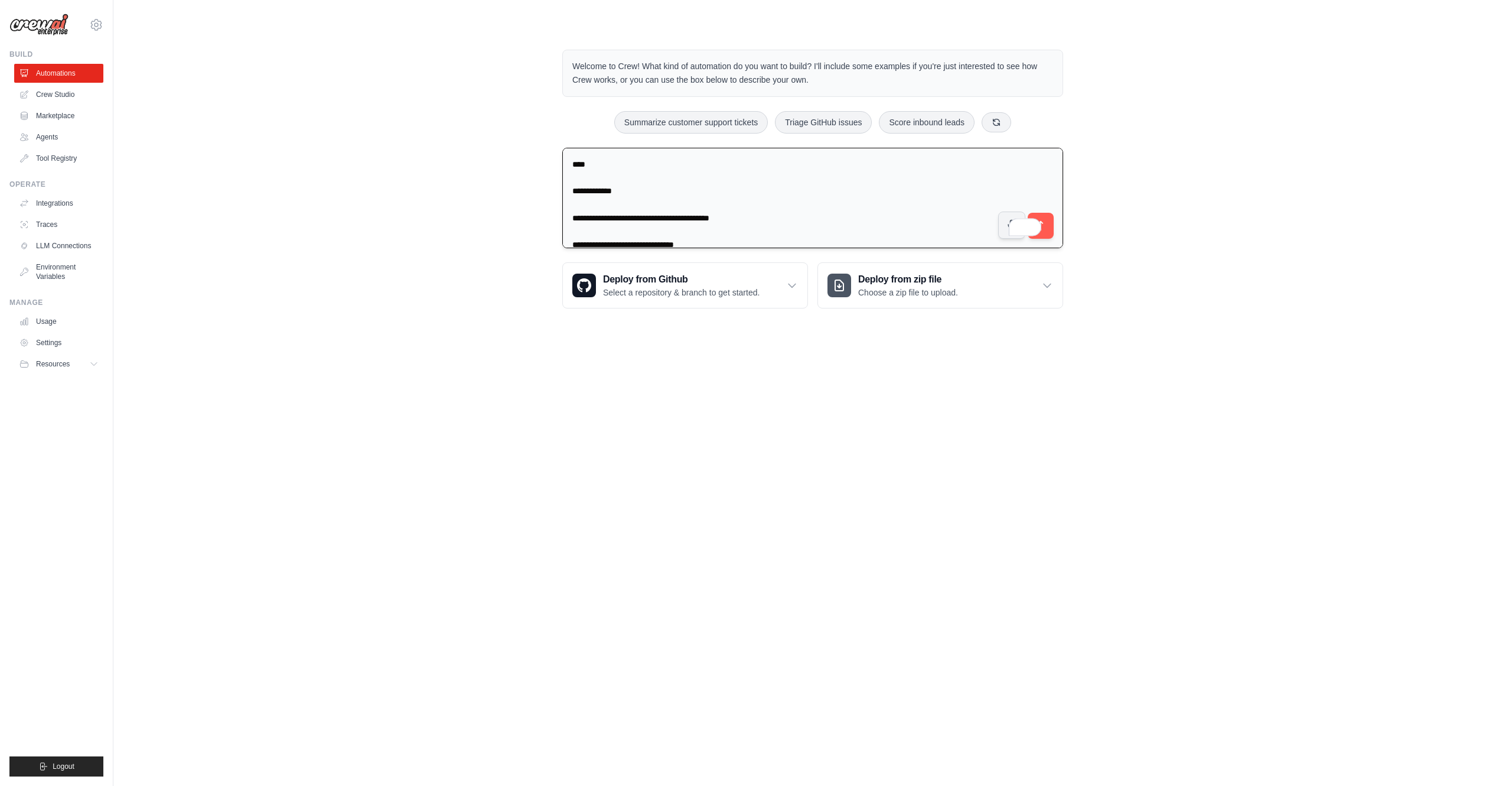
click at [810, 220] on textarea "**********" at bounding box center [812, 198] width 501 height 101
click at [860, 217] on textarea "**********" at bounding box center [812, 198] width 501 height 101
click at [801, 161] on textarea "**********" at bounding box center [812, 198] width 501 height 100
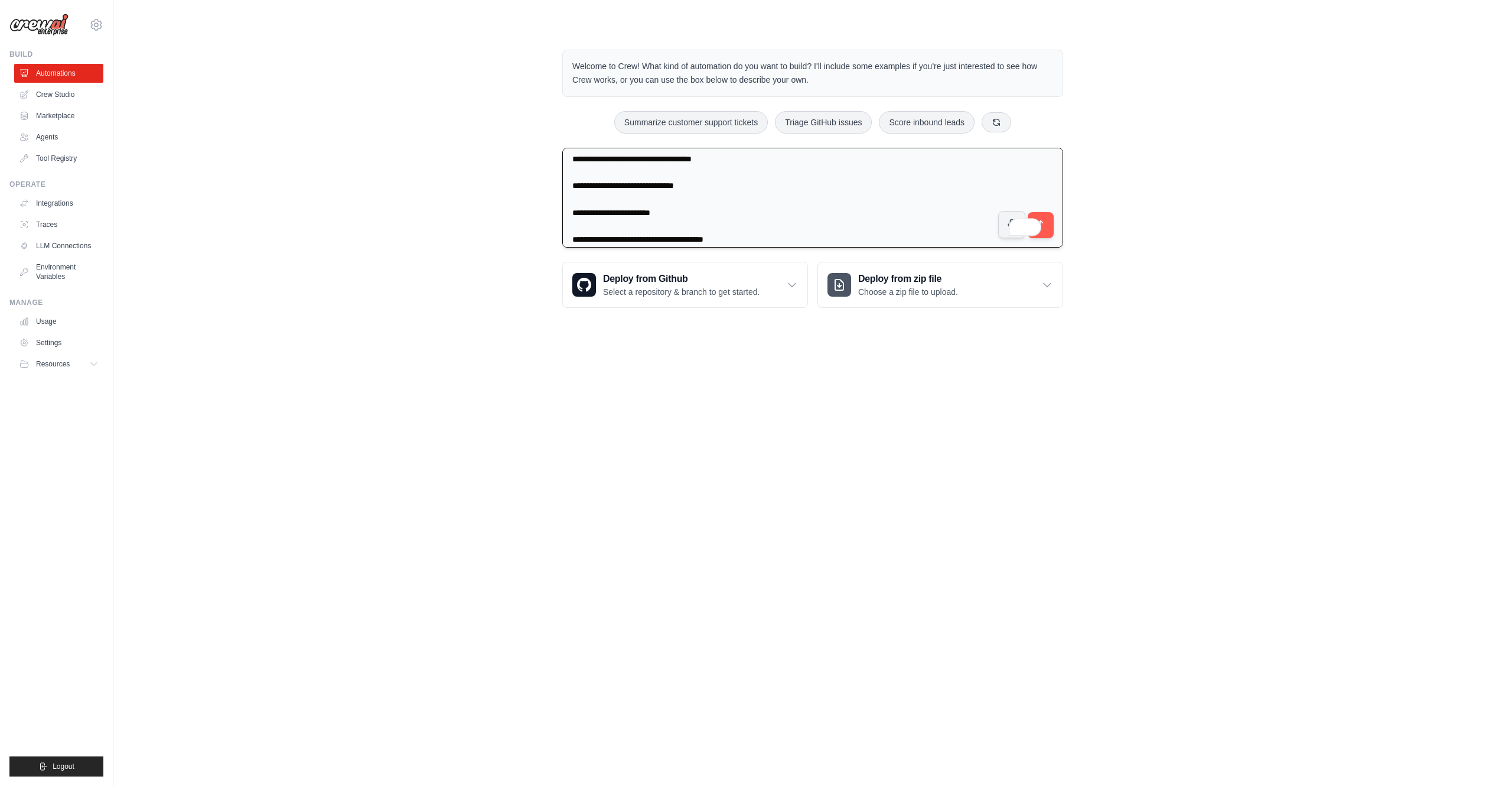
click at [659, 214] on textarea "**********" at bounding box center [812, 198] width 501 height 100
click at [662, 229] on textarea "**********" at bounding box center [812, 198] width 501 height 100
drag, startPoint x: 879, startPoint y: 229, endPoint x: 804, endPoint y: 229, distance: 75.0
click at [804, 229] on textarea "**********" at bounding box center [812, 198] width 501 height 100
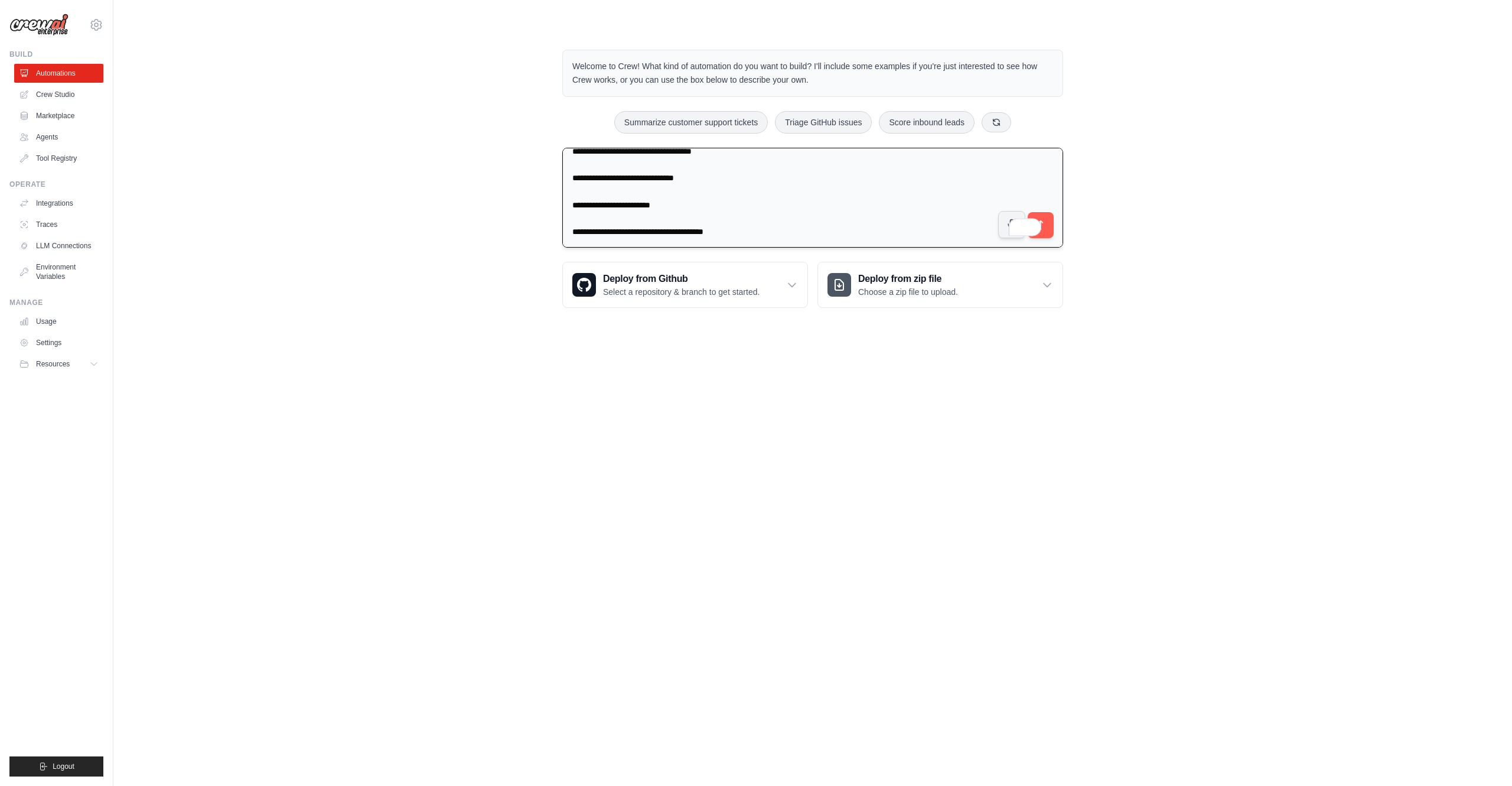
type textarea "**********"
click at [705, 66] on p "Welcome to Crew! What kind of automation do you want to build? I'll include som…" at bounding box center [812, 74] width 481 height 27
copy p "automation"
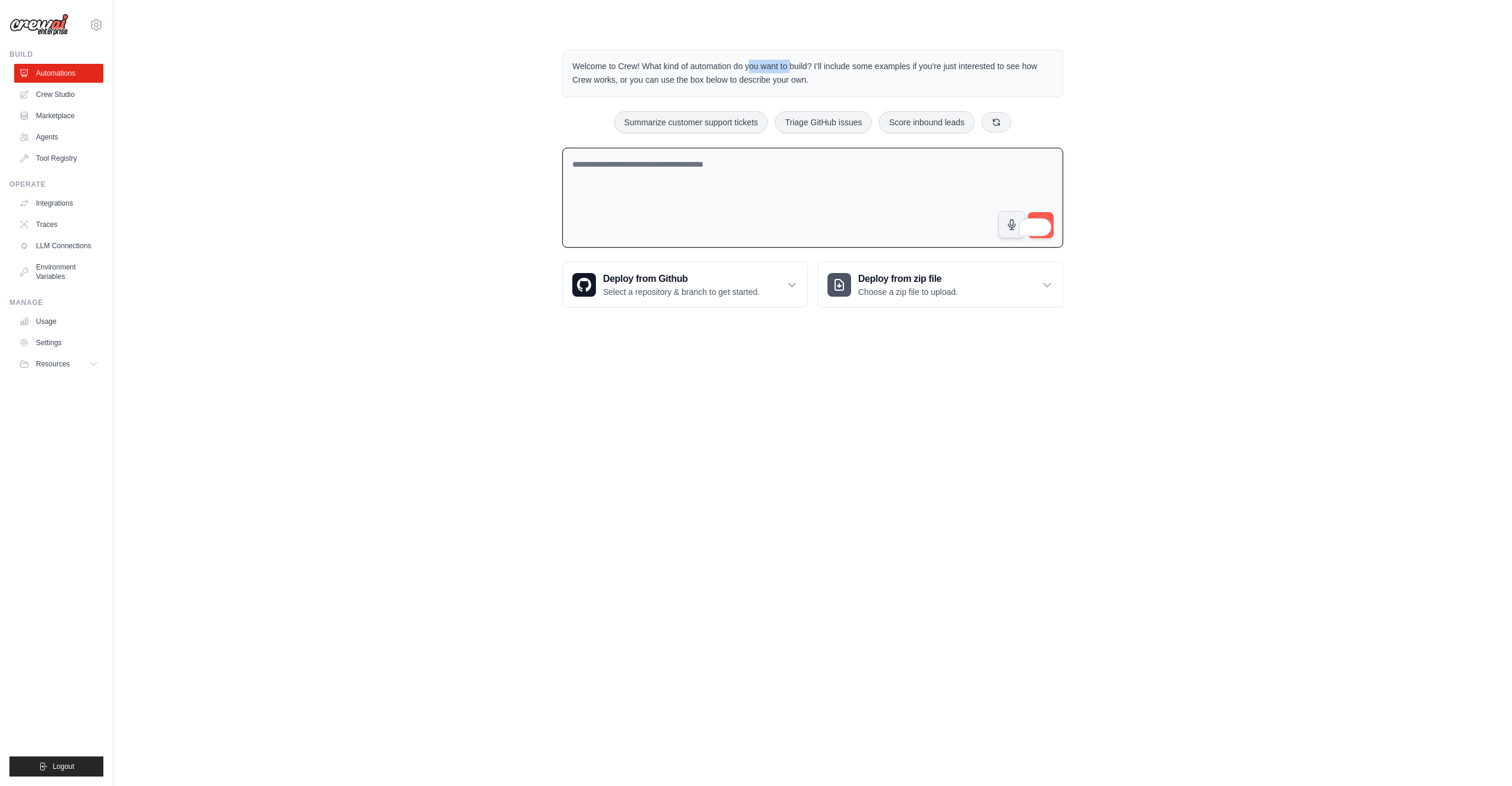
click at [729, 32] on div "Welcome to Crew! What kind of automation do you want to build? I'll include som…" at bounding box center [813, 179] width 529 height 296
click at [626, 164] on textarea "To enrich screen reader interactions, please activate Accessibility in Grammarl…" at bounding box center [812, 198] width 501 height 100
paste textarea "**********"
type textarea "**********"
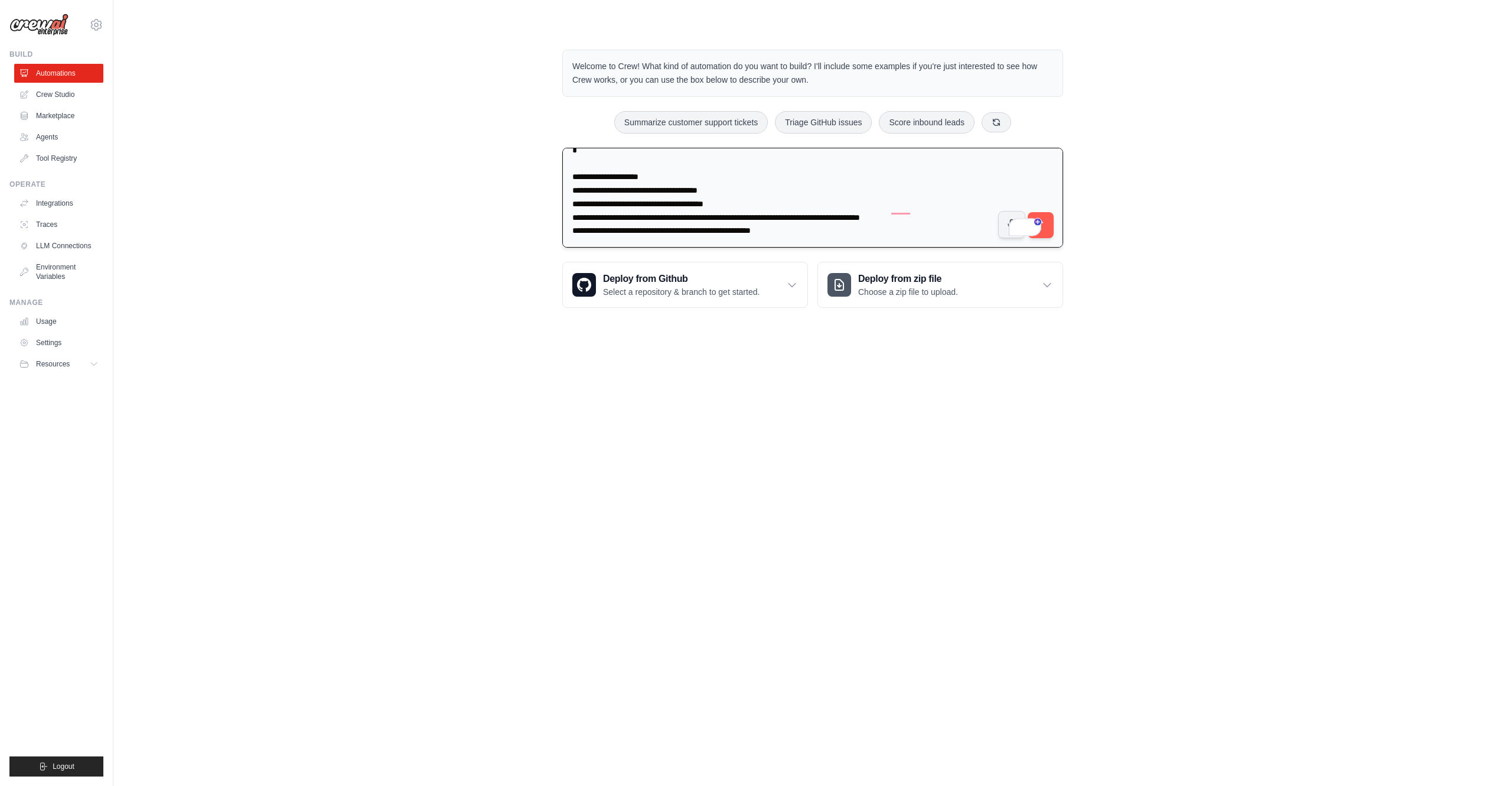
scroll to position [1089, 0]
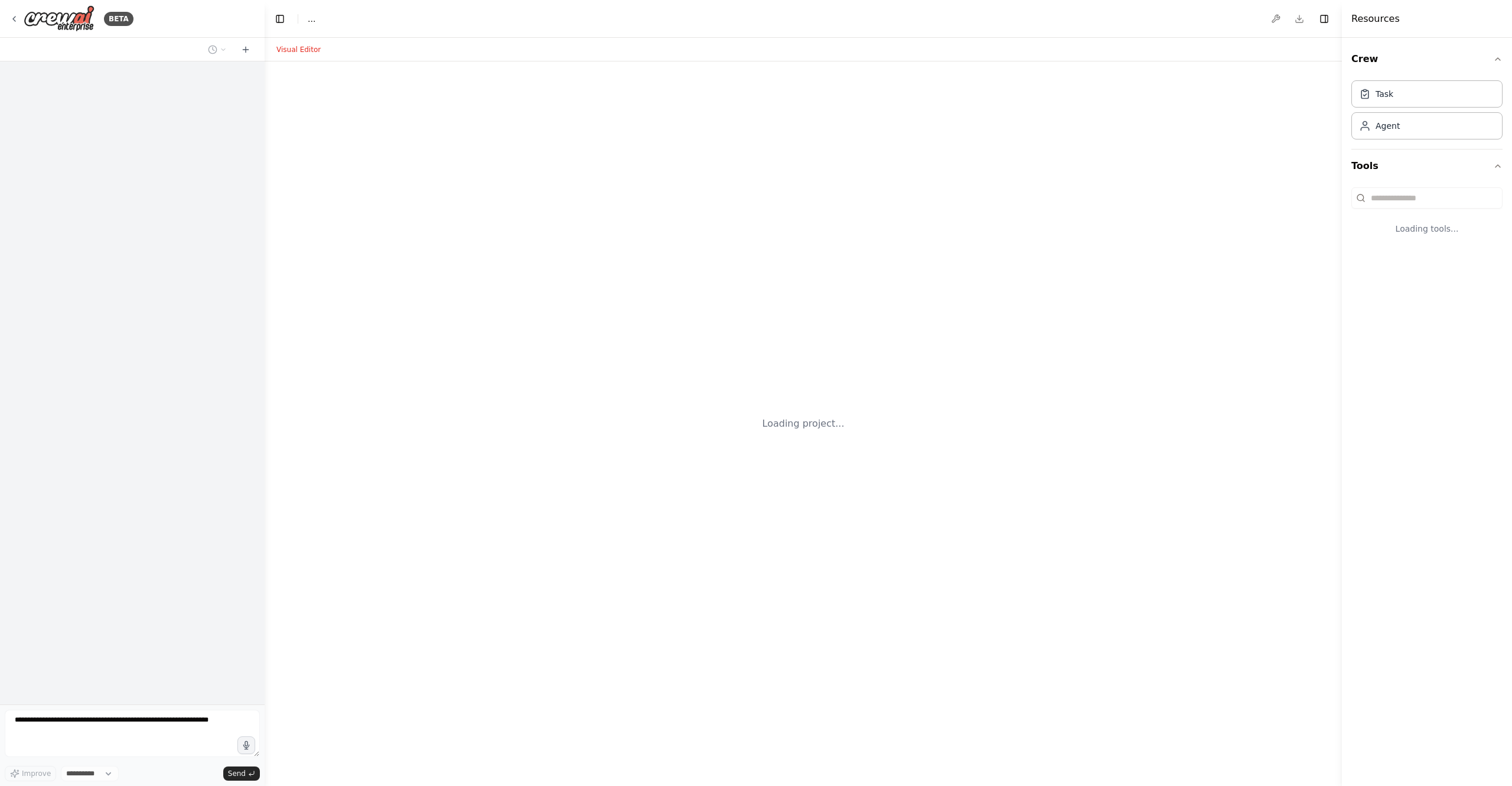
select select "****"
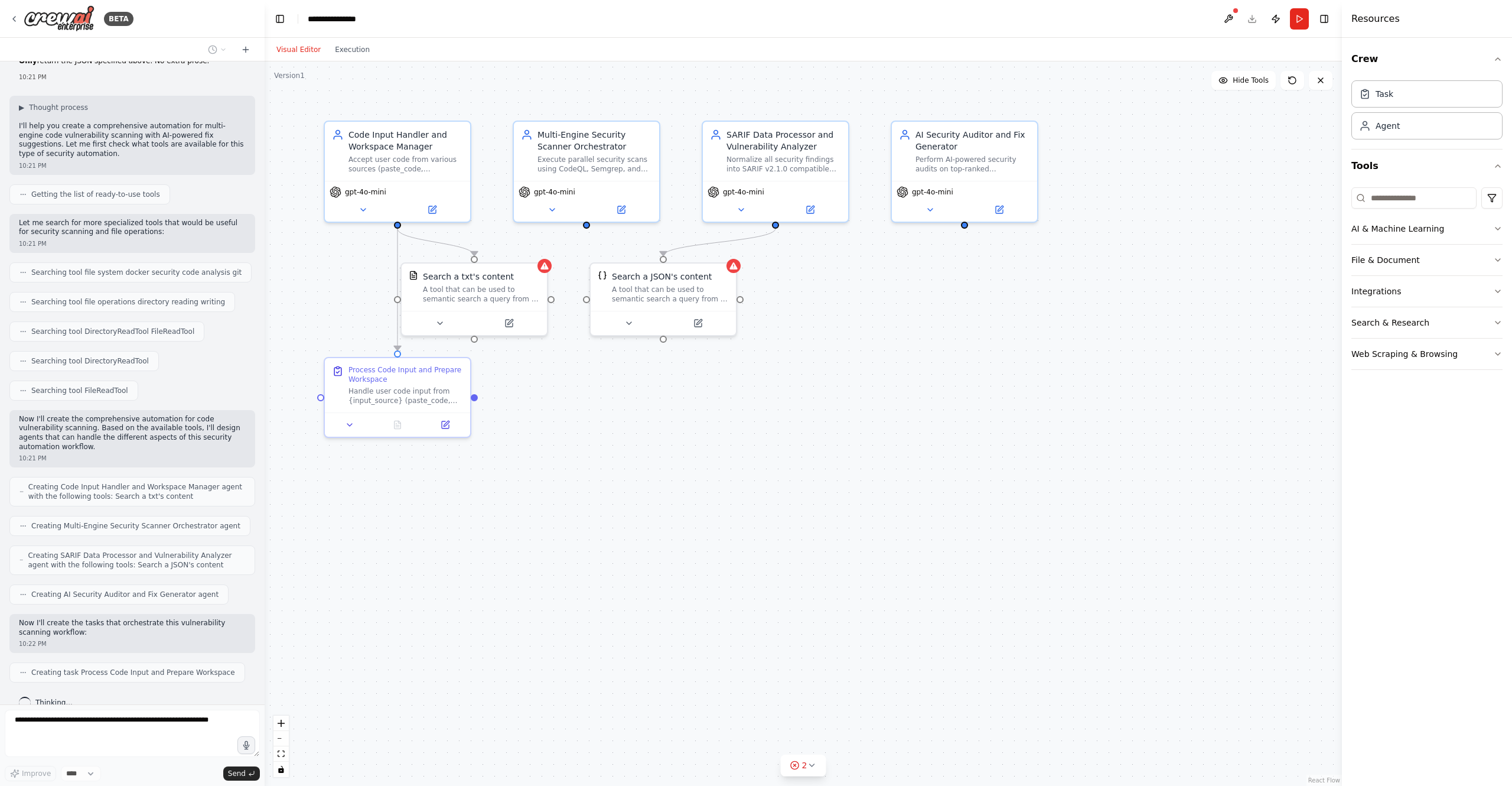
scroll to position [692, 0]
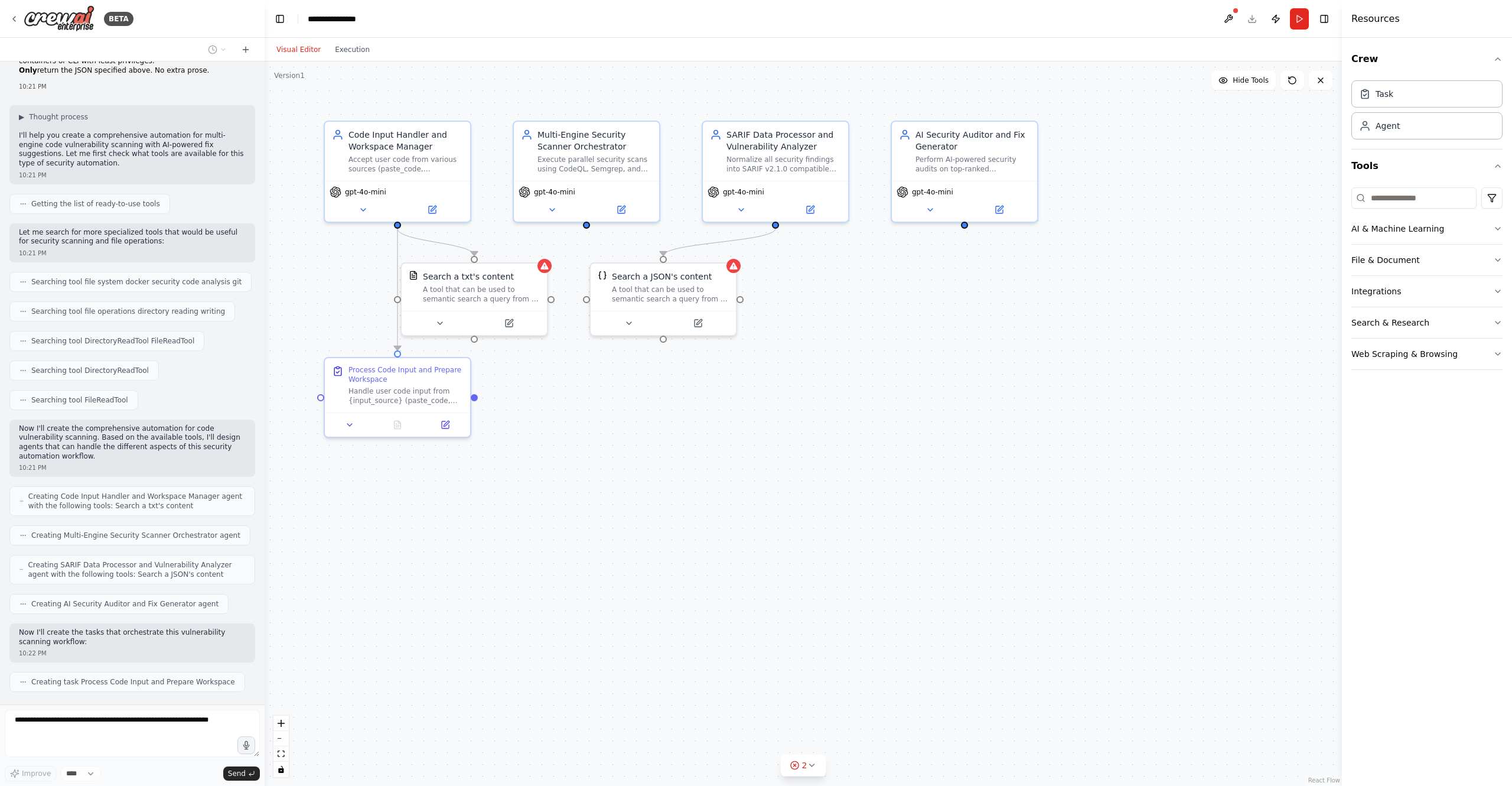
click at [576, 402] on div ".deletable-edge-delete-btn { width: 20px; height: 20px; border: 0px solid #ffff…" at bounding box center [803, 423] width 1077 height 725
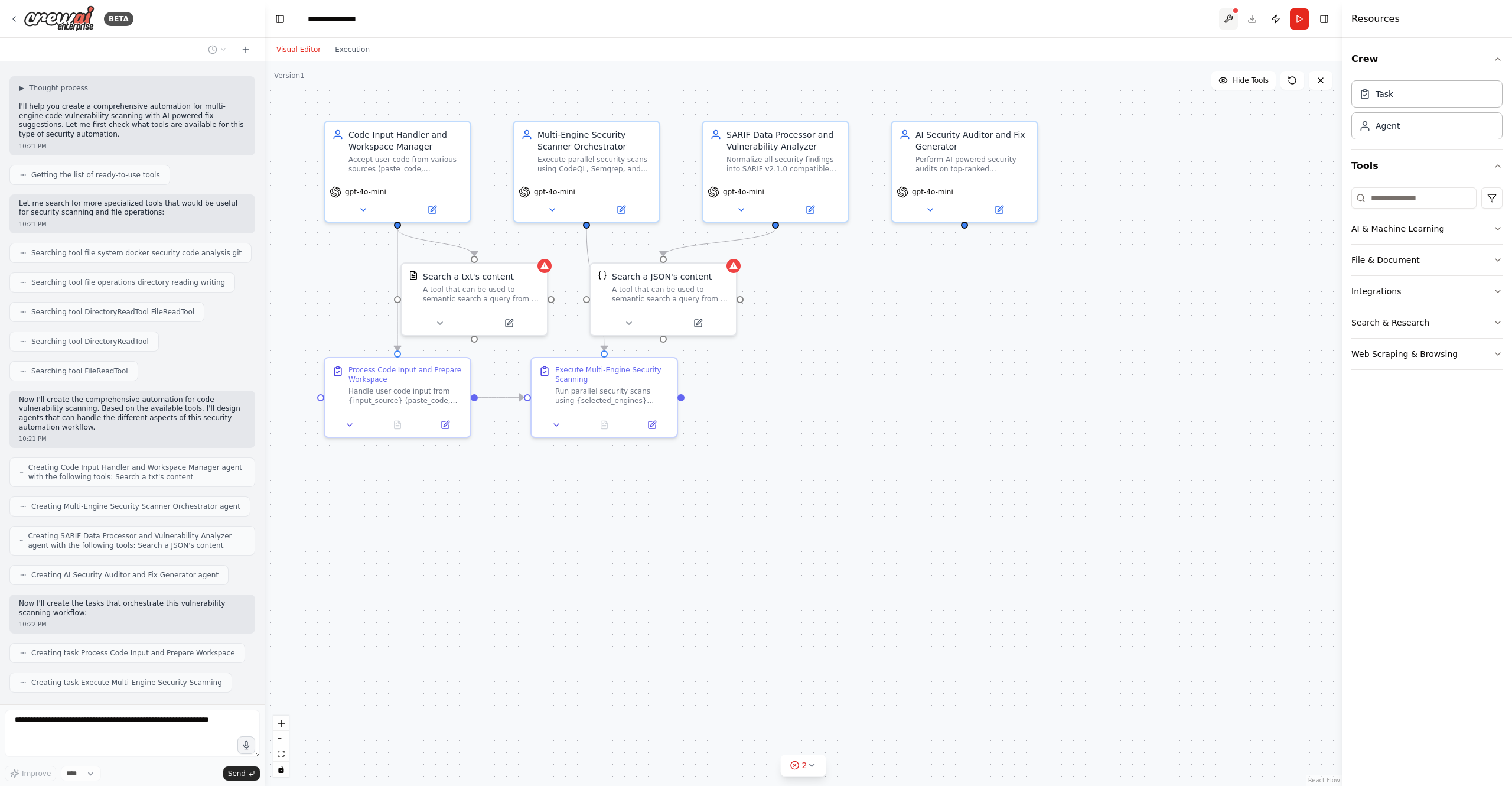
click at [1222, 18] on button at bounding box center [1228, 19] width 19 height 22
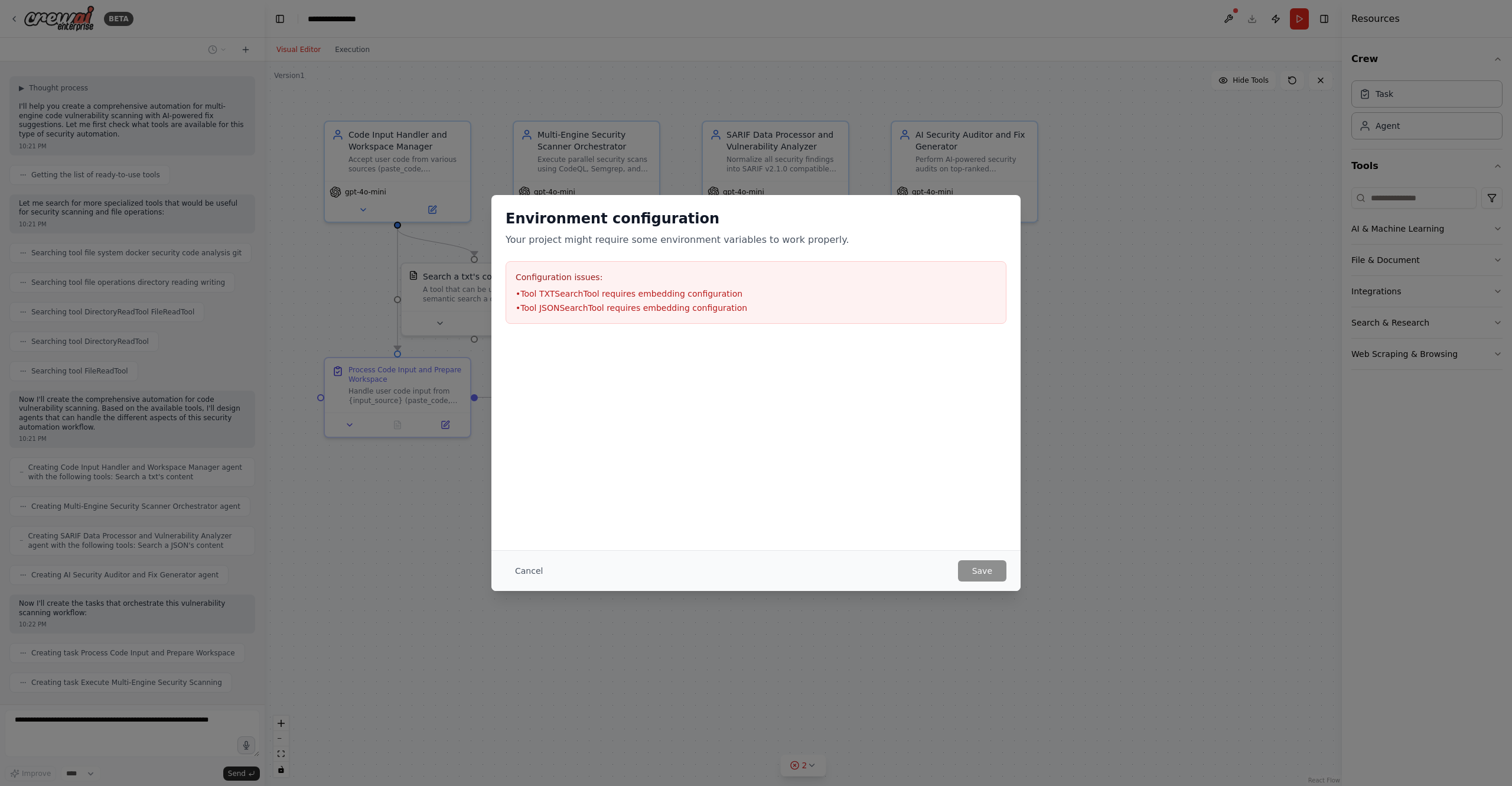
scroll to position [751, 0]
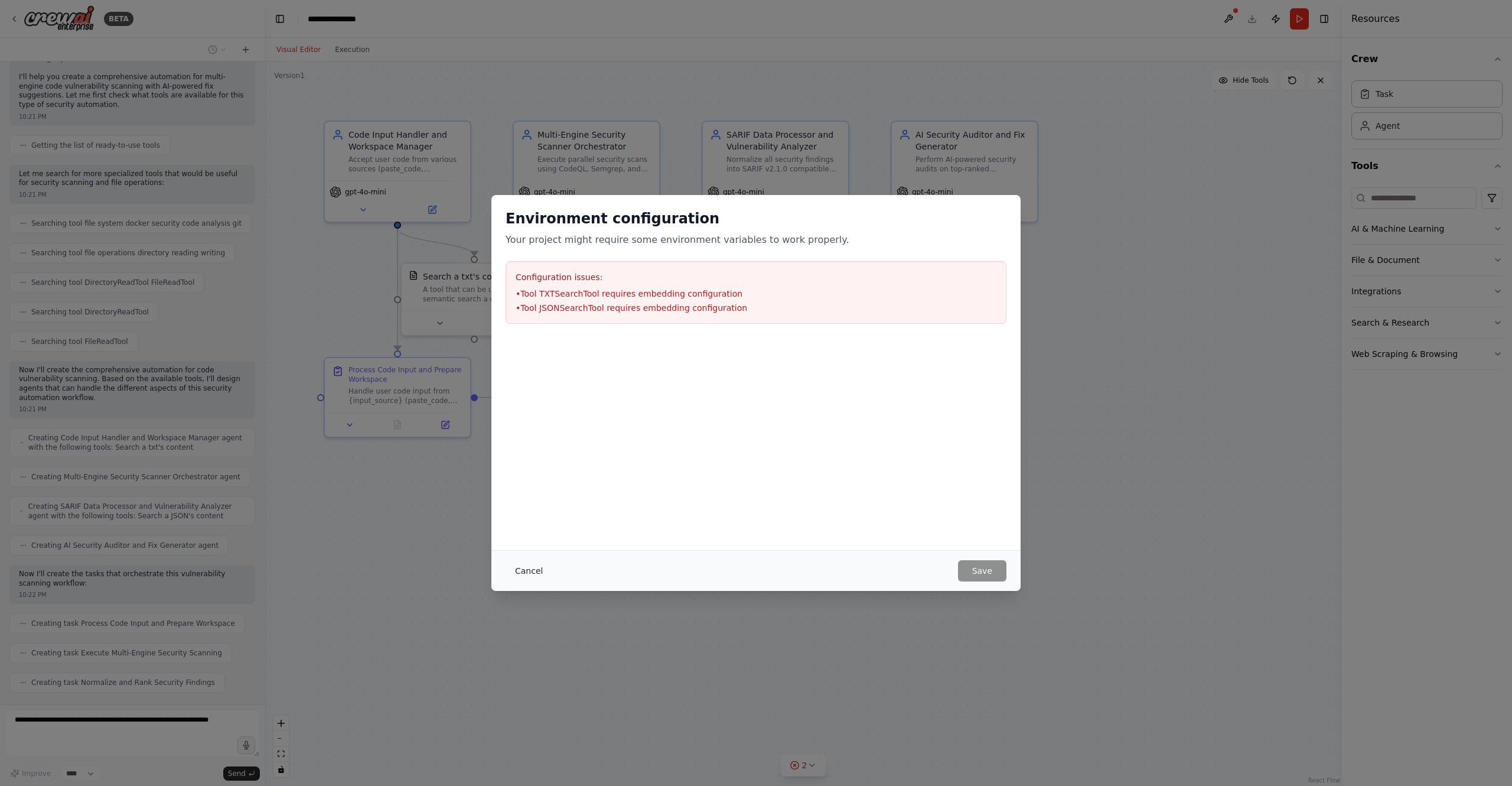
click at [530, 571] on button "Cancel" at bounding box center [528, 571] width 47 height 22
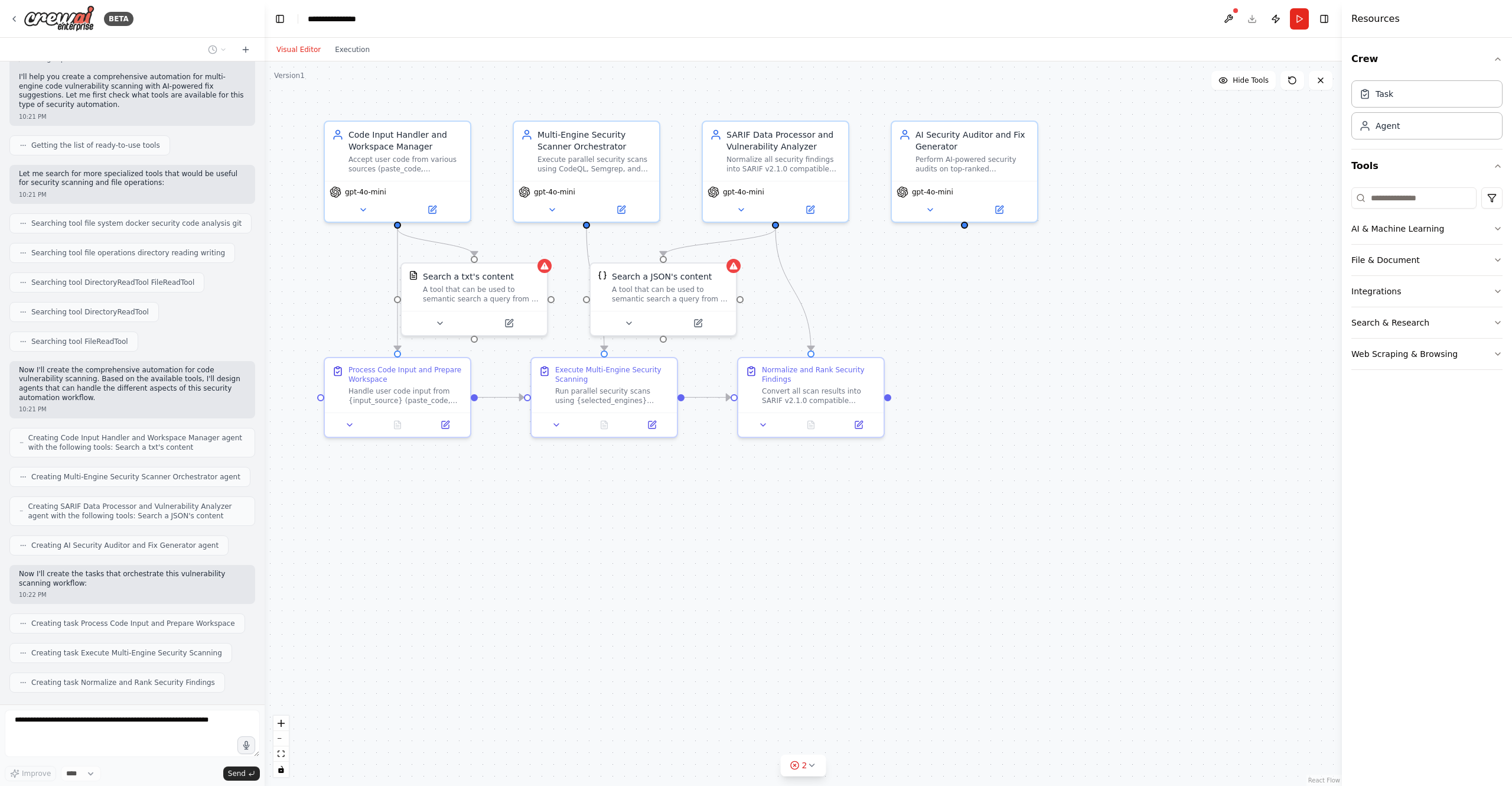
scroll to position [780, 0]
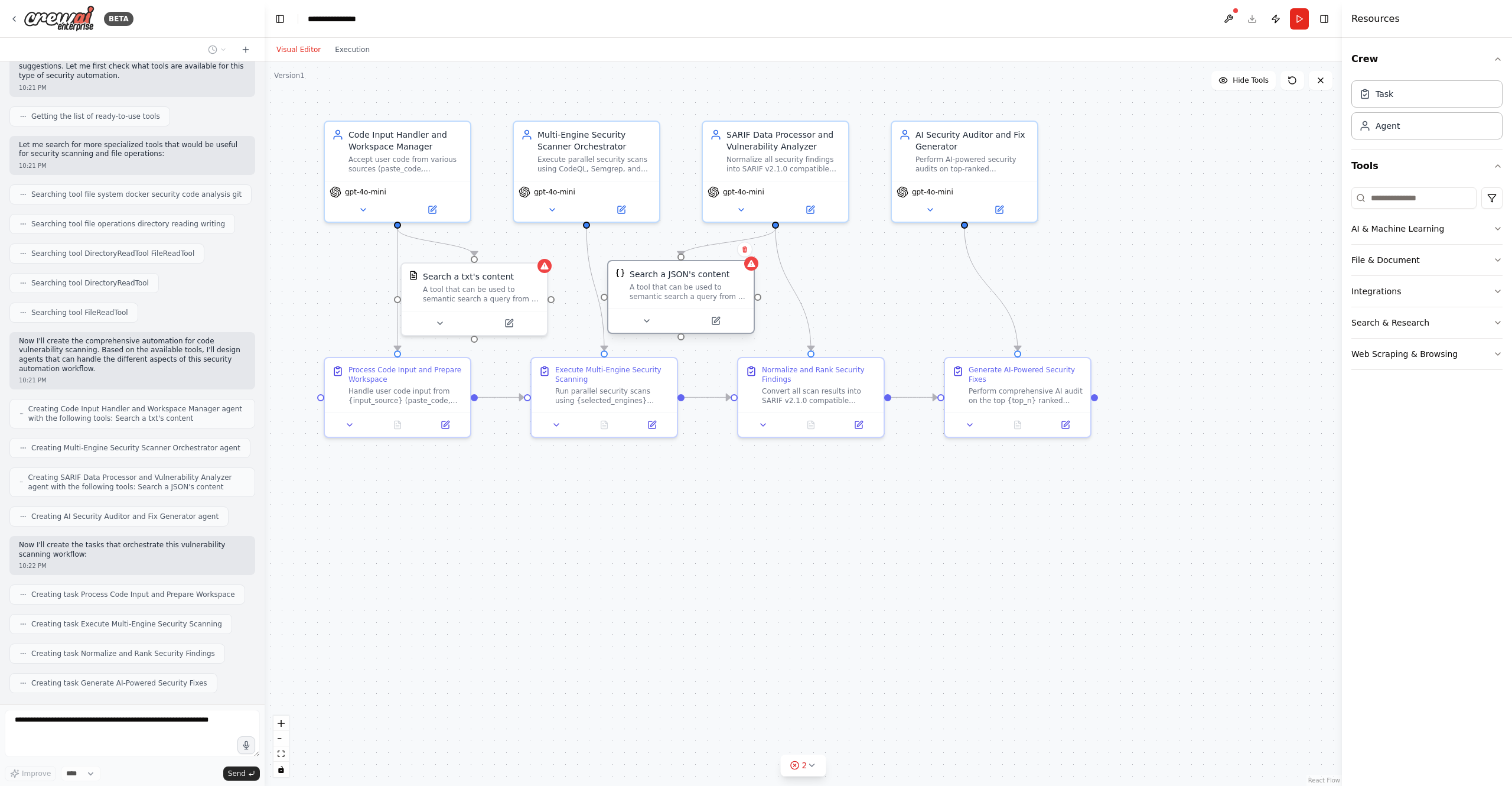
drag, startPoint x: 699, startPoint y: 295, endPoint x: 721, endPoint y: 293, distance: 22.1
click at [721, 293] on div "A tool that can be used to semantic search a query from a JSON's content." at bounding box center [688, 292] width 117 height 19
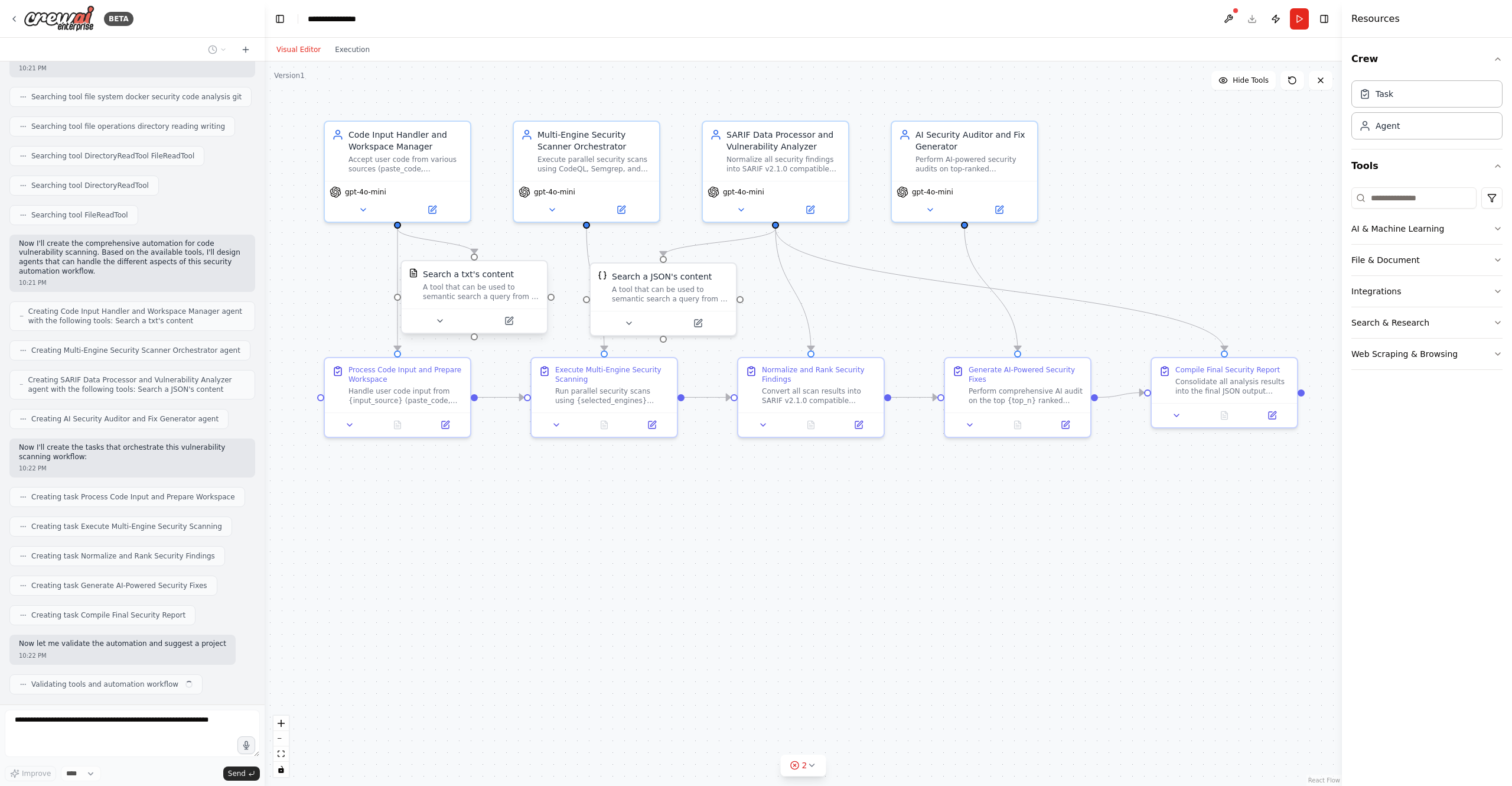
scroll to position [886, 0]
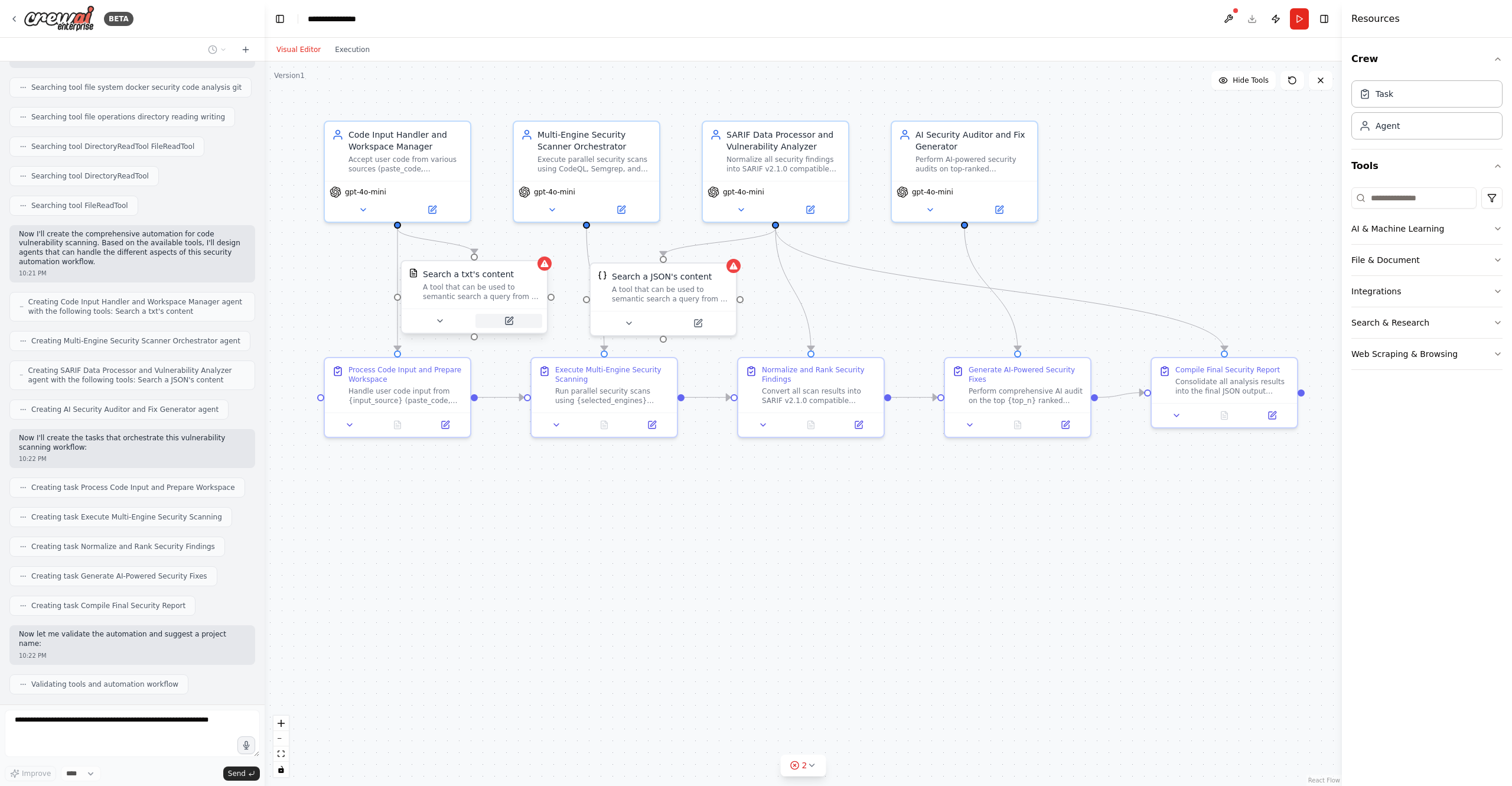
click at [512, 319] on icon at bounding box center [509, 320] width 9 height 9
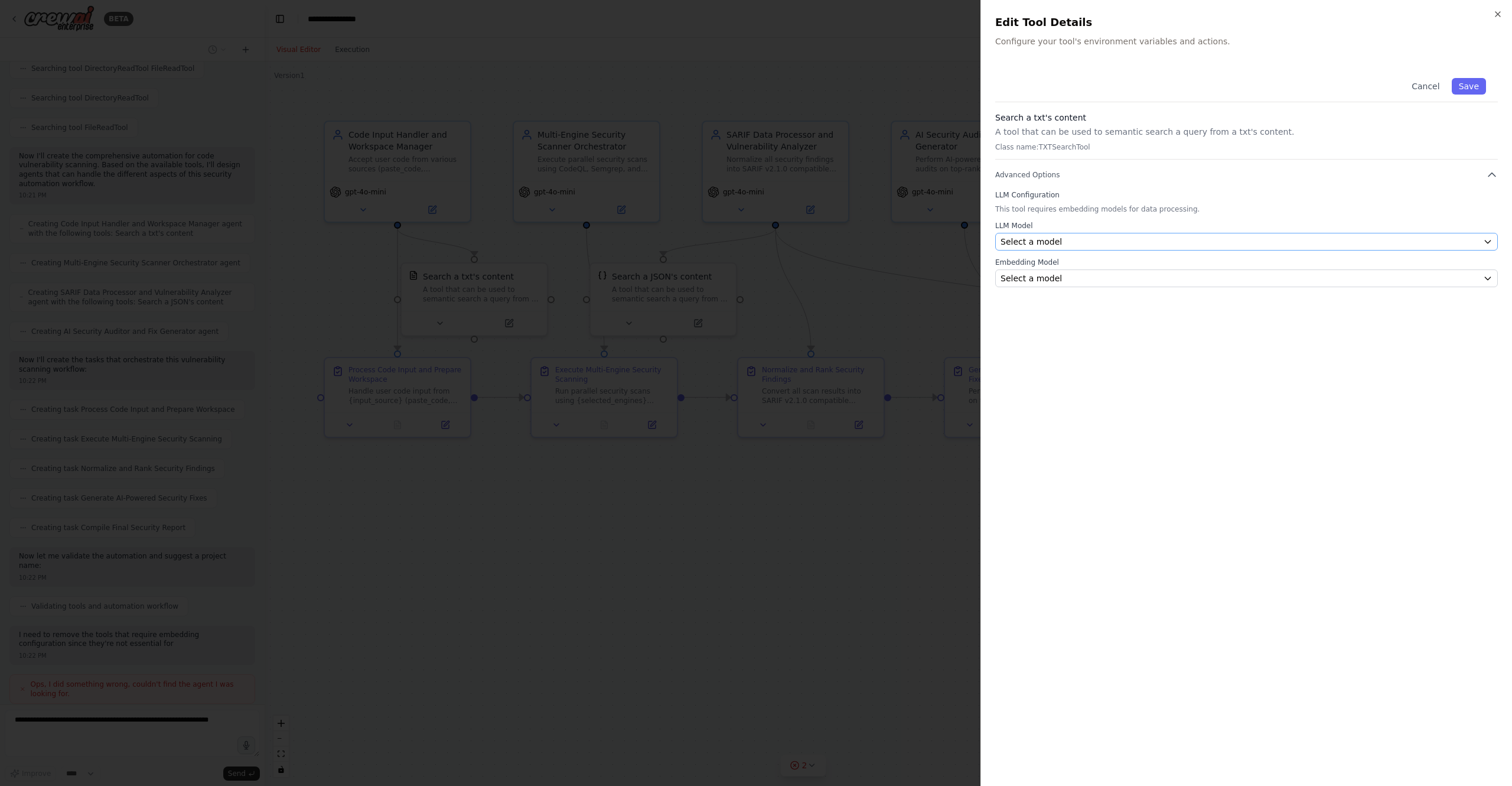
scroll to position [974, 0]
click at [1217, 242] on div "Select a model" at bounding box center [1239, 242] width 478 height 12
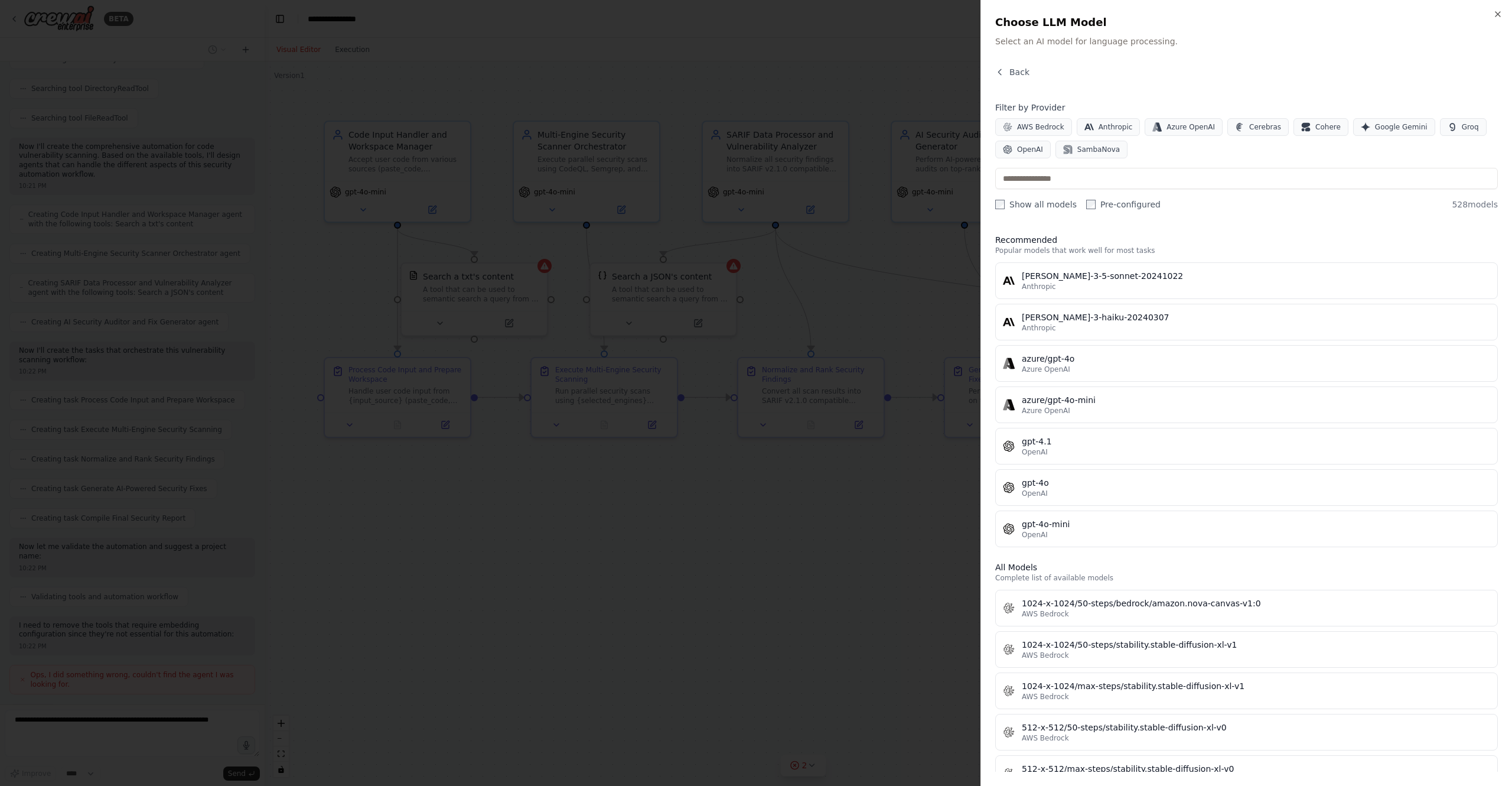
scroll to position [1043, 0]
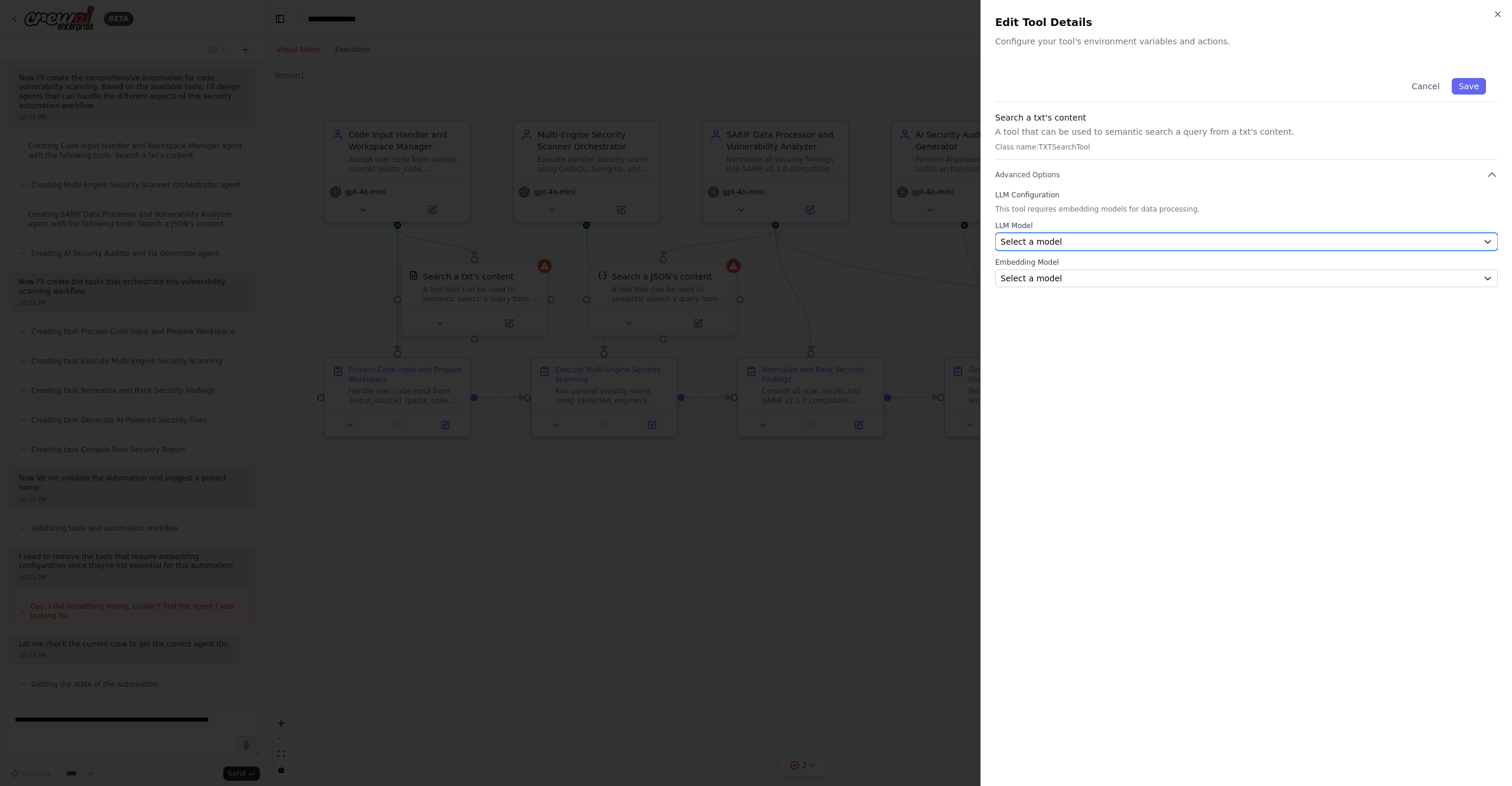
click at [1082, 238] on div "Select a model" at bounding box center [1239, 242] width 478 height 12
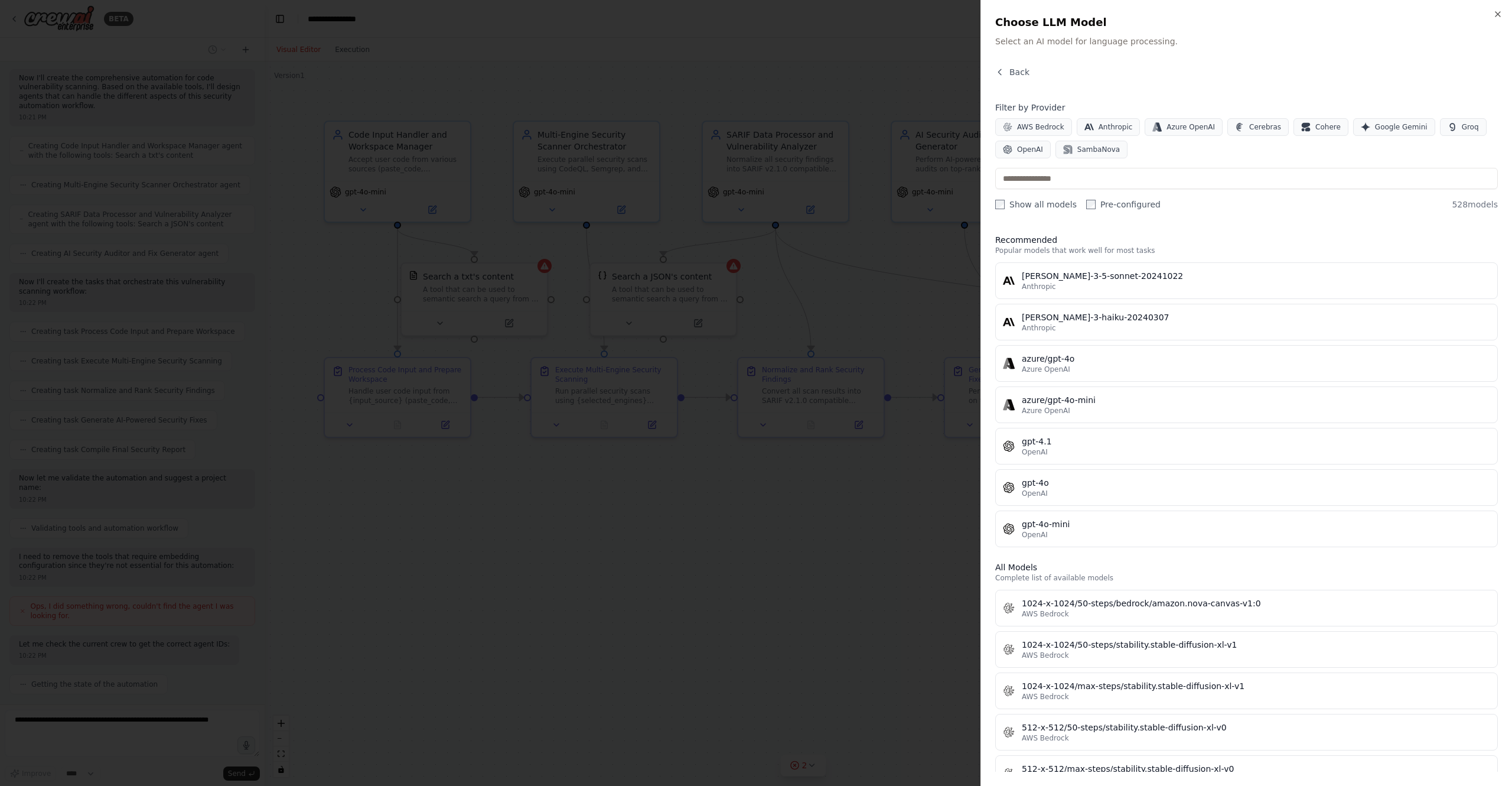
scroll to position [1072, 0]
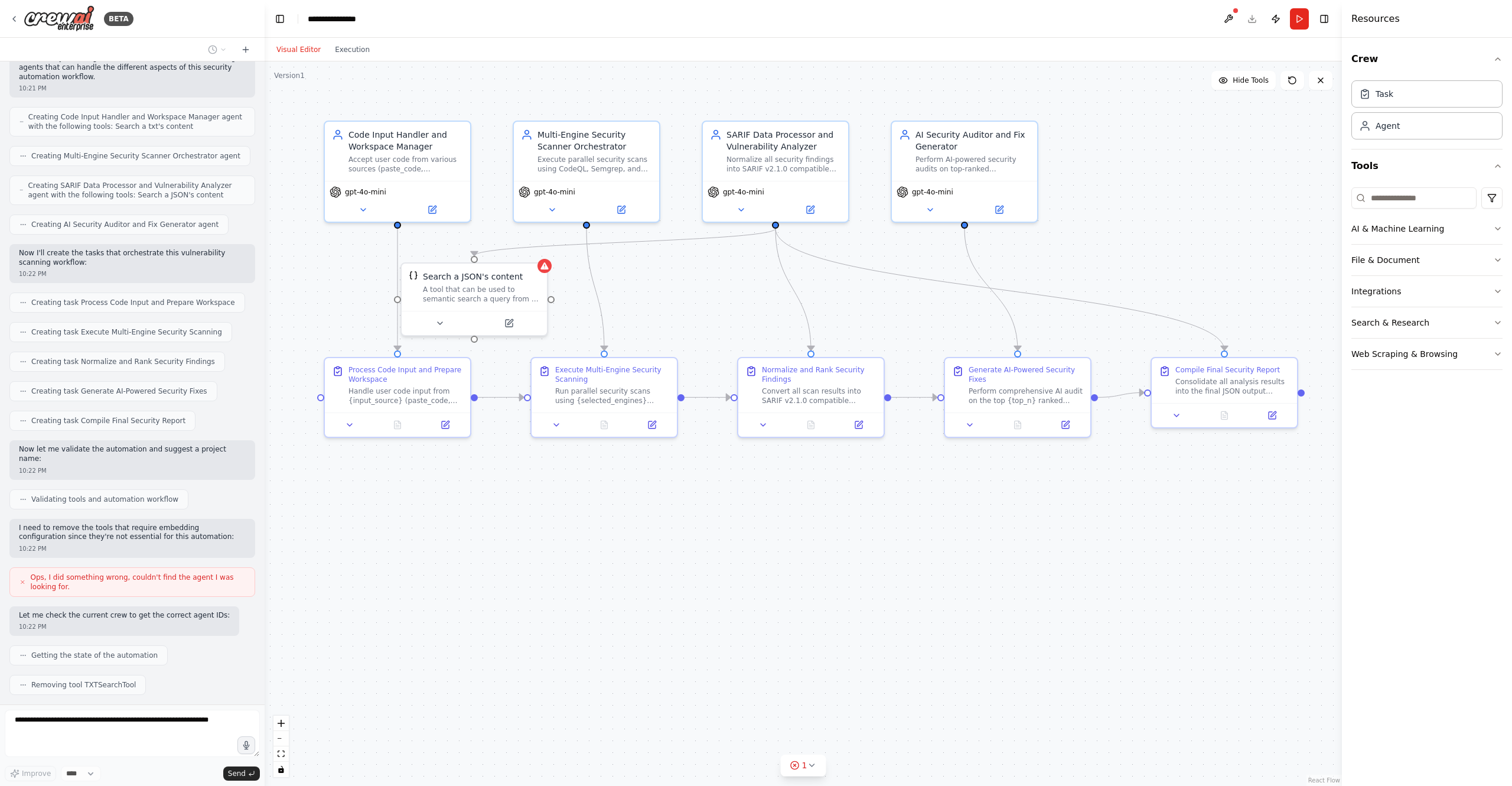
click at [670, 313] on div ".deletable-edge-delete-btn { width: 20px; height: 20px; border: 0px solid #ffff…" at bounding box center [803, 423] width 1077 height 725
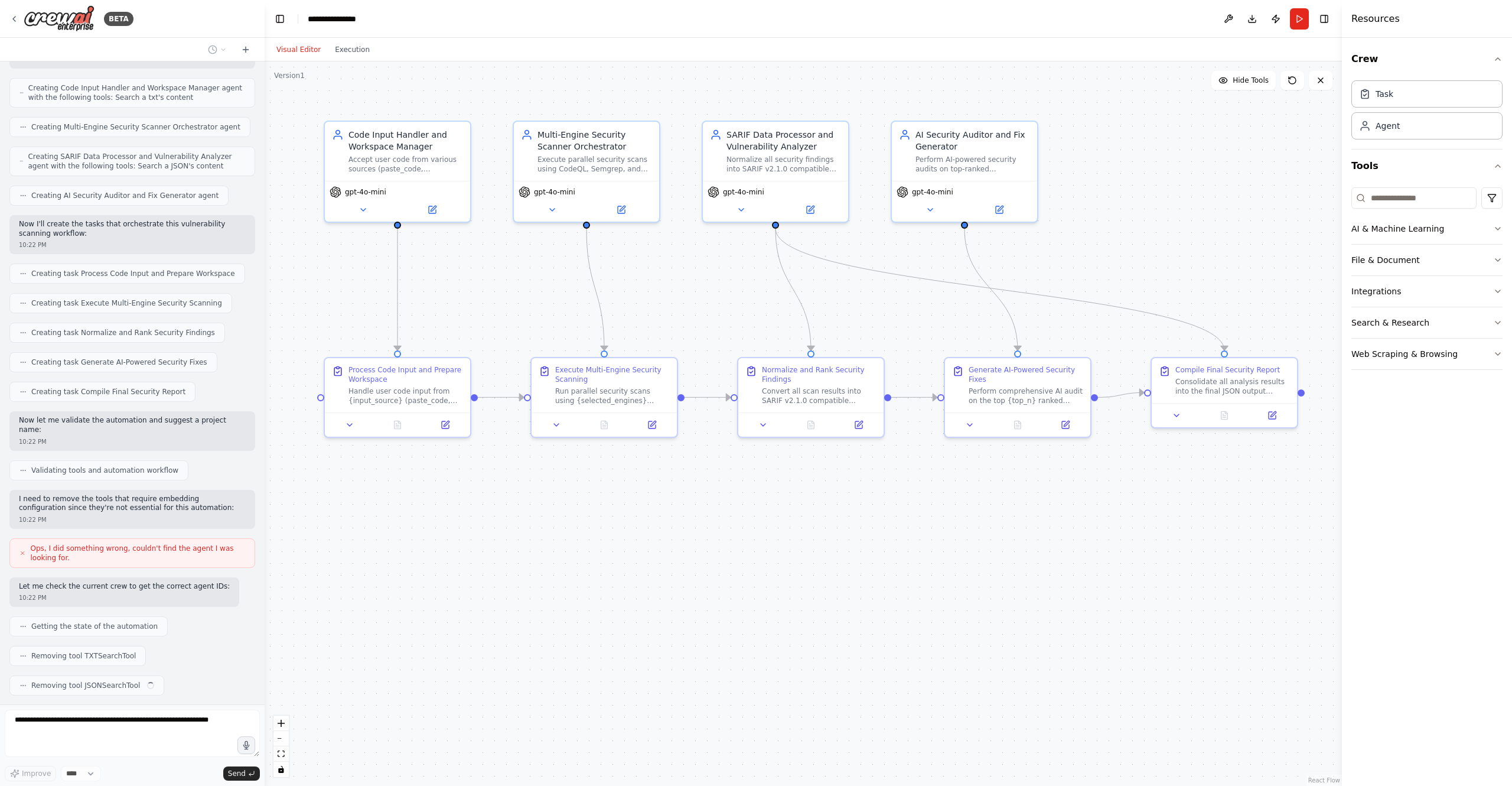
drag, startPoint x: 517, startPoint y: 288, endPoint x: 662, endPoint y: 291, distance: 145.0
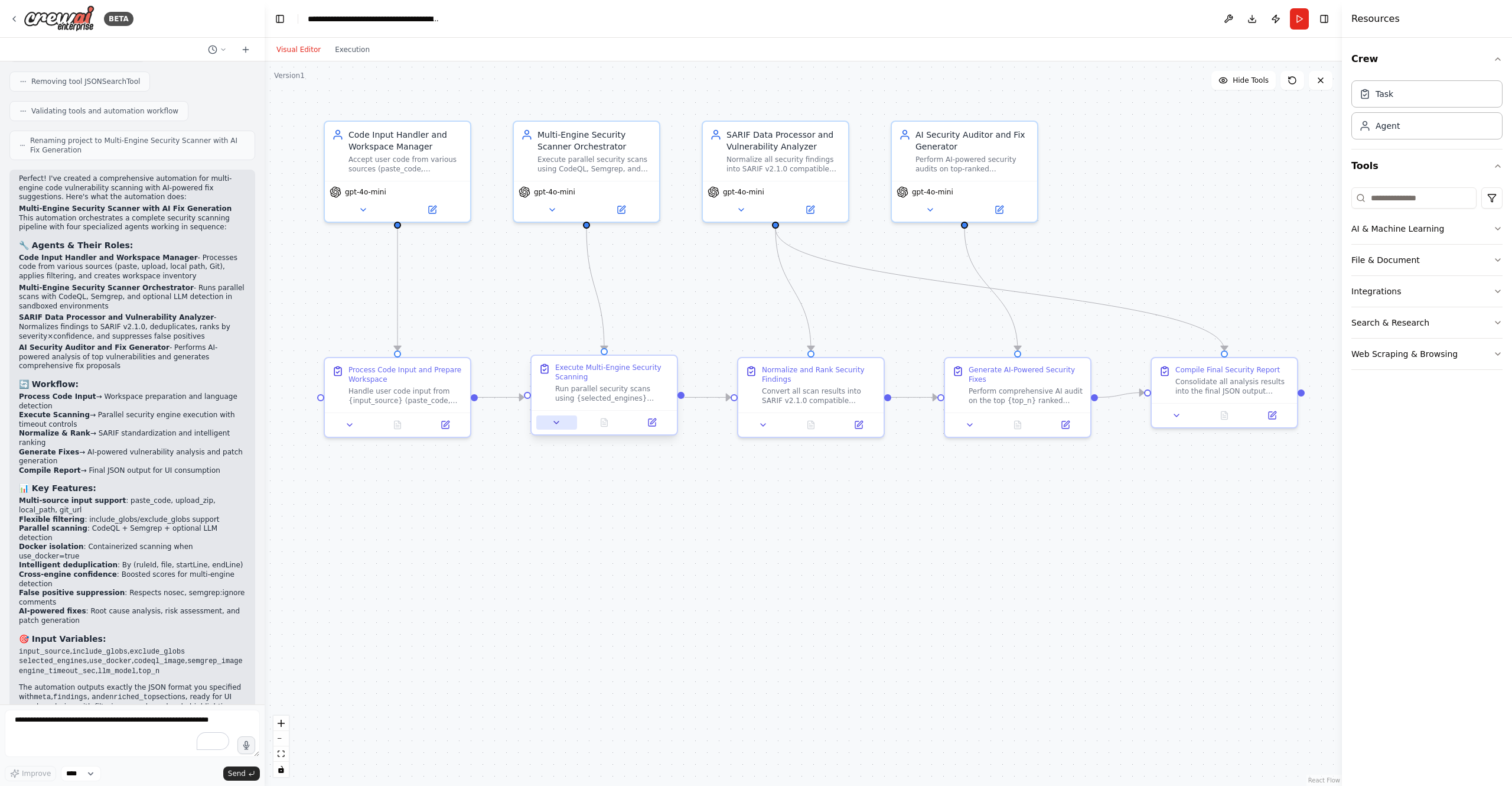
scroll to position [1713, 0]
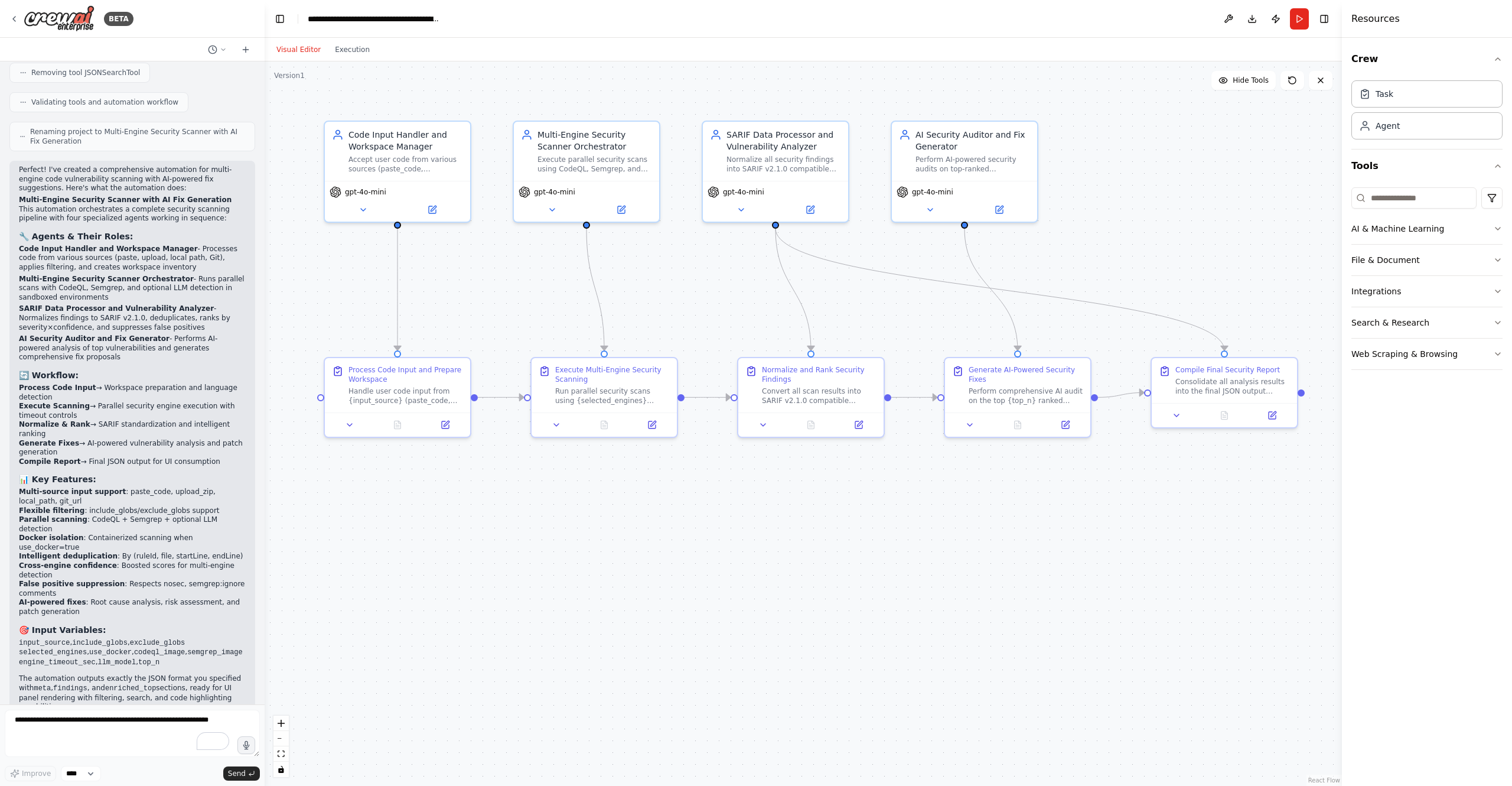
click at [755, 591] on div ".deletable-edge-delete-btn { width: 20px; height: 20px; border: 0px solid #ffff…" at bounding box center [803, 423] width 1077 height 725
click at [714, 284] on div ".deletable-edge-delete-btn { width: 20px; height: 20px; border: 0px solid #ffff…" at bounding box center [803, 423] width 1077 height 725
click at [1301, 22] on button "Run" at bounding box center [1299, 19] width 19 height 22
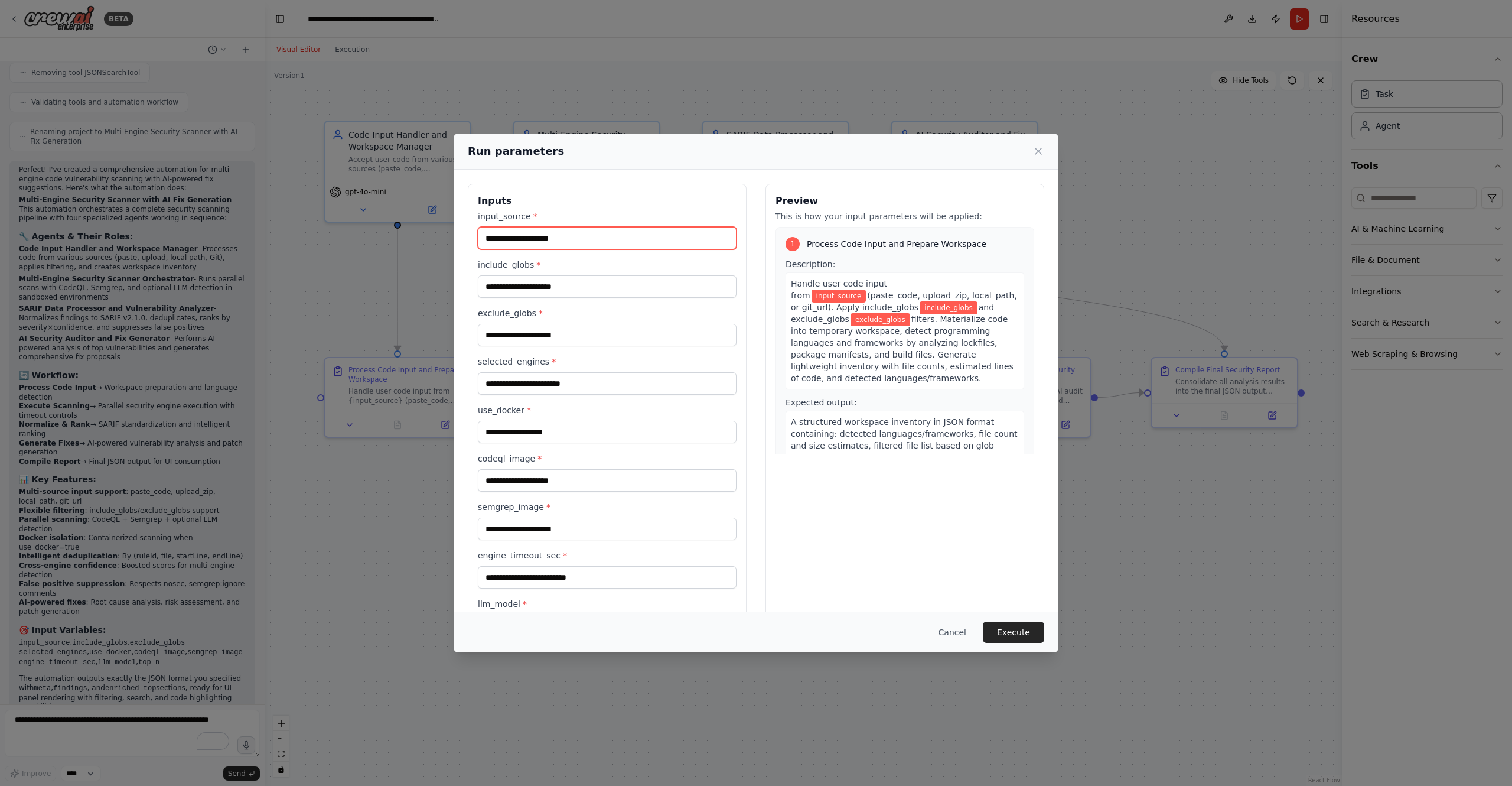
click at [610, 241] on input "input_source *" at bounding box center [607, 238] width 259 height 22
click at [942, 299] on span "(paste_code, upload_zip, local_path, or git_url). Apply include_globs" at bounding box center [904, 301] width 226 height 22
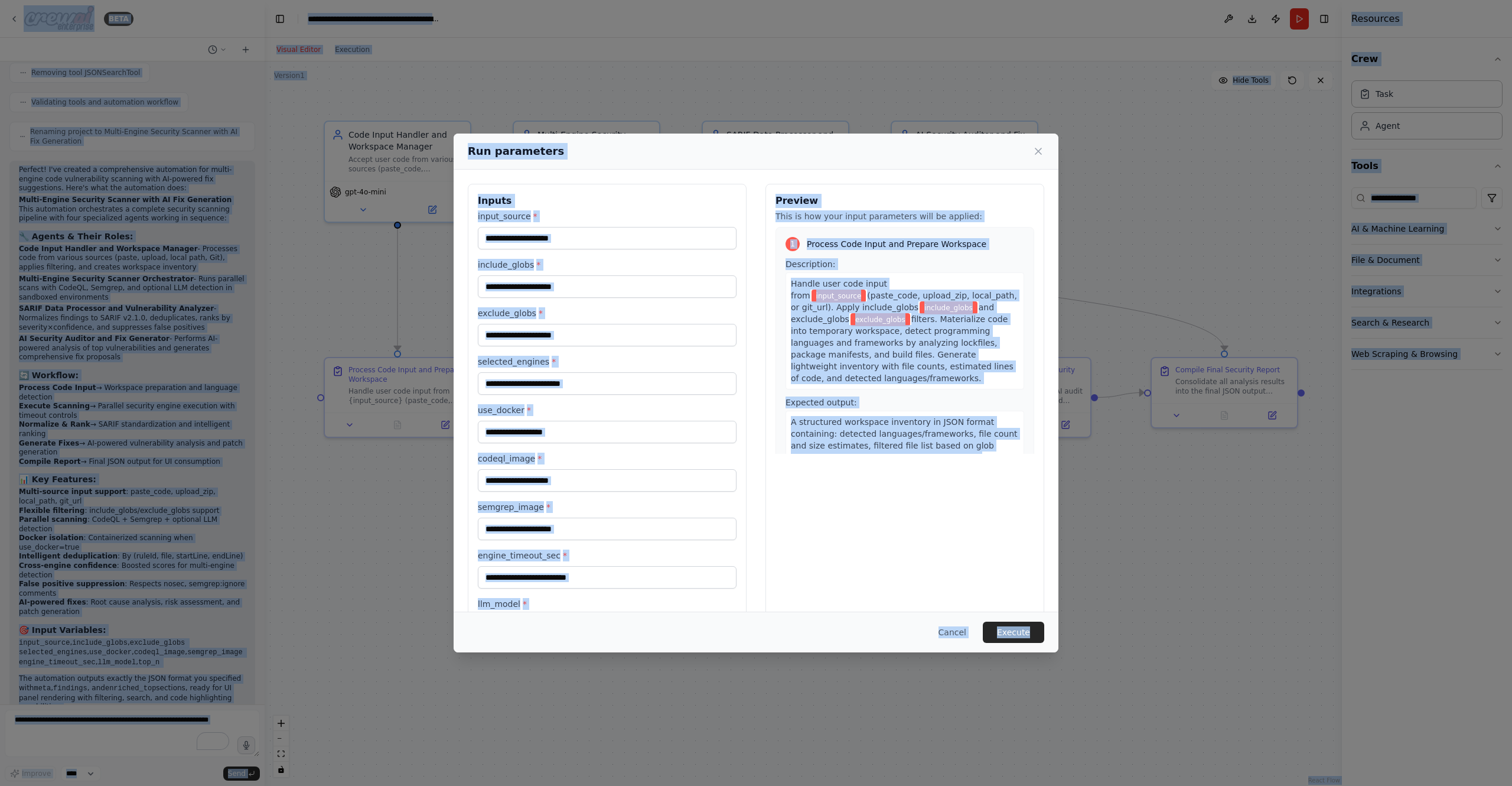
click at [919, 446] on span "A structured workspace inventory in JSON format containing: detected languages/…" at bounding box center [904, 446] width 227 height 57
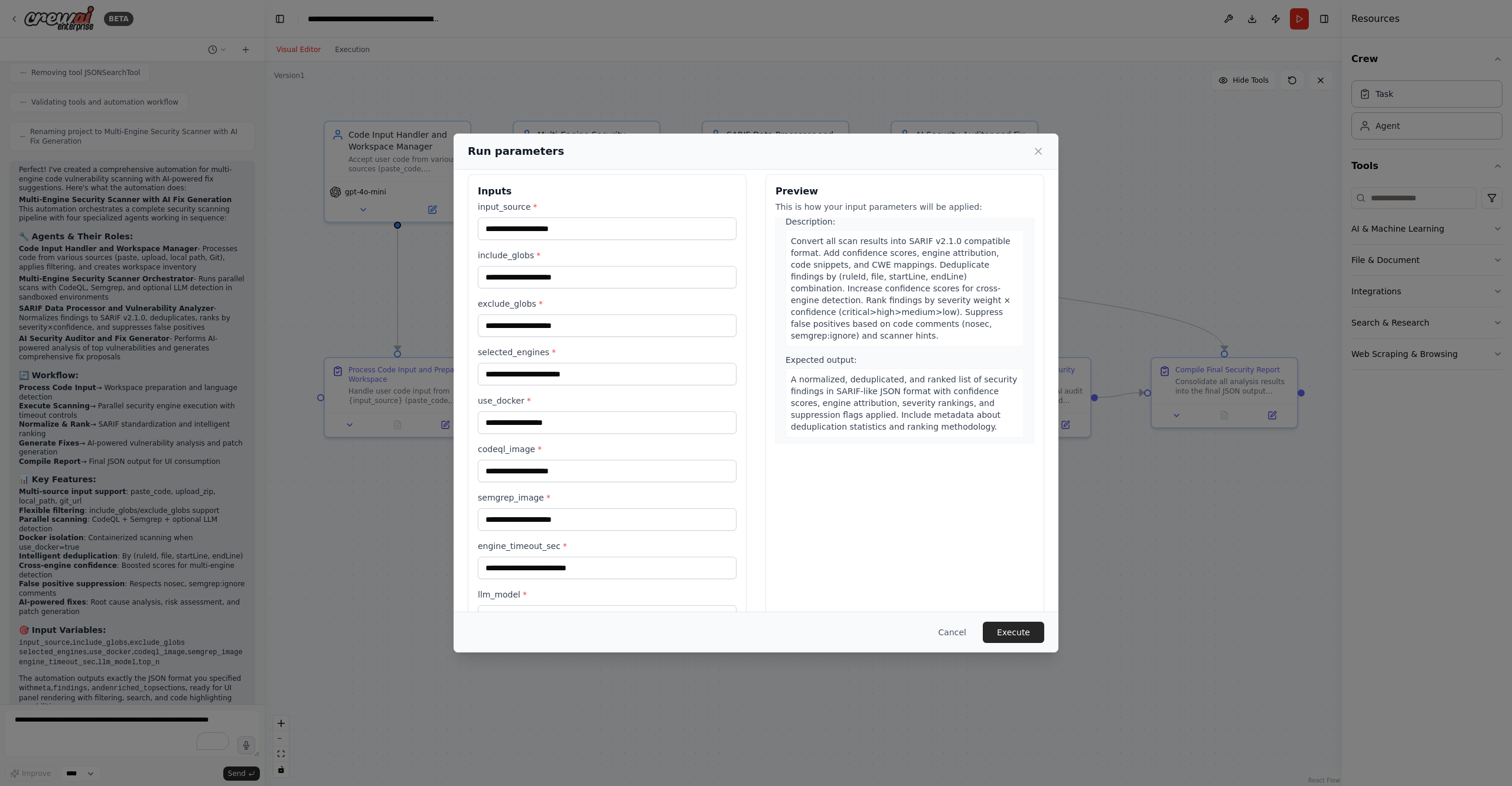
scroll to position [0, 0]
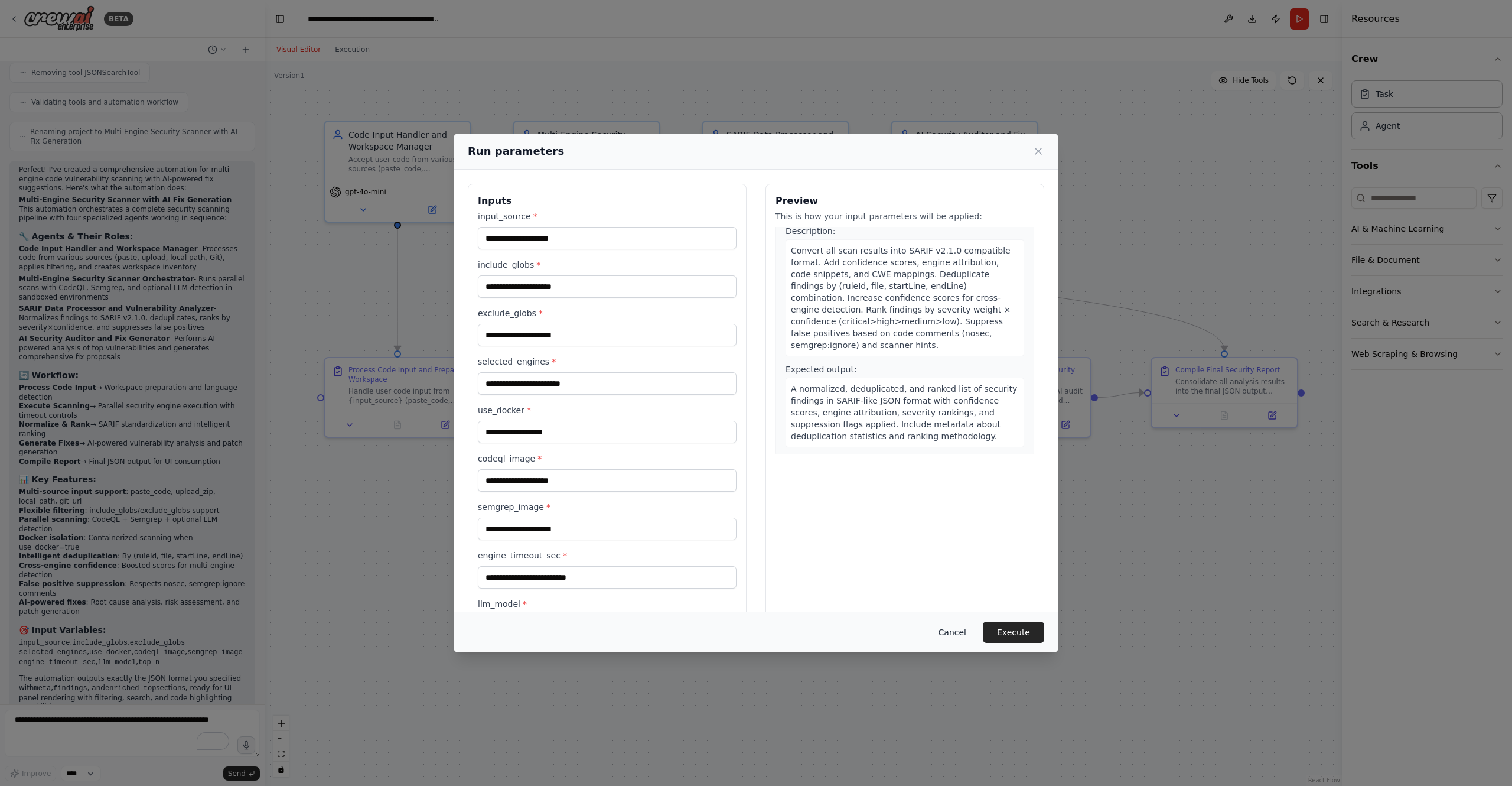
click at [950, 632] on button "Cancel" at bounding box center [952, 632] width 47 height 22
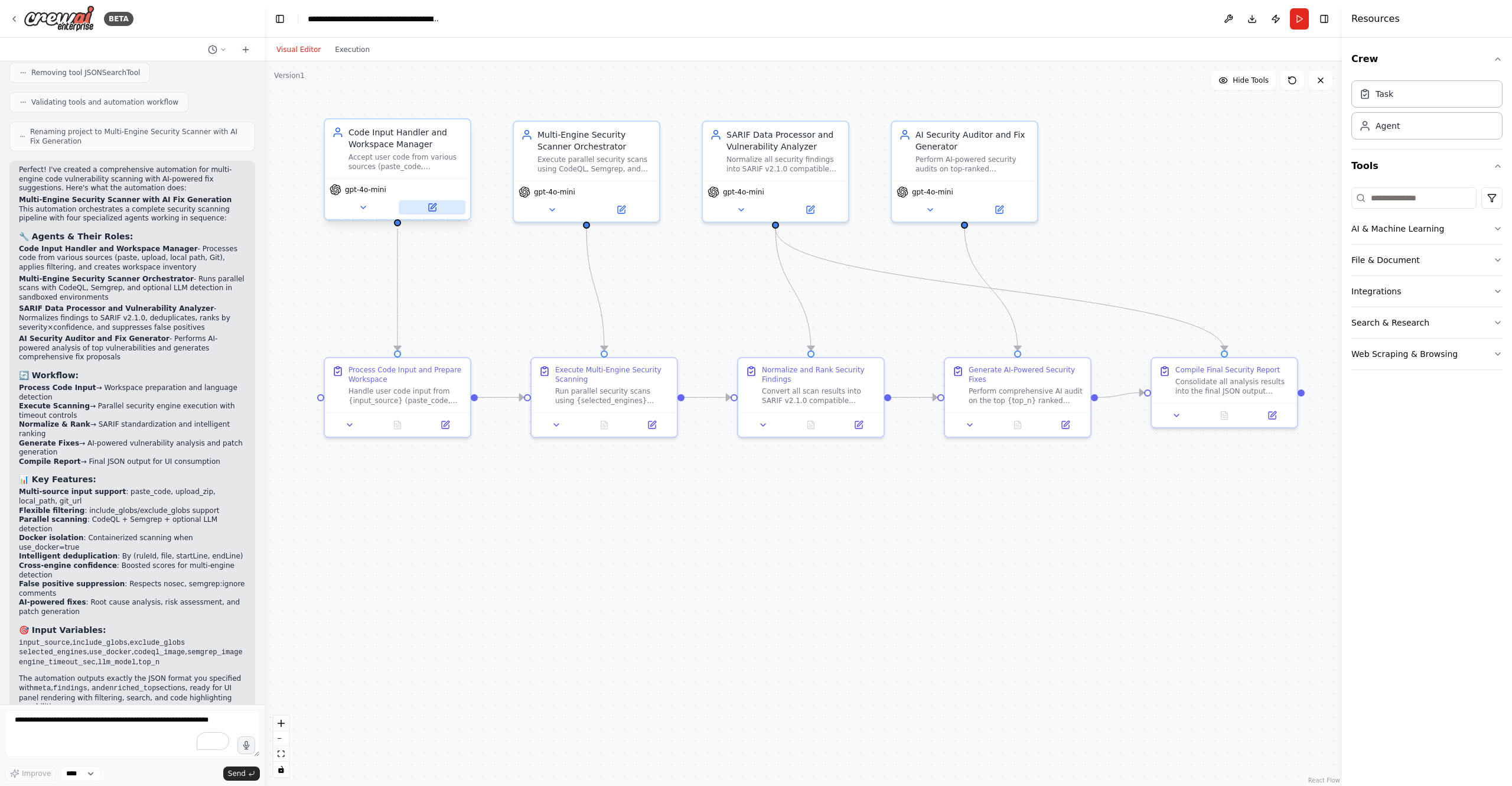
click at [440, 210] on button at bounding box center [432, 208] width 67 height 14
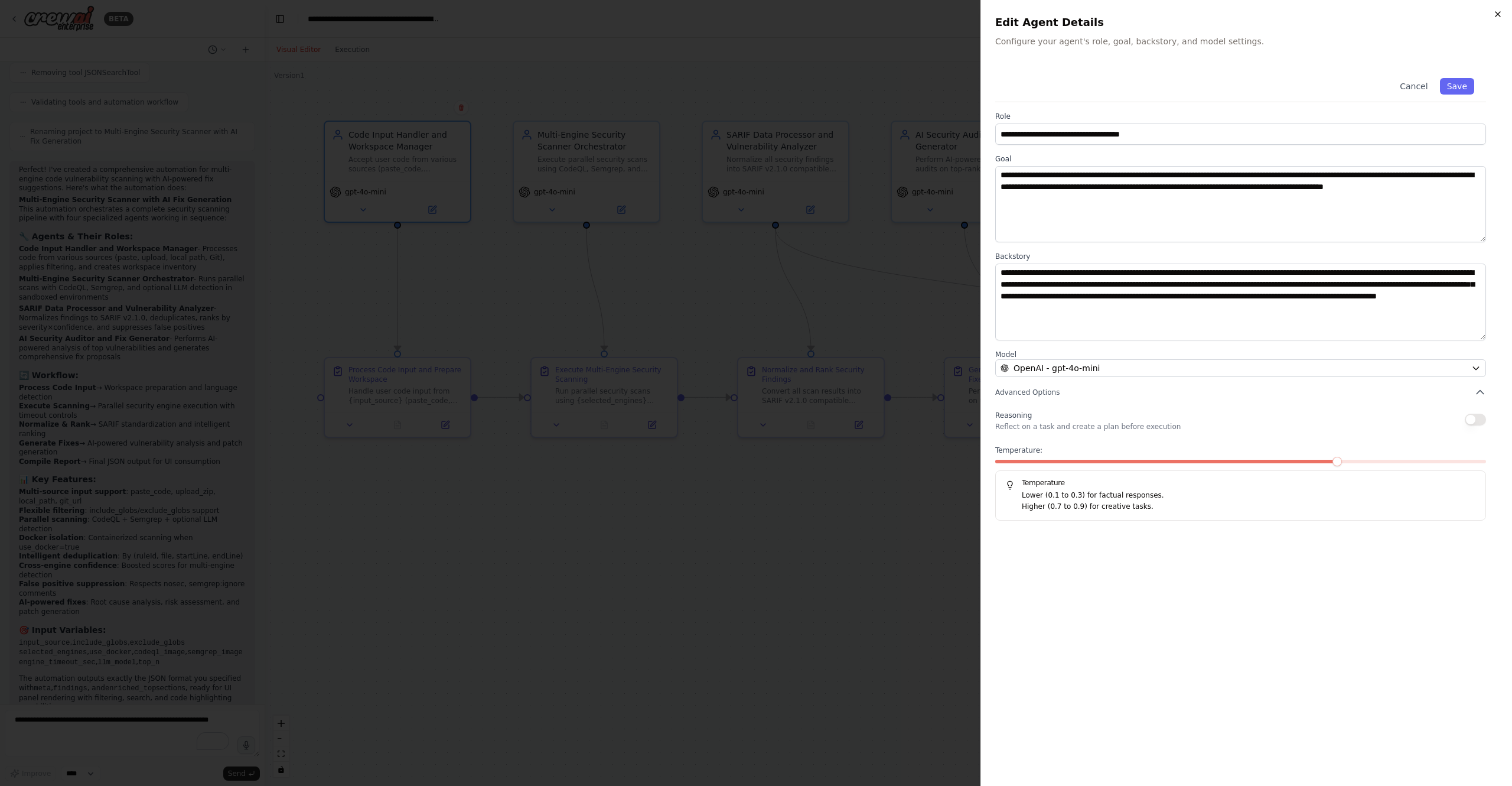
click at [1495, 9] on div "**********" at bounding box center [1246, 393] width 532 height 786
click at [1498, 12] on icon "button" at bounding box center [1498, 14] width 9 height 9
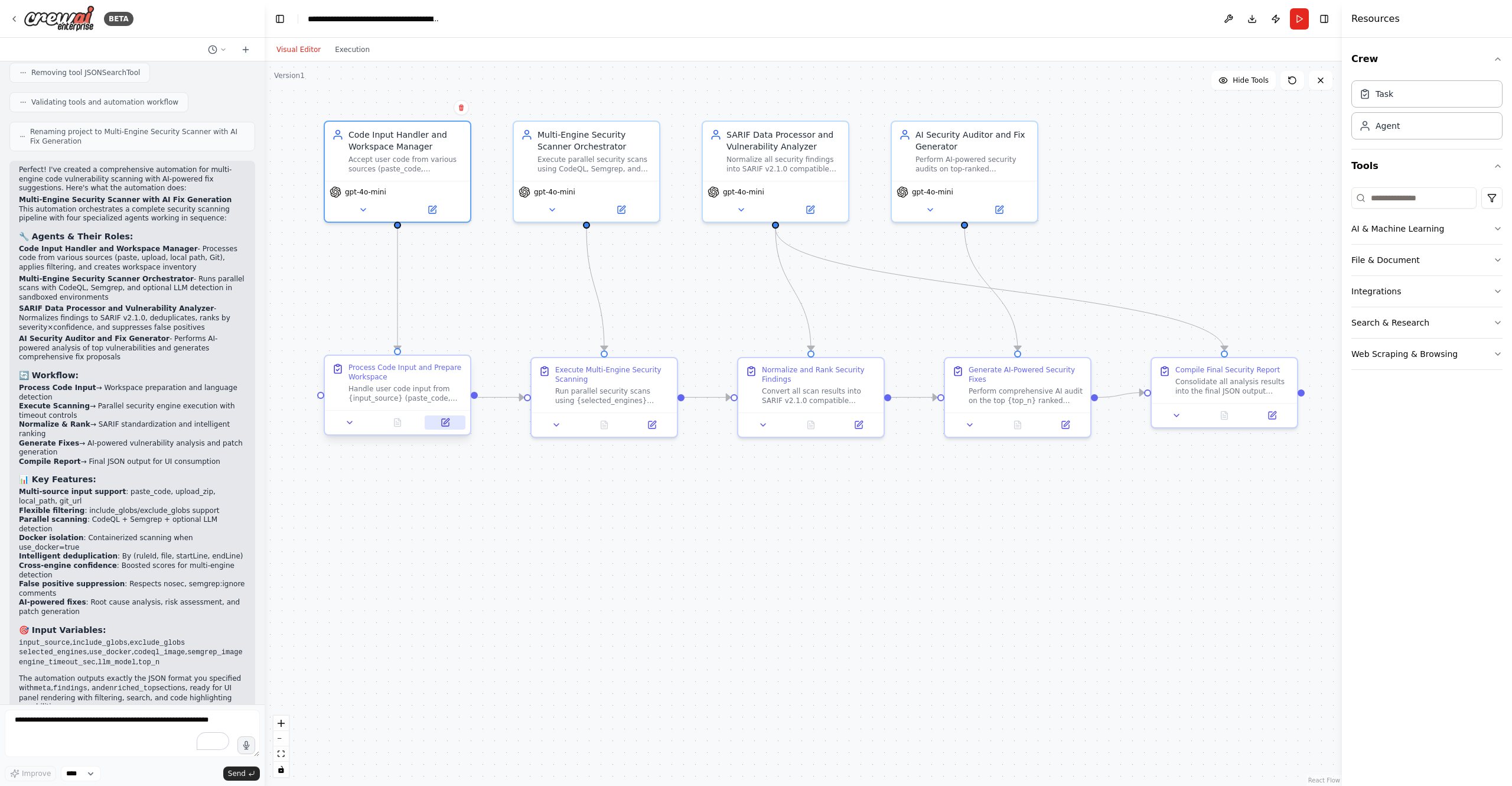
click at [442, 423] on icon at bounding box center [445, 423] width 7 height 7
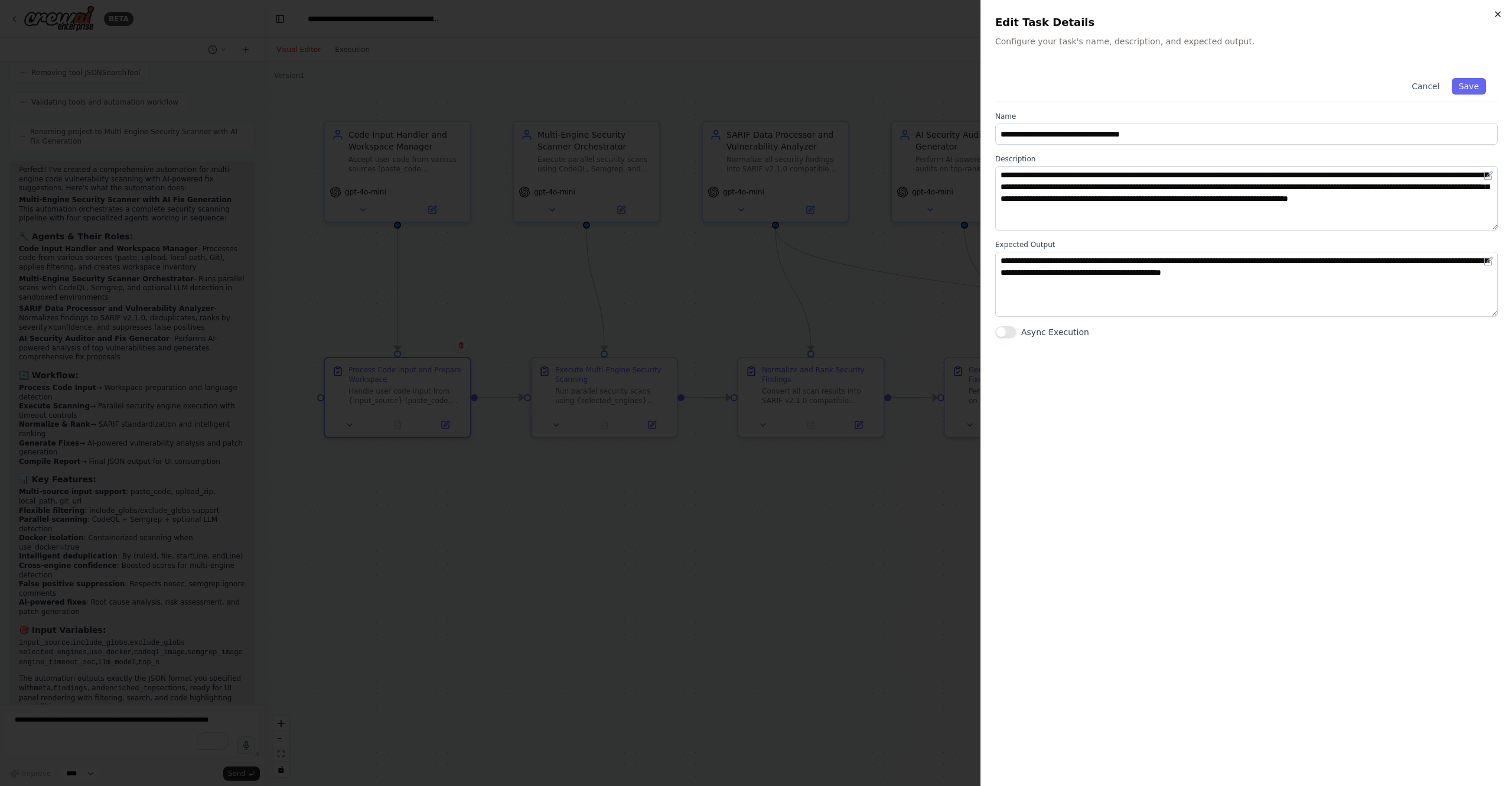
click at [1496, 14] on icon "button" at bounding box center [1498, 14] width 9 height 9
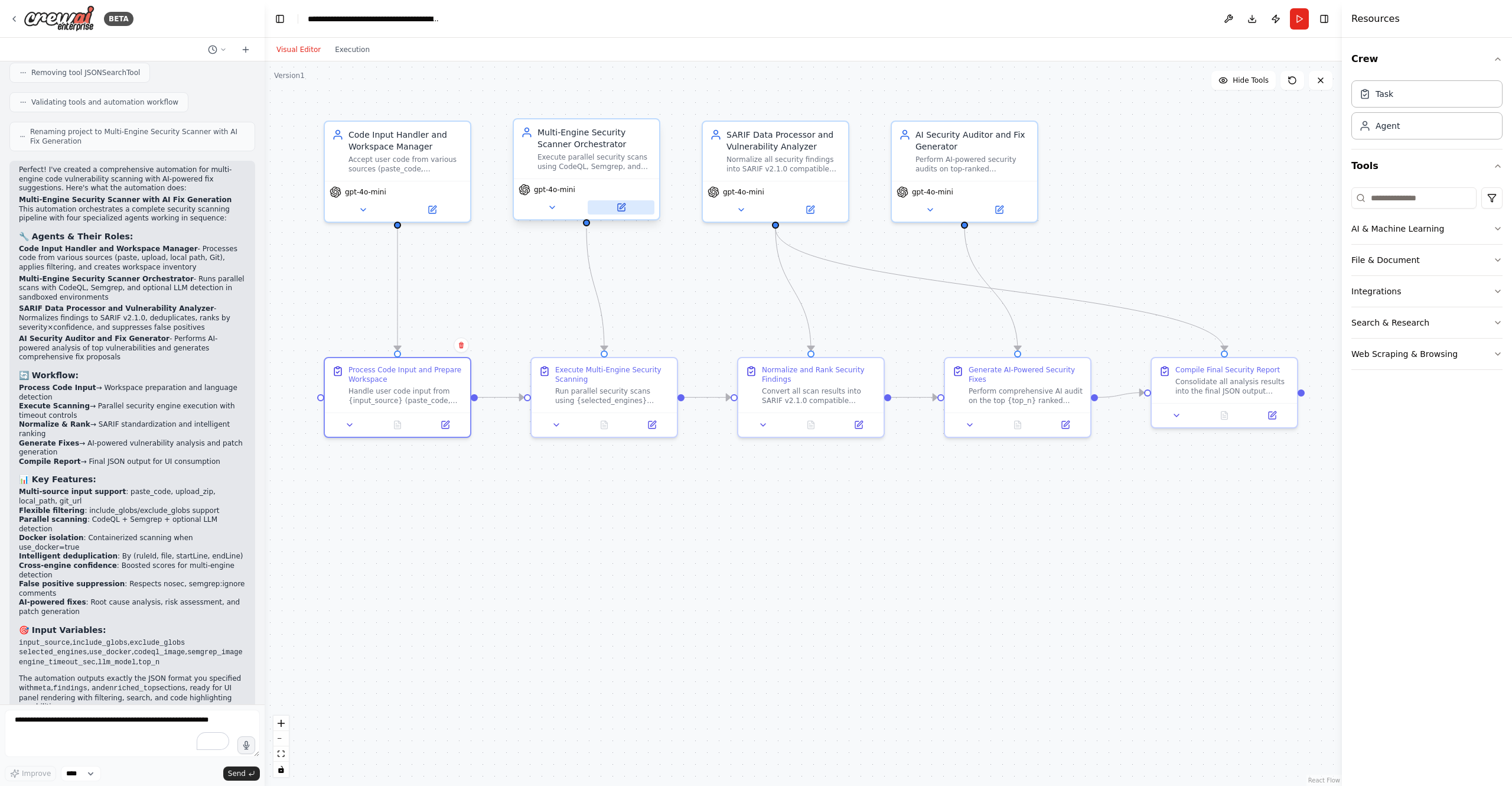
click at [626, 204] on button at bounding box center [621, 208] width 67 height 14
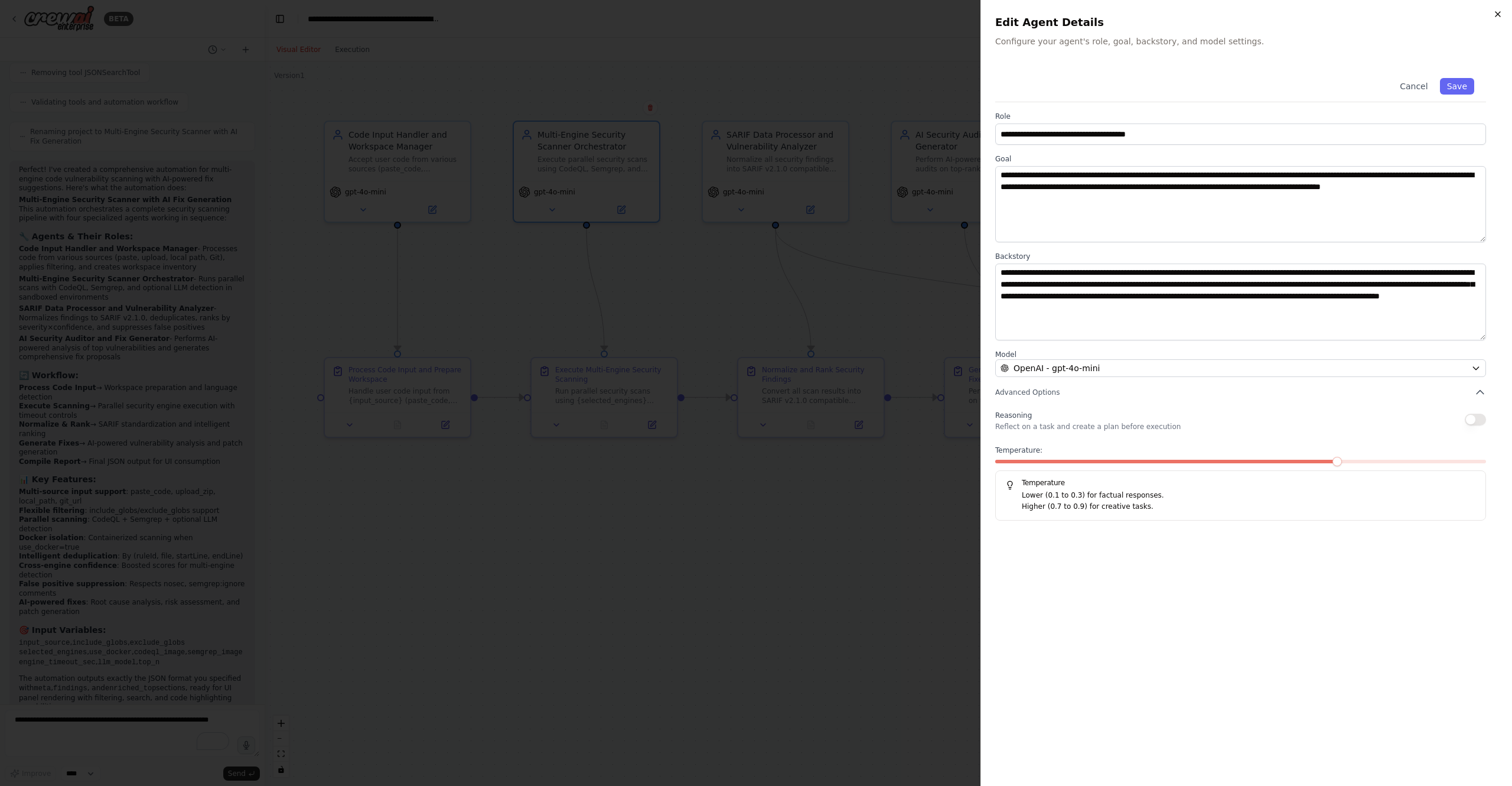
click at [1497, 15] on icon "button" at bounding box center [1498, 14] width 9 height 9
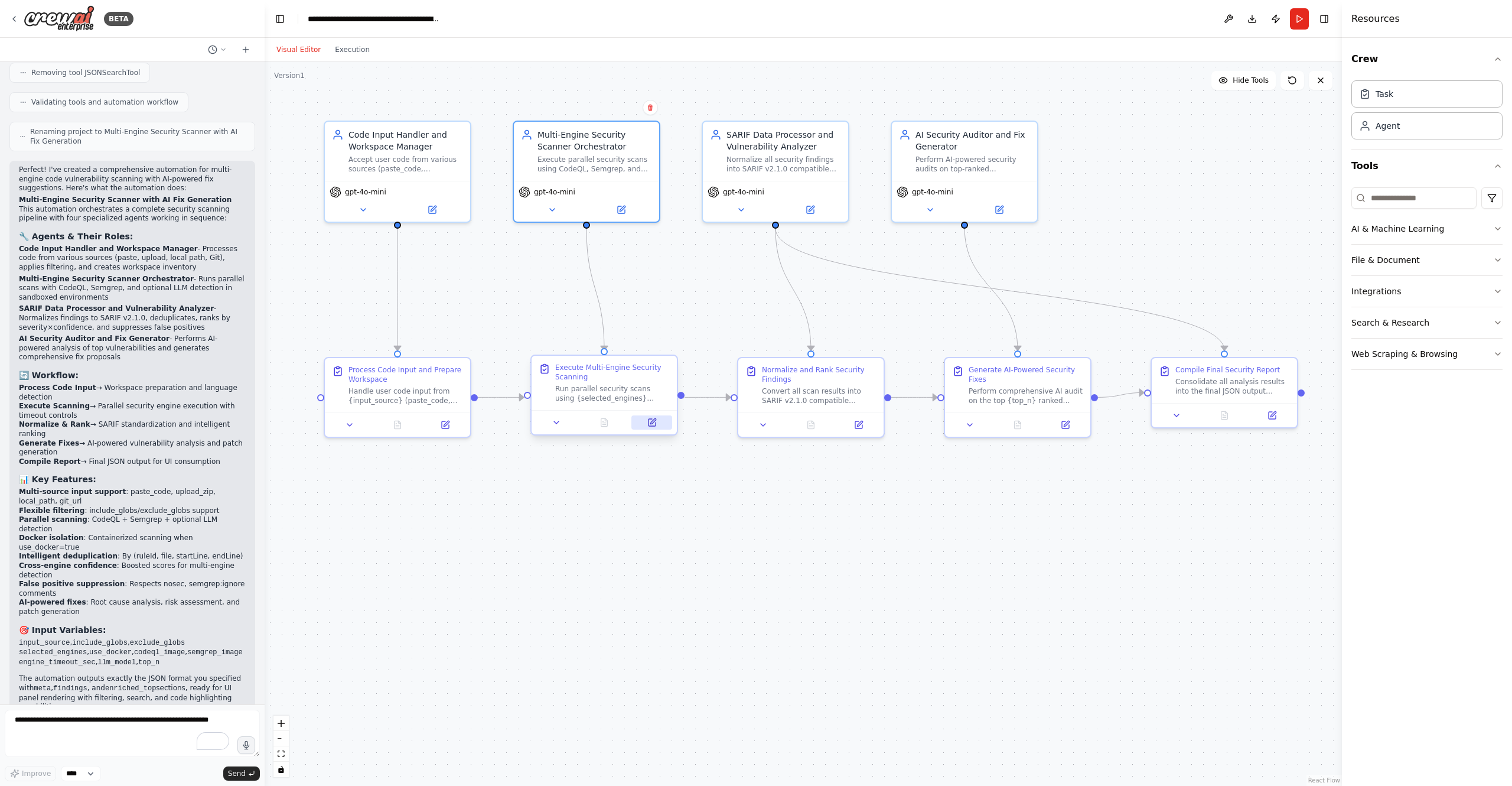
click at [653, 428] on button at bounding box center [652, 423] width 41 height 14
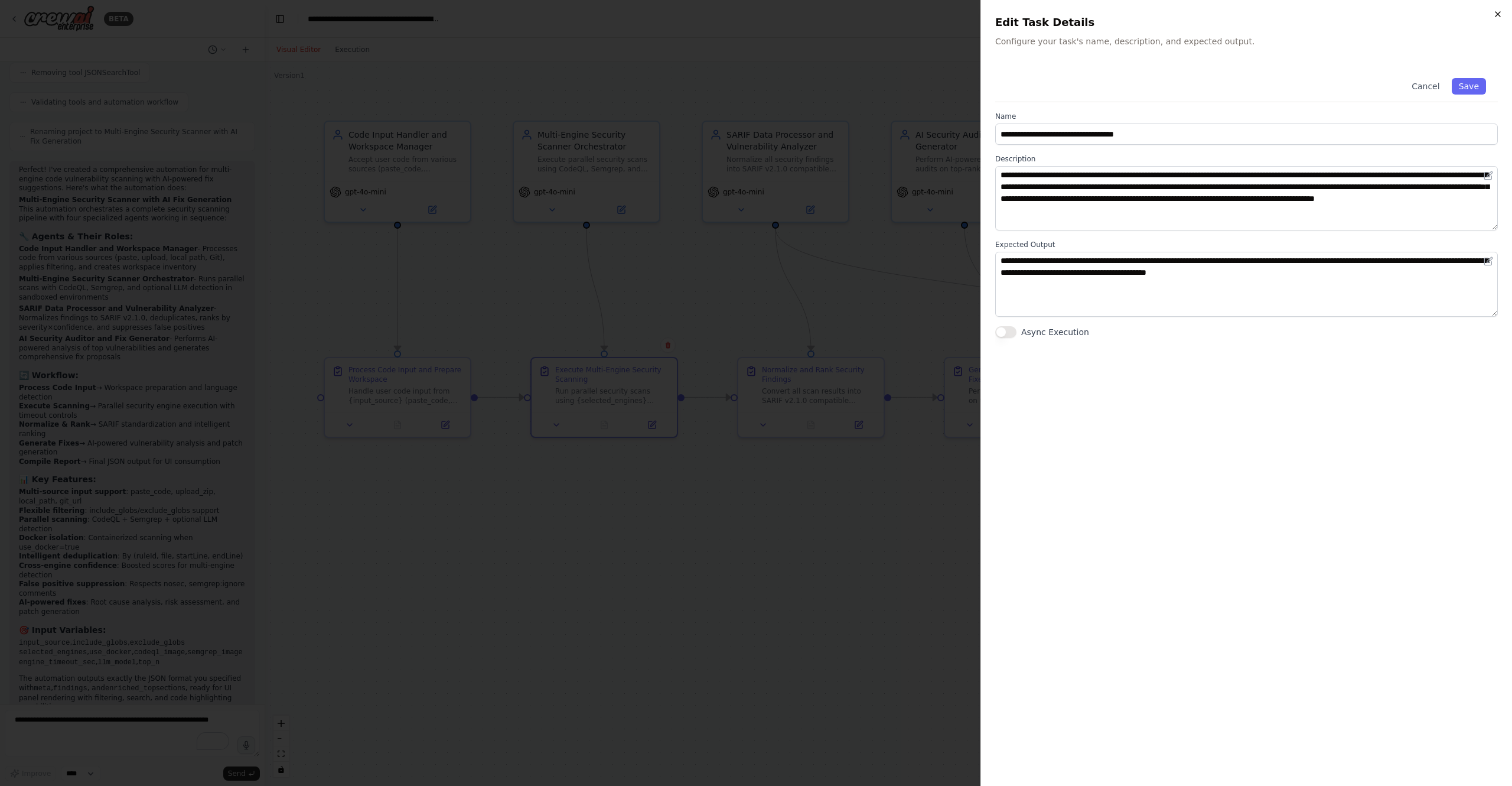
click at [1497, 14] on icon "button" at bounding box center [1498, 14] width 9 height 9
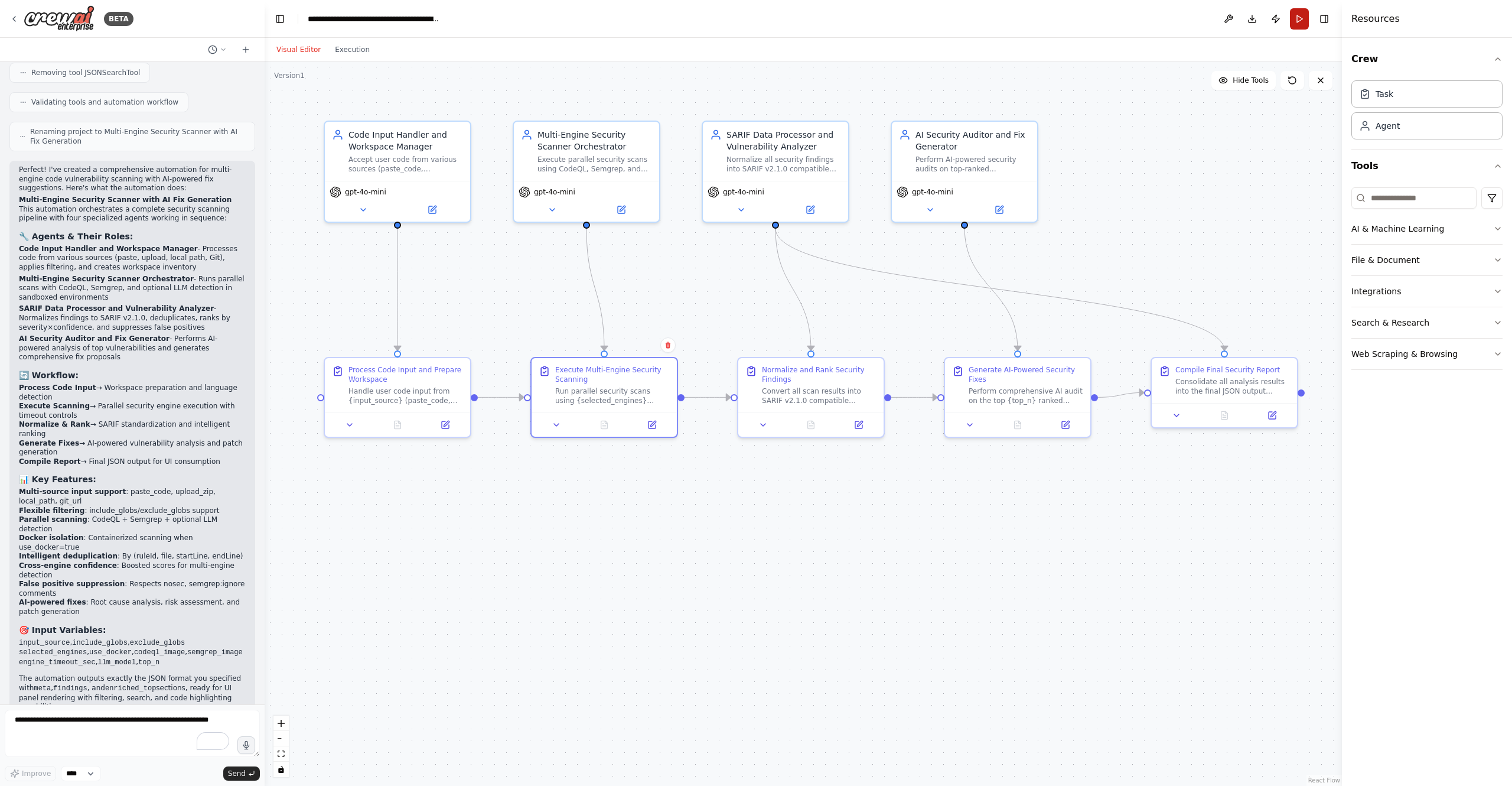
click at [1299, 14] on button "Run" at bounding box center [1299, 19] width 19 height 22
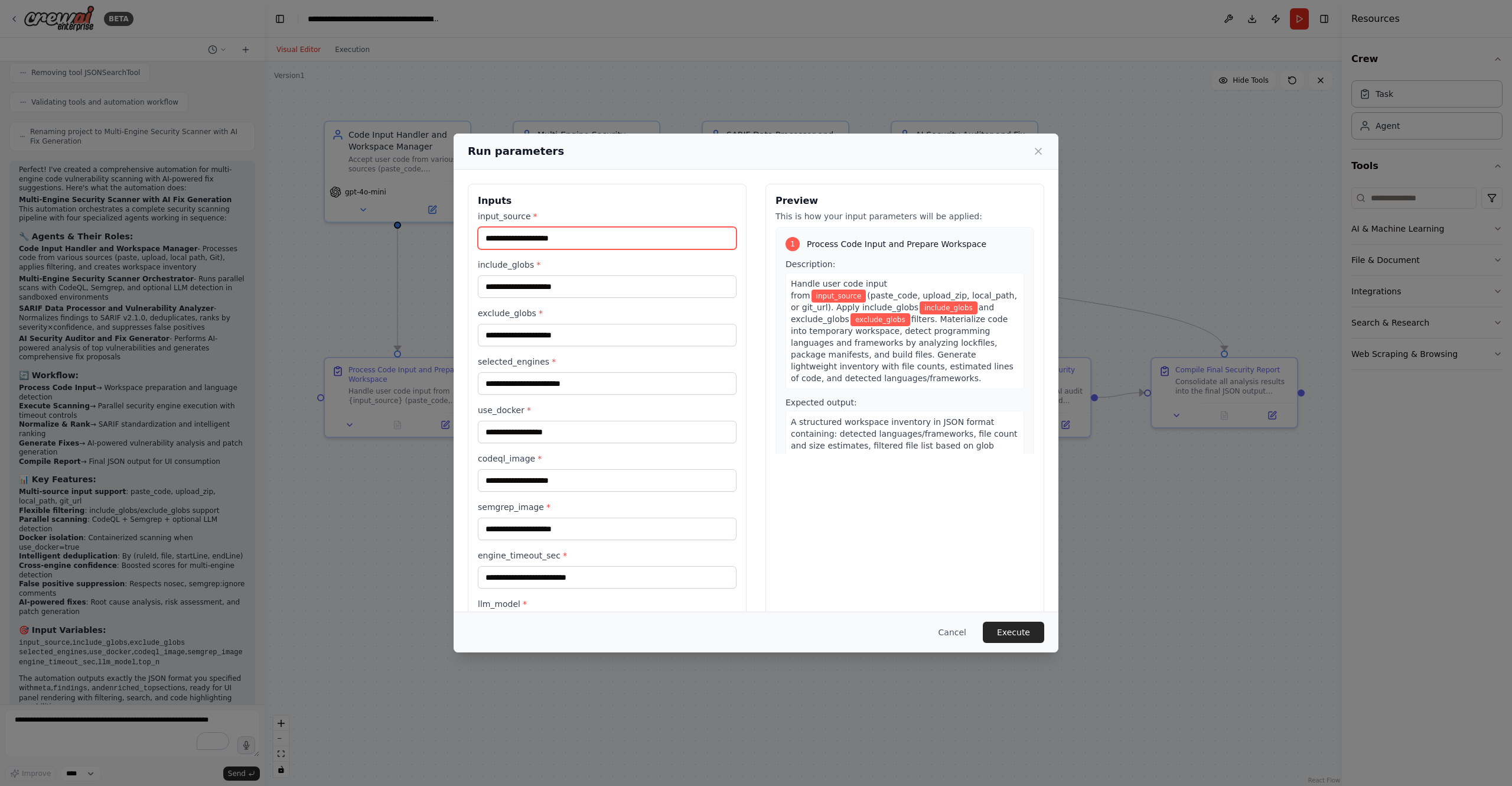
click at [507, 235] on input "input_source *" at bounding box center [607, 238] width 259 height 22
click at [572, 229] on input "input_source *" at bounding box center [607, 238] width 259 height 22
paste input "**********"
type input "**********"
paste input "**********"
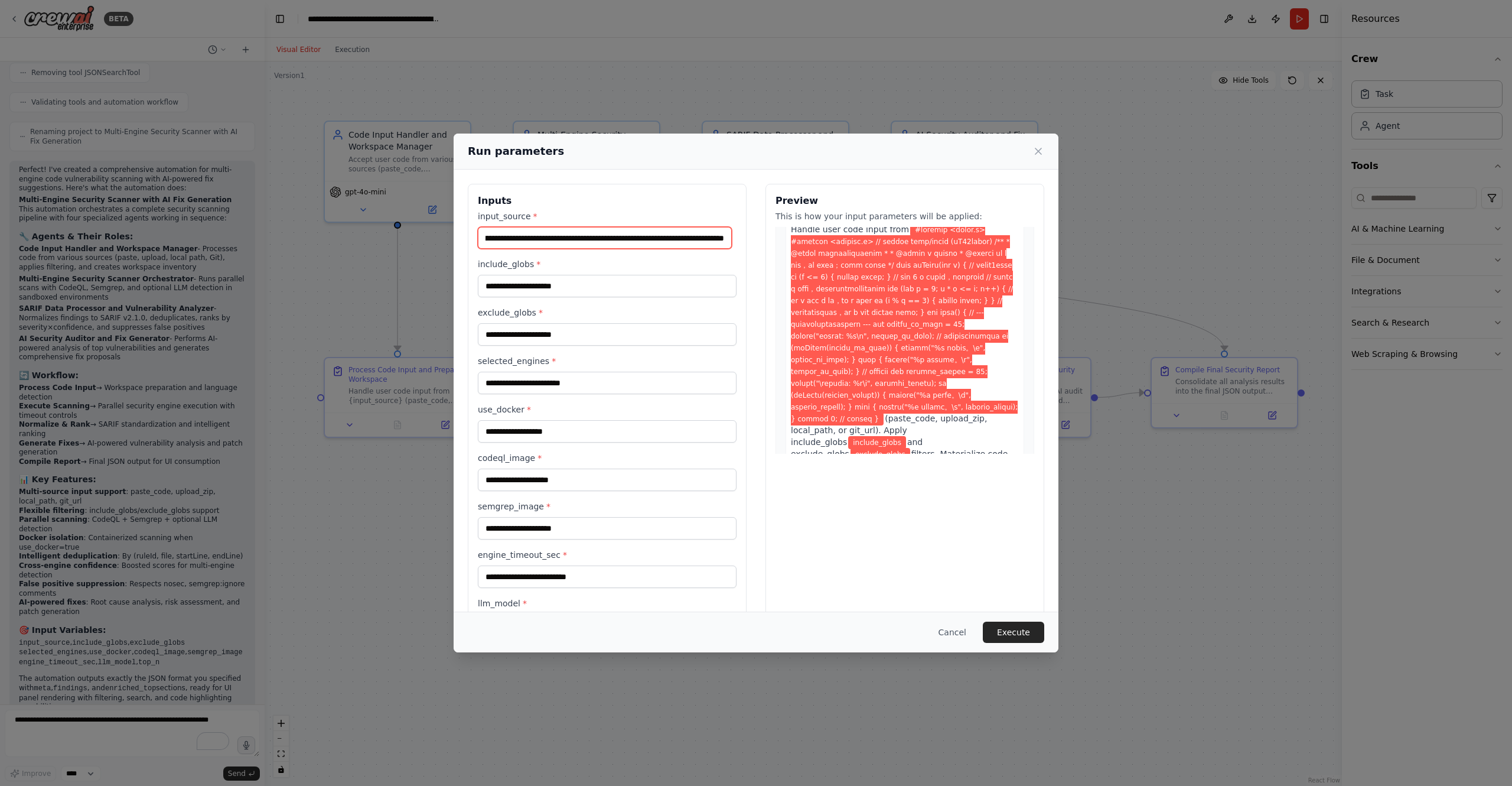
scroll to position [118, 0]
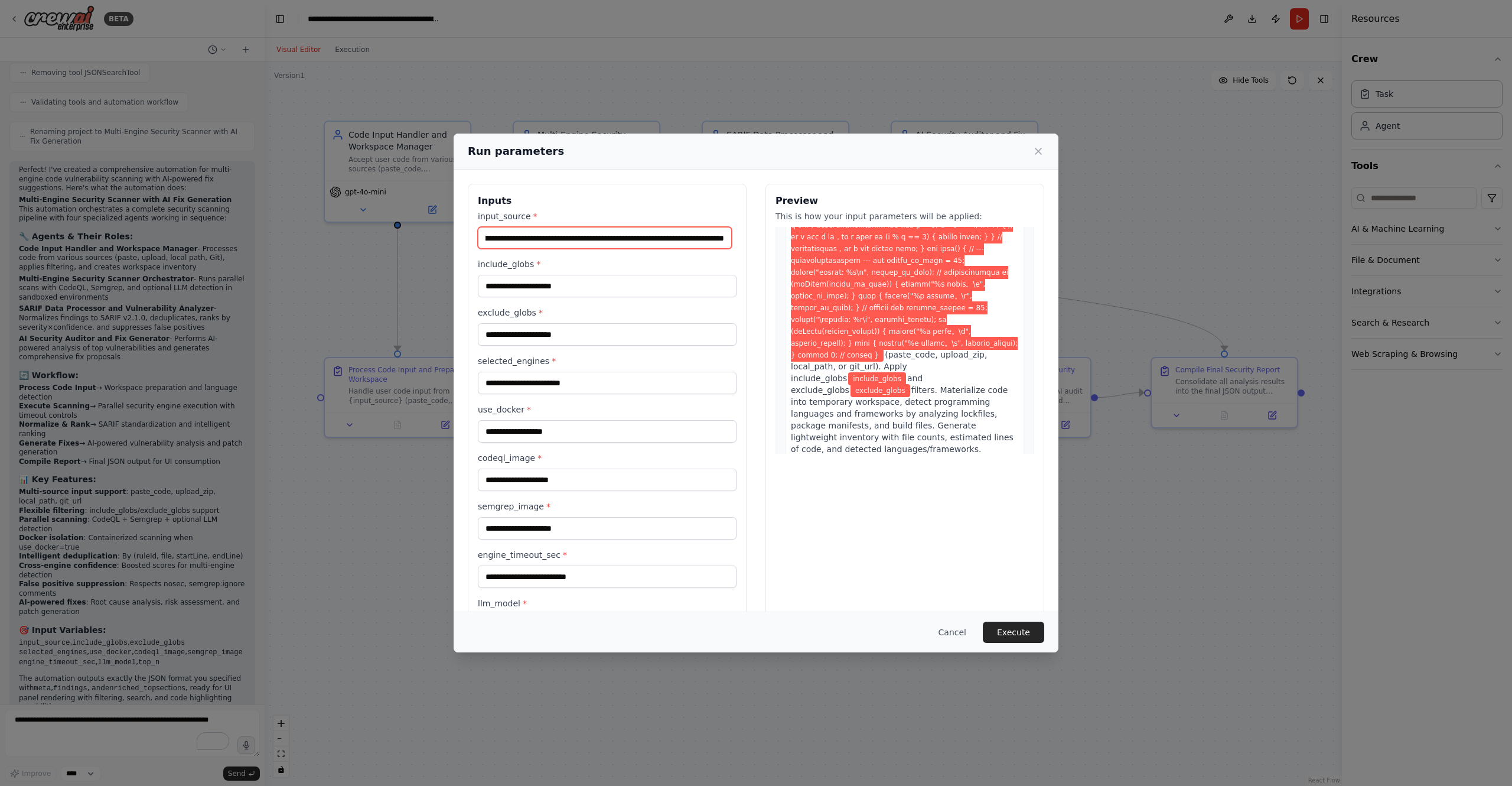
type input "**********"
click at [588, 286] on input "include_globs *" at bounding box center [607, 286] width 259 height 22
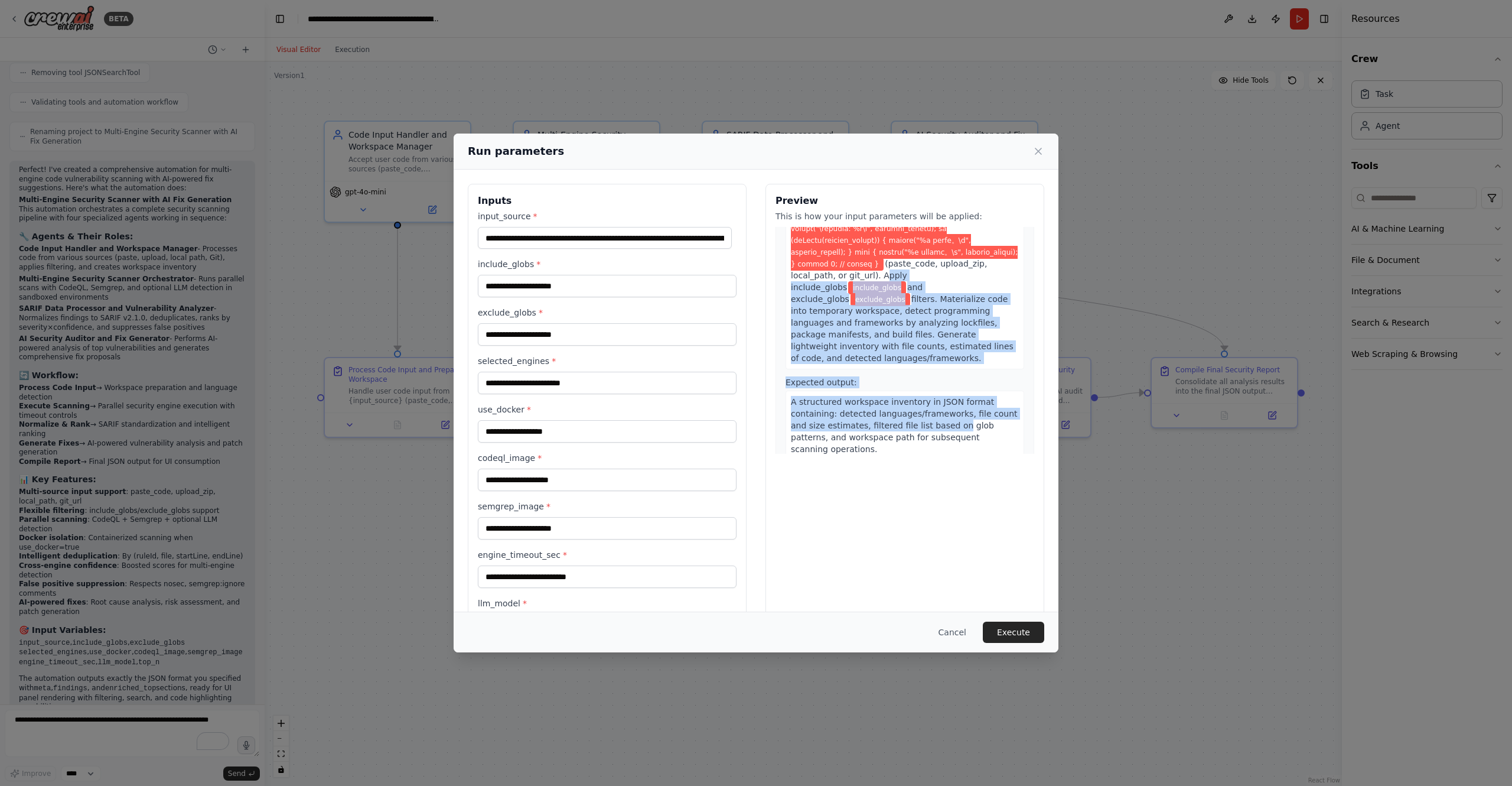
scroll to position [211, 0]
drag, startPoint x: 919, startPoint y: 391, endPoint x: 950, endPoint y: 384, distance: 31.8
click at [950, 368] on div "Handle user code input from (paste_code, upload_zip, local_path, or git_url). A…" at bounding box center [904, 214] width 239 height 306
copy div "Apply include_globs include_globs and exclude_globs exclude_globs filters. Mate…"
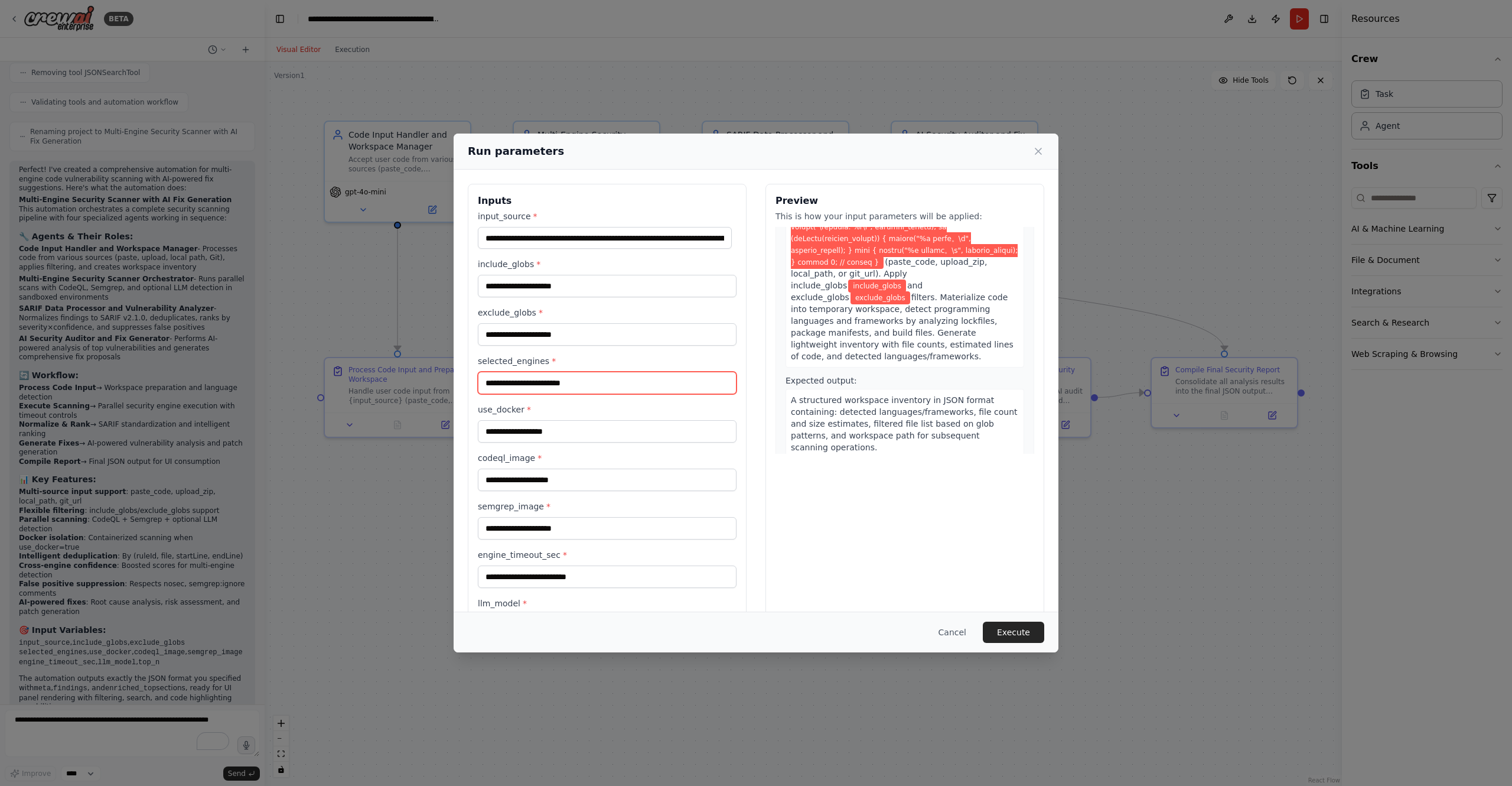
click at [577, 379] on input "selected_engines *" at bounding box center [607, 382] width 259 height 22
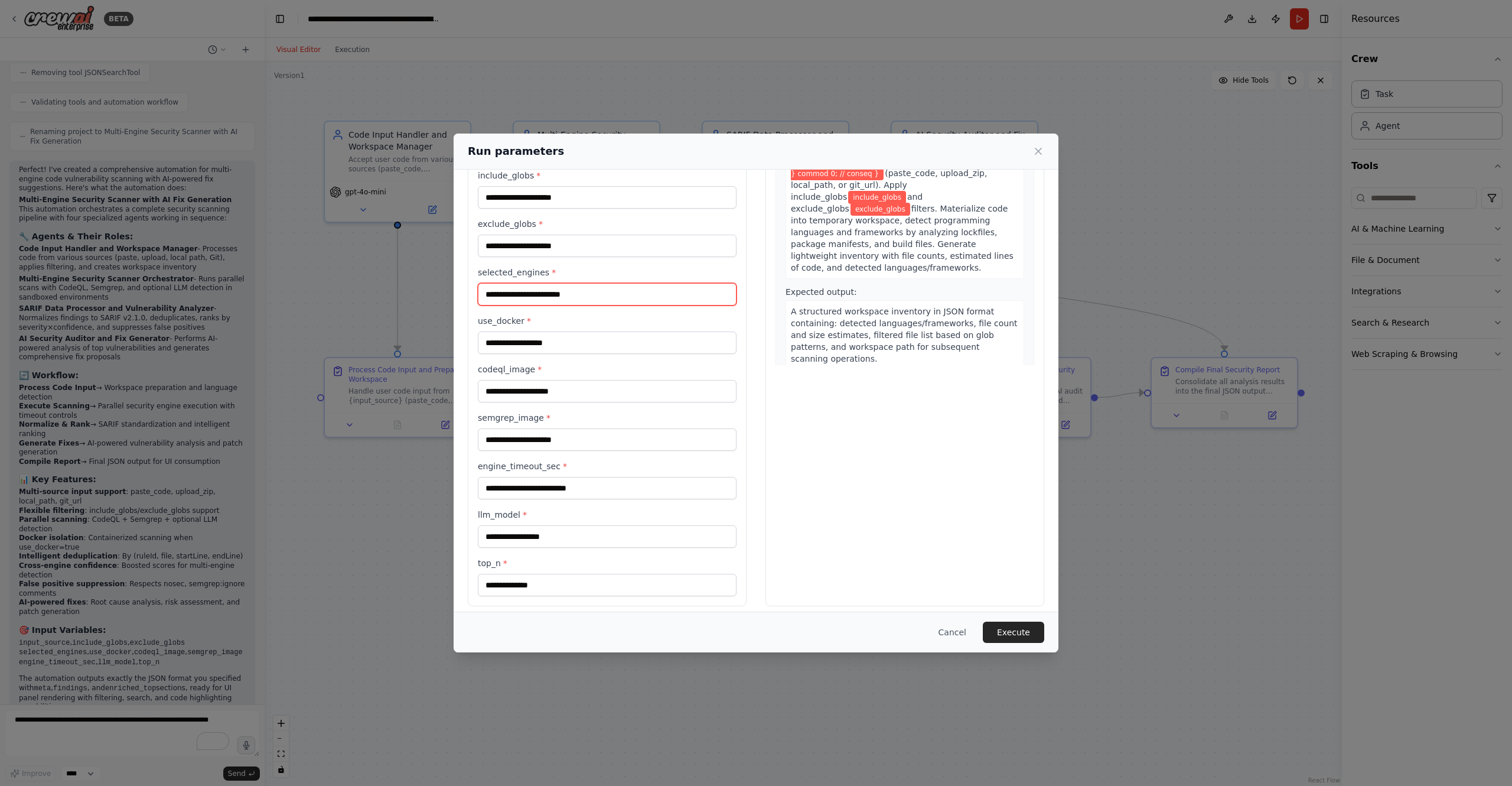
scroll to position [93, 0]
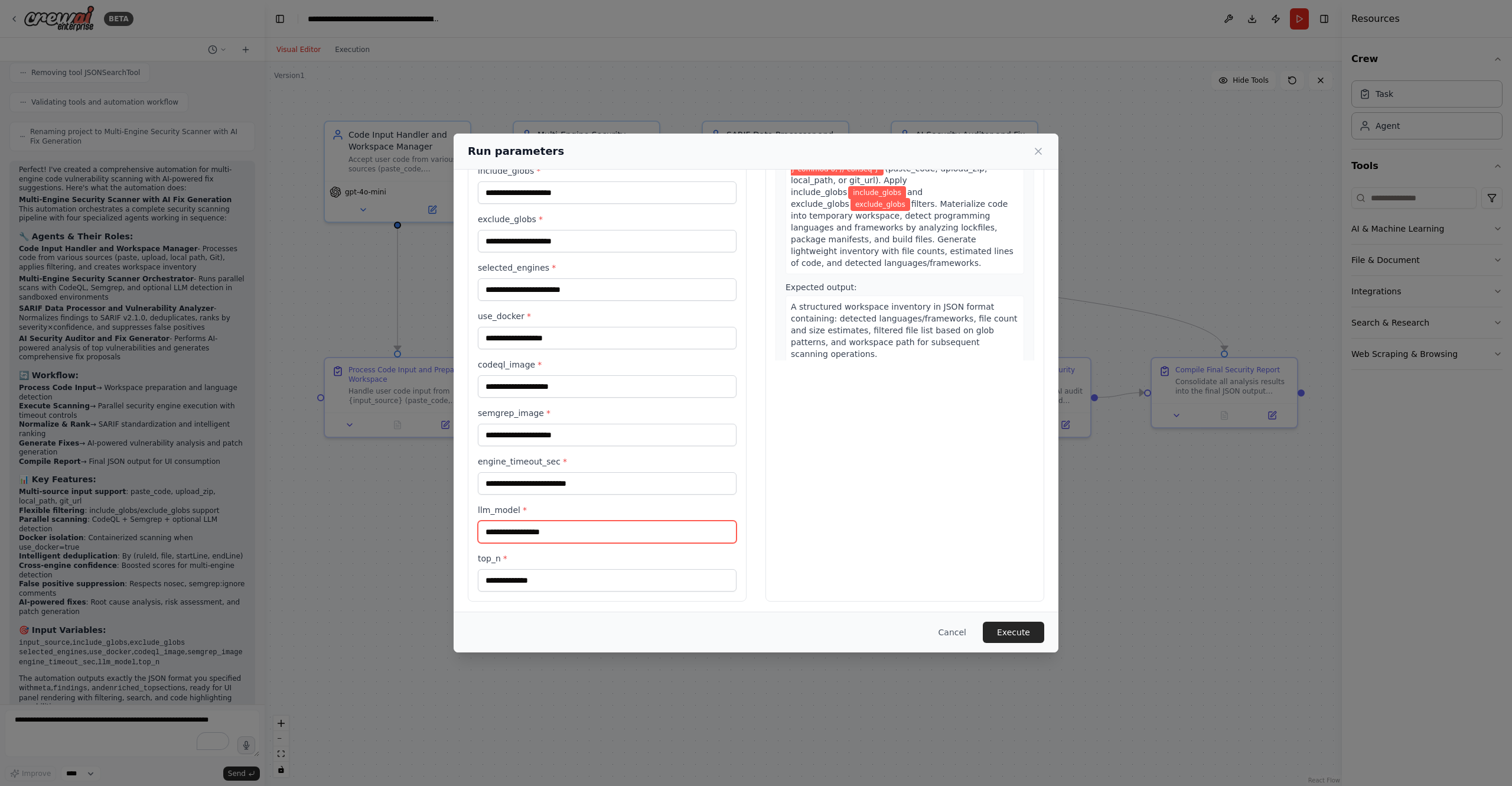
click at [548, 531] on input "llm_model *" at bounding box center [607, 531] width 259 height 22
click at [587, 476] on input "engine_timeout_sec *" at bounding box center [607, 483] width 259 height 22
click at [586, 441] on input "semgrep_image *" at bounding box center [607, 435] width 259 height 22
click at [570, 366] on label "codeql_image *" at bounding box center [607, 364] width 259 height 12
click at [570, 375] on input "codeql_image *" at bounding box center [607, 386] width 259 height 22
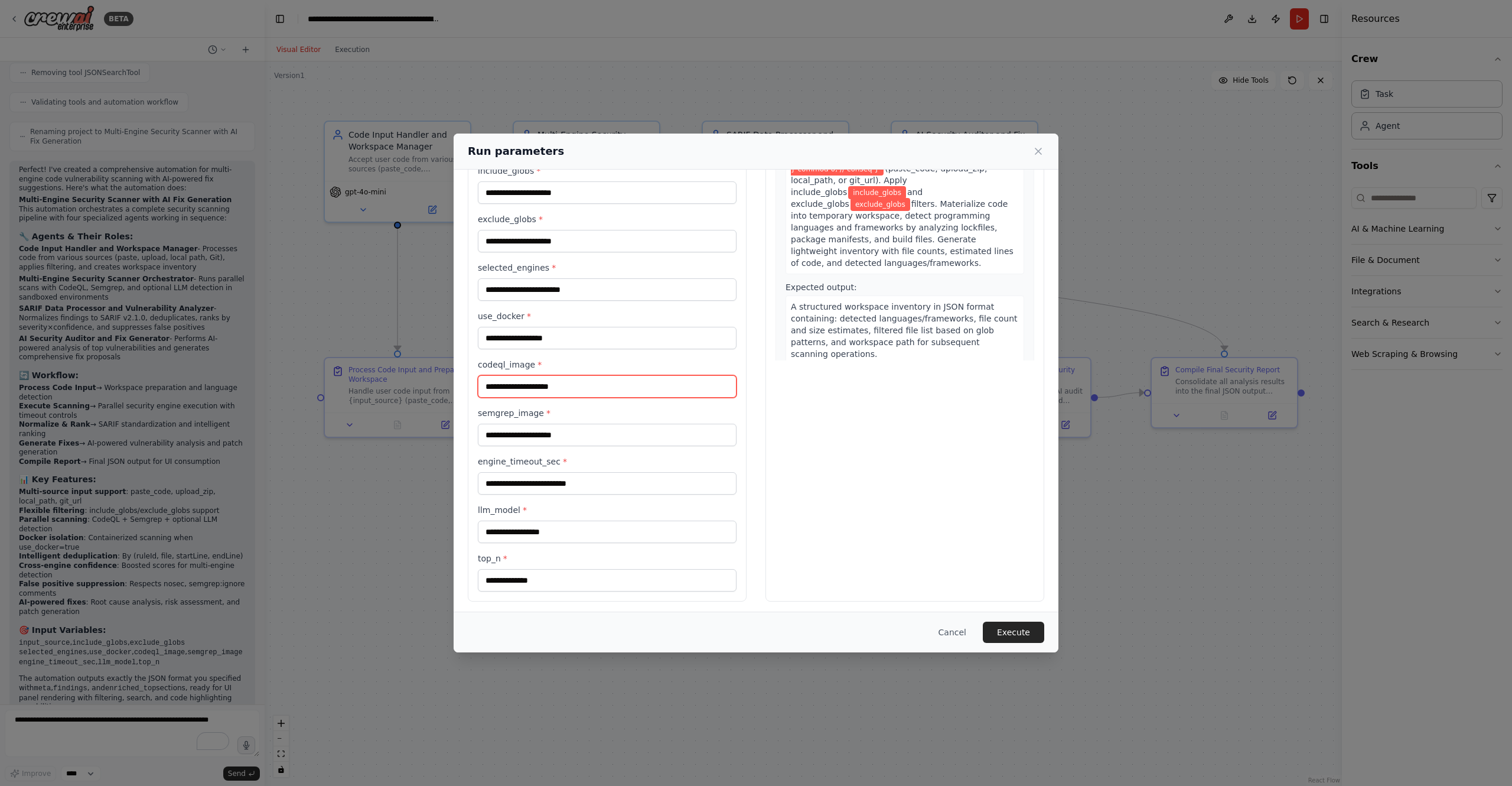
scroll to position [0, 0]
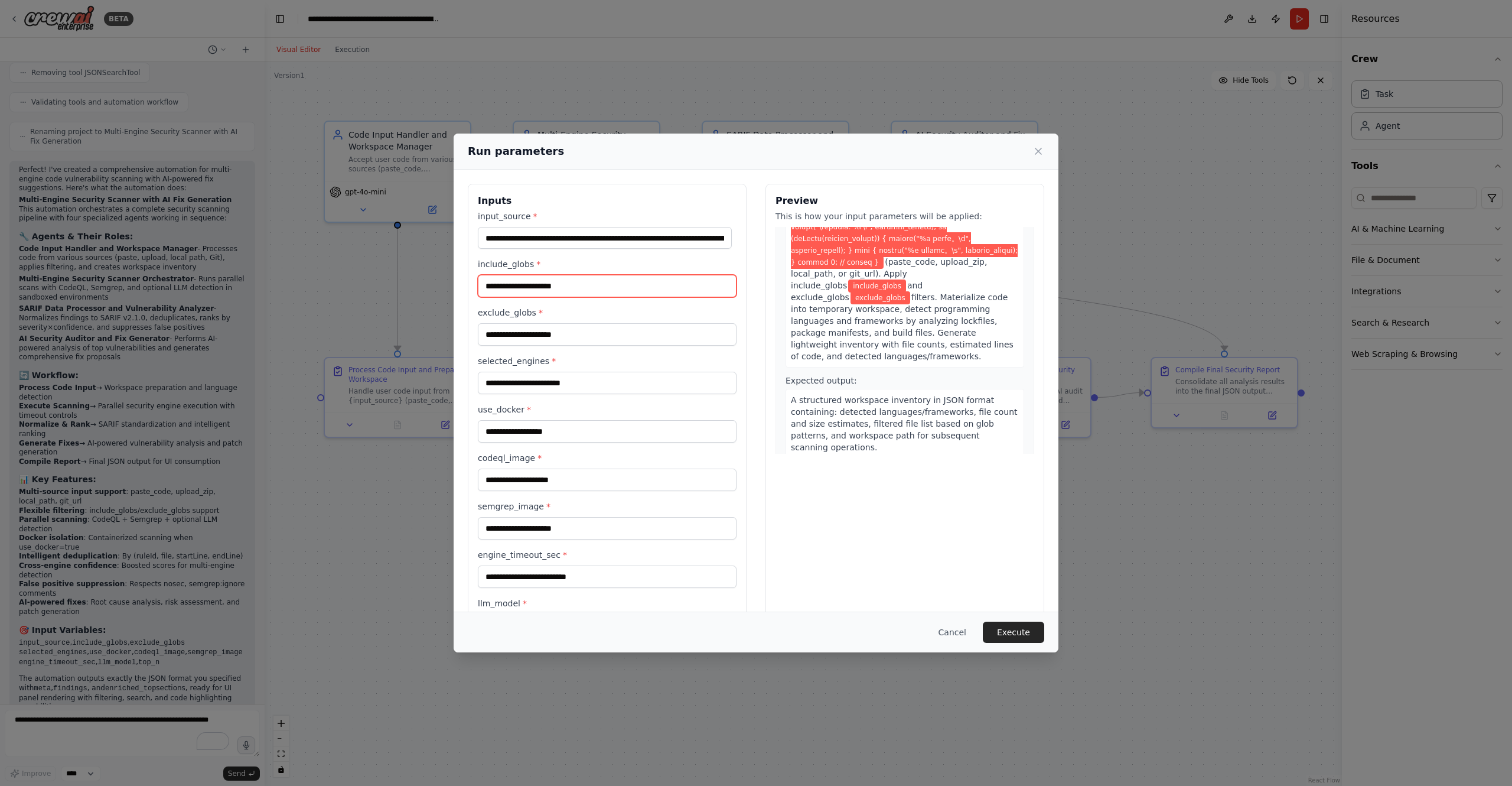
click at [592, 282] on input "include_globs *" at bounding box center [607, 286] width 259 height 22
type input "*"
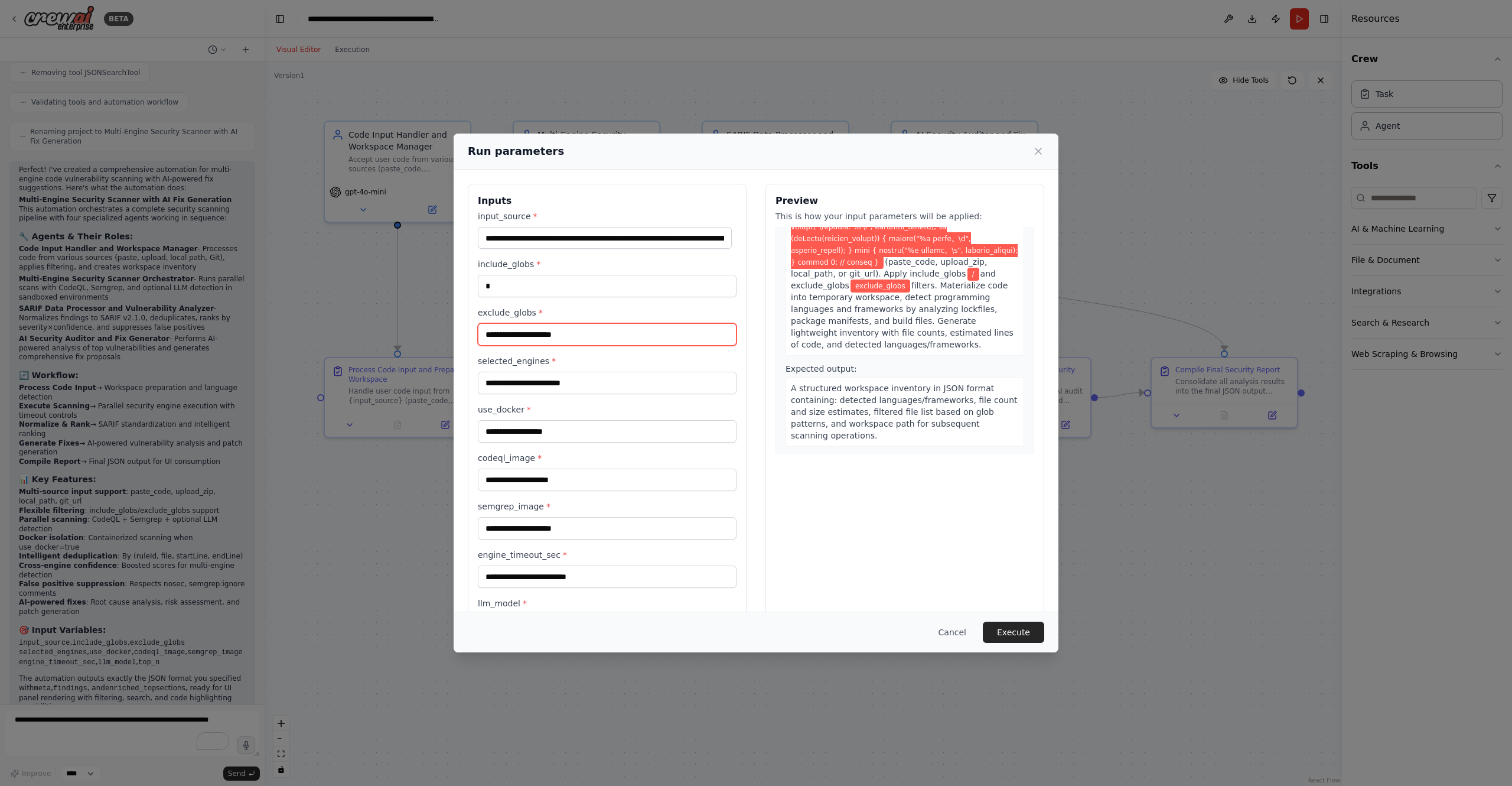
click at [572, 324] on input "exclude_globs *" at bounding box center [607, 334] width 259 height 22
type input "*"
click at [564, 384] on input "selected_engines *" at bounding box center [607, 382] width 259 height 22
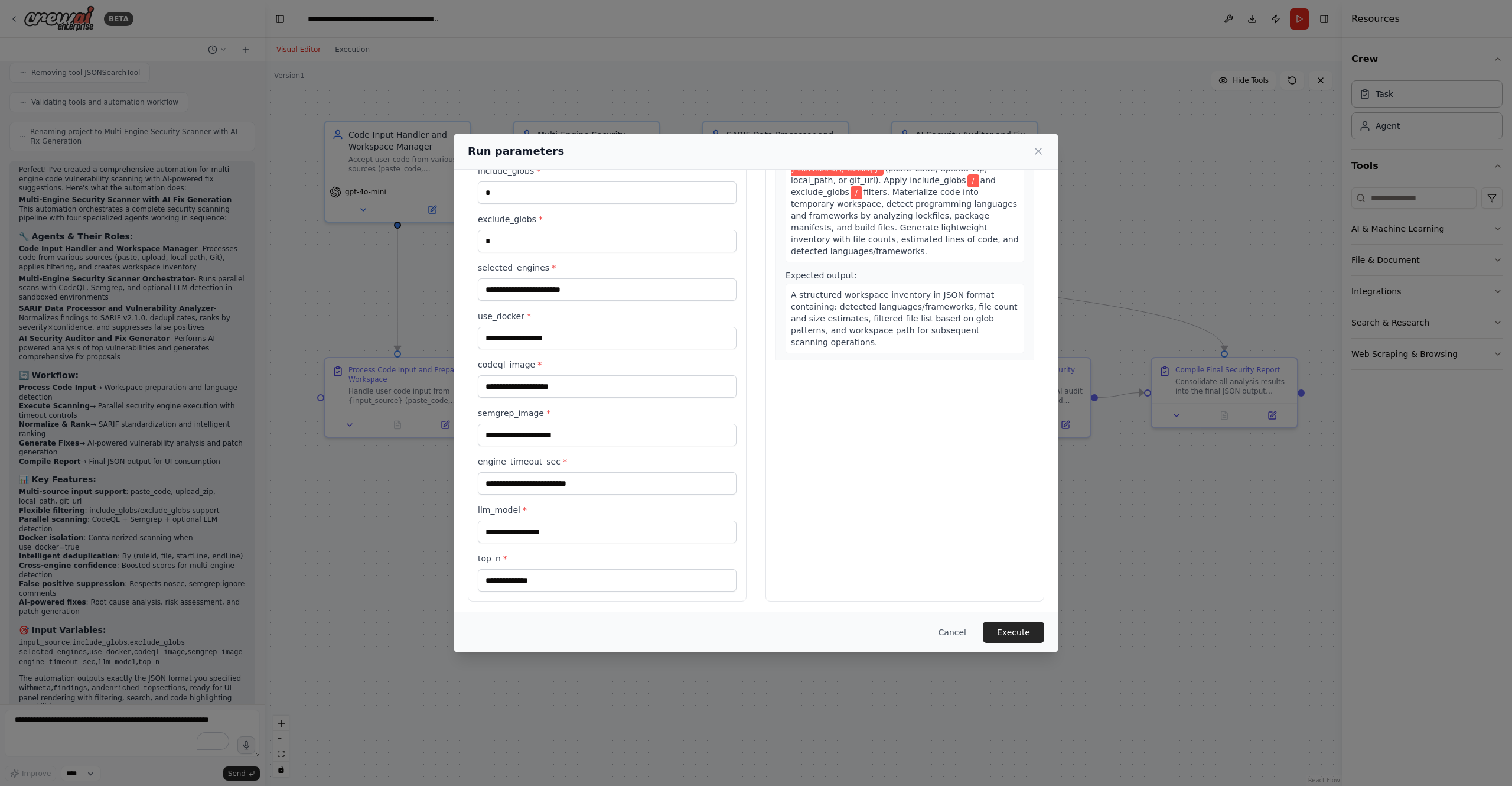
click at [579, 358] on label "codeql_image *" at bounding box center [607, 364] width 259 height 12
click at [579, 375] on input "codeql_image *" at bounding box center [607, 386] width 259 height 22
click at [576, 335] on input "use_docker *" at bounding box center [607, 337] width 259 height 22
click at [574, 284] on input "selected_engines *" at bounding box center [607, 289] width 259 height 22
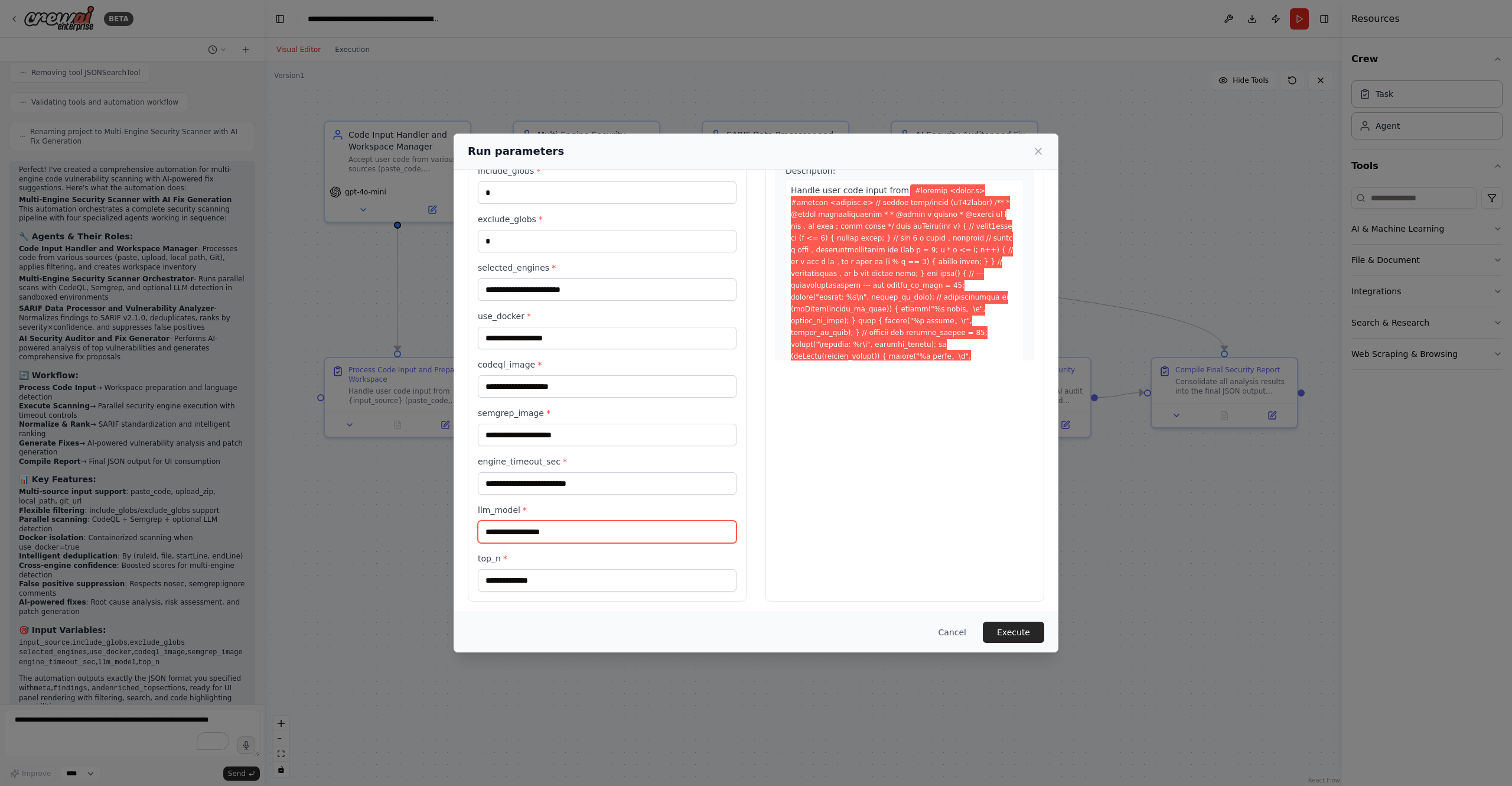
click at [541, 531] on input "llm_model *" at bounding box center [607, 531] width 259 height 22
type input "**********"
click at [1018, 634] on button "Execute" at bounding box center [1013, 632] width 61 height 22
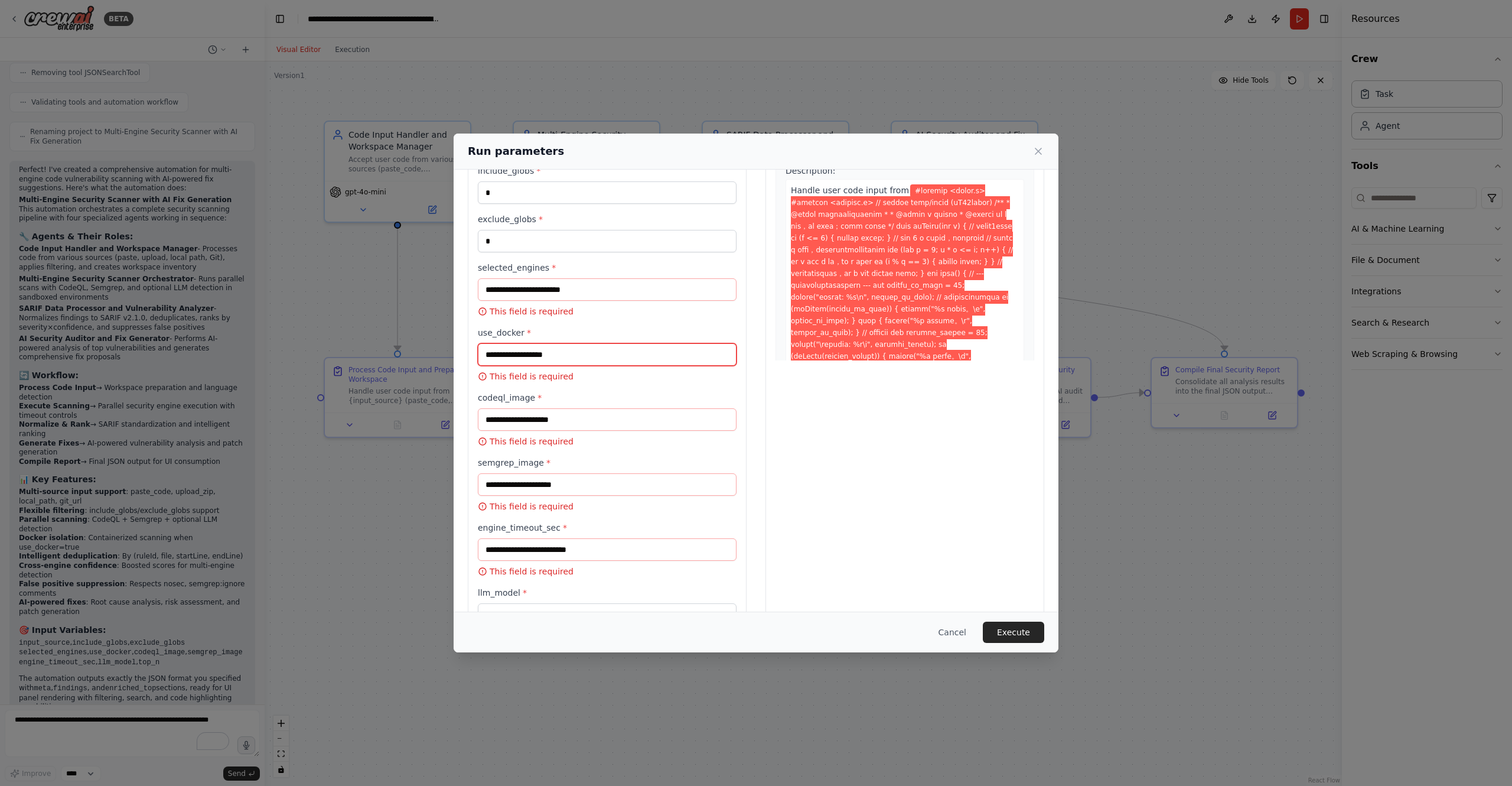
click at [496, 354] on input "use_docker *" at bounding box center [607, 354] width 259 height 22
type input "*"
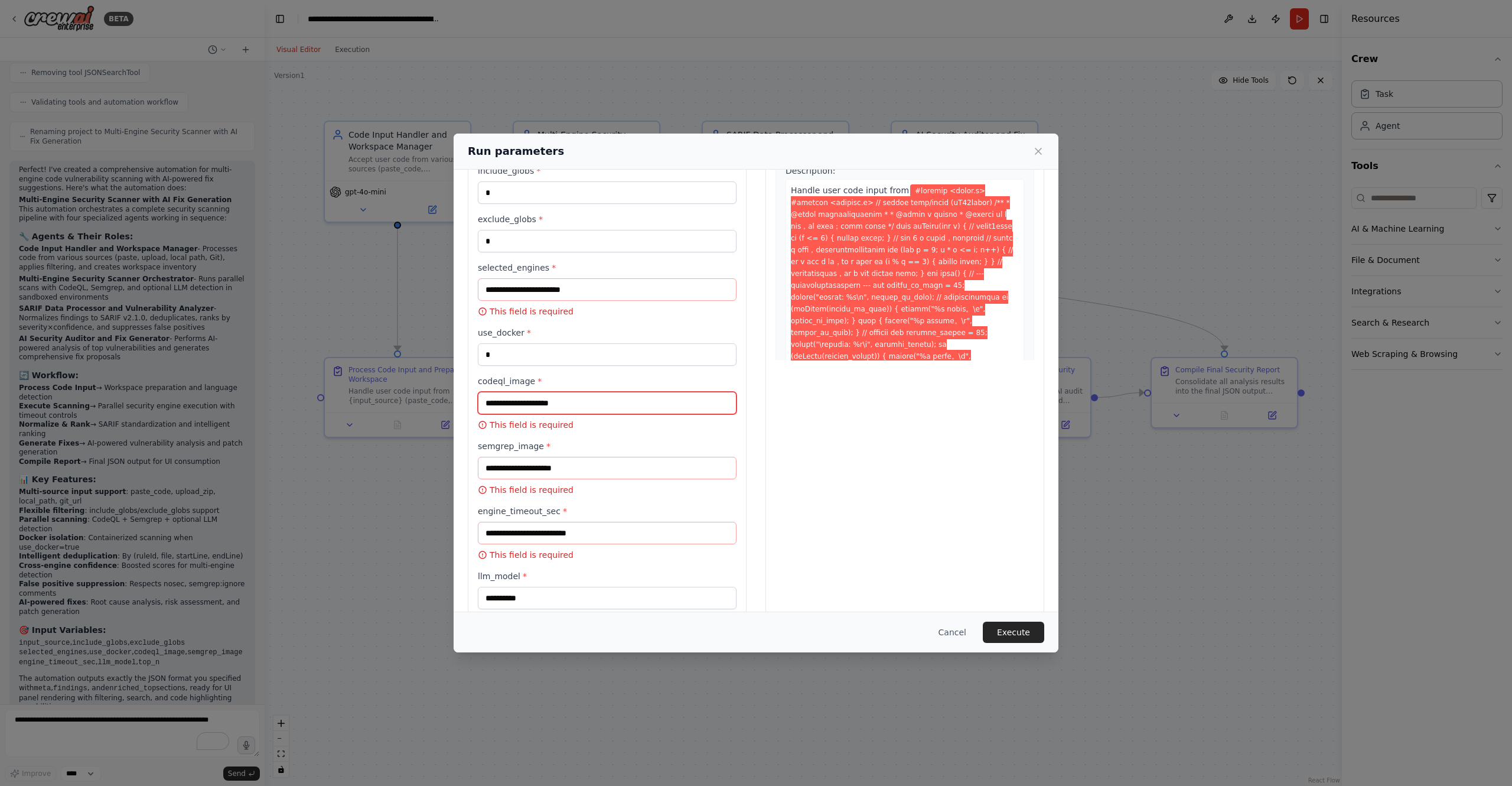
click at [505, 392] on input "codeql_image *" at bounding box center [607, 402] width 259 height 22
type input "*"
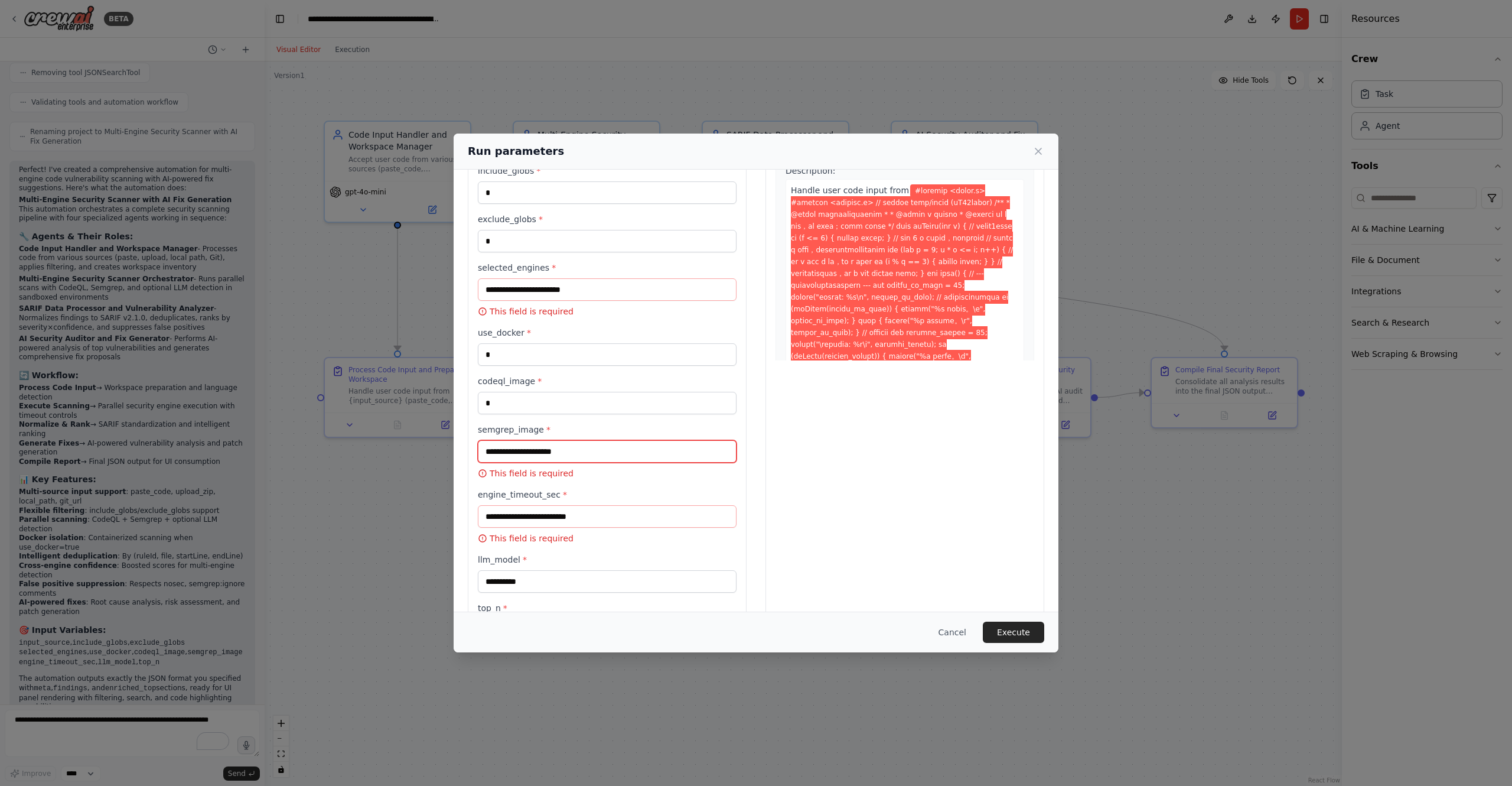
click at [513, 451] on input "semgrep_image *" at bounding box center [607, 451] width 259 height 22
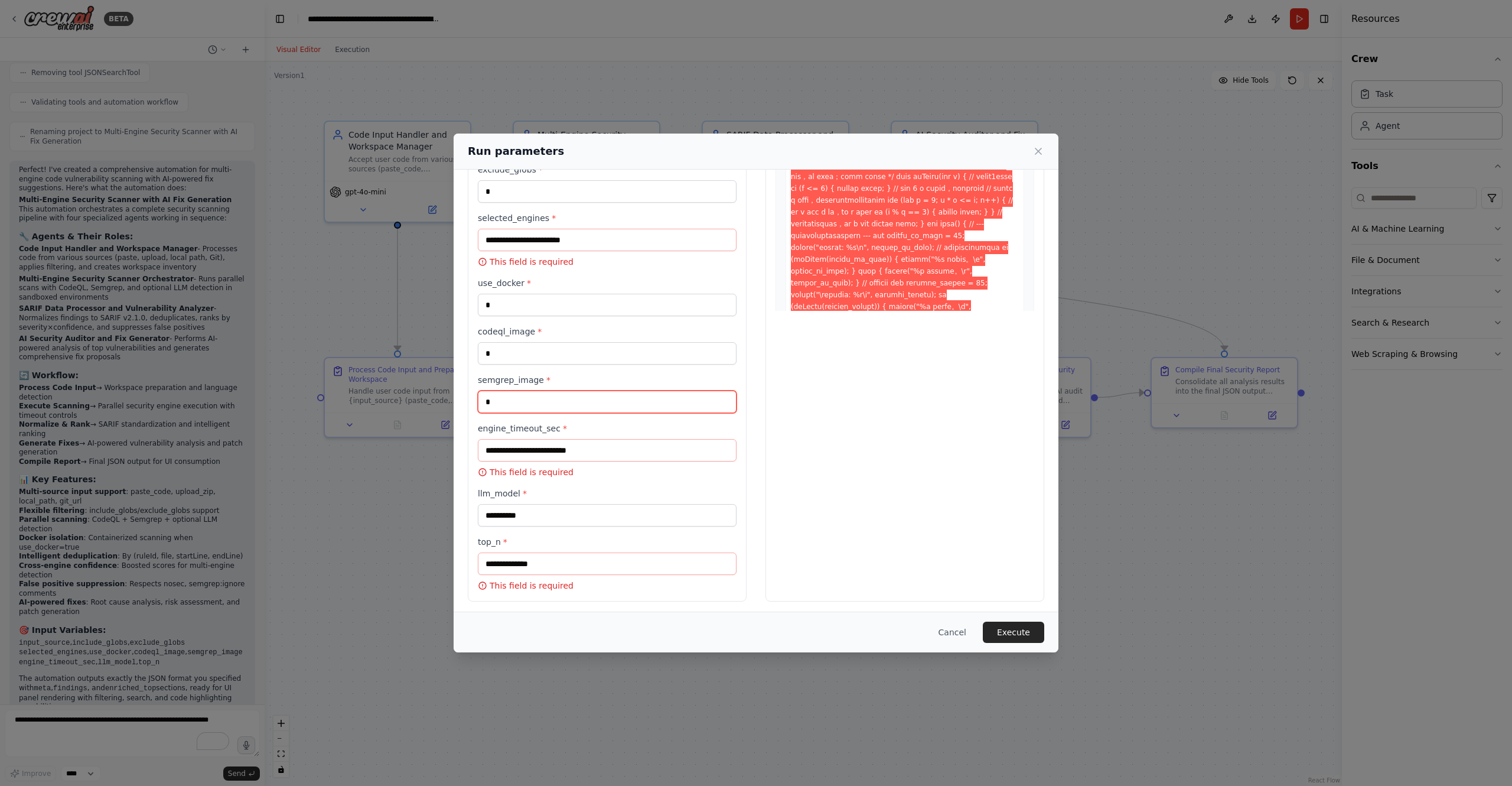
type input "*"
click at [525, 448] on input "engine_timeout_sec *" at bounding box center [607, 450] width 259 height 22
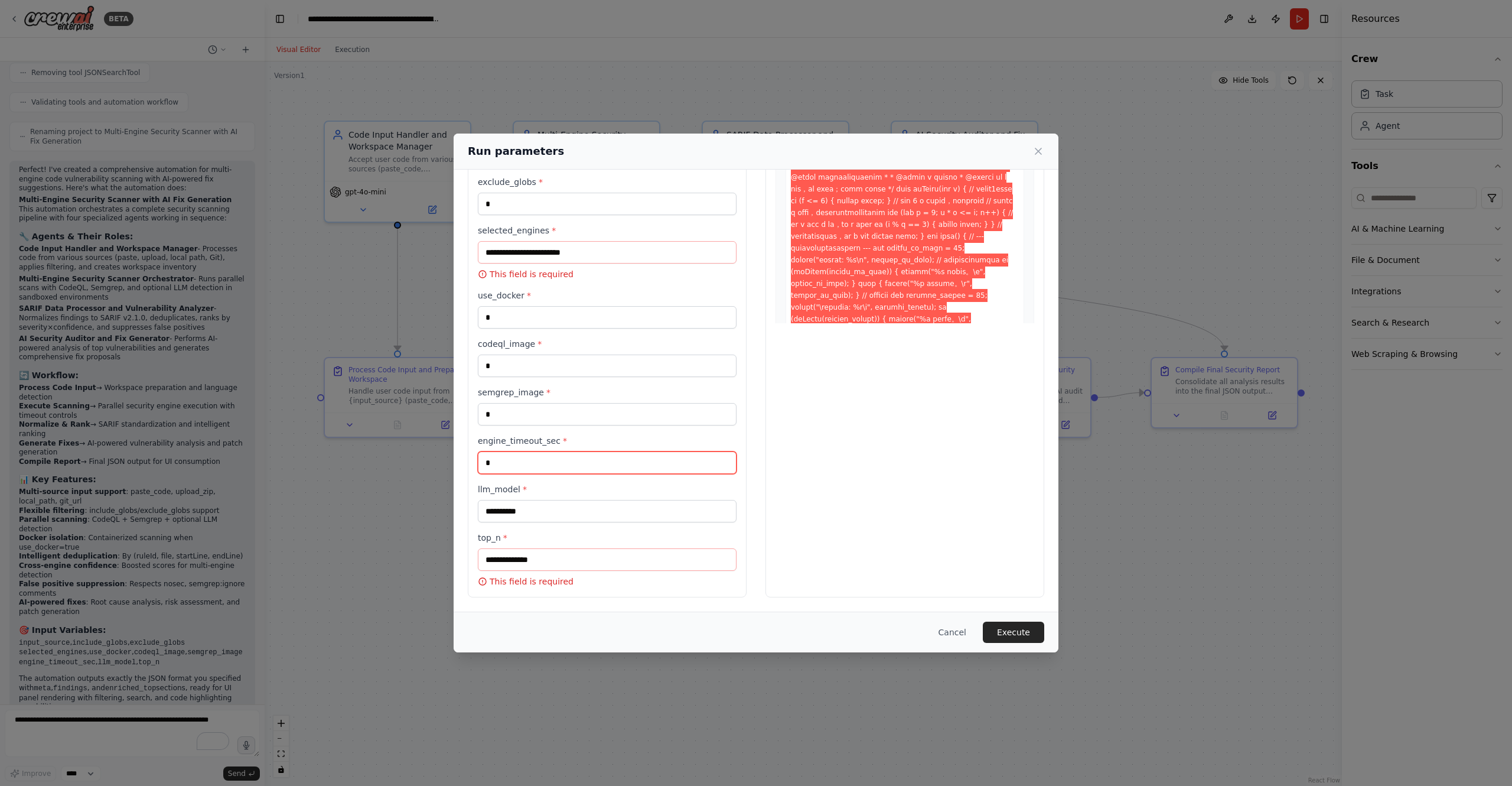
scroll to position [126, 0]
type input "*"
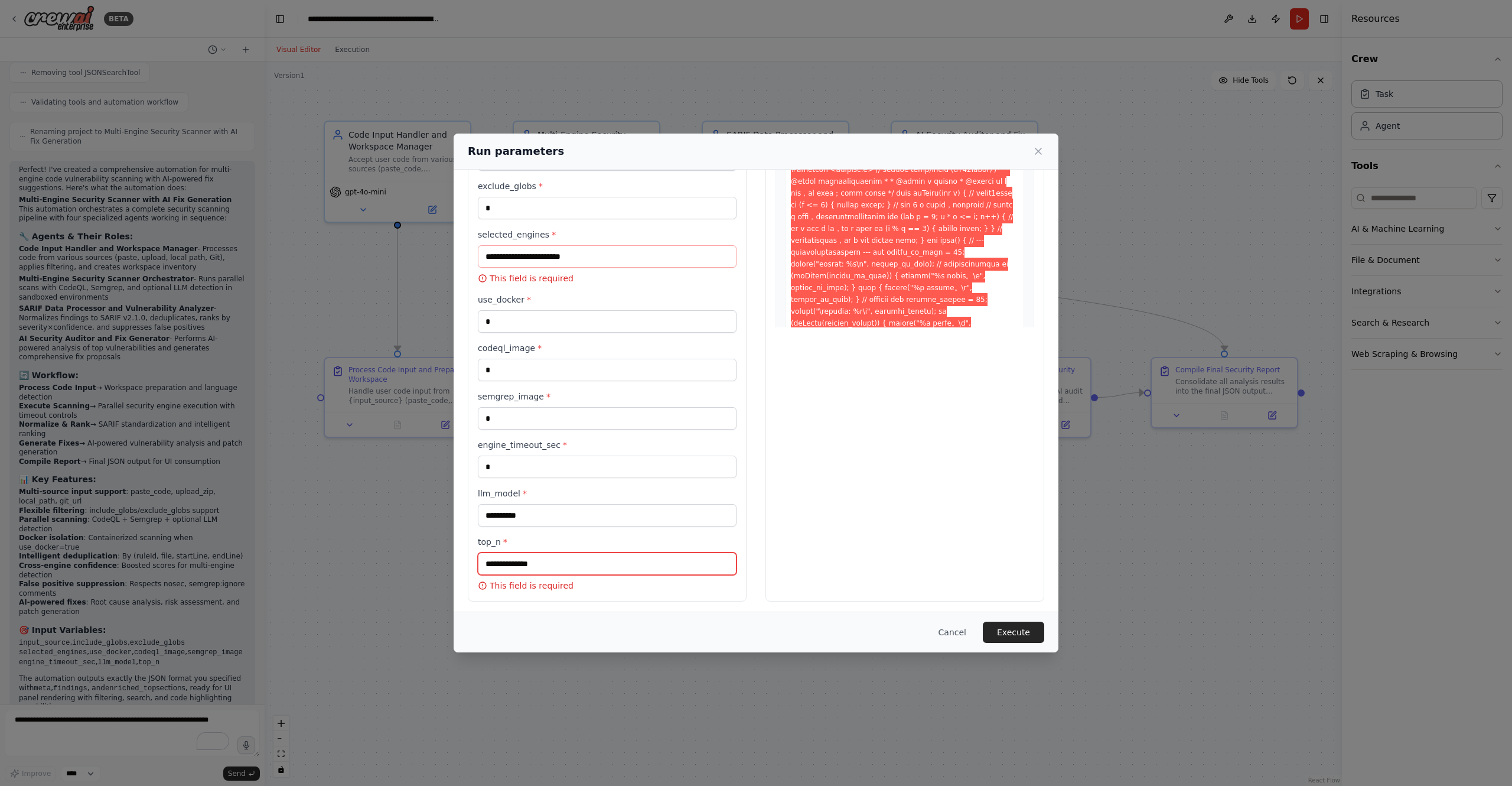
click at [545, 563] on input "top_n *" at bounding box center [607, 563] width 259 height 22
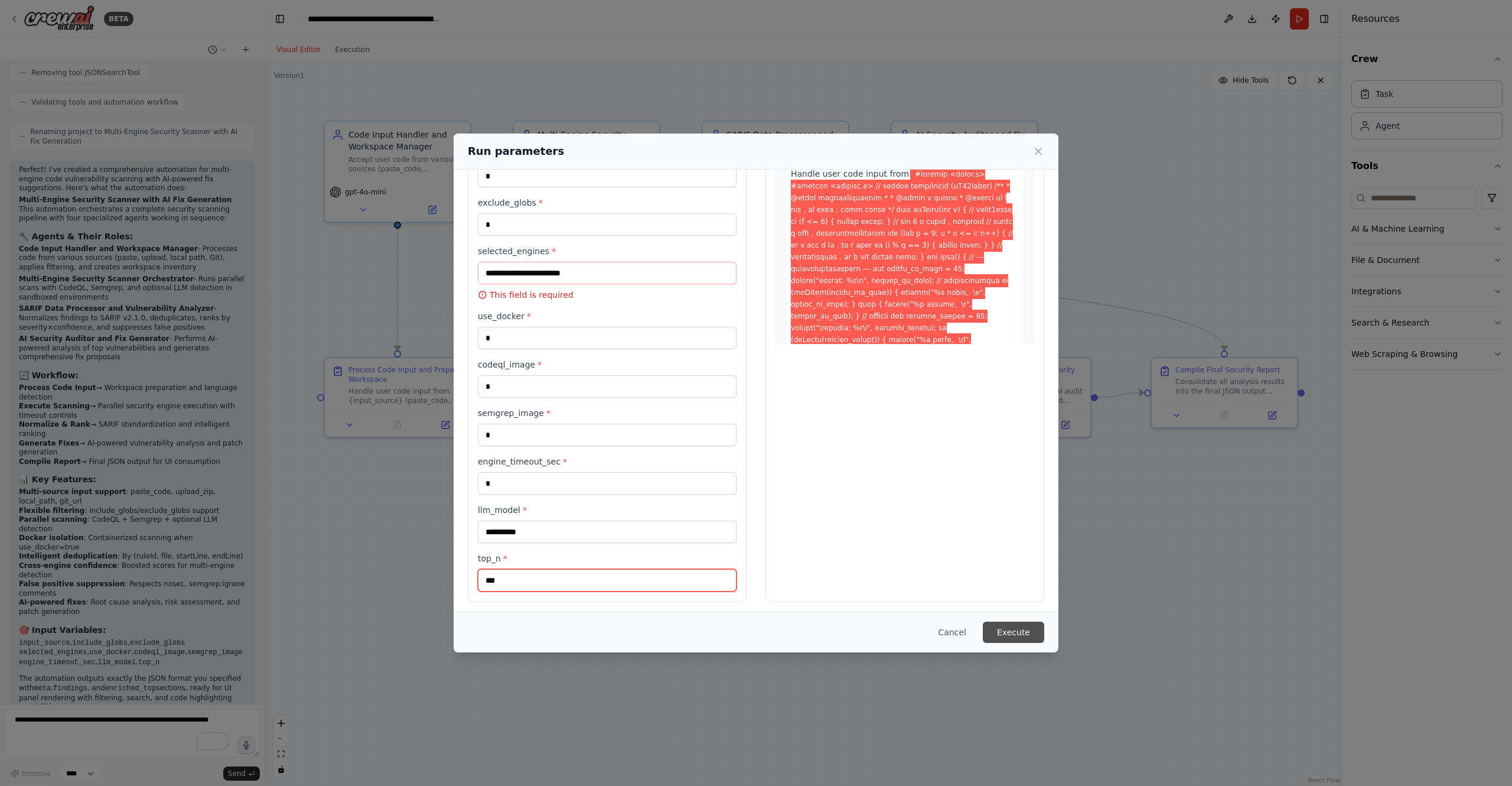
type input "***"
click at [1004, 630] on button "Execute" at bounding box center [1013, 632] width 61 height 22
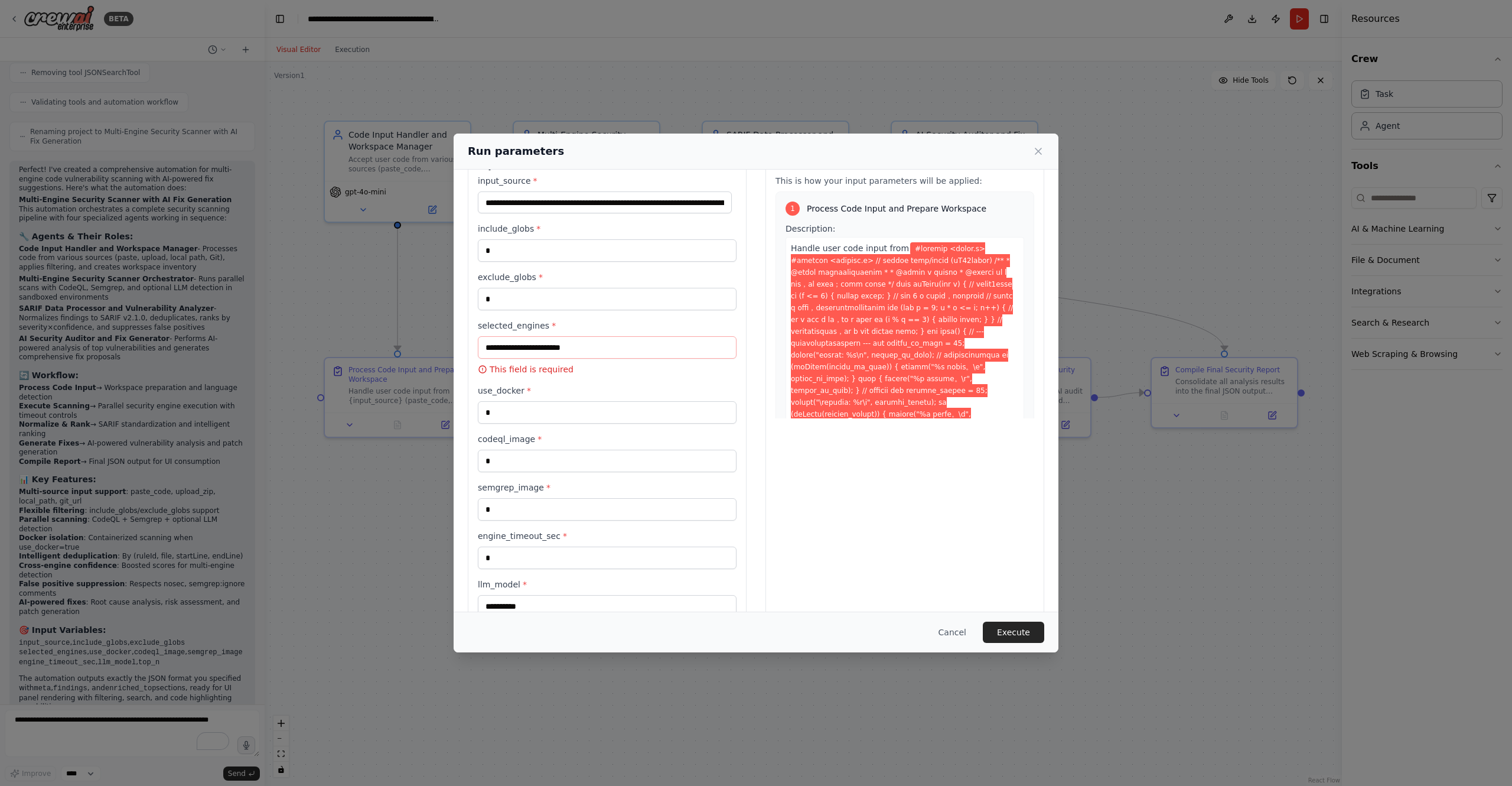
scroll to position [0, 0]
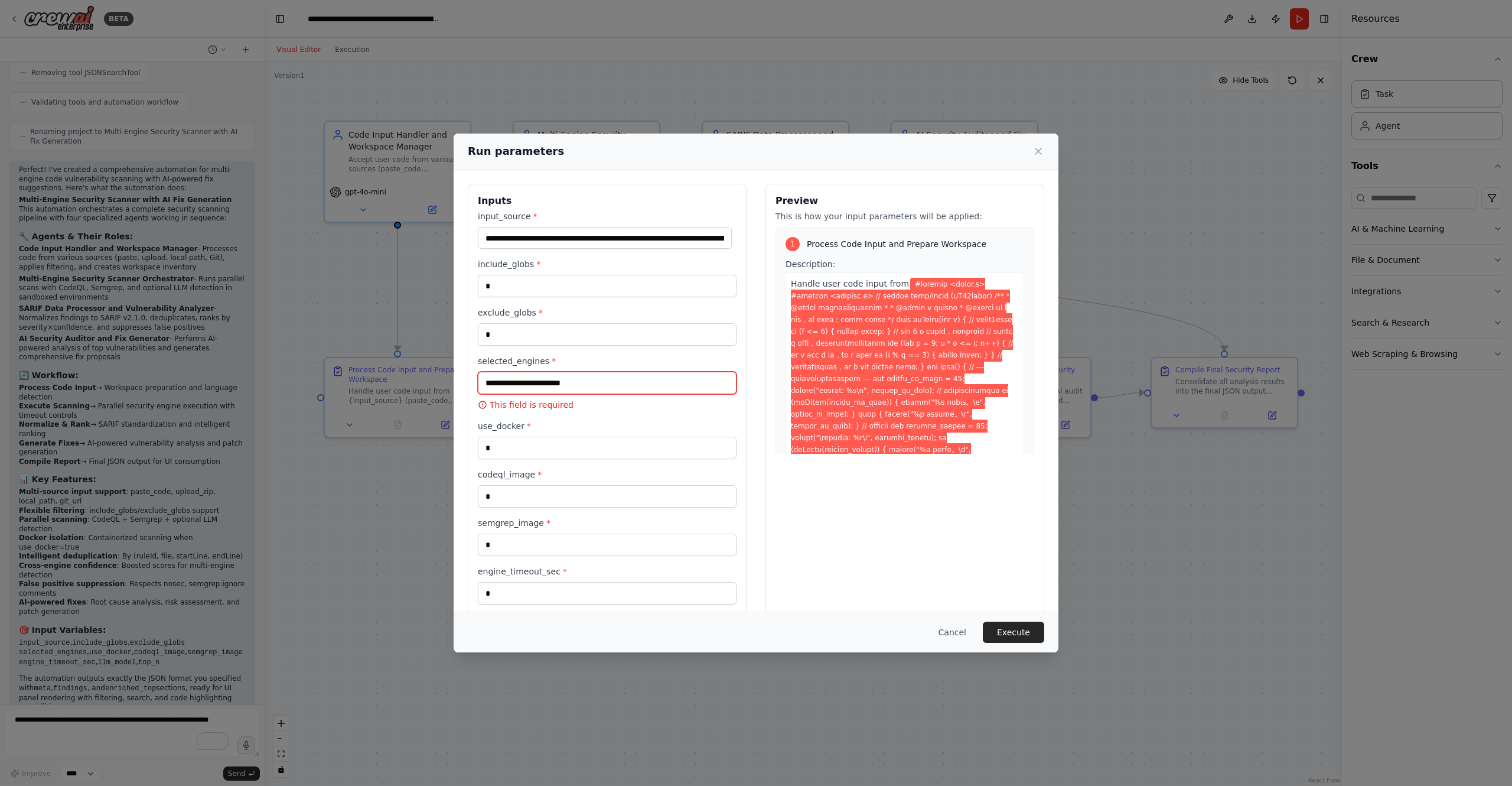
click at [545, 377] on input "selected_engines *" at bounding box center [607, 382] width 259 height 22
type input "*"
click at [997, 627] on button "Execute" at bounding box center [1013, 632] width 61 height 22
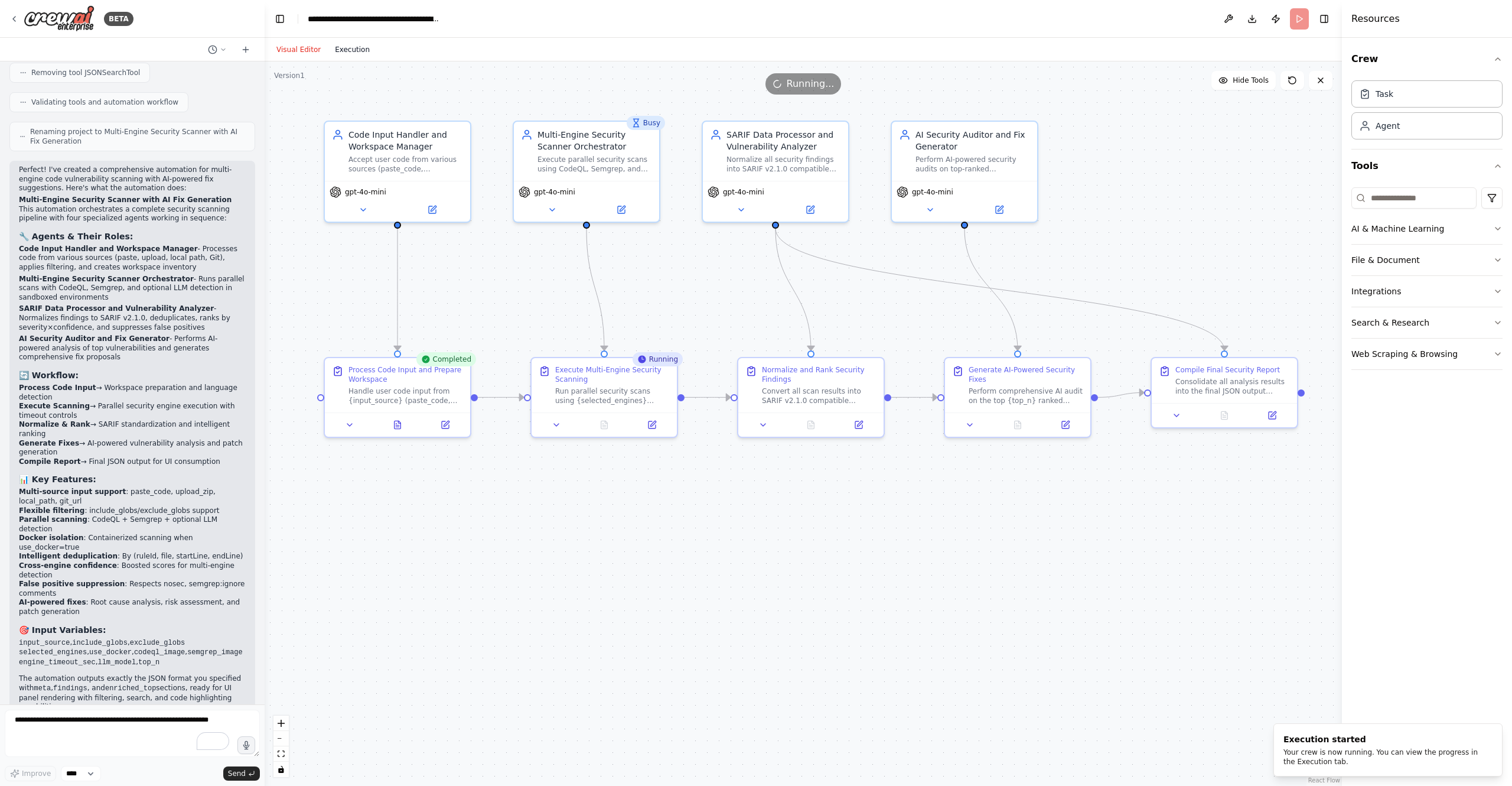
click at [352, 54] on button "Execution" at bounding box center [352, 50] width 49 height 14
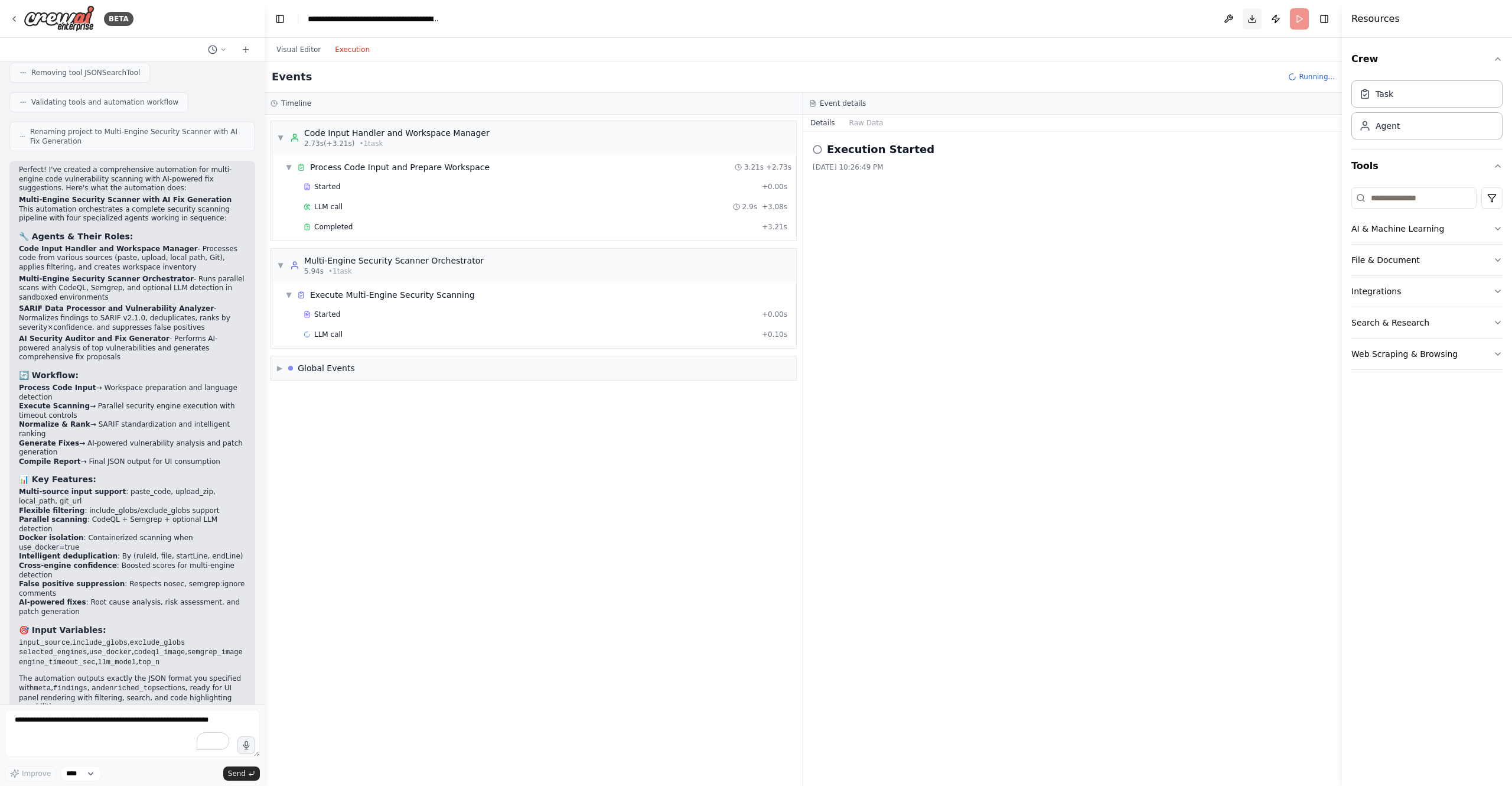
click at [1254, 15] on button "Download" at bounding box center [1252, 19] width 19 height 22
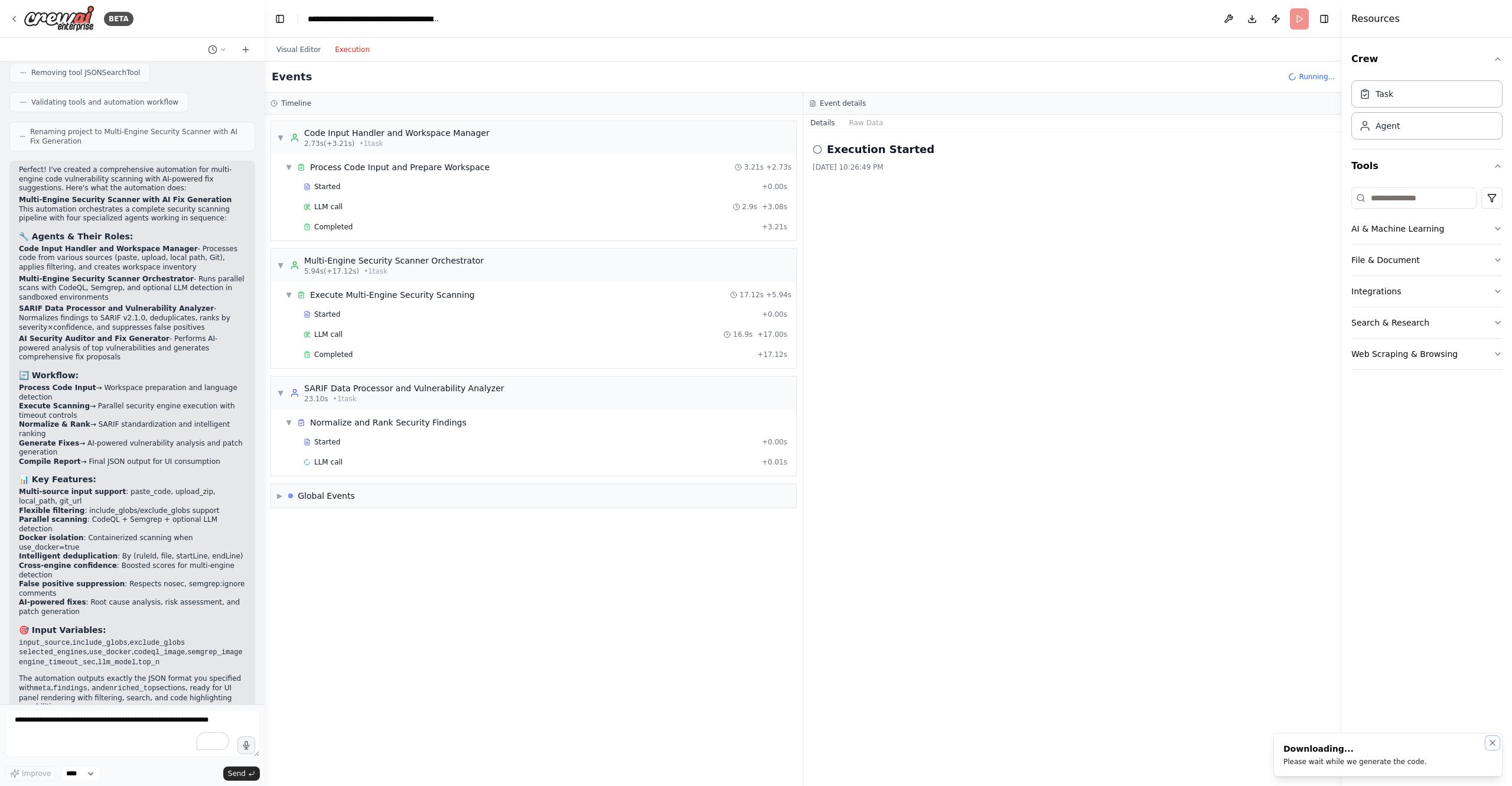
click at [1492, 745] on ol "Downloading... Please wait while we generate the code." at bounding box center [1388, 754] width 248 height 63
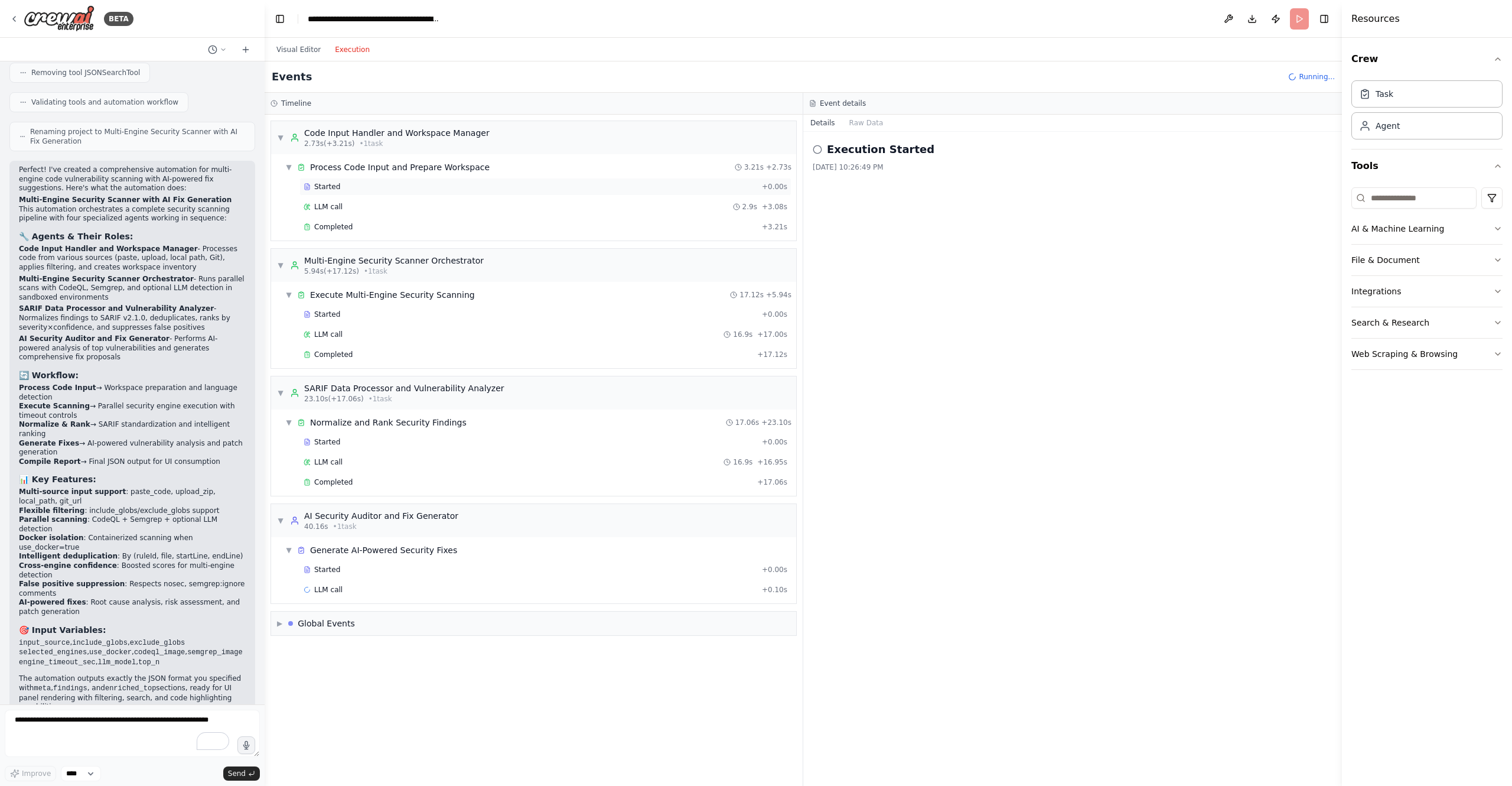
click at [375, 188] on div "Started" at bounding box center [530, 186] width 453 height 9
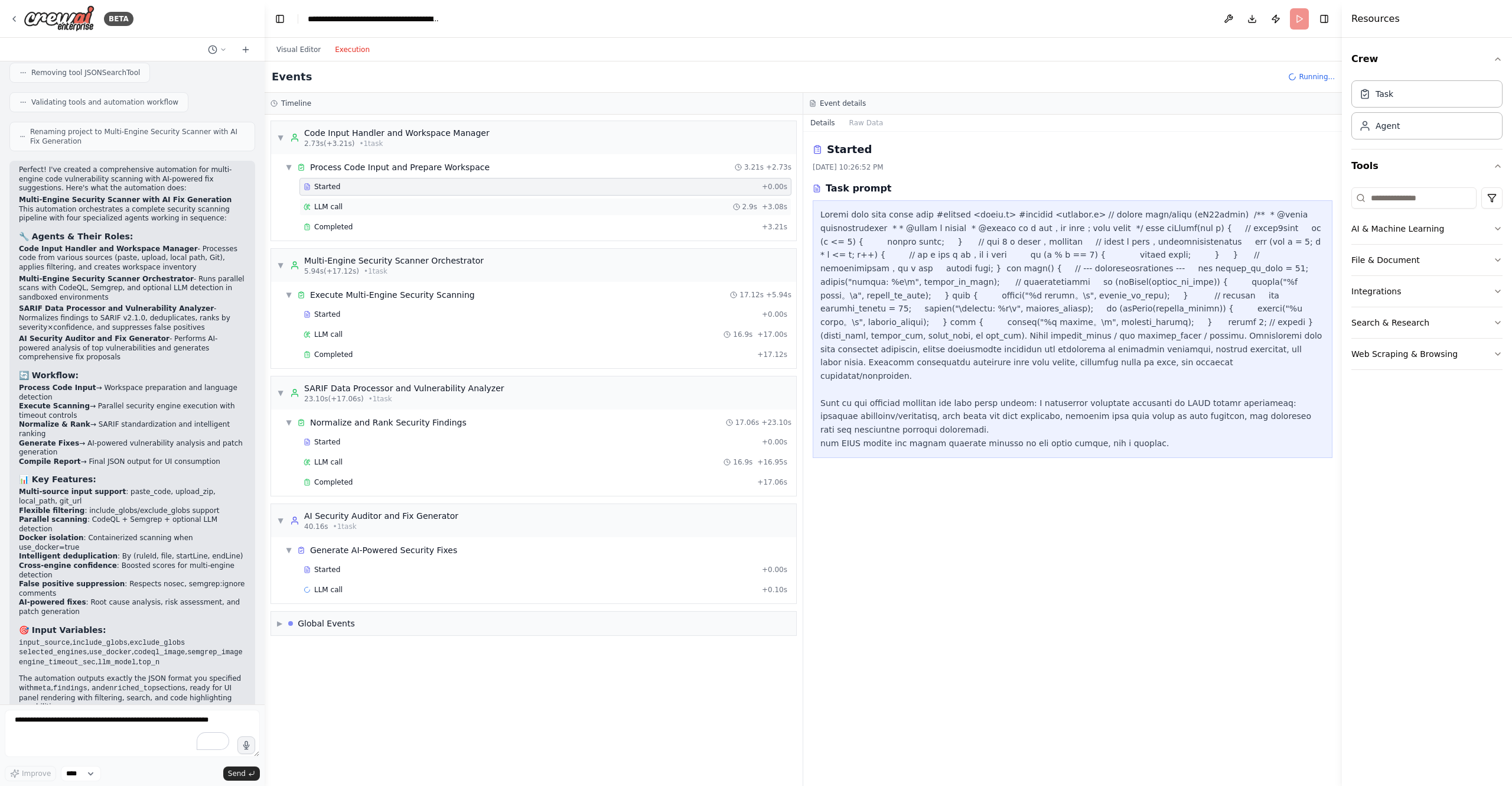
click at [379, 202] on div "LLM call 2.9s + 3.08s" at bounding box center [545, 206] width 484 height 9
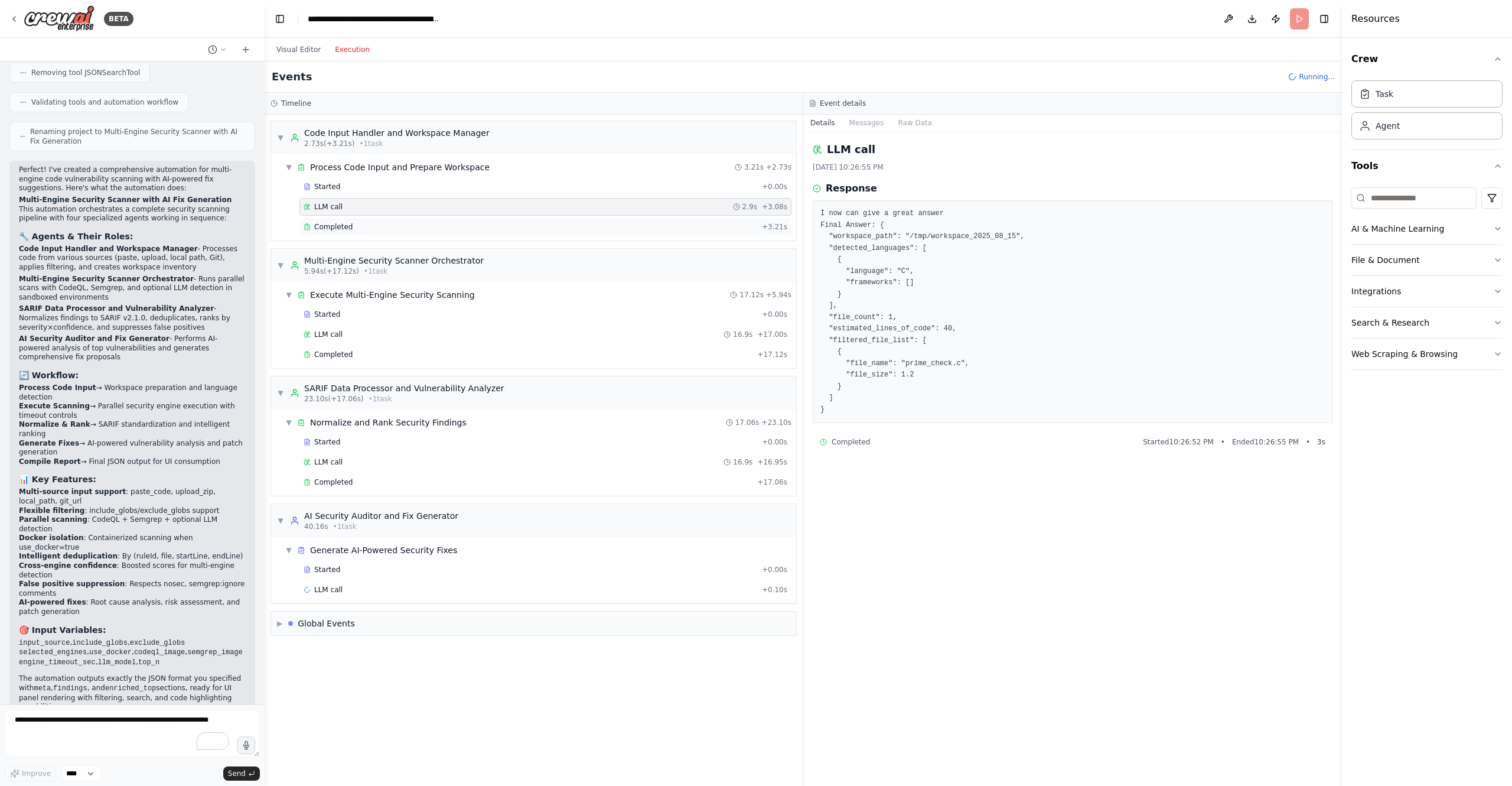
click at [380, 222] on div "Completed" at bounding box center [530, 226] width 453 height 9
click at [502, 289] on div "▼ Execute Multi-Engine Security Scanning 17.12s + 5.94s" at bounding box center [538, 295] width 515 height 22
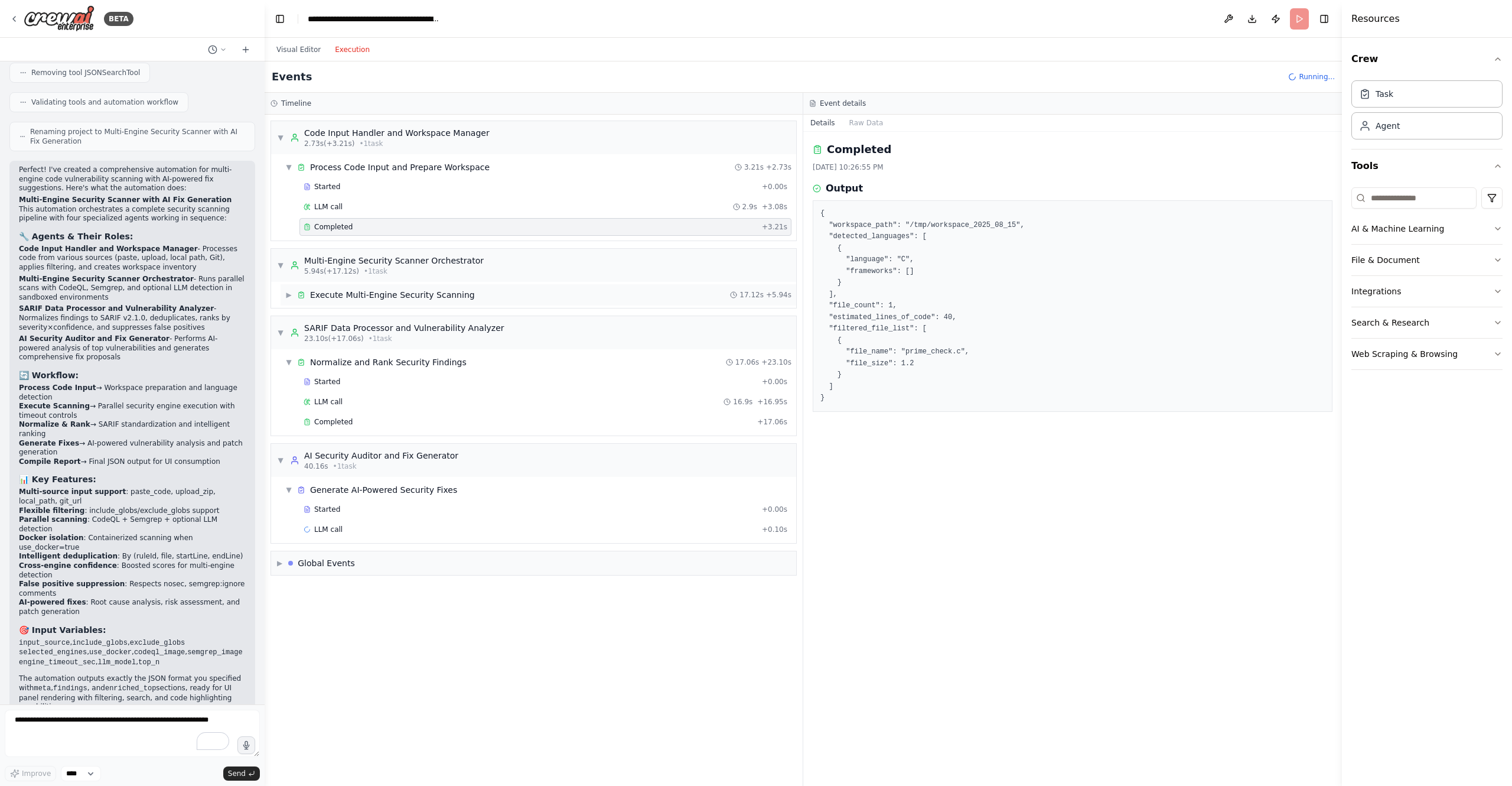
click at [457, 295] on div "Execute Multi-Engine Security Scanning" at bounding box center [392, 295] width 165 height 12
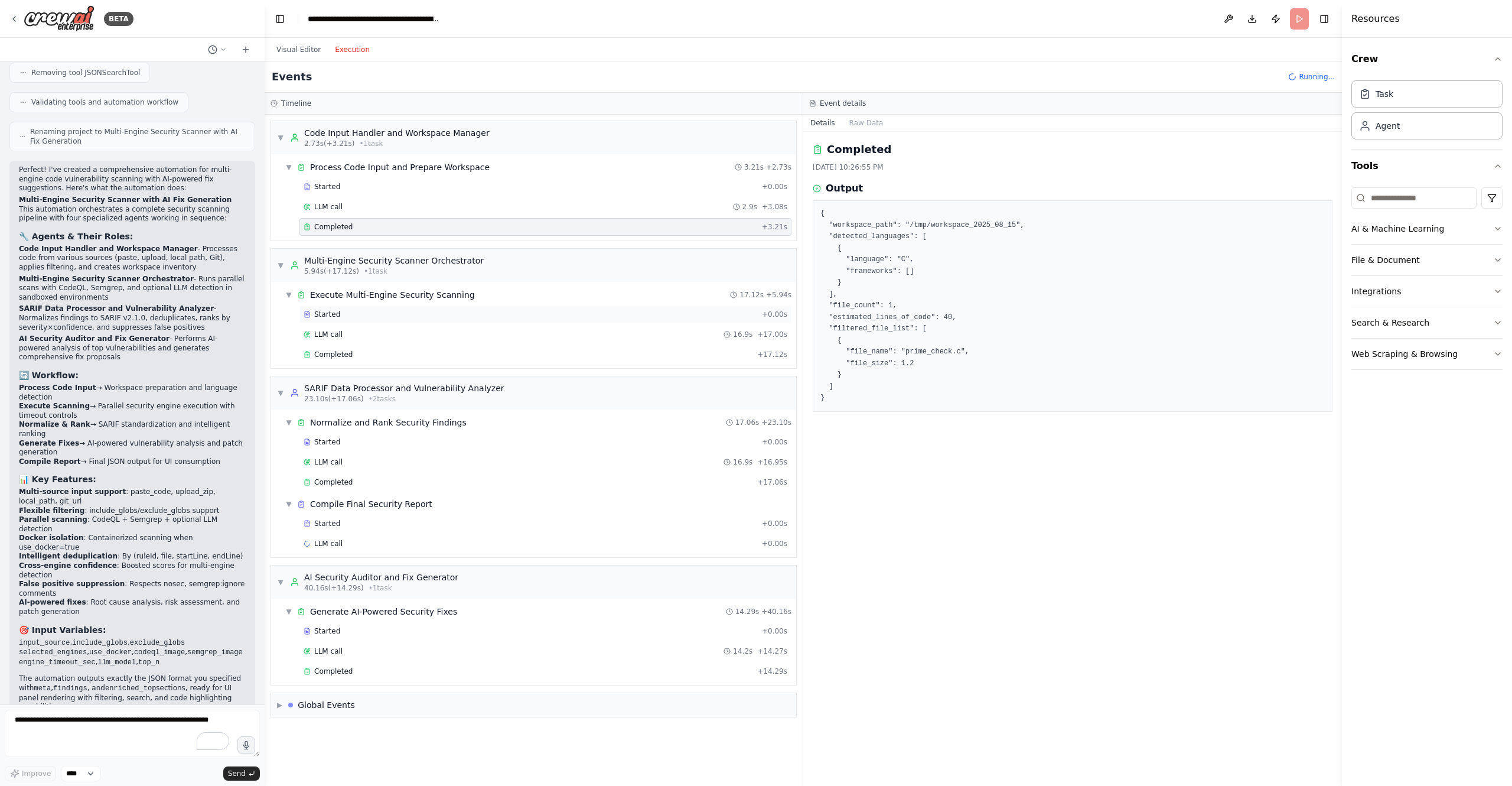
click at [436, 310] on div "Started" at bounding box center [530, 314] width 453 height 9
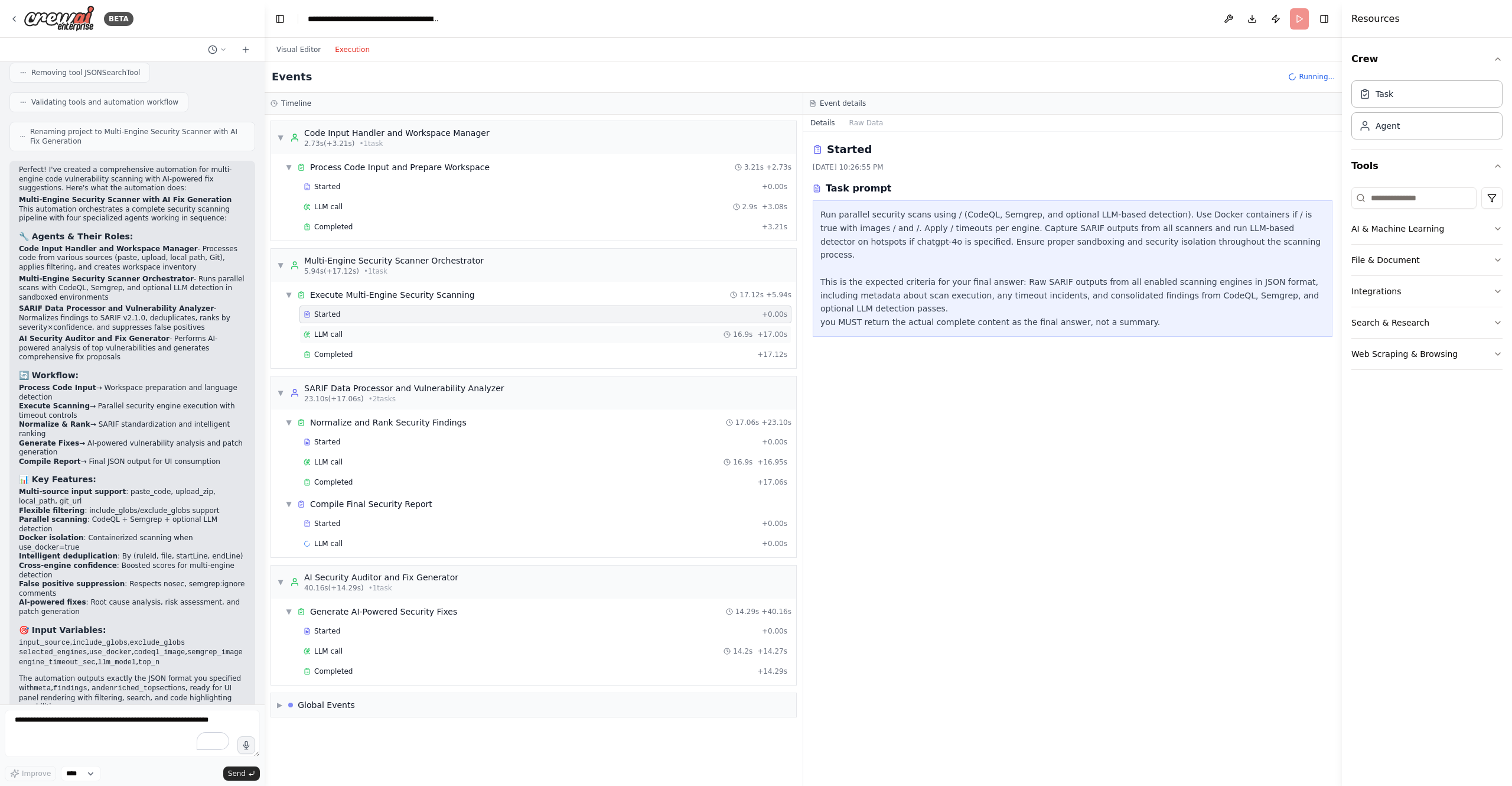
click at [429, 326] on div "LLM call 16.9s + 17.00s" at bounding box center [545, 335] width 492 height 18
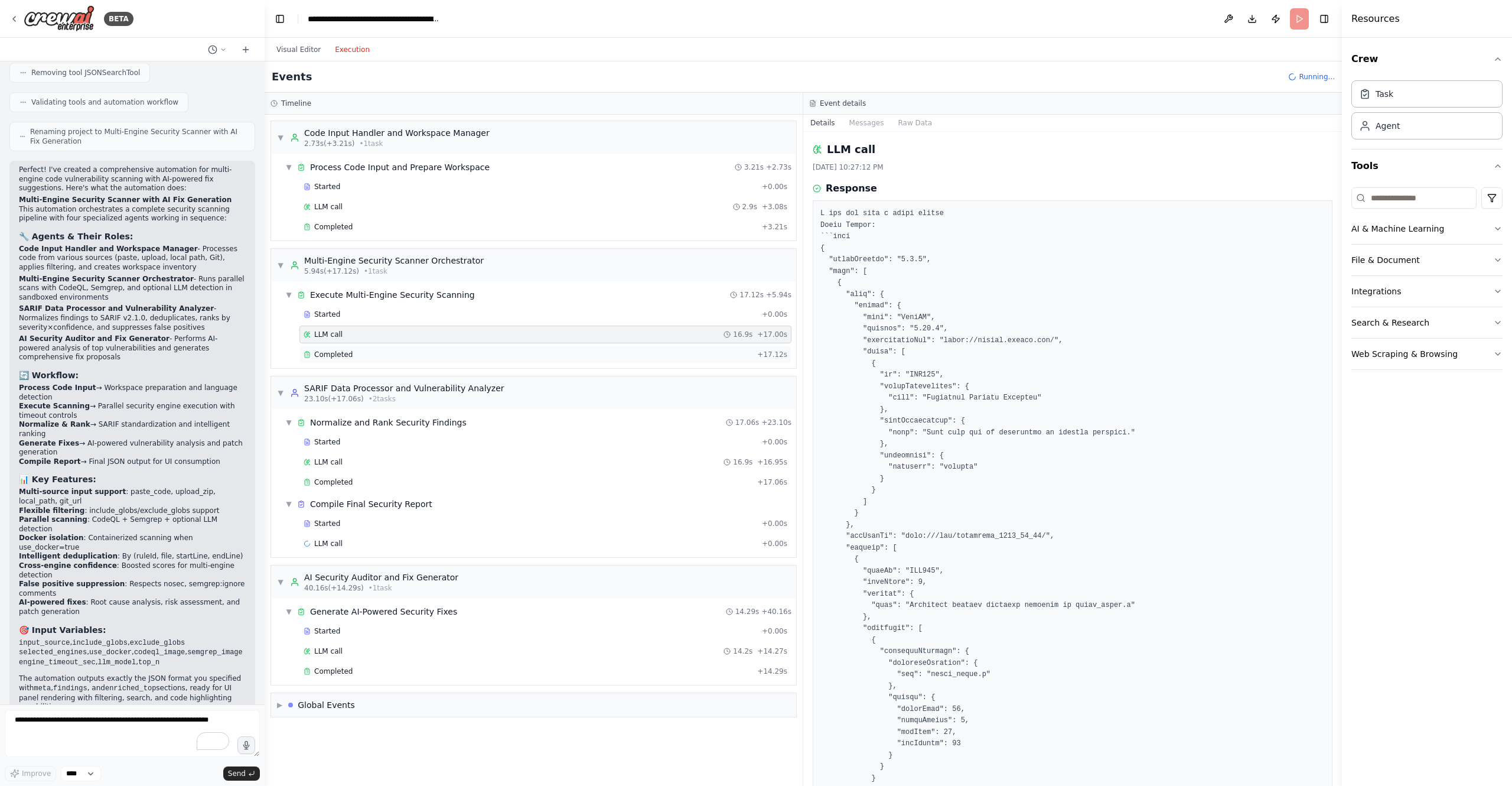
click at [427, 345] on div "Completed + 17.12s" at bounding box center [545, 354] width 492 height 18
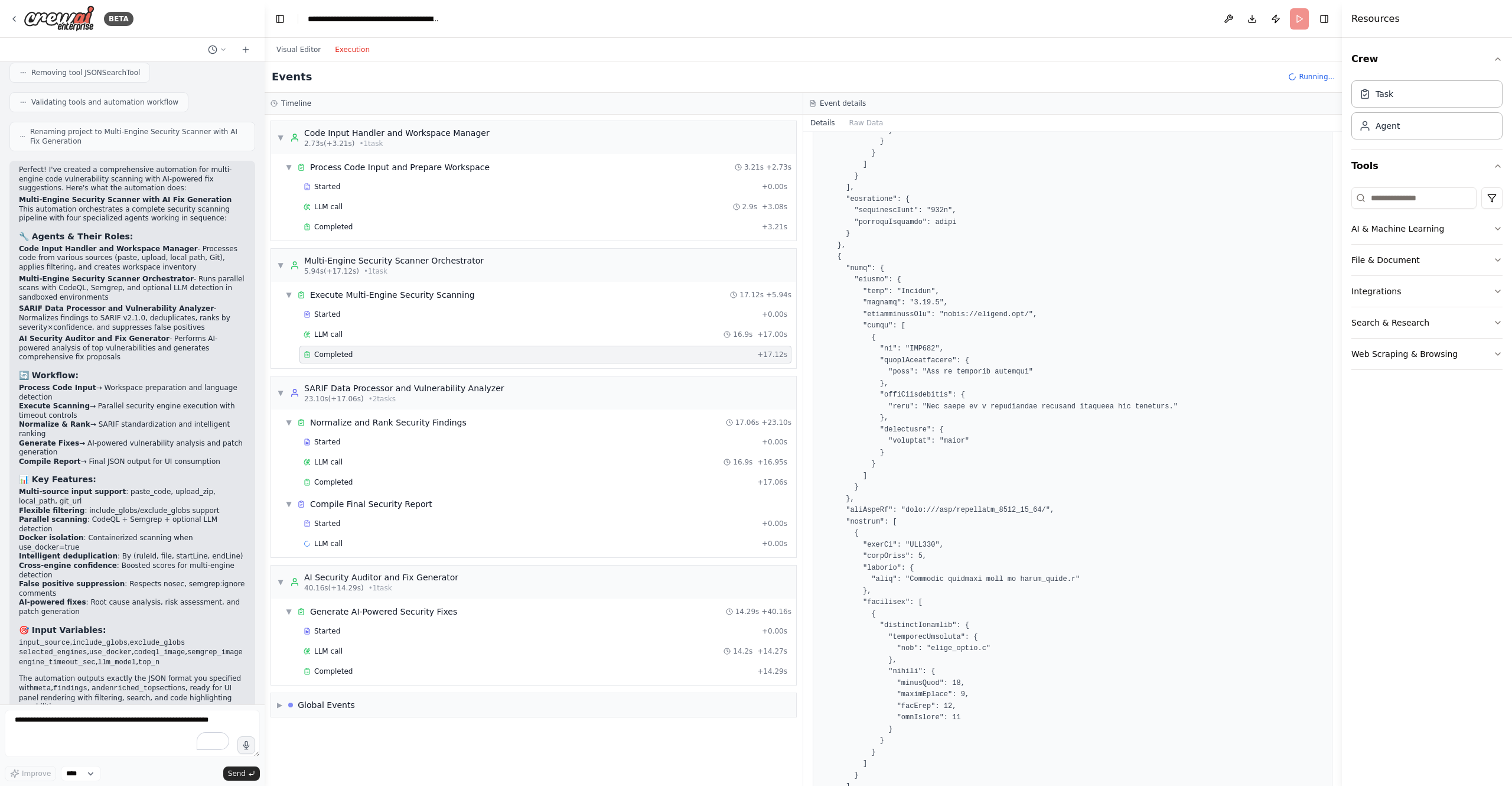
scroll to position [709, 0]
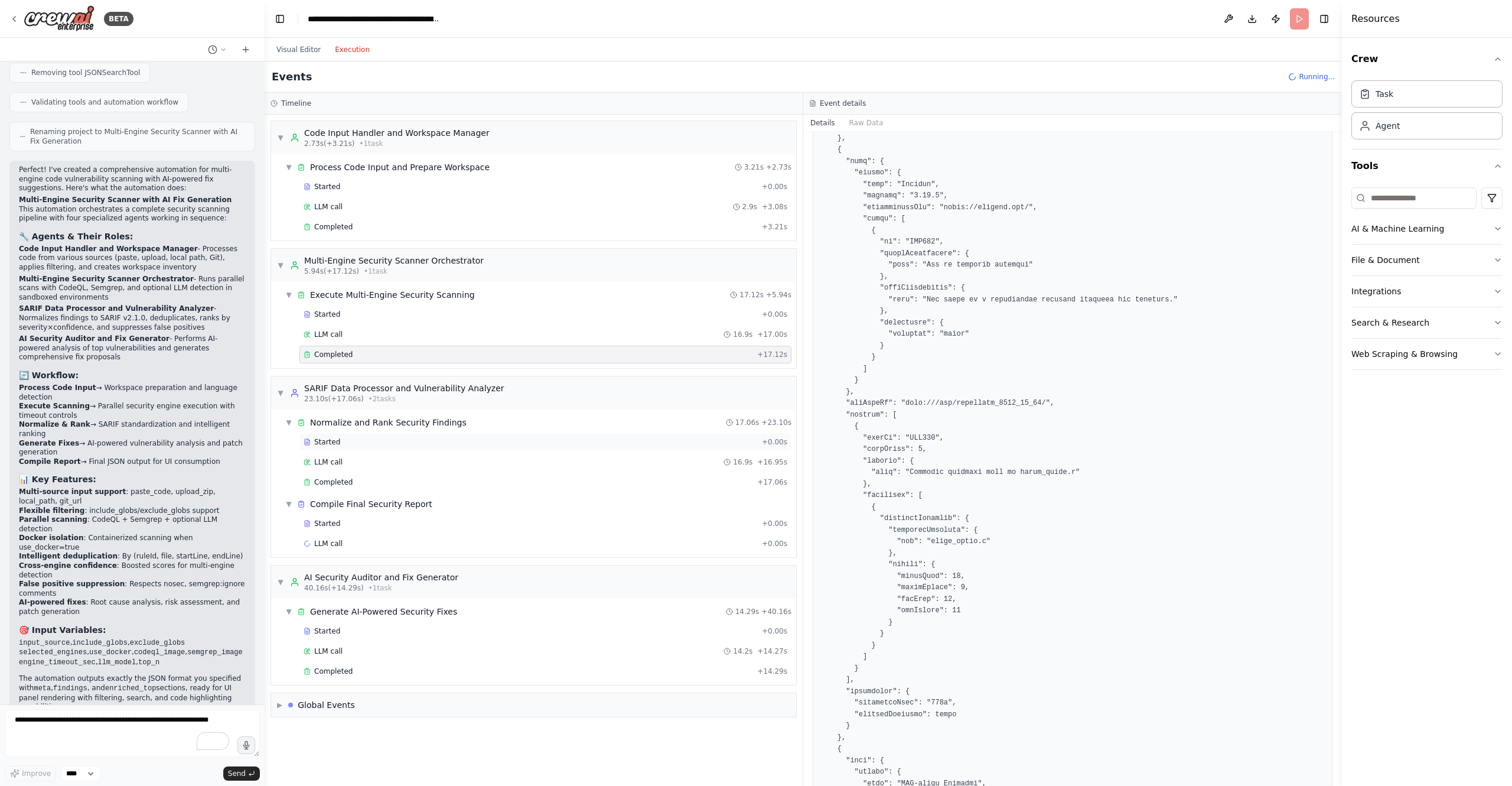
click at [407, 438] on div "Started" at bounding box center [530, 441] width 453 height 9
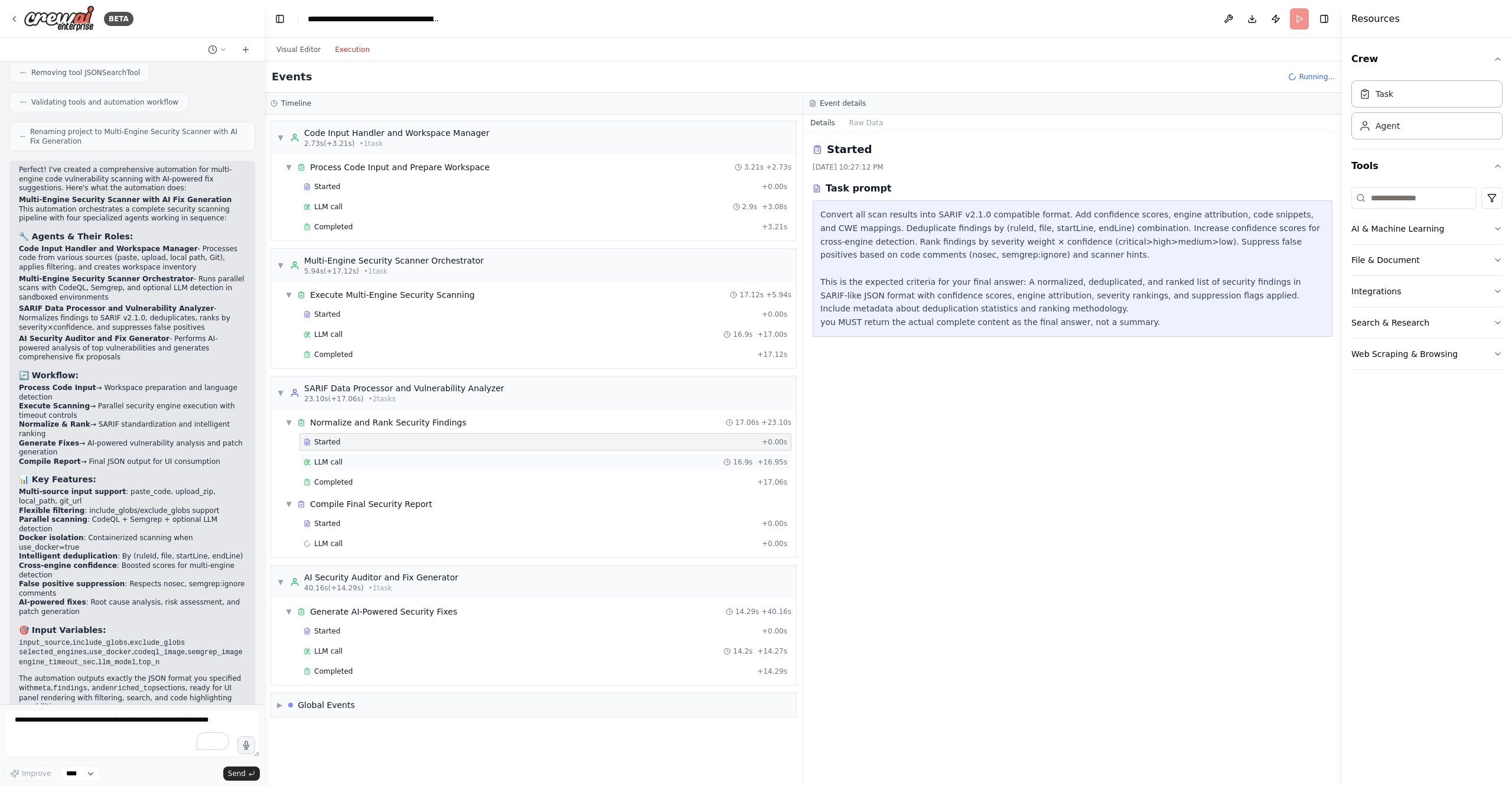
click at [456, 460] on div "LLM call 16.9s + 16.95s" at bounding box center [545, 462] width 484 height 9
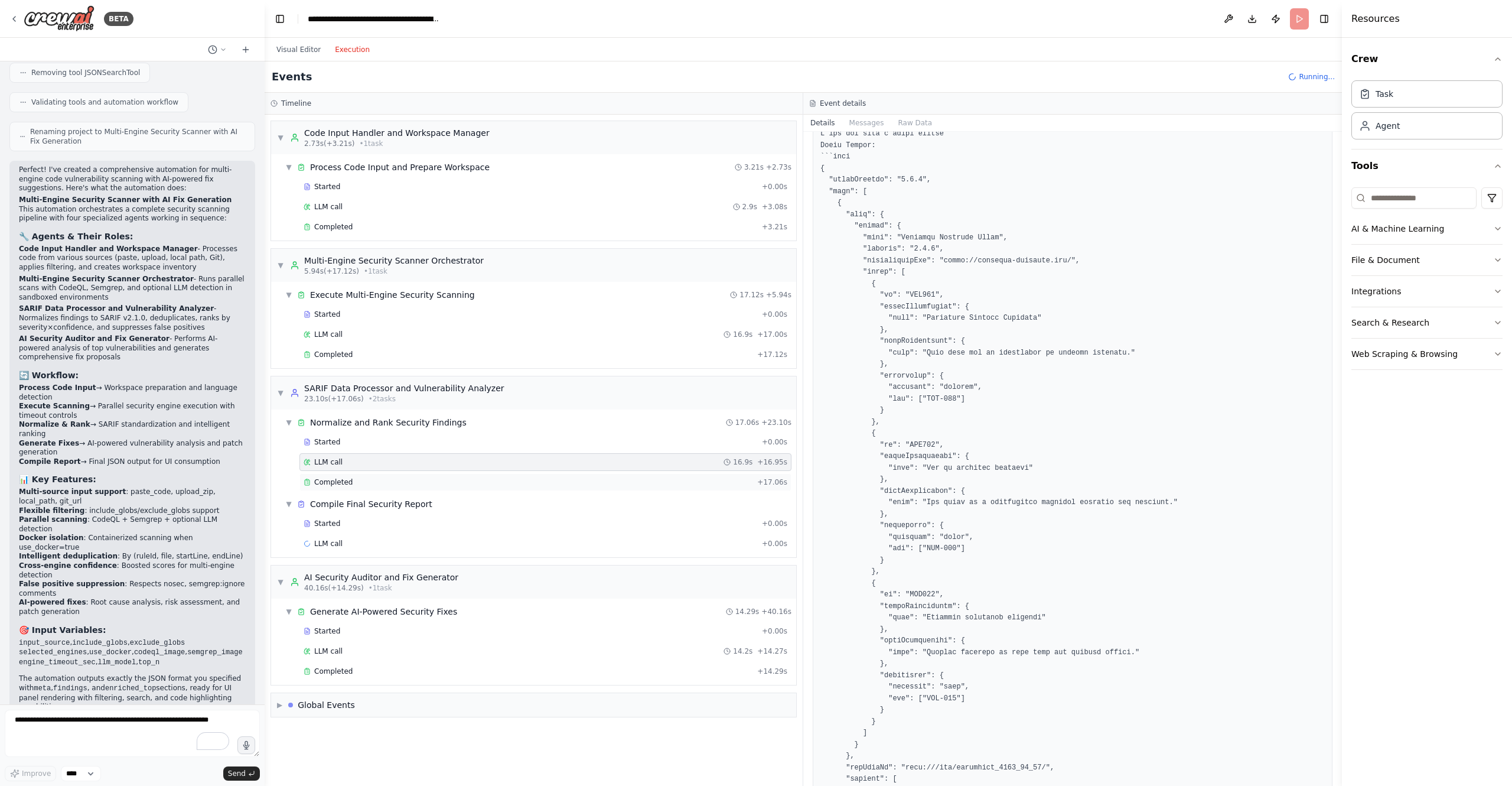
scroll to position [118, 0]
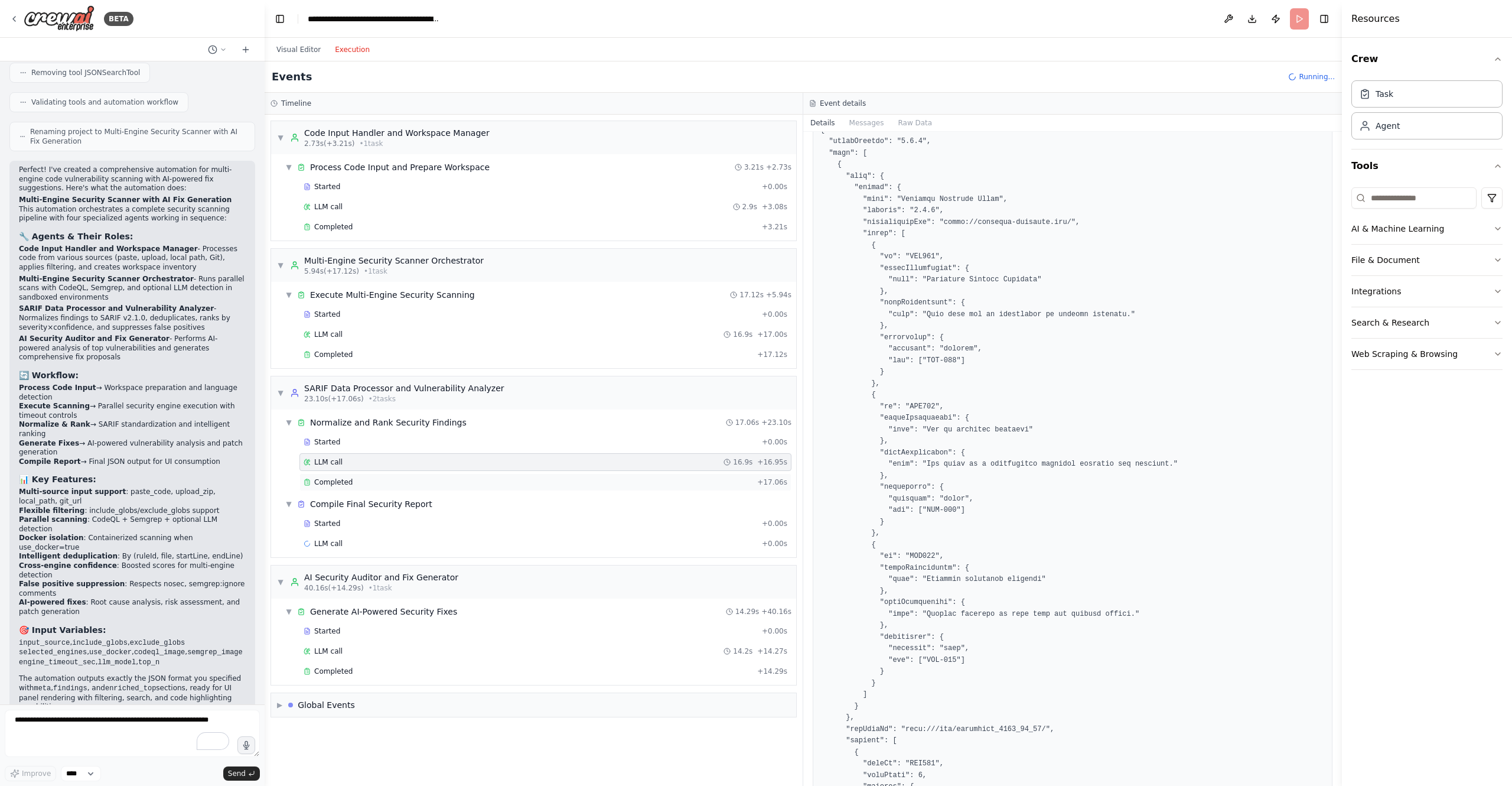
click at [407, 479] on div "Completed" at bounding box center [528, 482] width 449 height 9
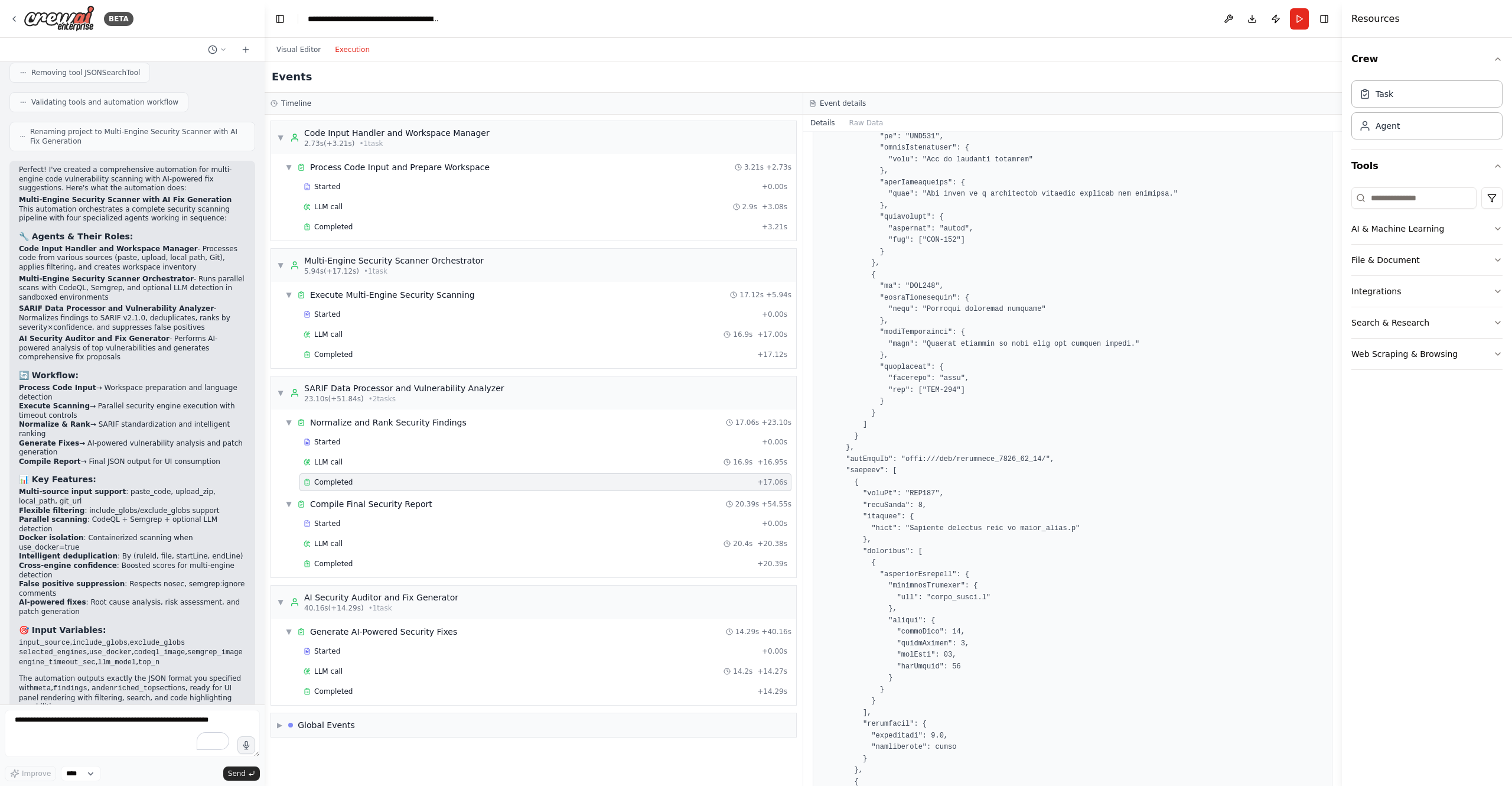
scroll to position [414, 0]
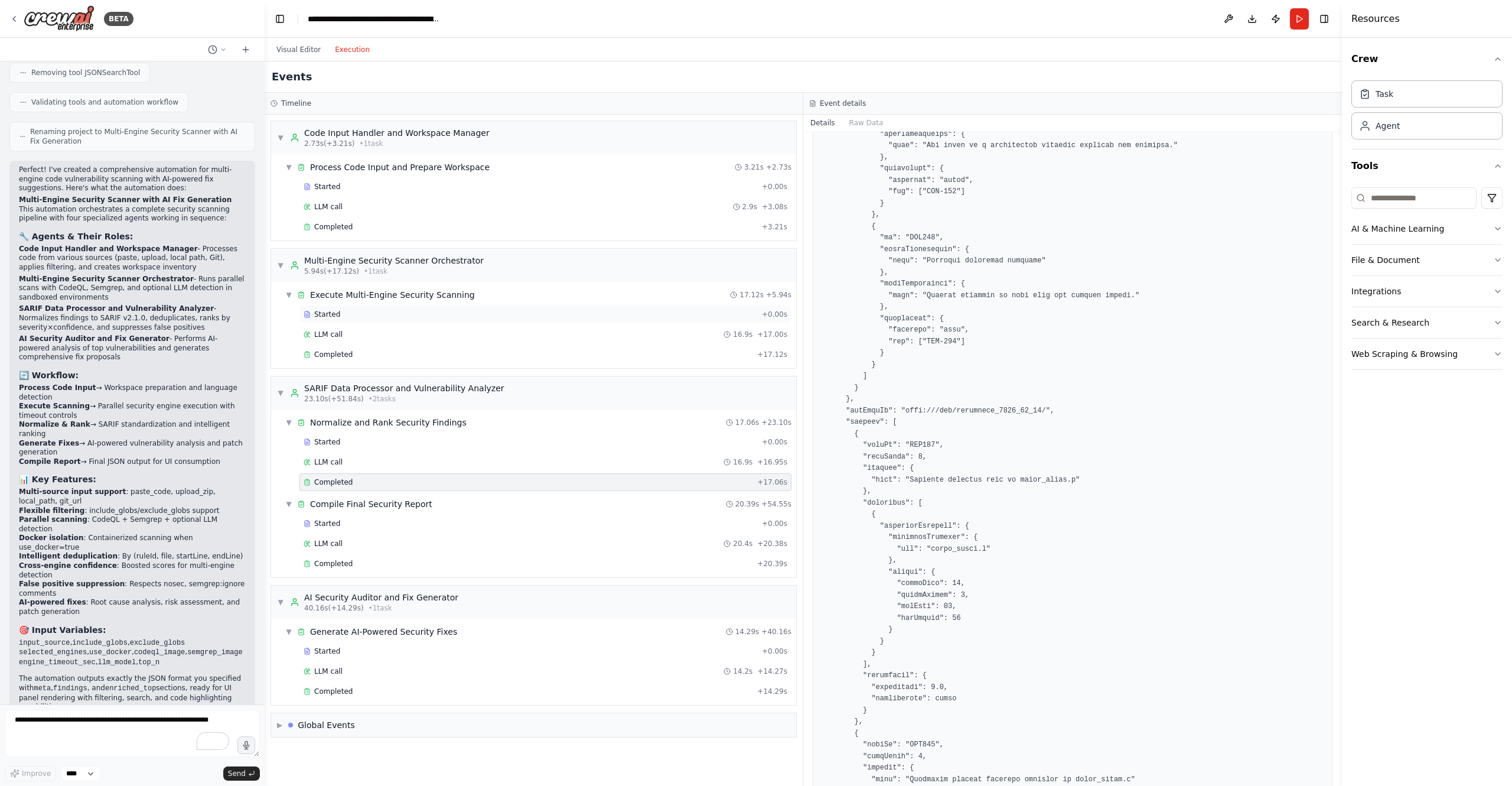
click at [427, 313] on div "Started" at bounding box center [530, 314] width 453 height 9
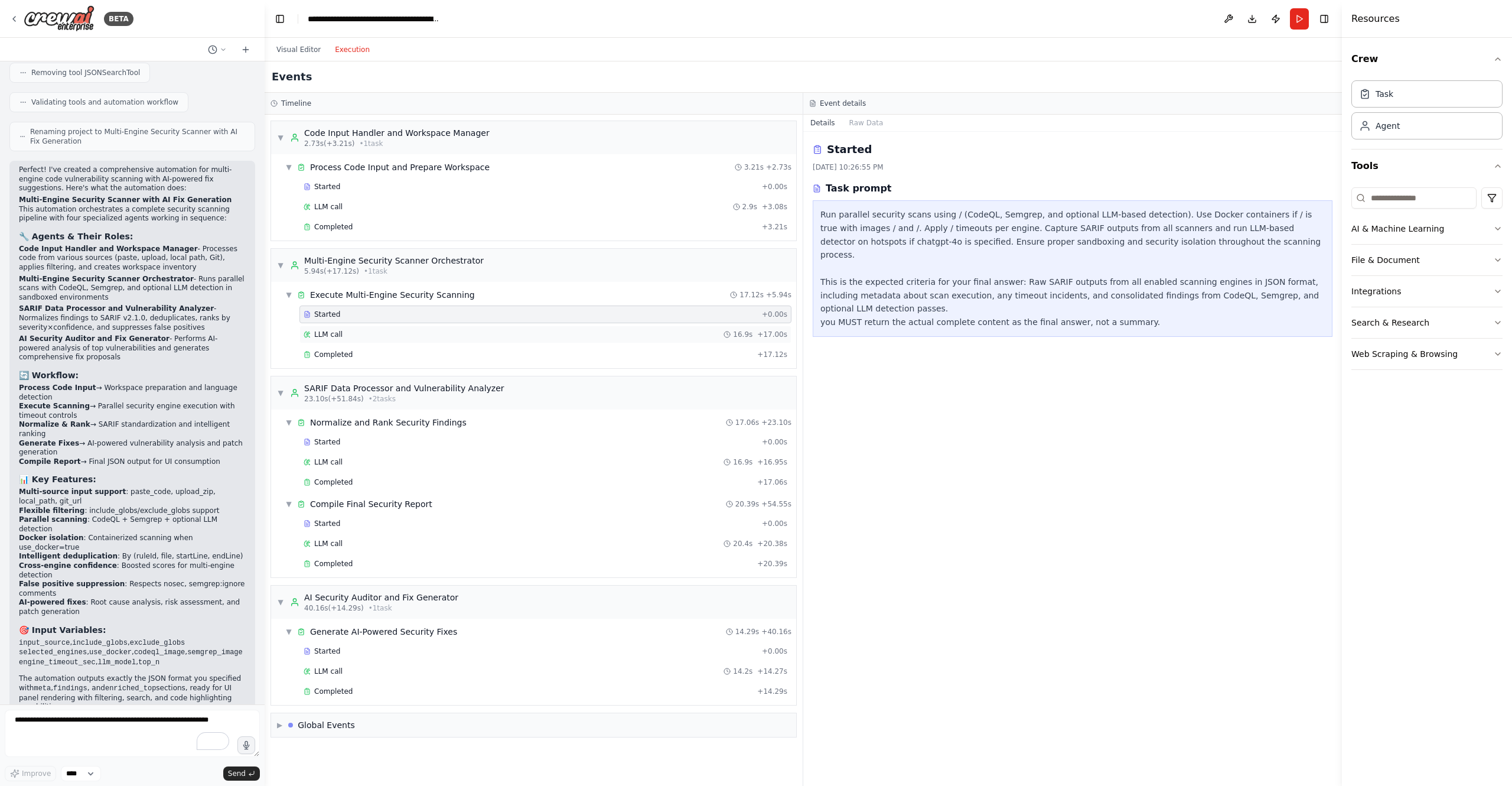
click at [427, 330] on div "LLM call 16.9s + 17.00s" at bounding box center [545, 334] width 484 height 9
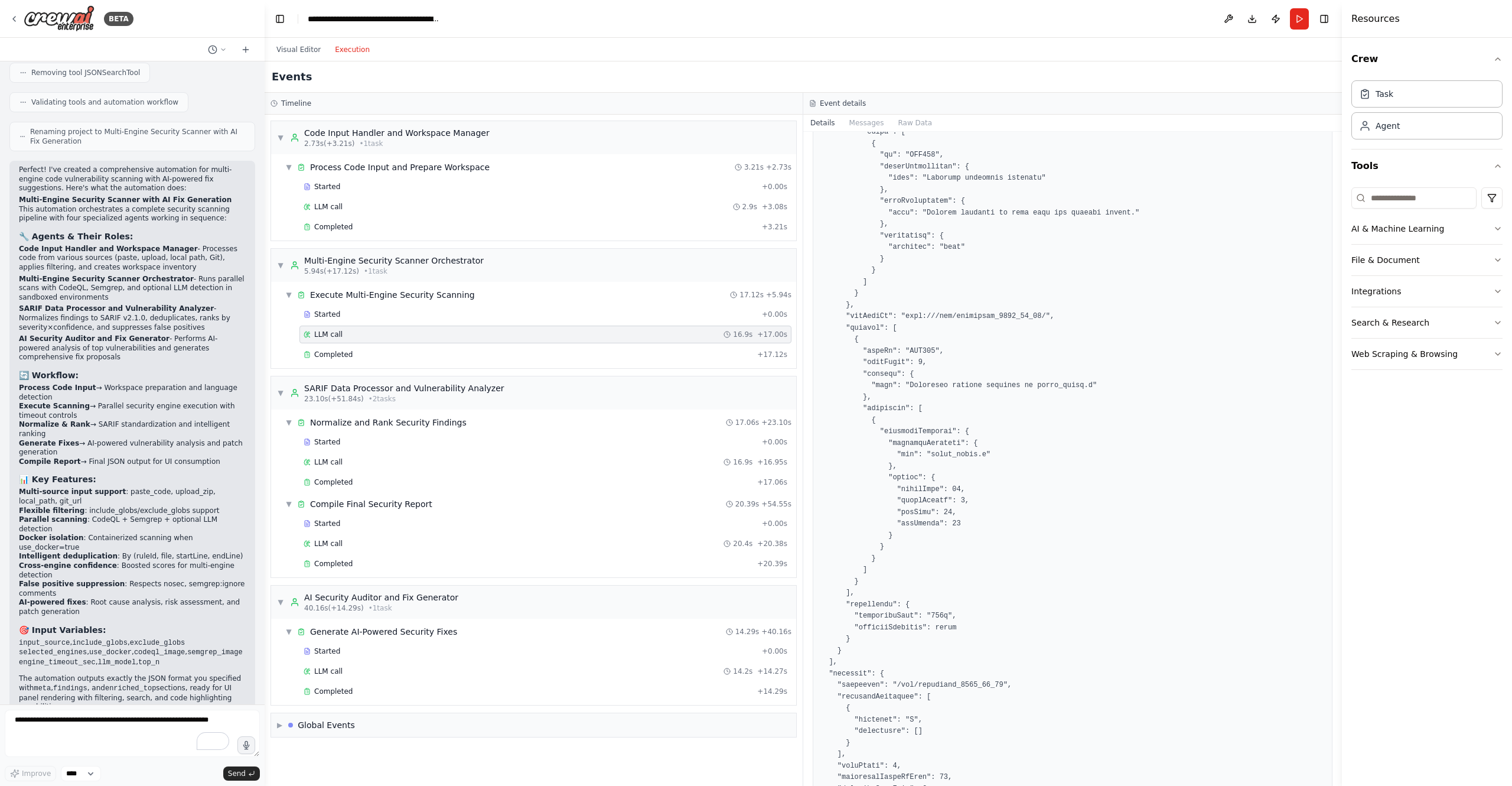
scroll to position [1583, 0]
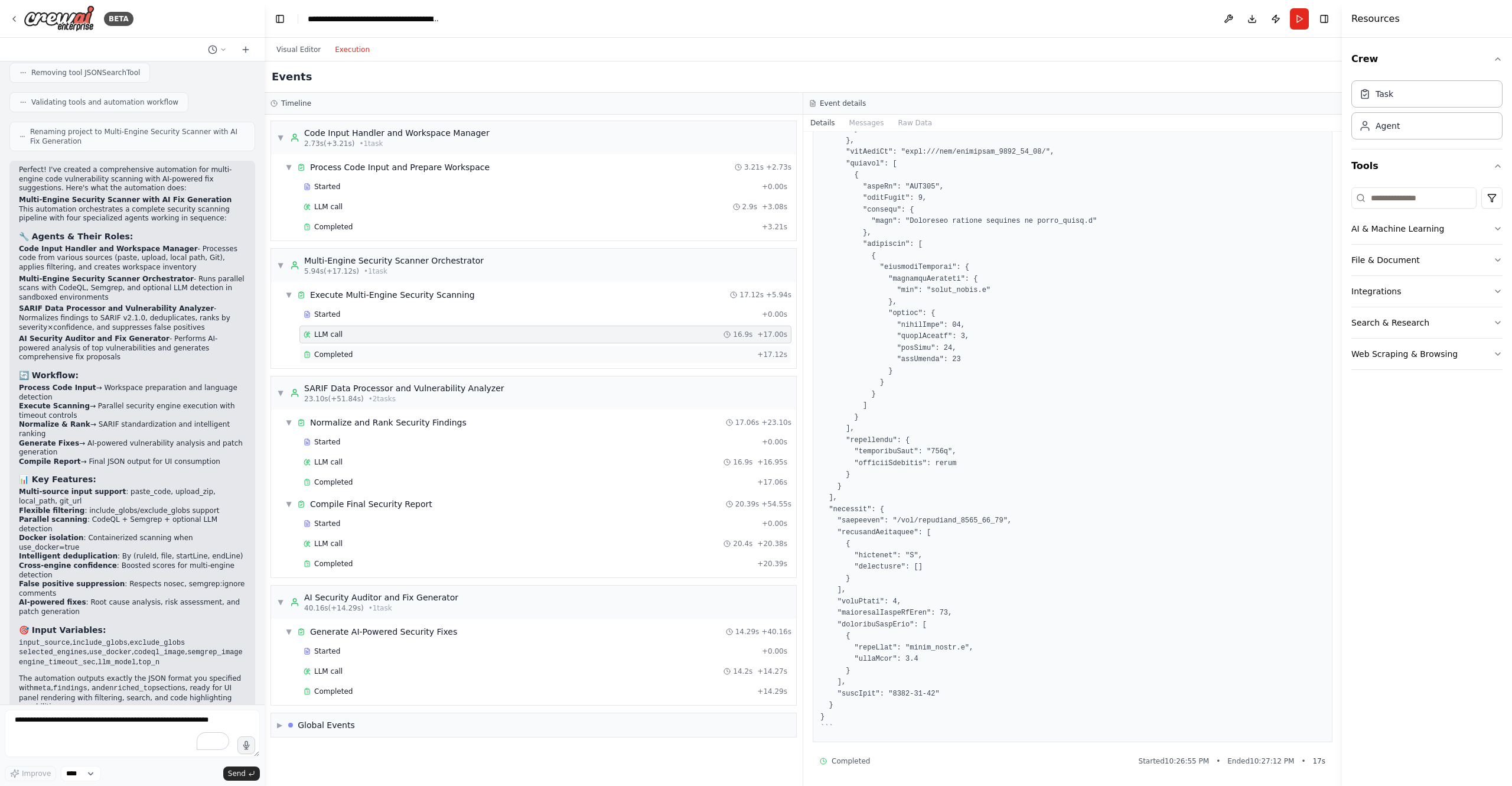
click at [455, 350] on div "Completed" at bounding box center [528, 354] width 449 height 9
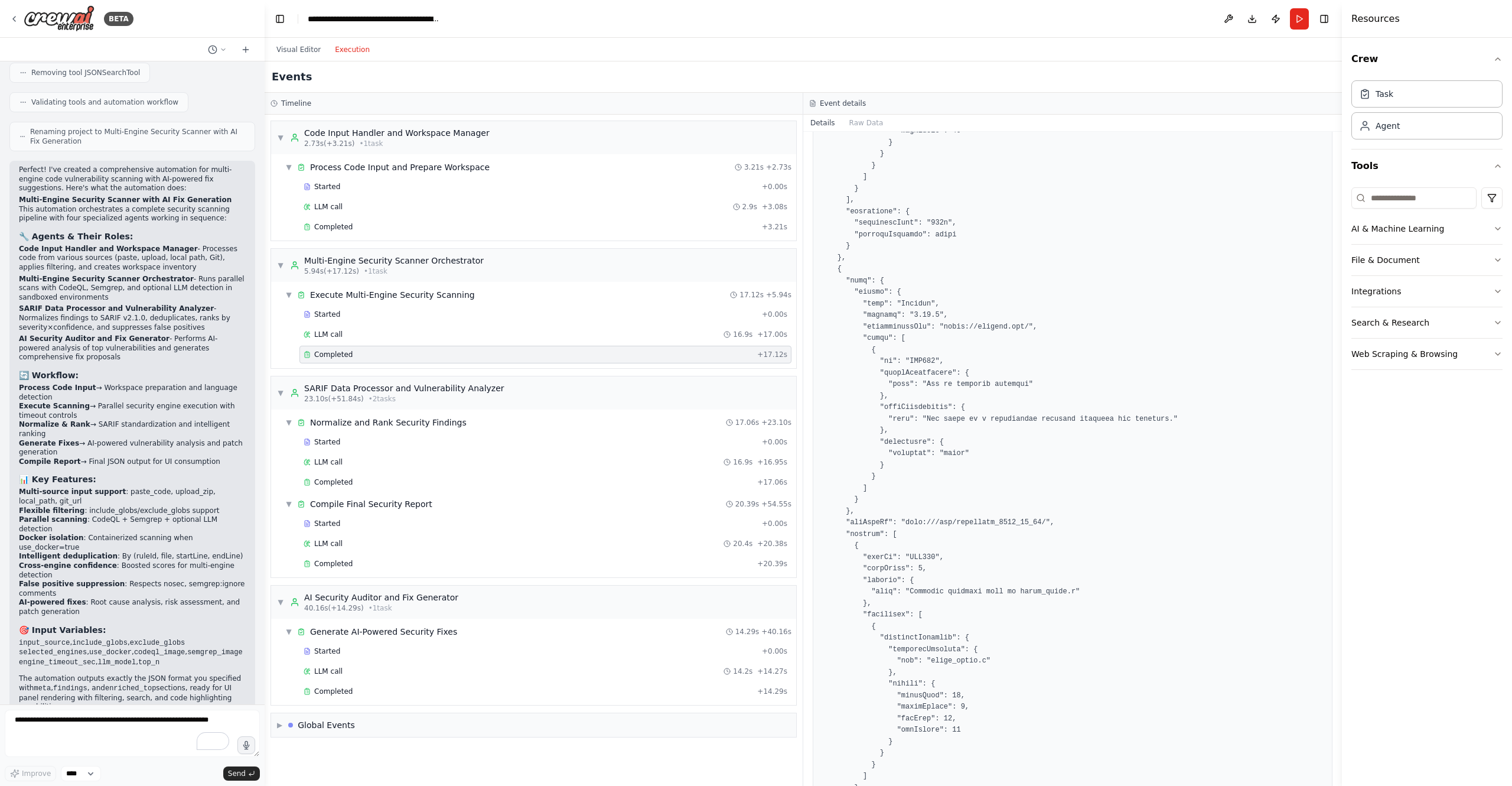
scroll to position [591, 0]
click at [374, 715] on div "▶ Global Events" at bounding box center [533, 725] width 525 height 24
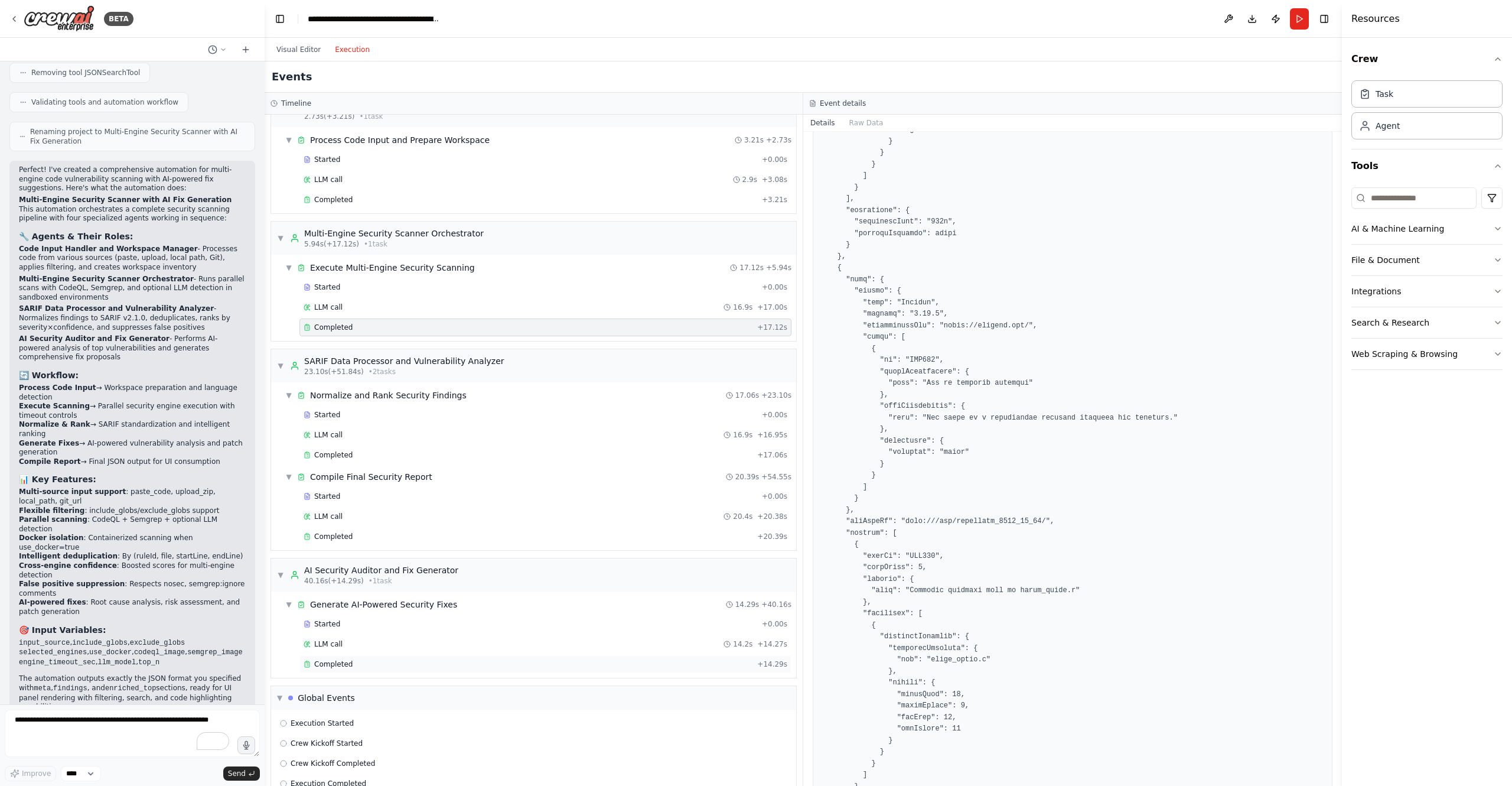
scroll to position [42, 0]
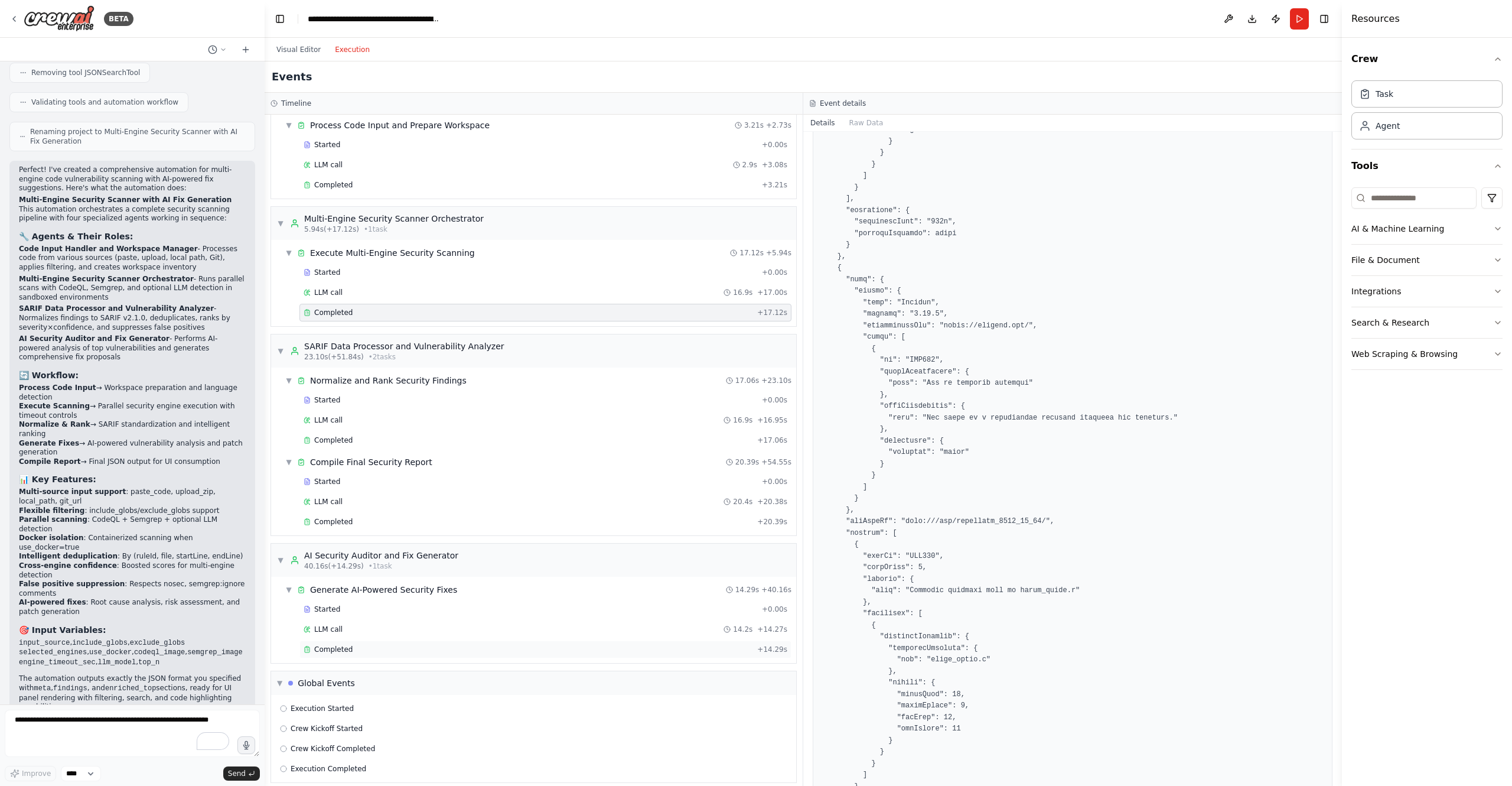
click at [368, 645] on div "Completed" at bounding box center [528, 649] width 449 height 9
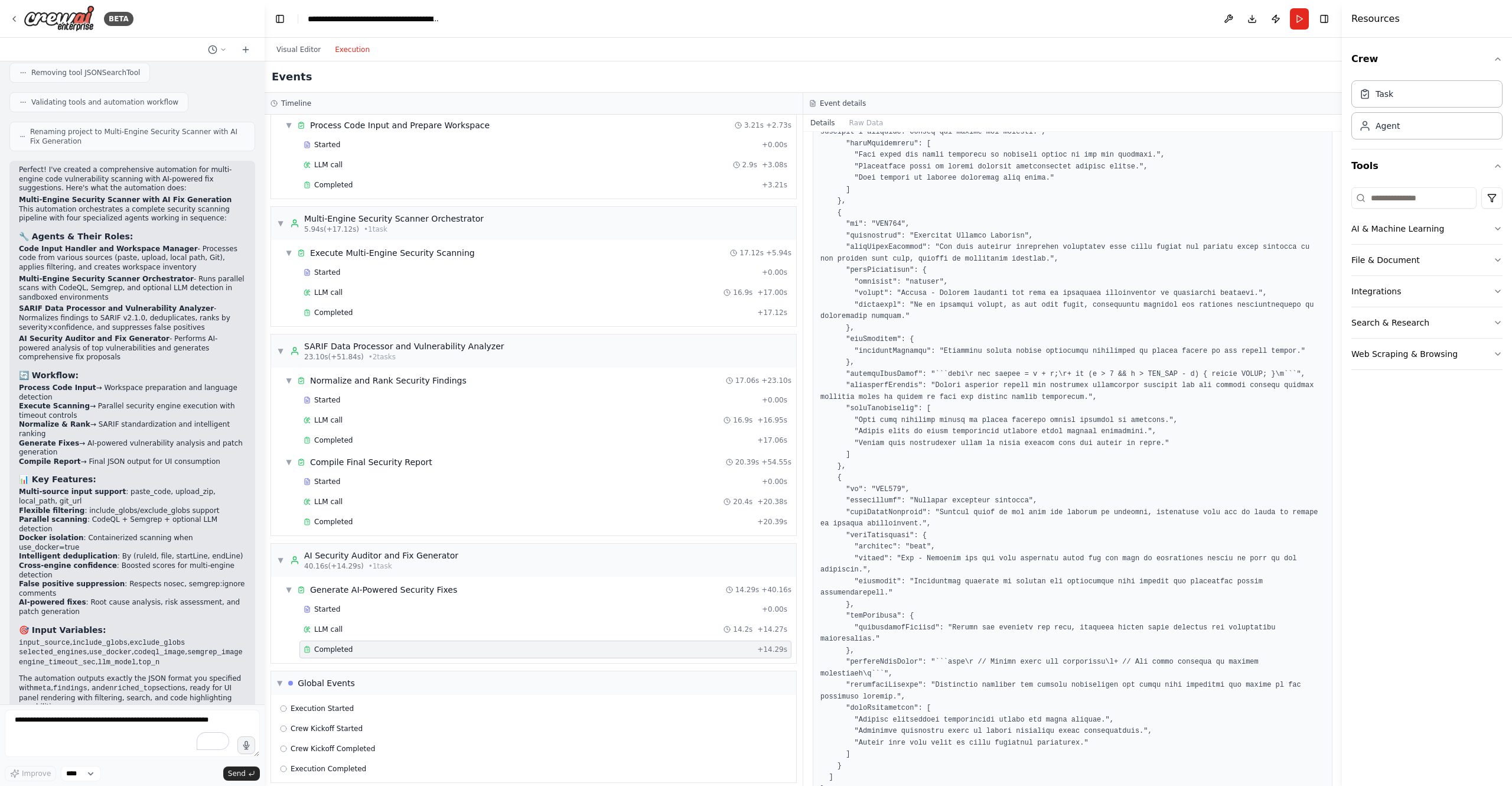
click at [360, 53] on button "Execution" at bounding box center [352, 50] width 49 height 14
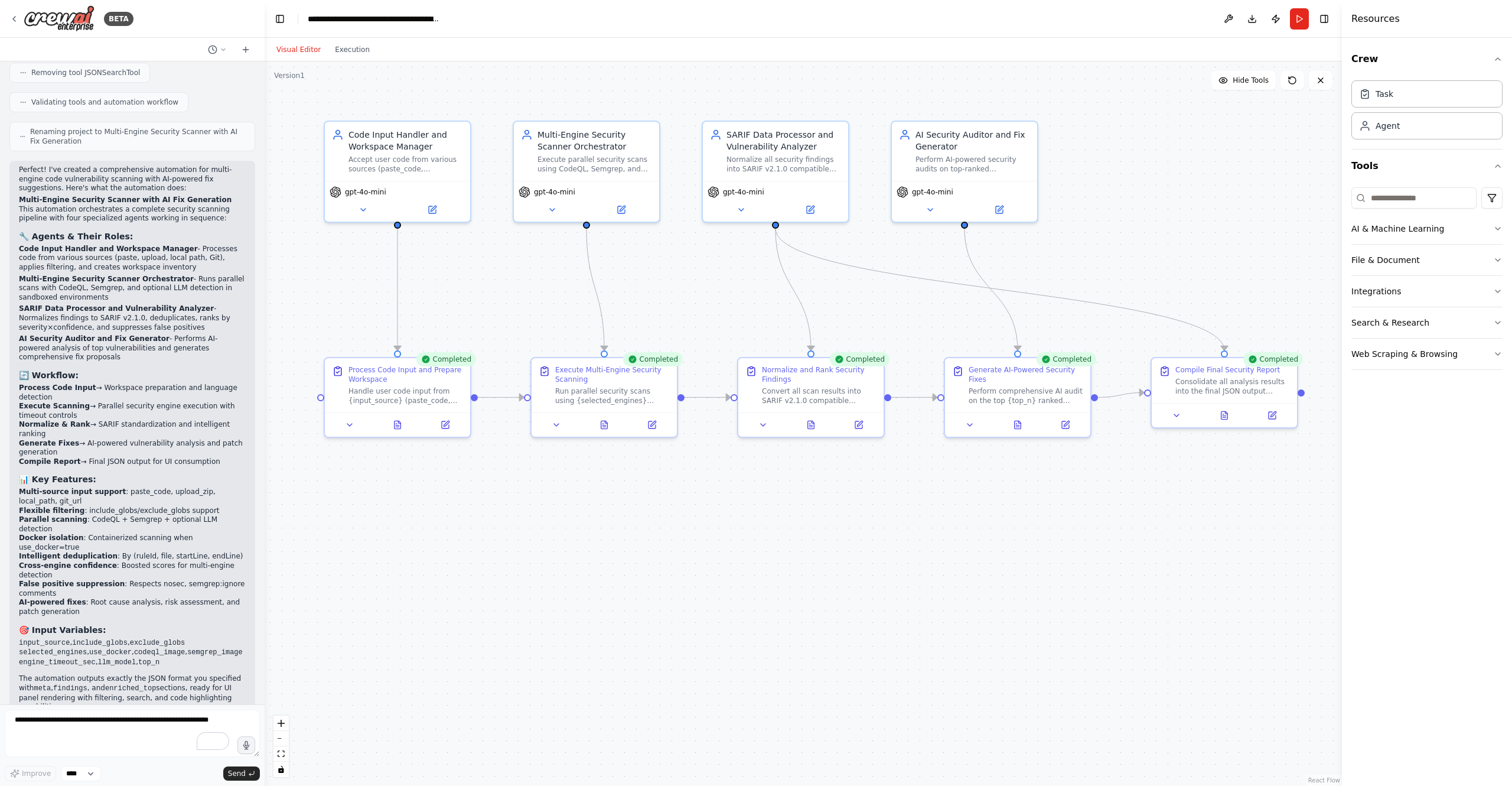
click at [300, 55] on button "Visual Editor" at bounding box center [298, 50] width 58 height 14
click at [1263, 399] on div "Compile Final Security Report Consolidate all analysis results into the final J…" at bounding box center [1224, 378] width 146 height 45
click at [1304, 399] on div ".deletable-edge-delete-btn { width: 20px; height: 20px; border: 0px solid #ffff…" at bounding box center [803, 423] width 1077 height 725
click at [1228, 414] on icon at bounding box center [1224, 412] width 9 height 9
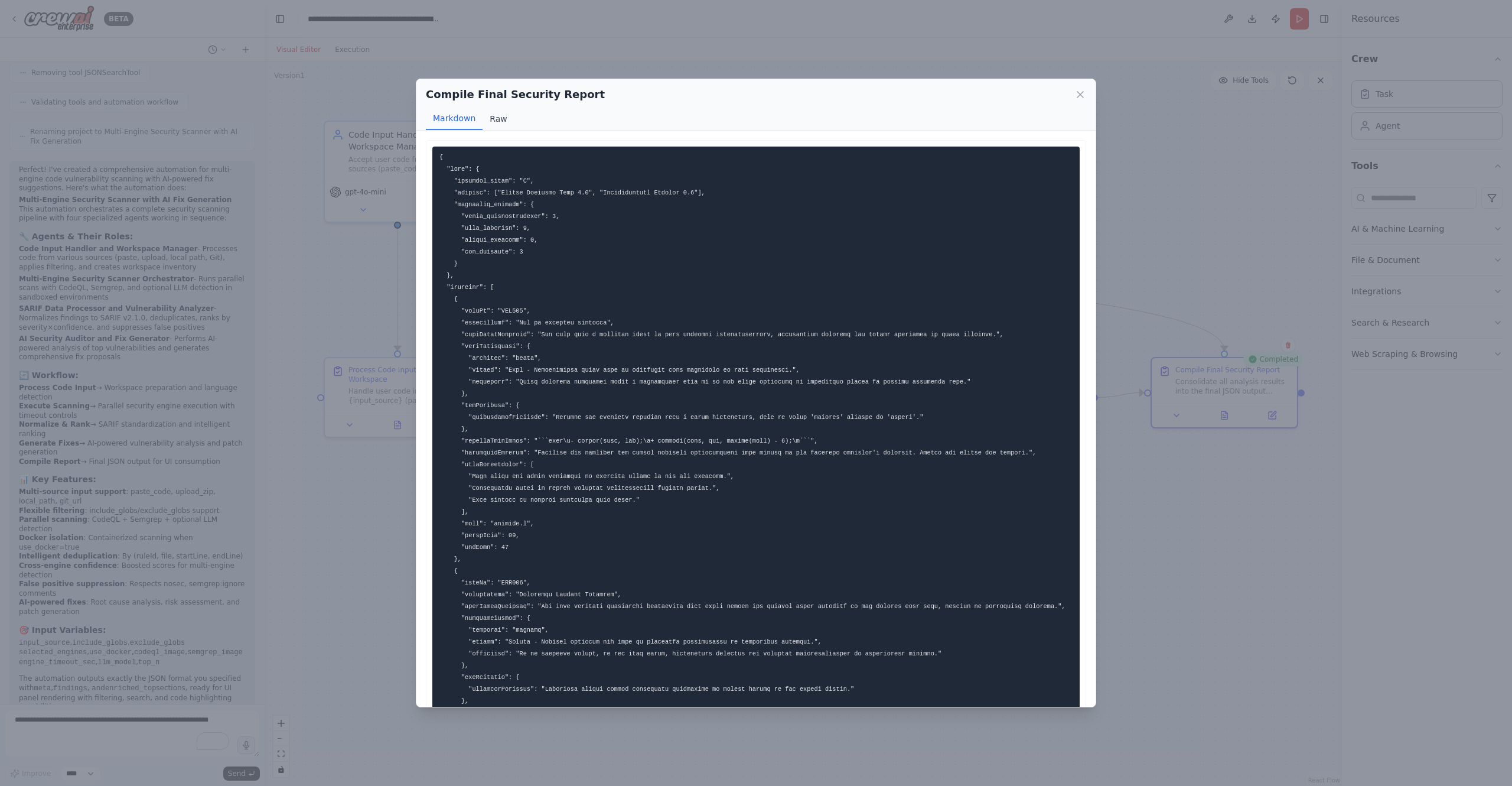
click at [495, 115] on button "Raw" at bounding box center [498, 118] width 31 height 22
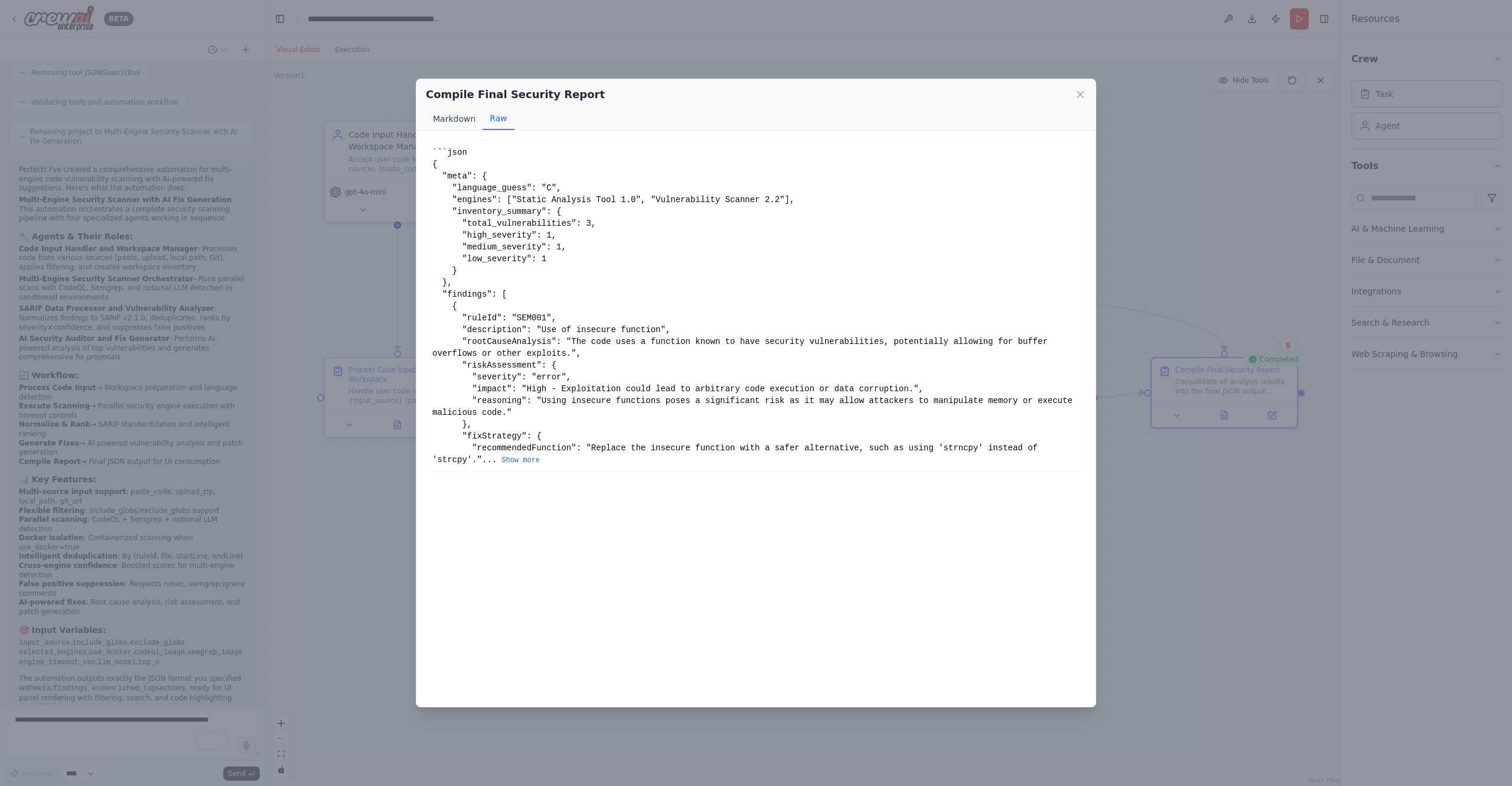
click at [456, 115] on button "Markdown" at bounding box center [454, 118] width 57 height 22
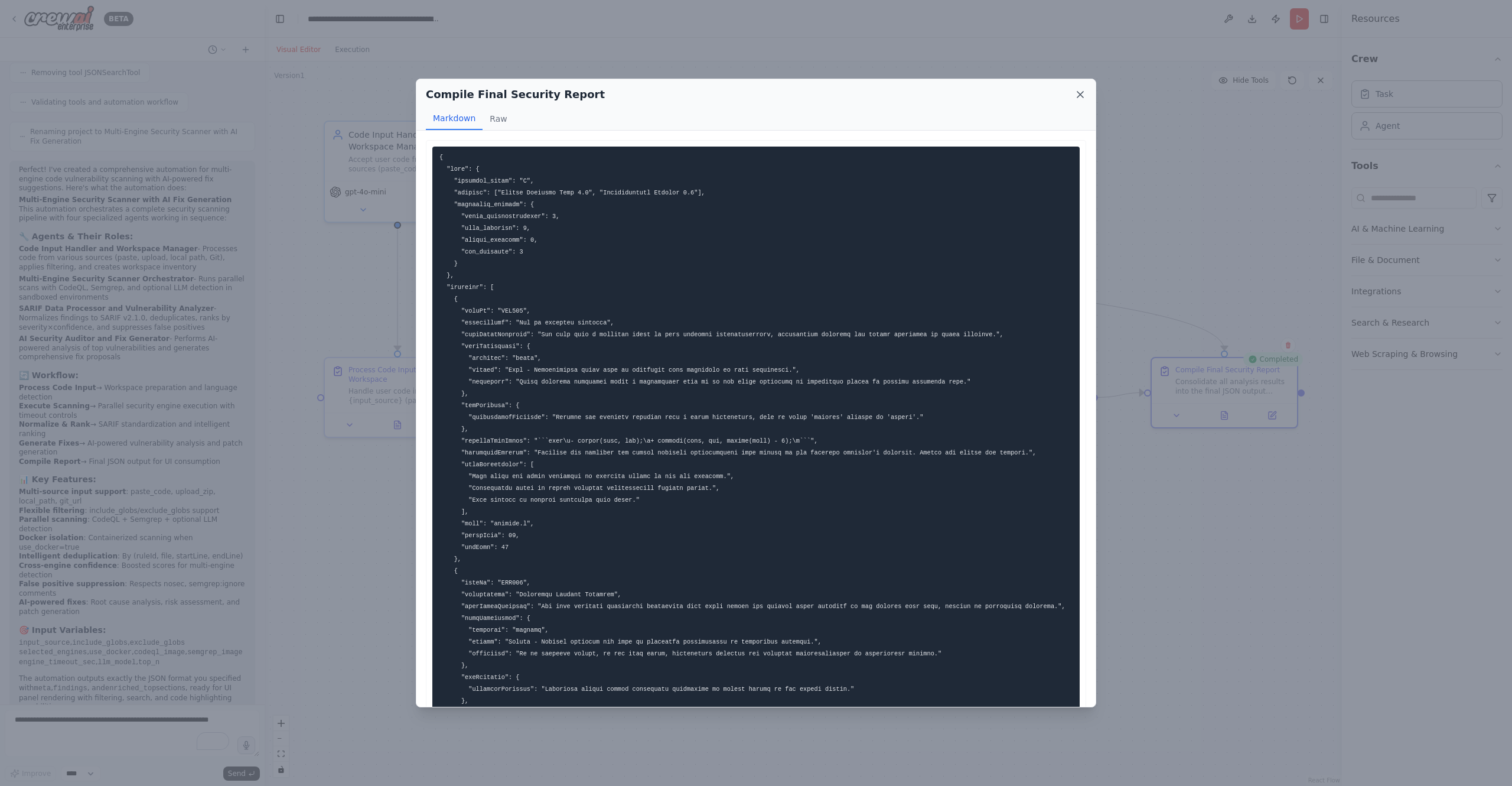
click at [1083, 95] on icon at bounding box center [1080, 94] width 12 height 12
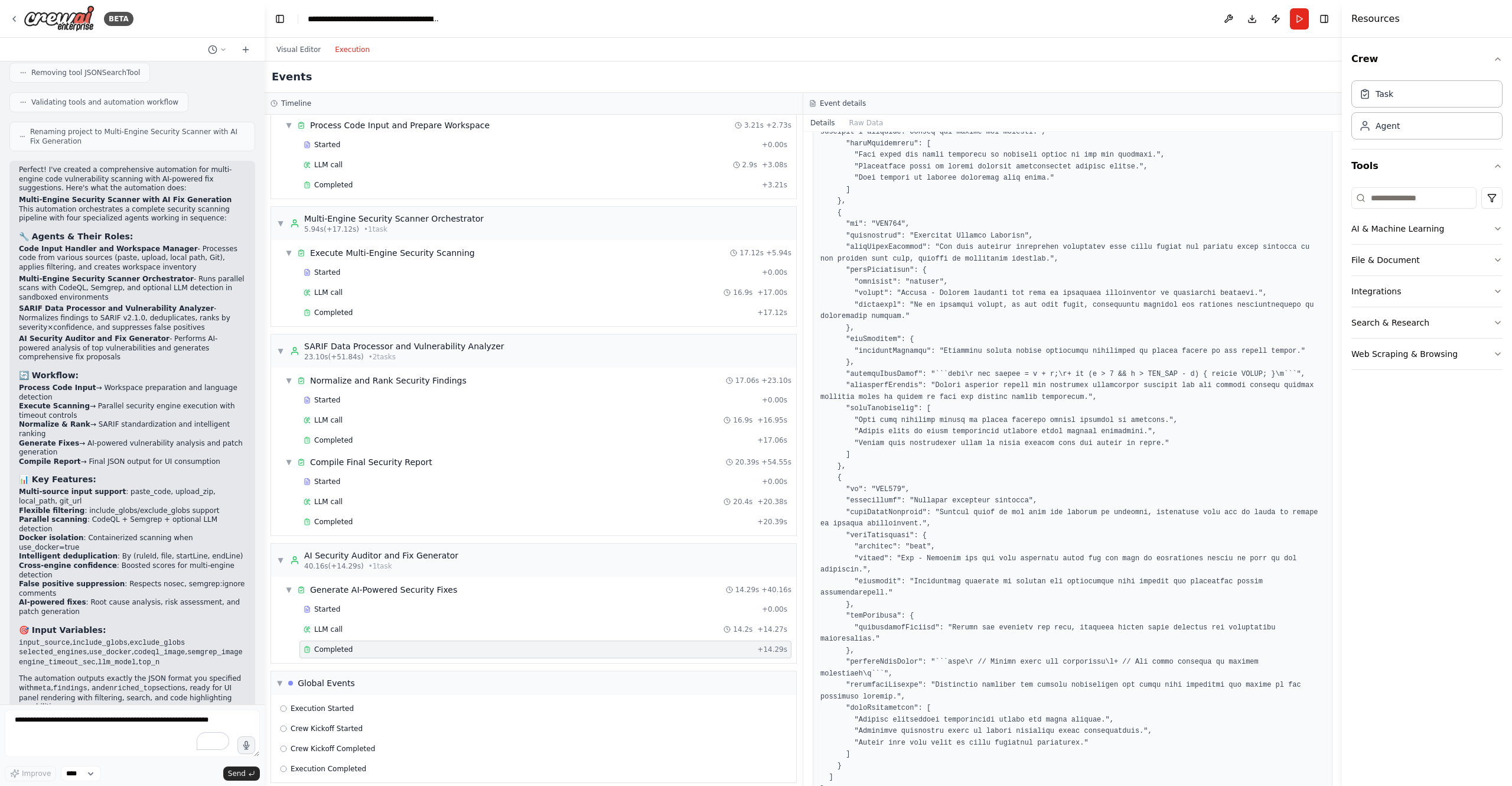
click at [345, 56] on button "Execution" at bounding box center [352, 50] width 49 height 14
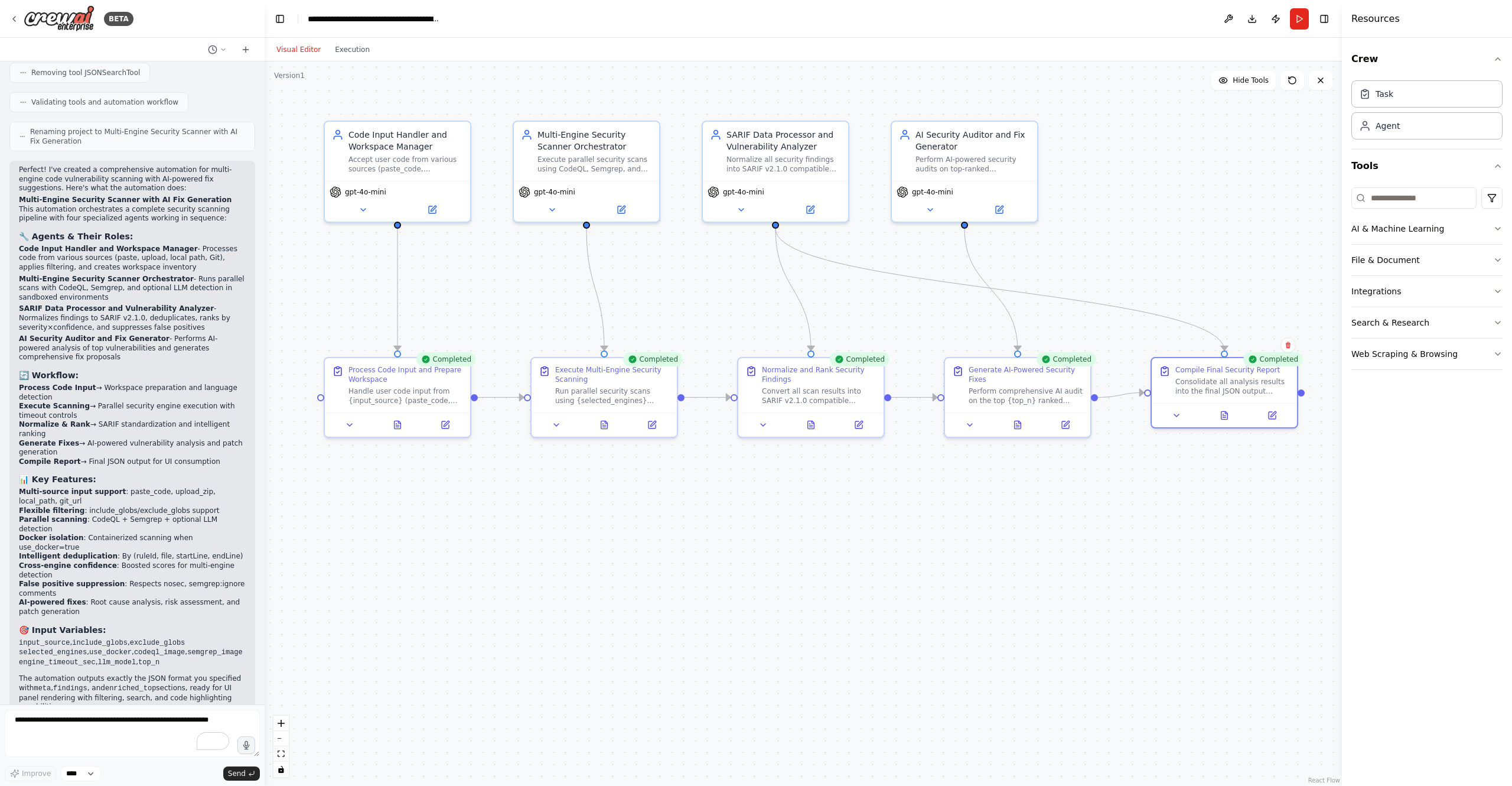
click at [283, 47] on button "Visual Editor" at bounding box center [298, 50] width 58 height 14
click at [216, 50] on circle at bounding box center [212, 49] width 8 height 8
click at [179, 49] on div at bounding box center [132, 393] width 264 height 786
click at [1224, 19] on button at bounding box center [1228, 19] width 19 height 22
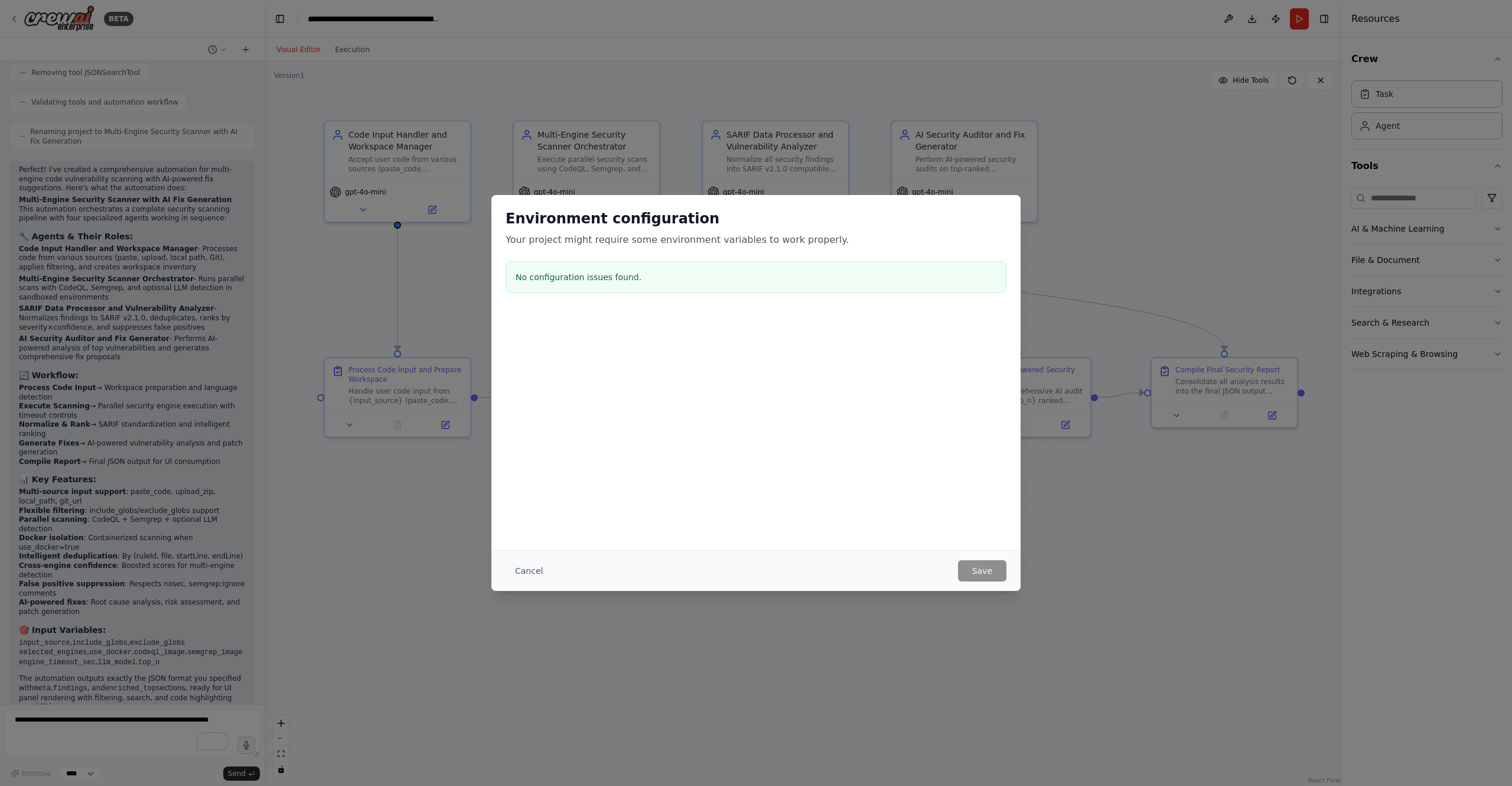
click at [515, 567] on button "Cancel" at bounding box center [528, 571] width 47 height 22
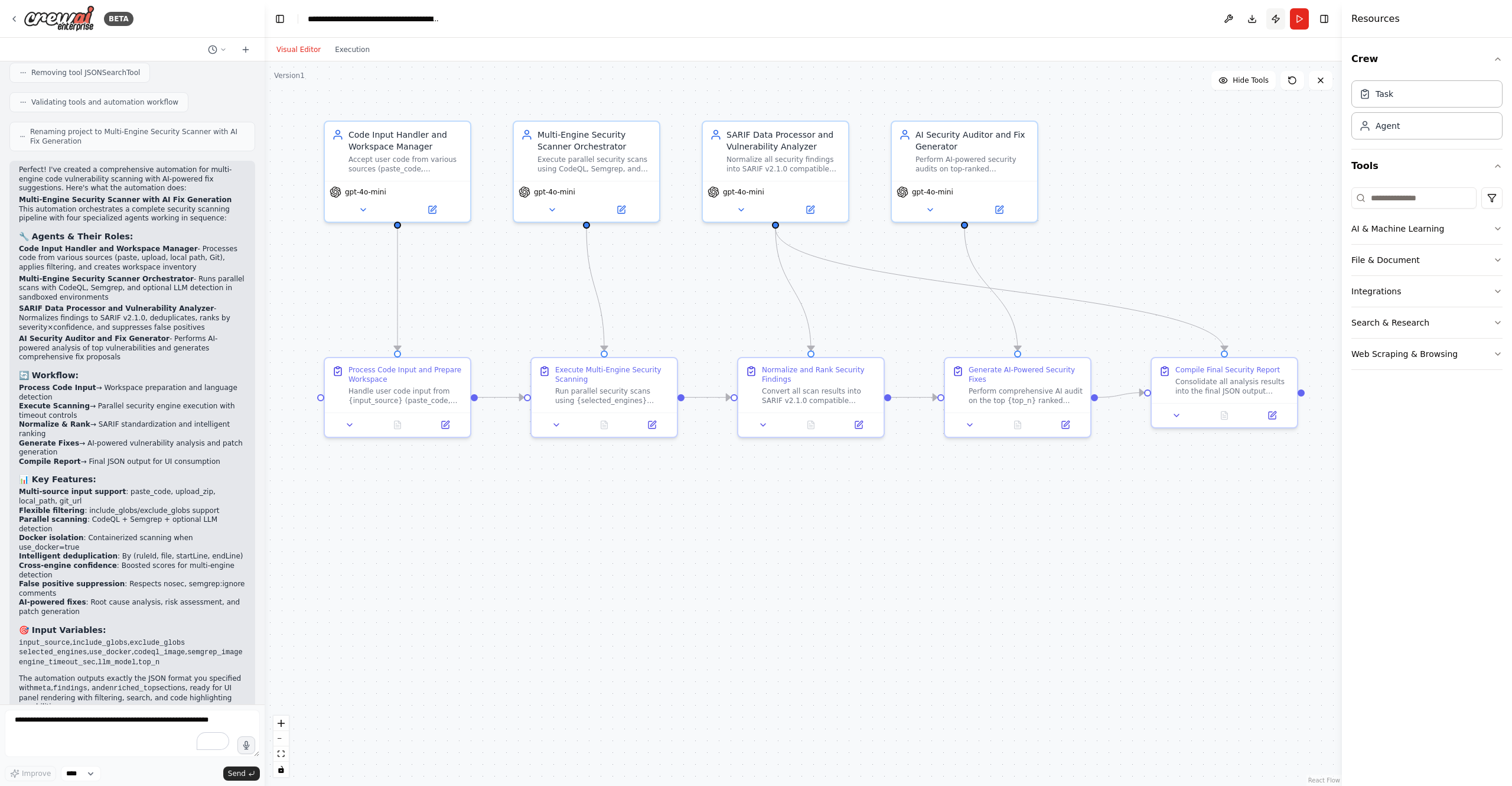
click at [1277, 14] on button "Publish" at bounding box center [1276, 19] width 19 height 22
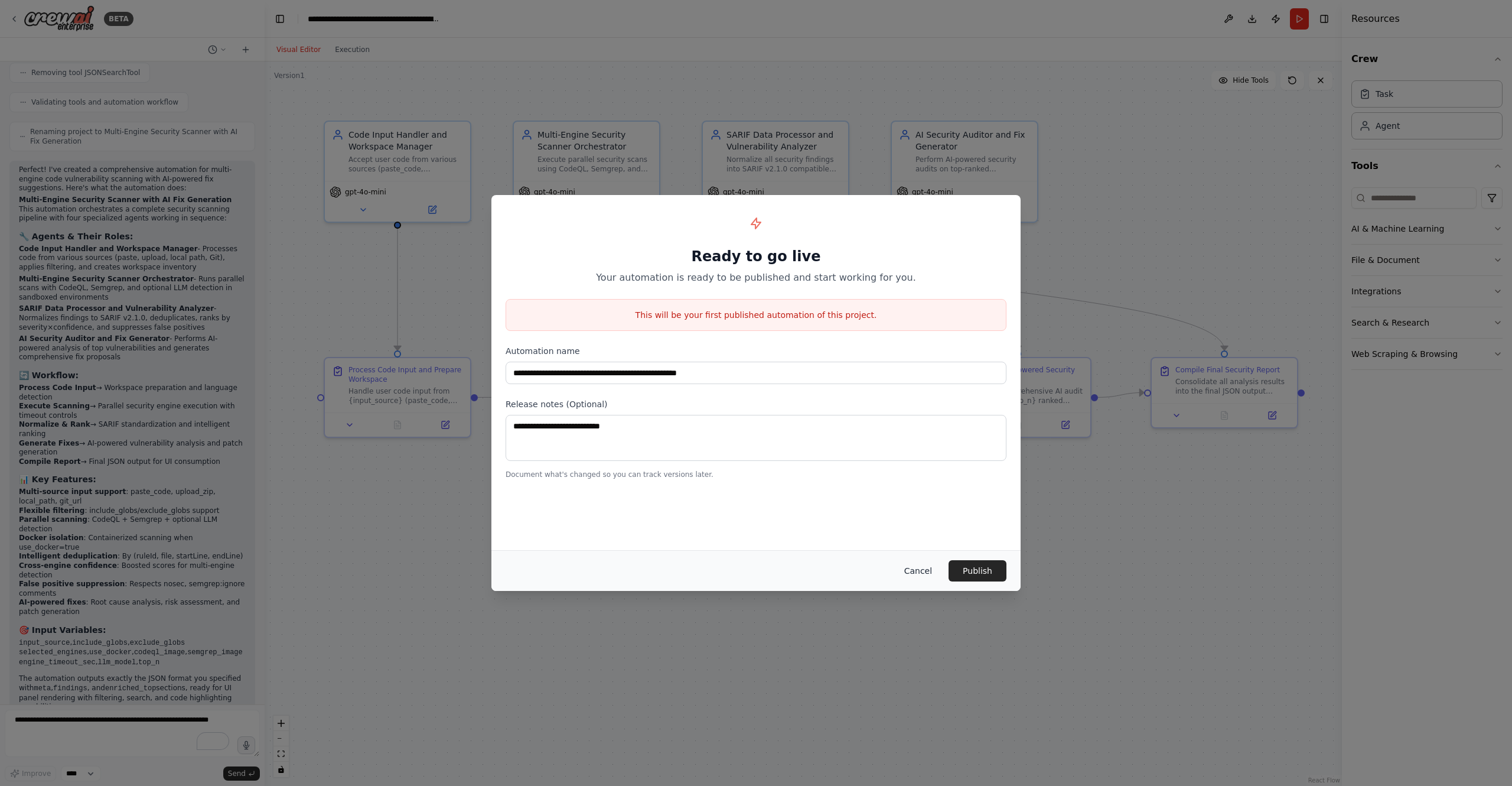
click at [910, 570] on button "Cancel" at bounding box center [918, 571] width 47 height 22
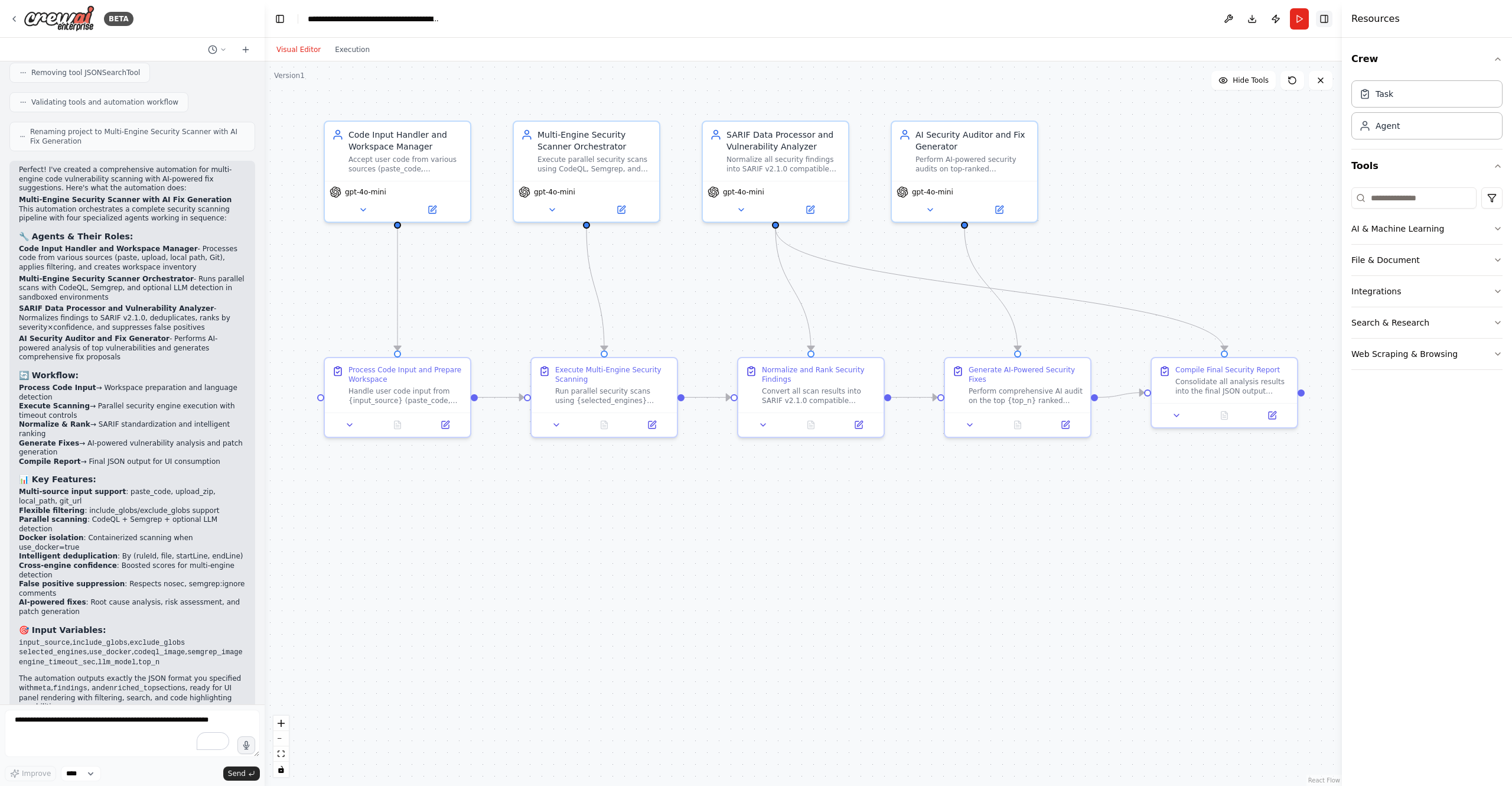
click at [1320, 19] on button "Toggle Right Sidebar" at bounding box center [1324, 19] width 17 height 17
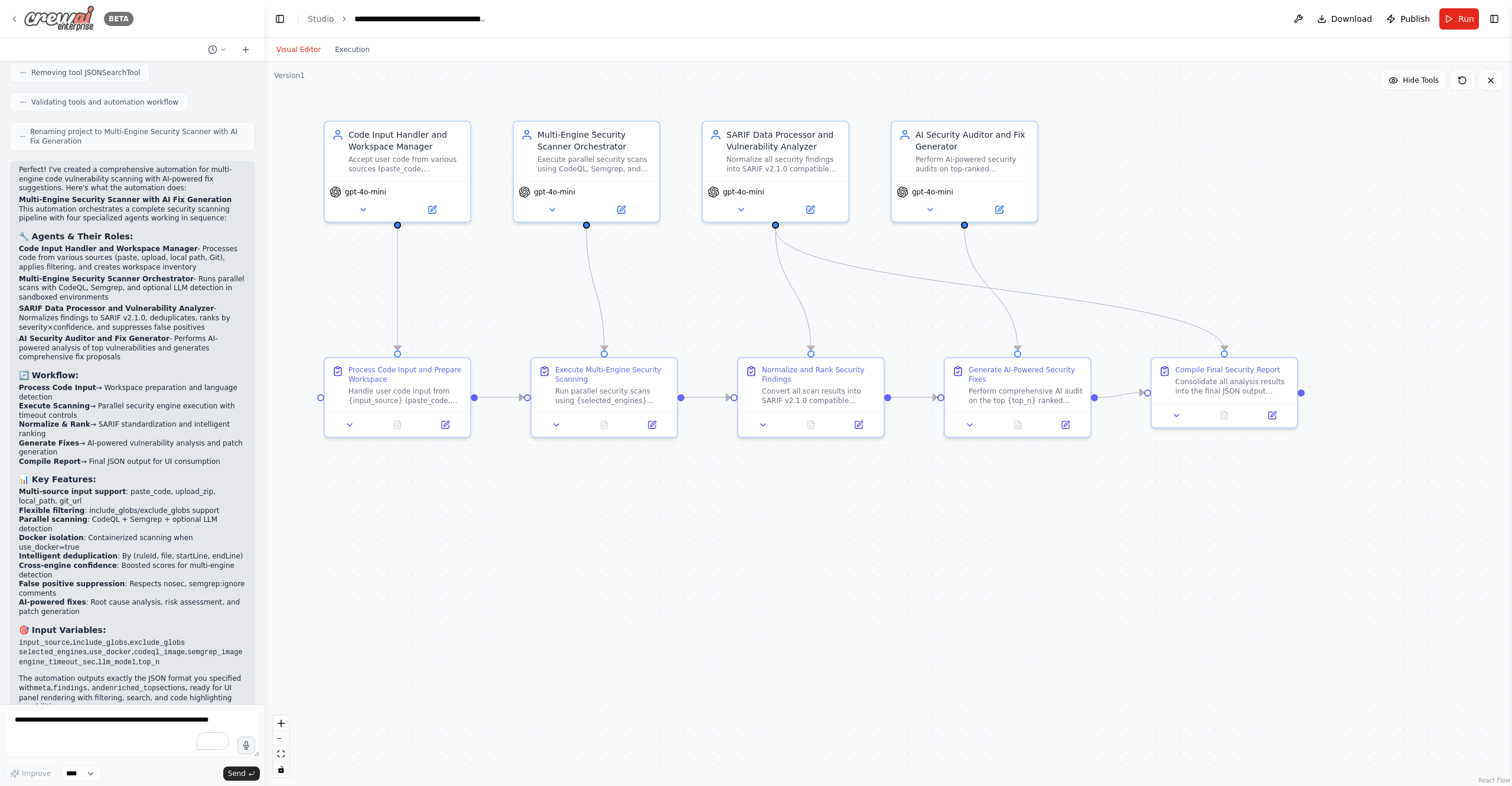
click at [9, 23] on icon at bounding box center [14, 19] width 9 height 9
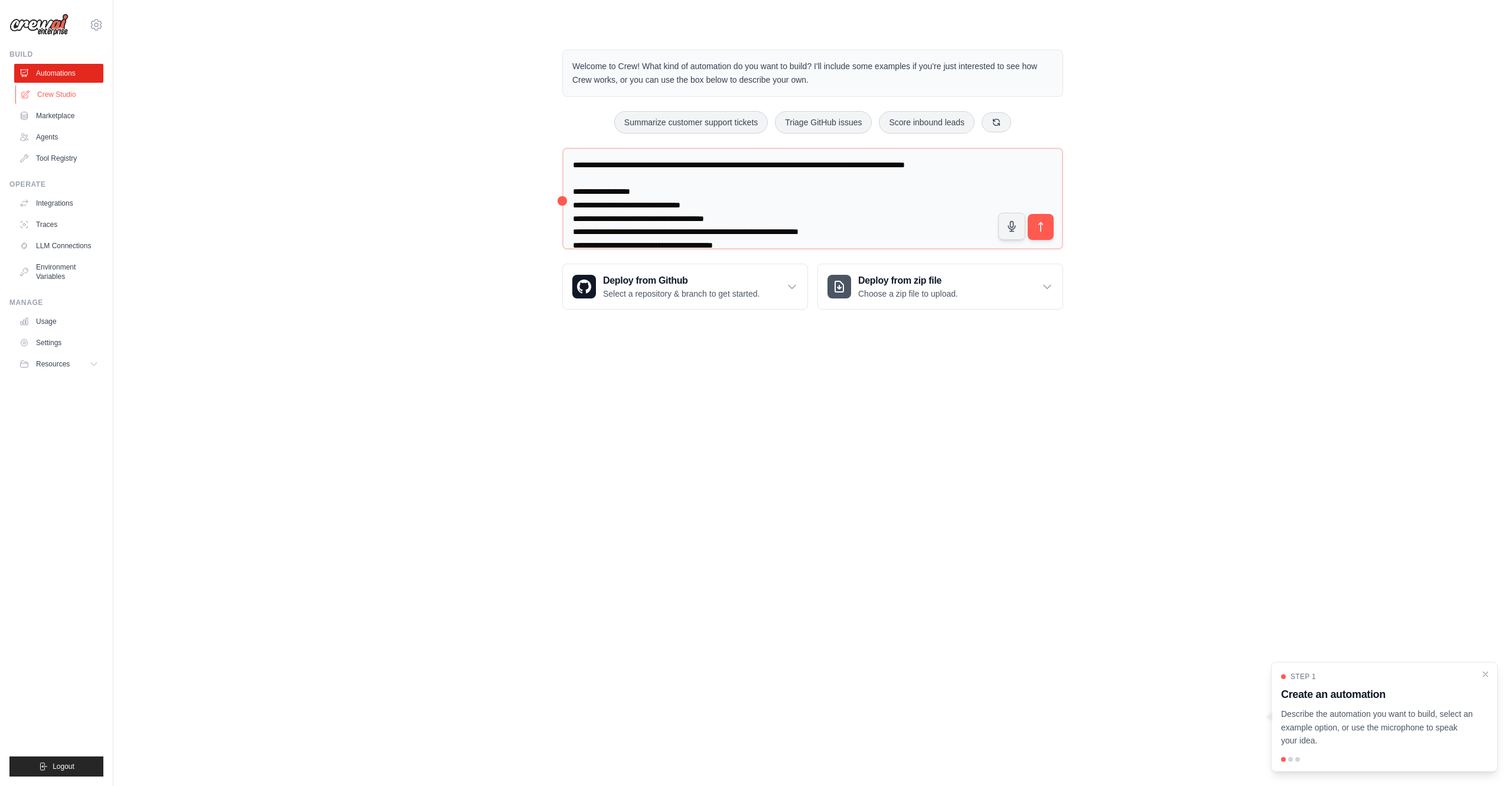
click at [61, 92] on link "Crew Studio" at bounding box center [60, 94] width 89 height 19
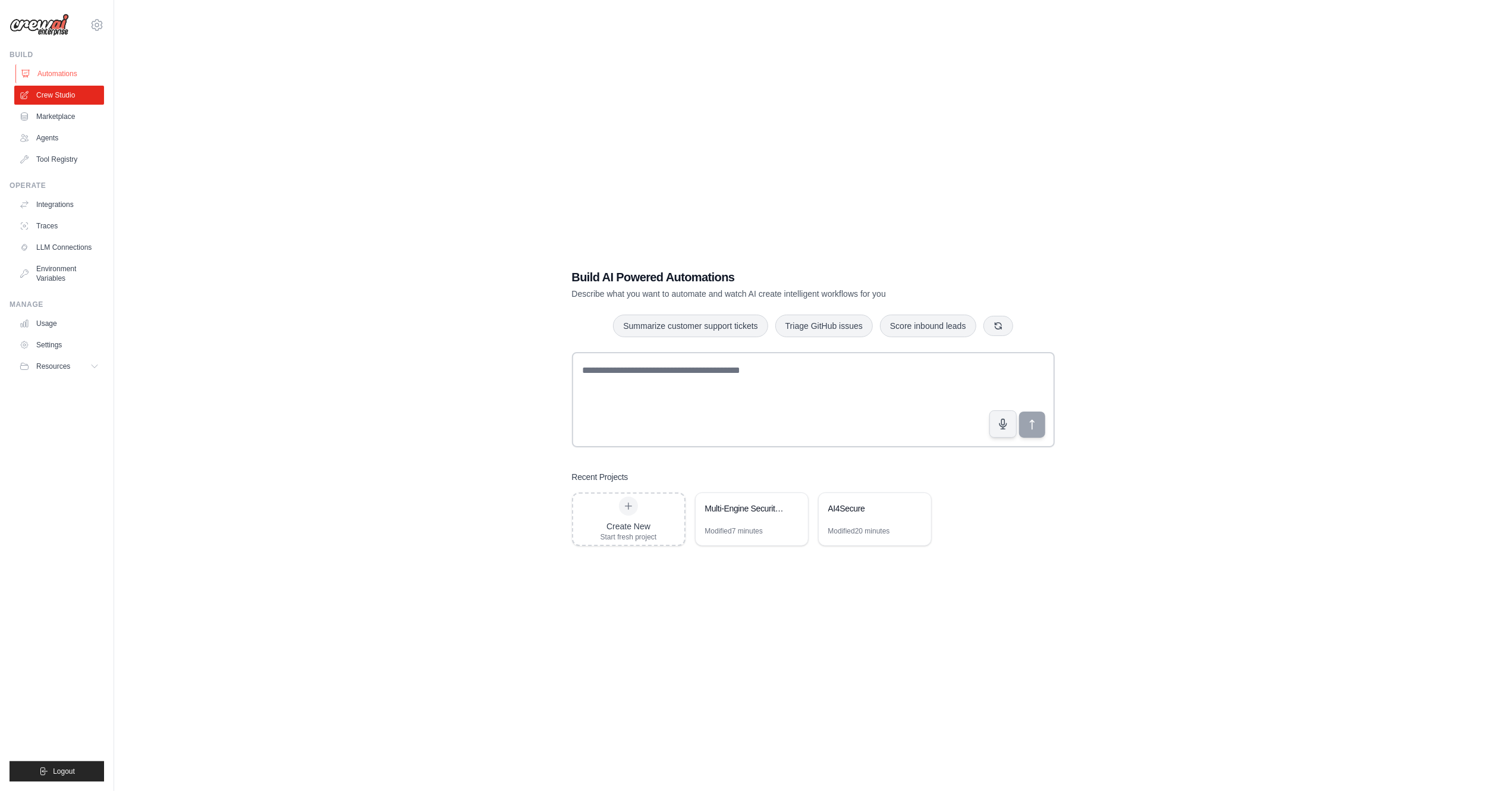
click at [52, 75] on link "Automations" at bounding box center [60, 74] width 90 height 19
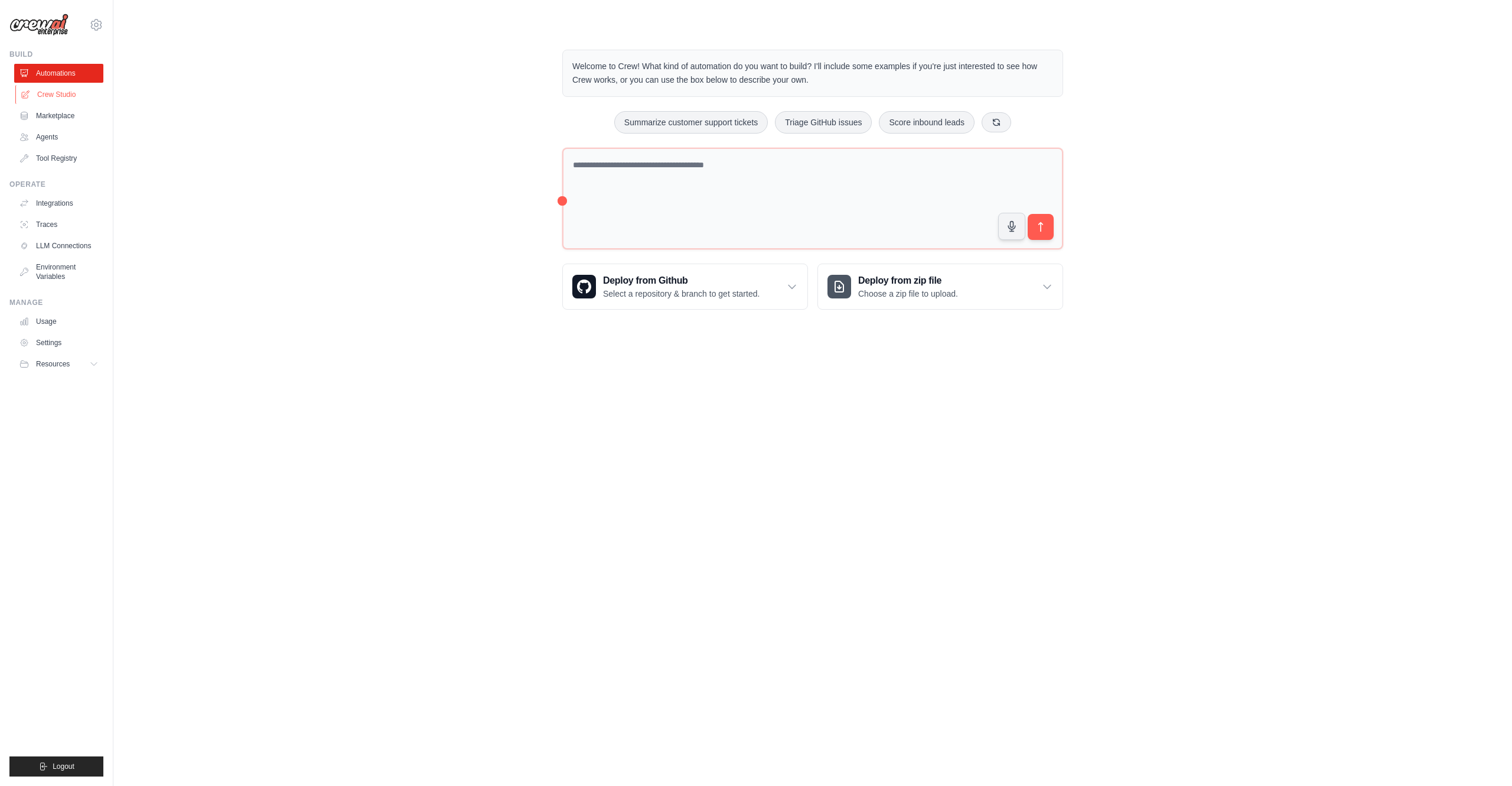
click at [54, 90] on link "Crew Studio" at bounding box center [60, 94] width 89 height 19
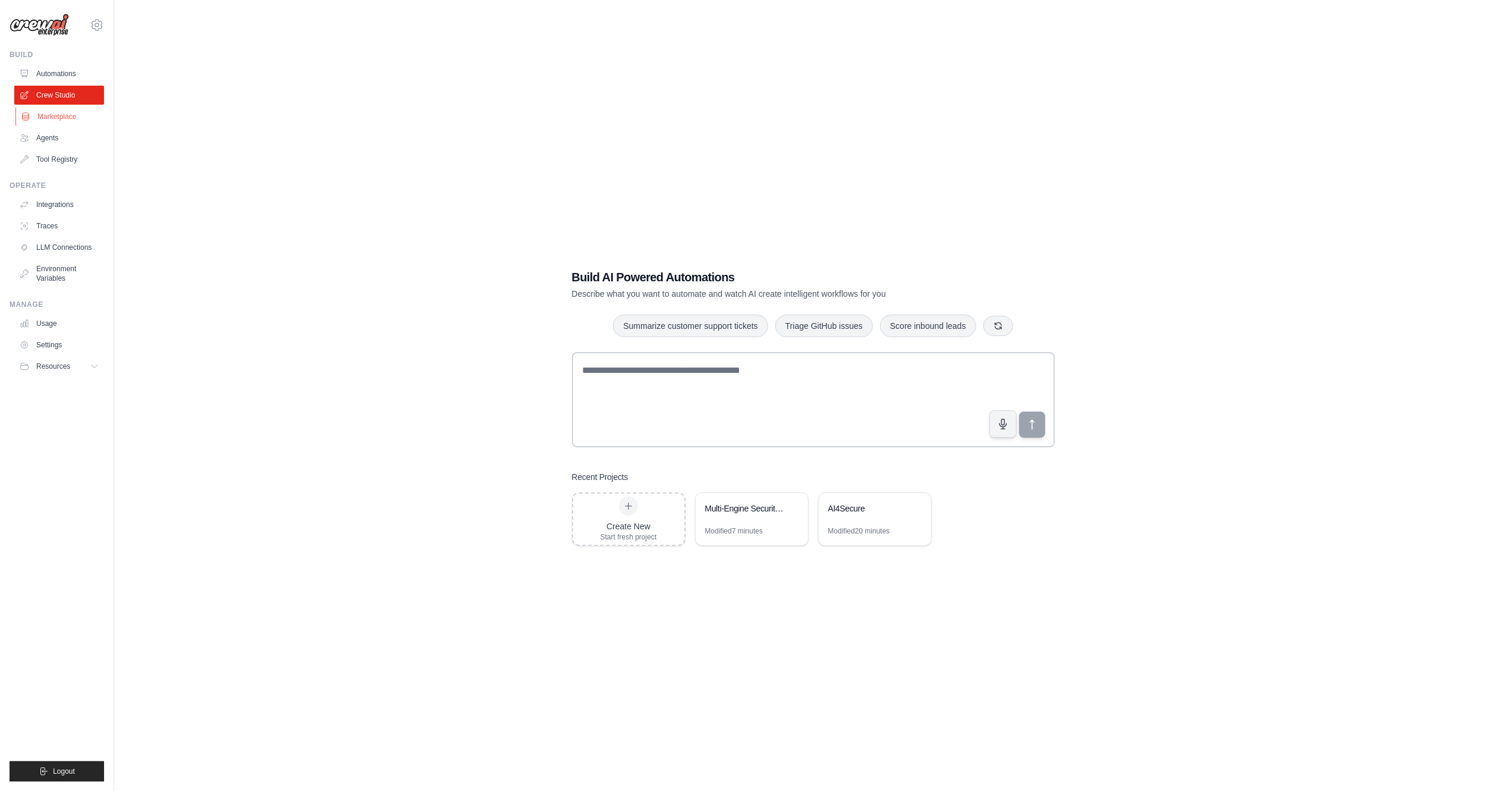
click at [78, 112] on link "Marketplace" at bounding box center [60, 117] width 90 height 19
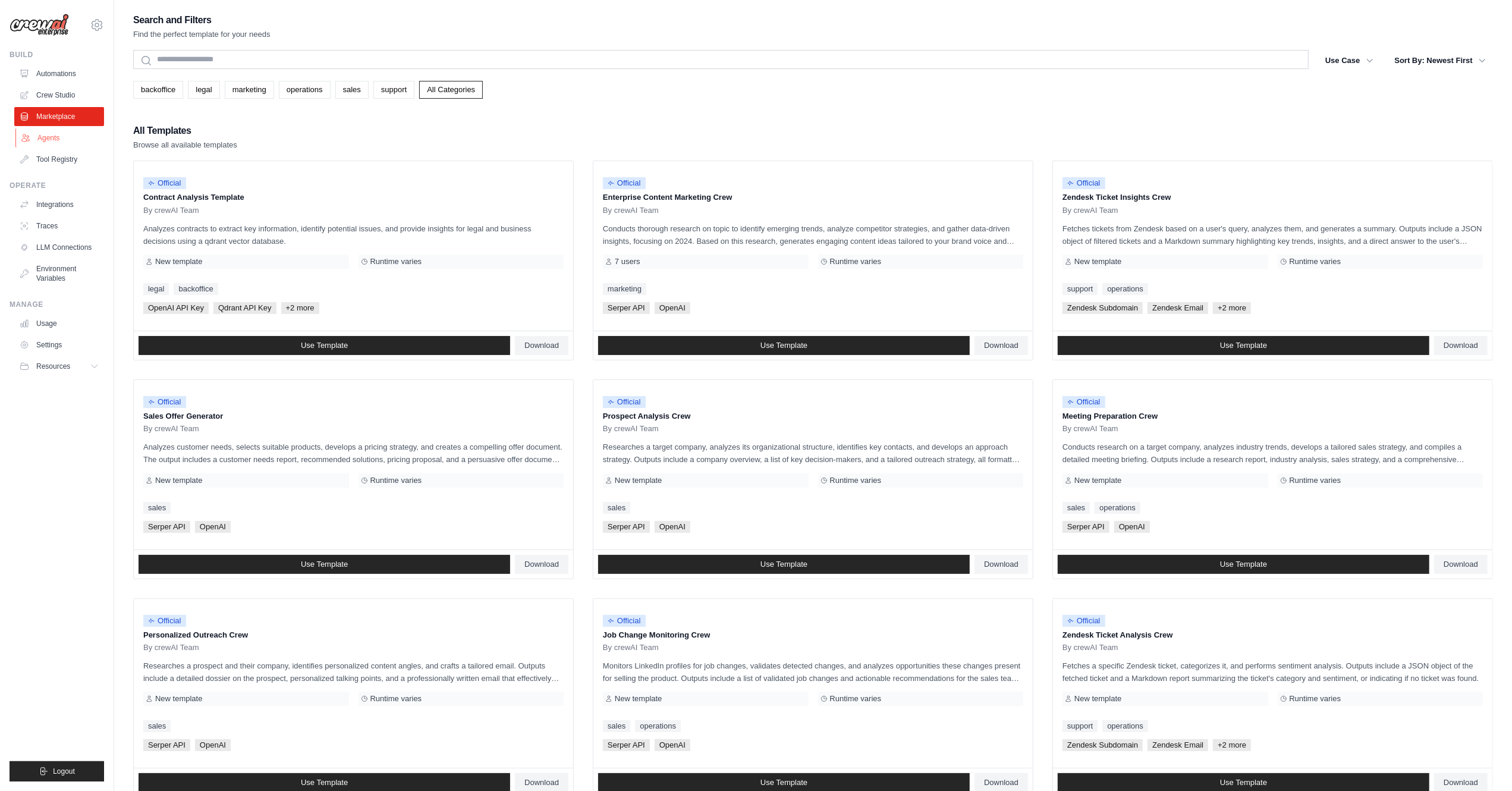
click at [67, 139] on link "Agents" at bounding box center [60, 138] width 90 height 19
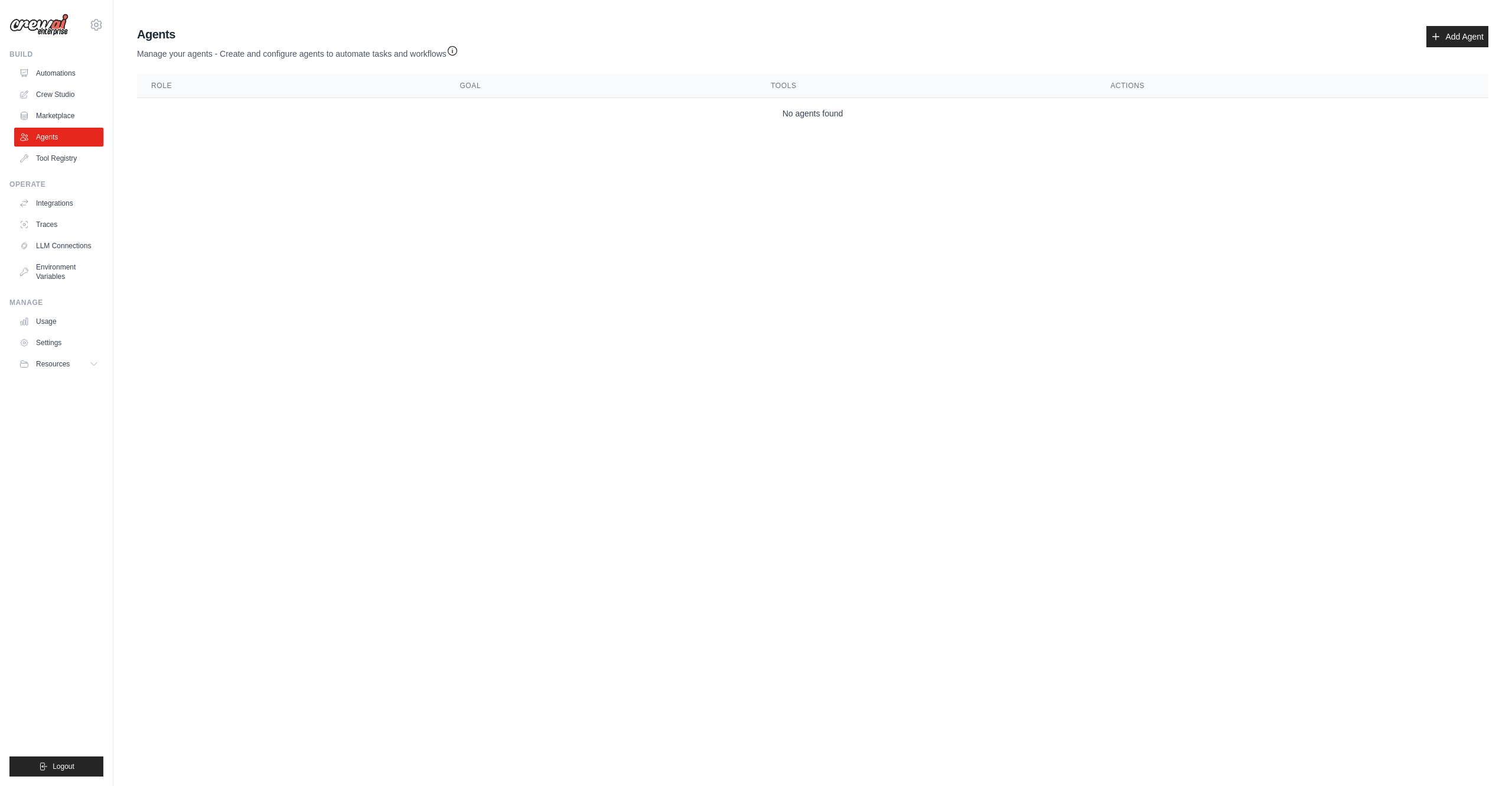
click at [339, 122] on td "No agents found" at bounding box center [812, 113] width 1351 height 31
click at [1454, 35] on link "Add Agent" at bounding box center [1457, 37] width 62 height 22
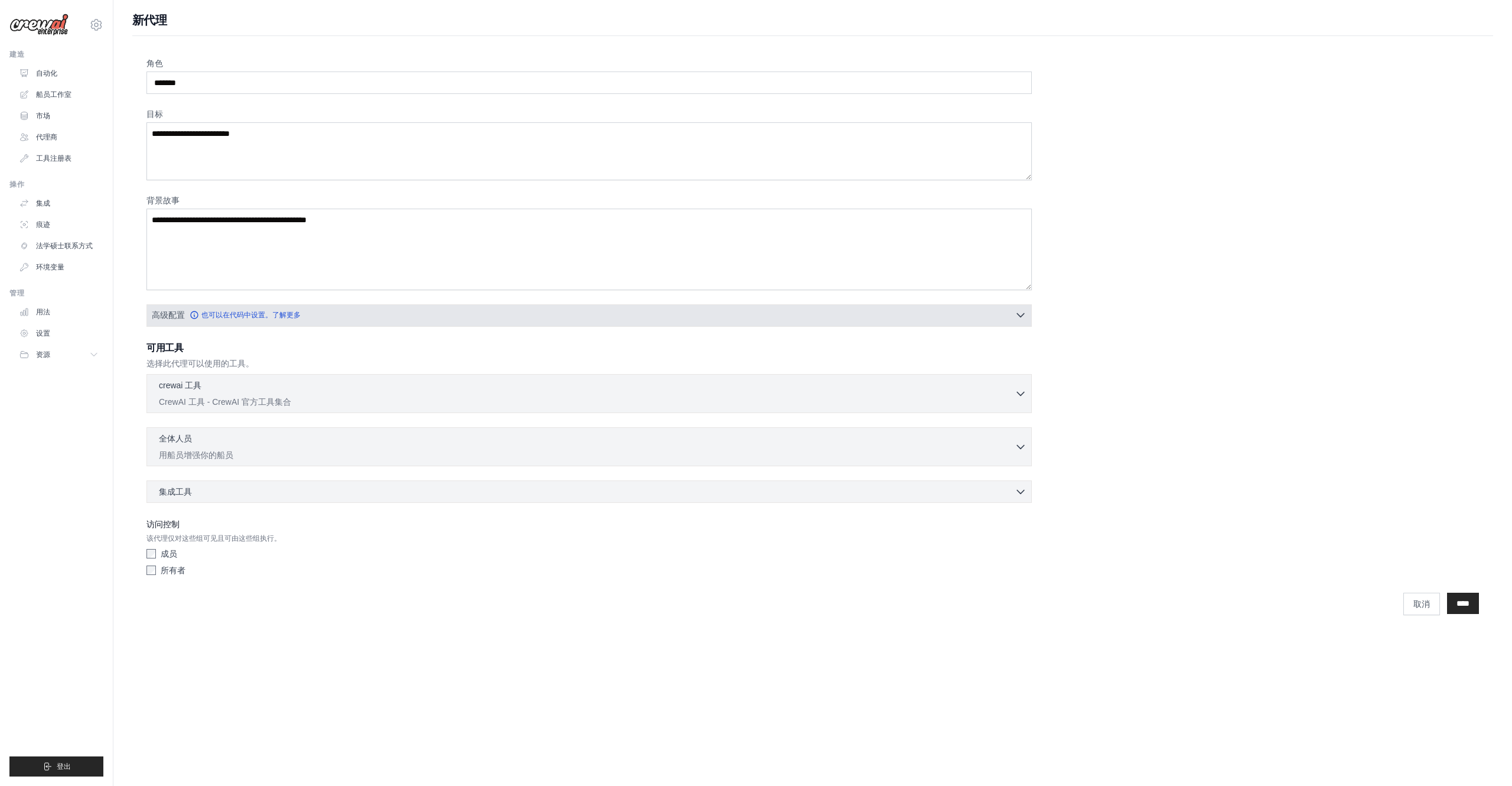
click at [182, 315] on font "高级配置" at bounding box center [169, 314] width 33 height 9
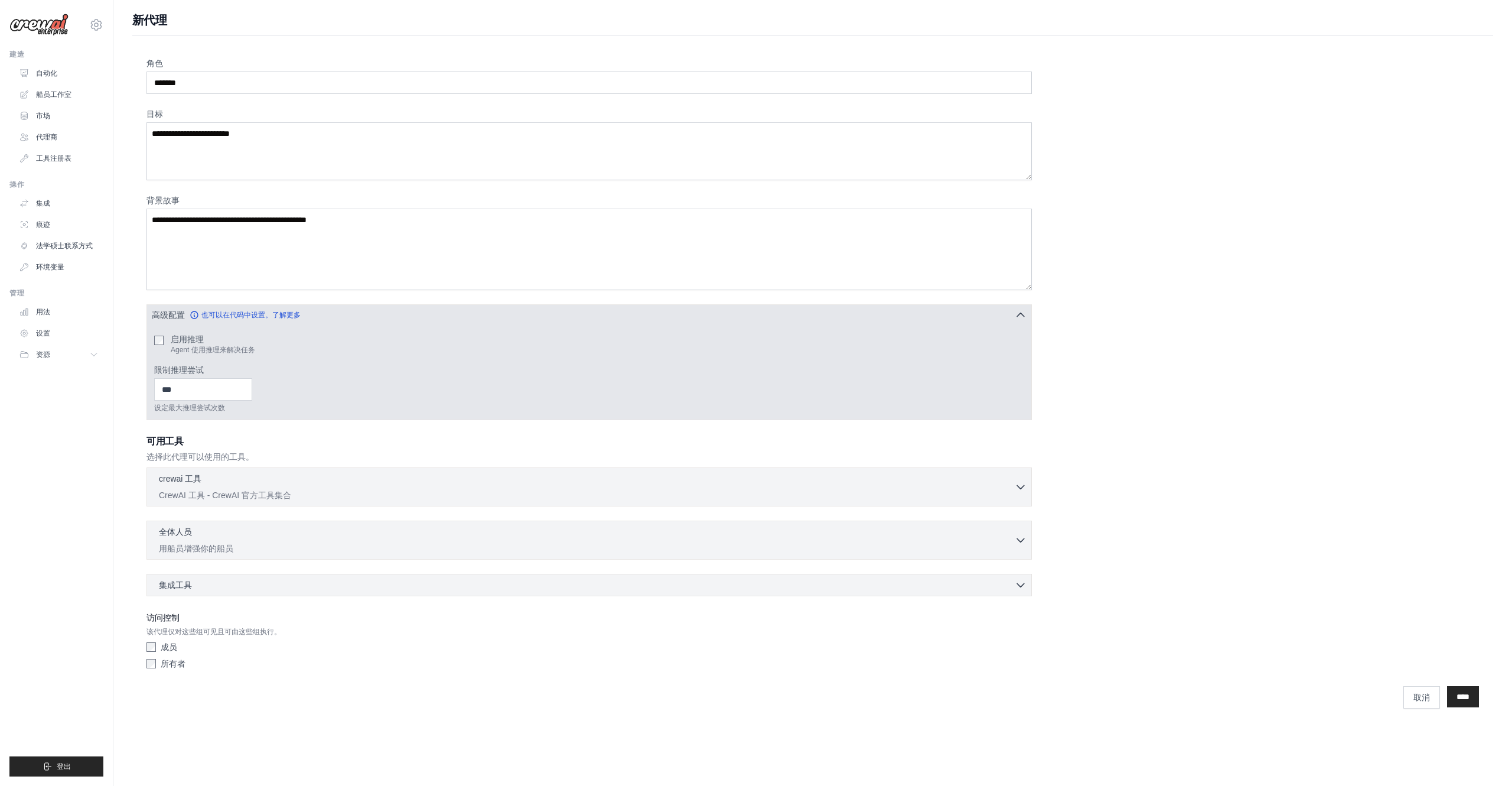
click at [182, 315] on font "高级配置" at bounding box center [169, 314] width 33 height 9
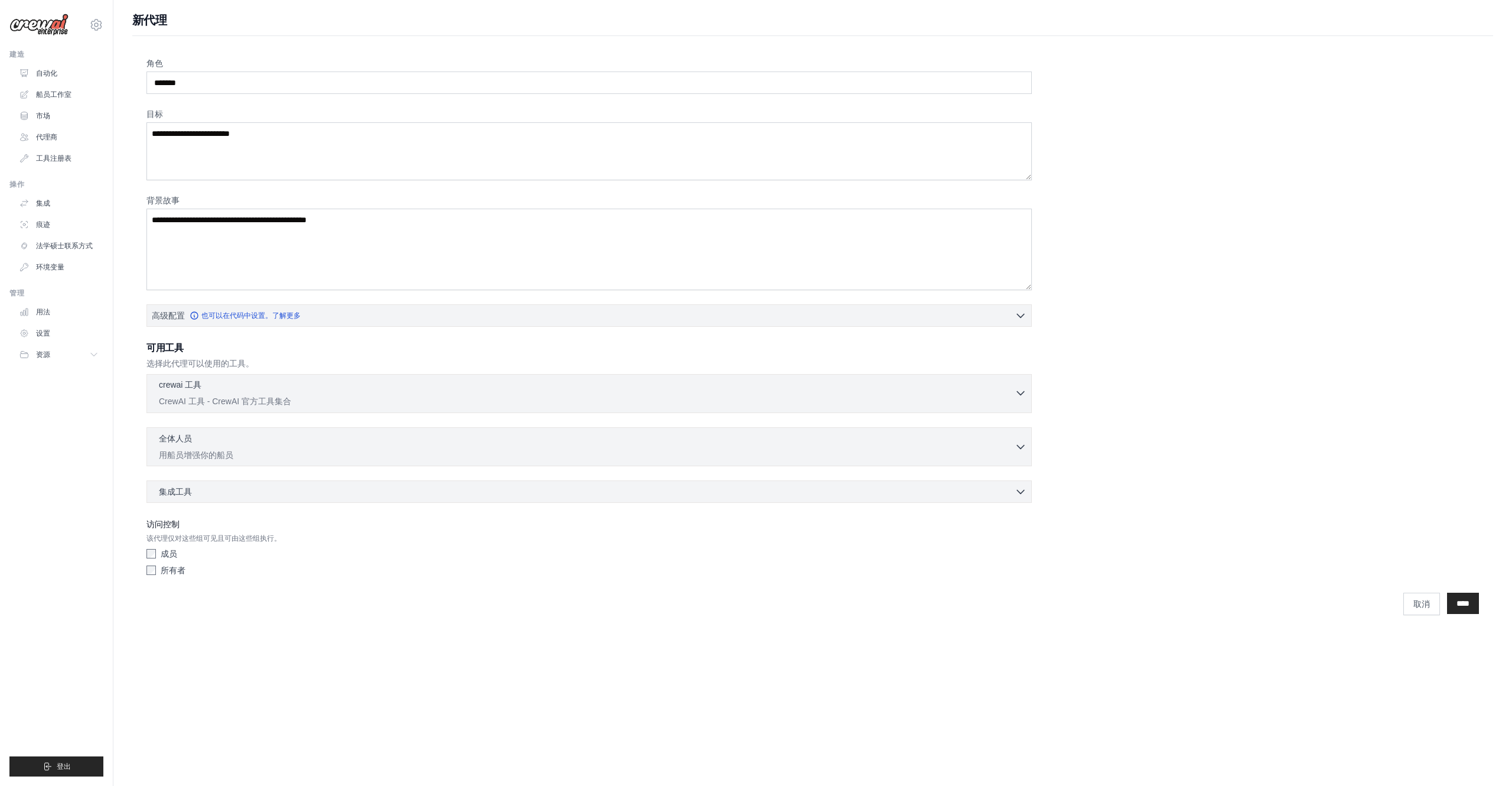
click at [203, 398] on font "CrewAI 工具 - CrewAI 官方工具集合" at bounding box center [225, 401] width 133 height 9
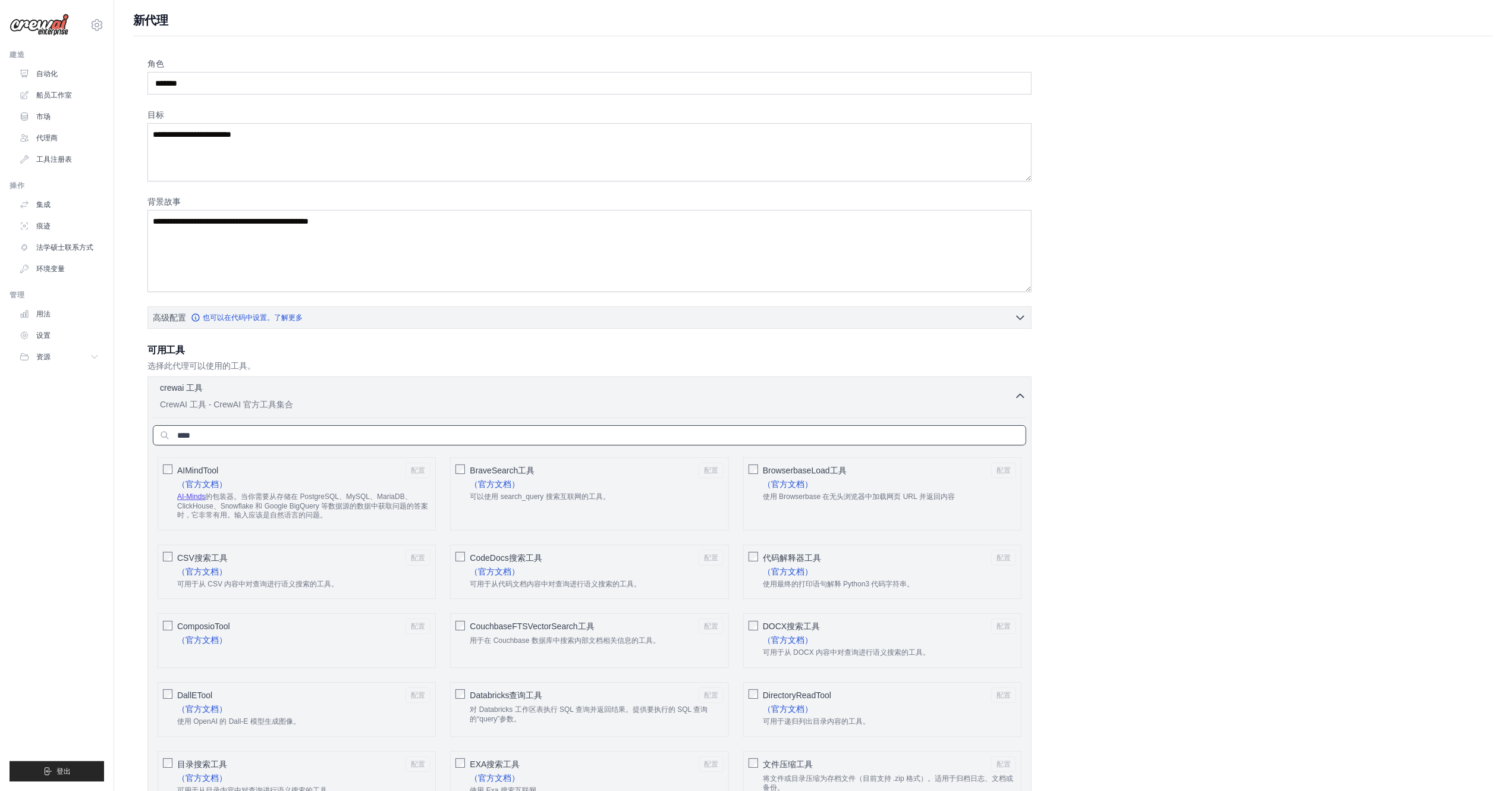
click at [279, 429] on input "text" at bounding box center [590, 435] width 874 height 20
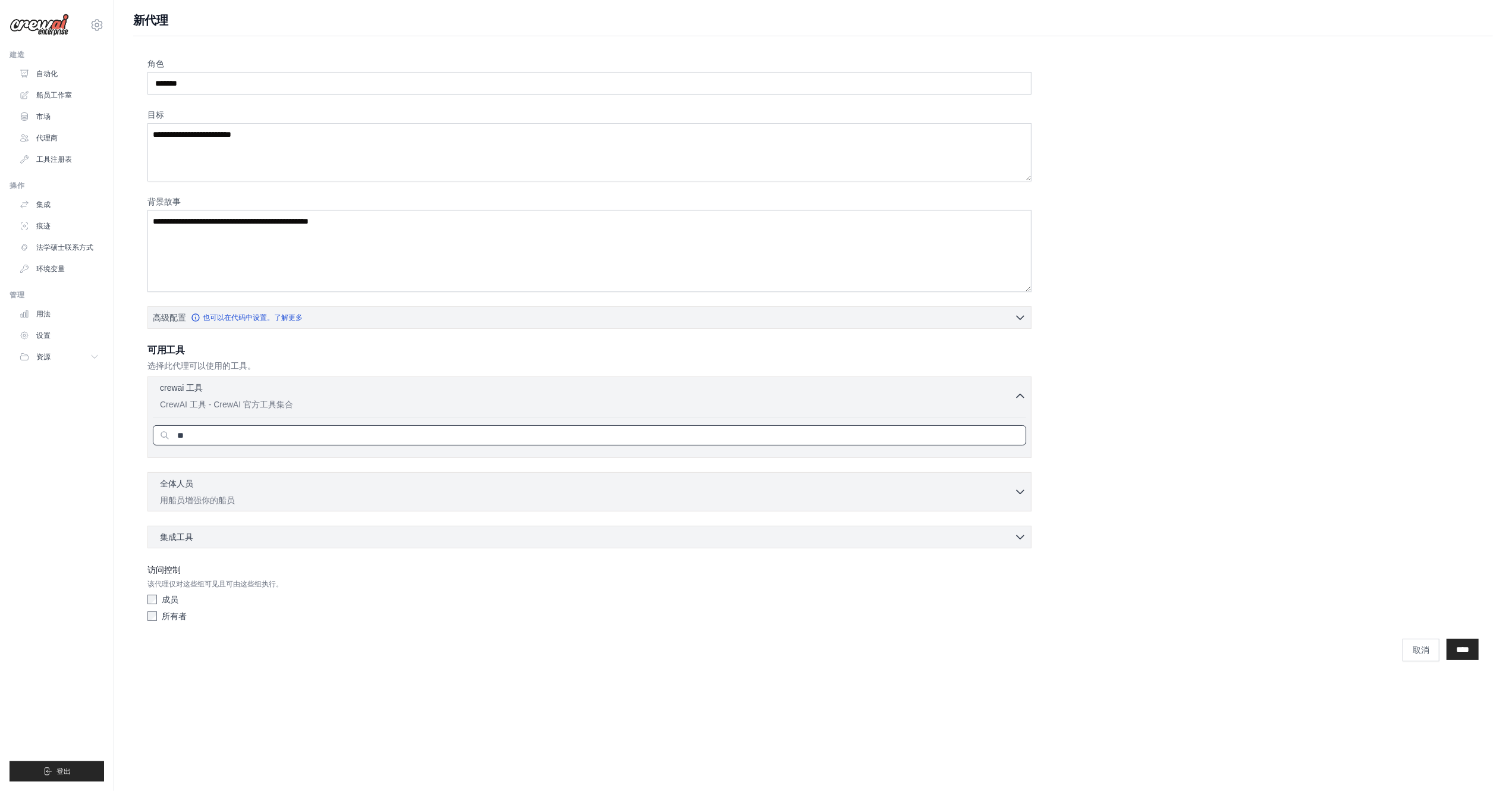
type input "*"
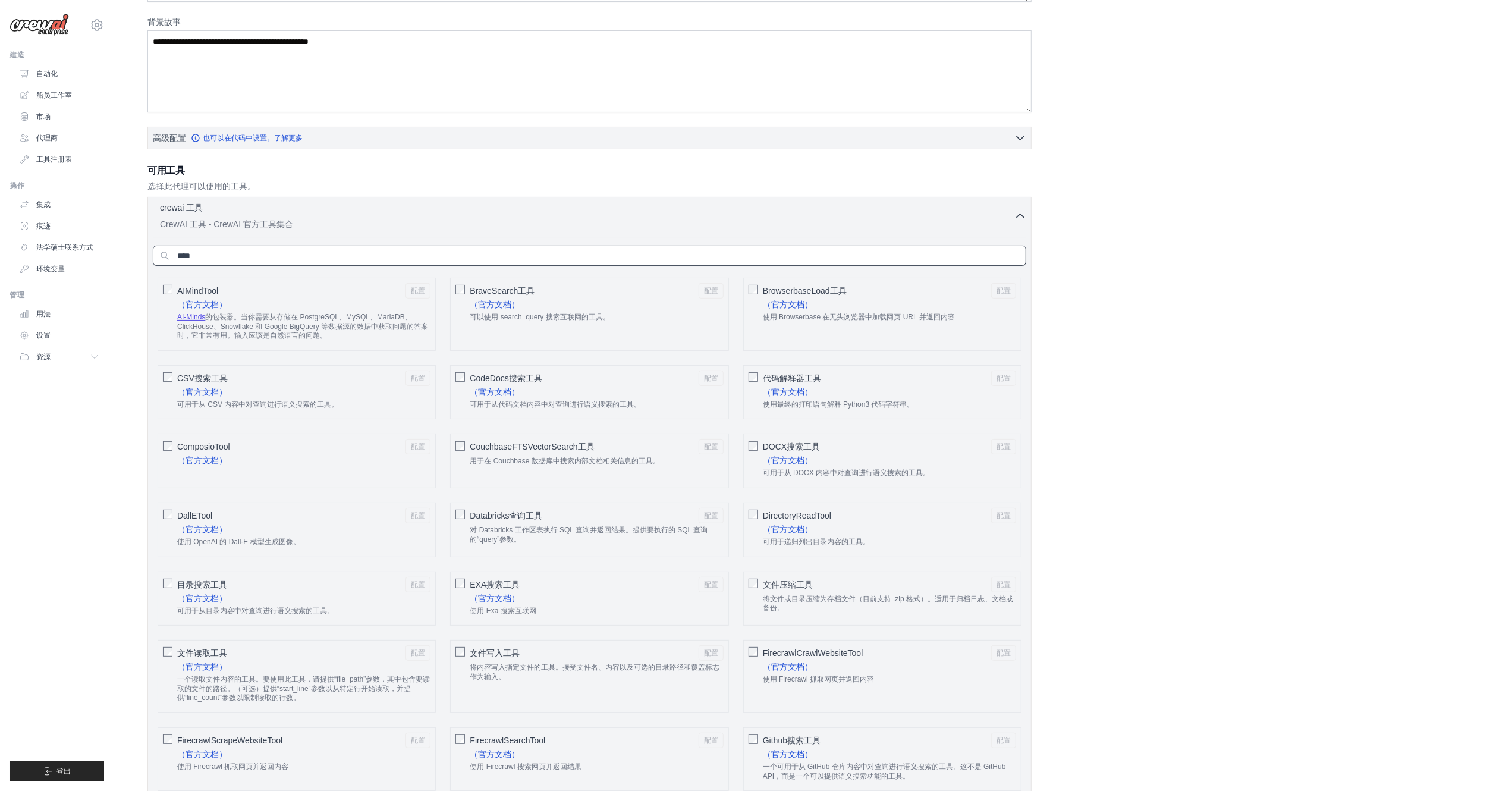
scroll to position [179, 0]
click at [1019, 206] on button "crewai 工具 已选择 0 个 CrewAI 工具 - CrewAI 官方工具集合" at bounding box center [590, 216] width 874 height 28
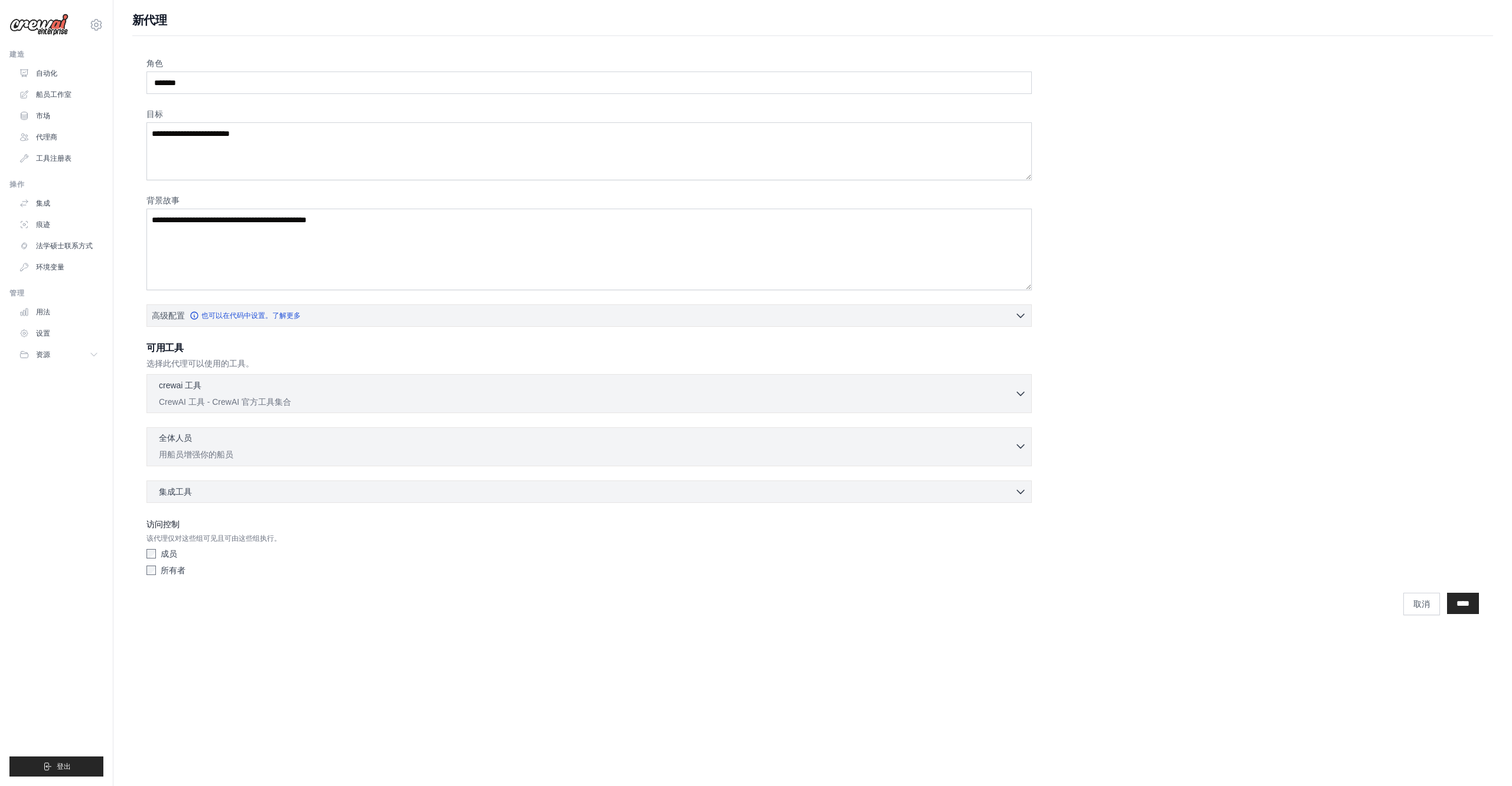
click at [228, 442] on div "全体人员 已选择 0 个" at bounding box center [586, 439] width 855 height 14
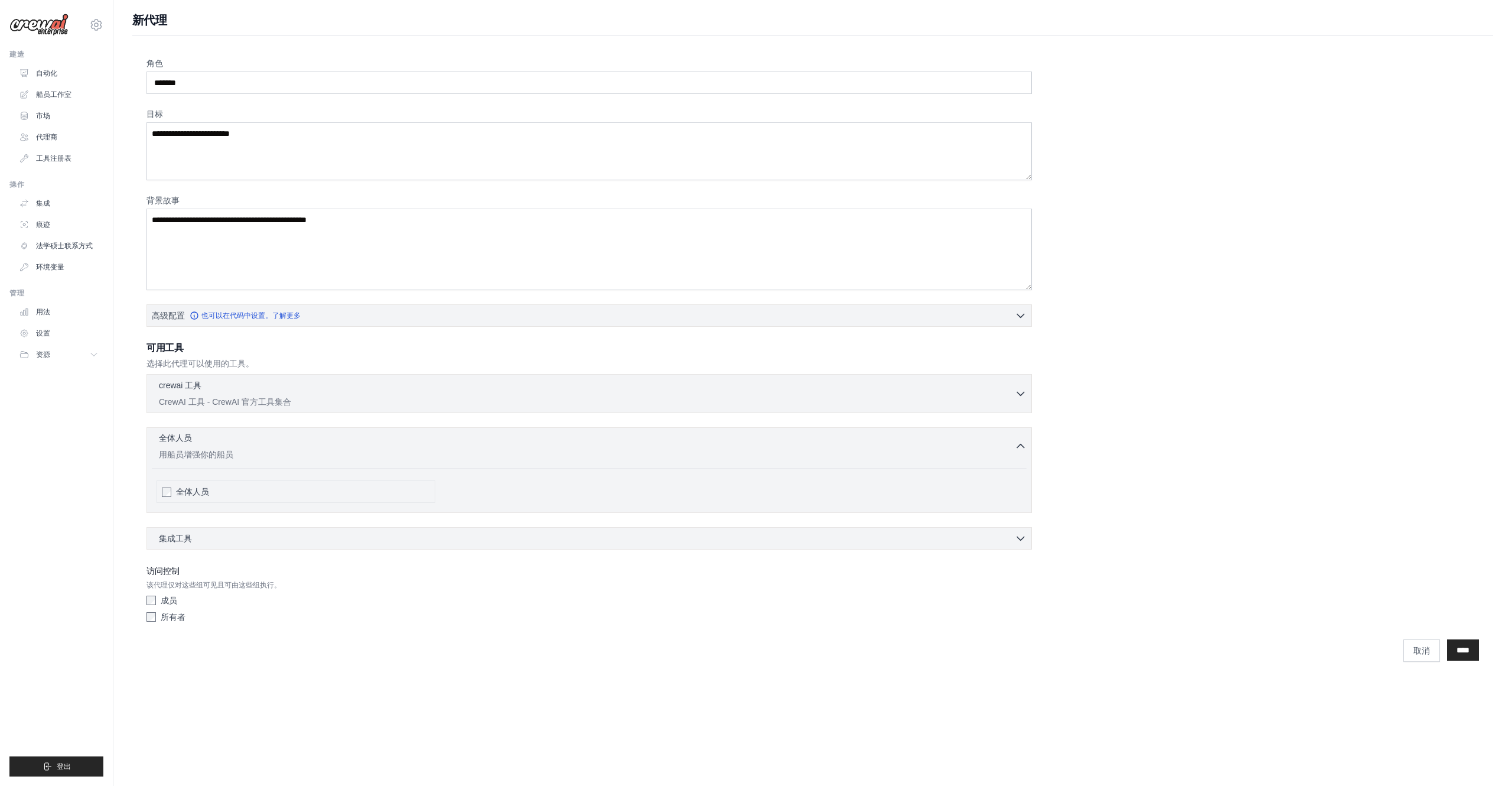
click at [236, 438] on div "全体人员 已选择 0 个" at bounding box center [586, 439] width 855 height 14
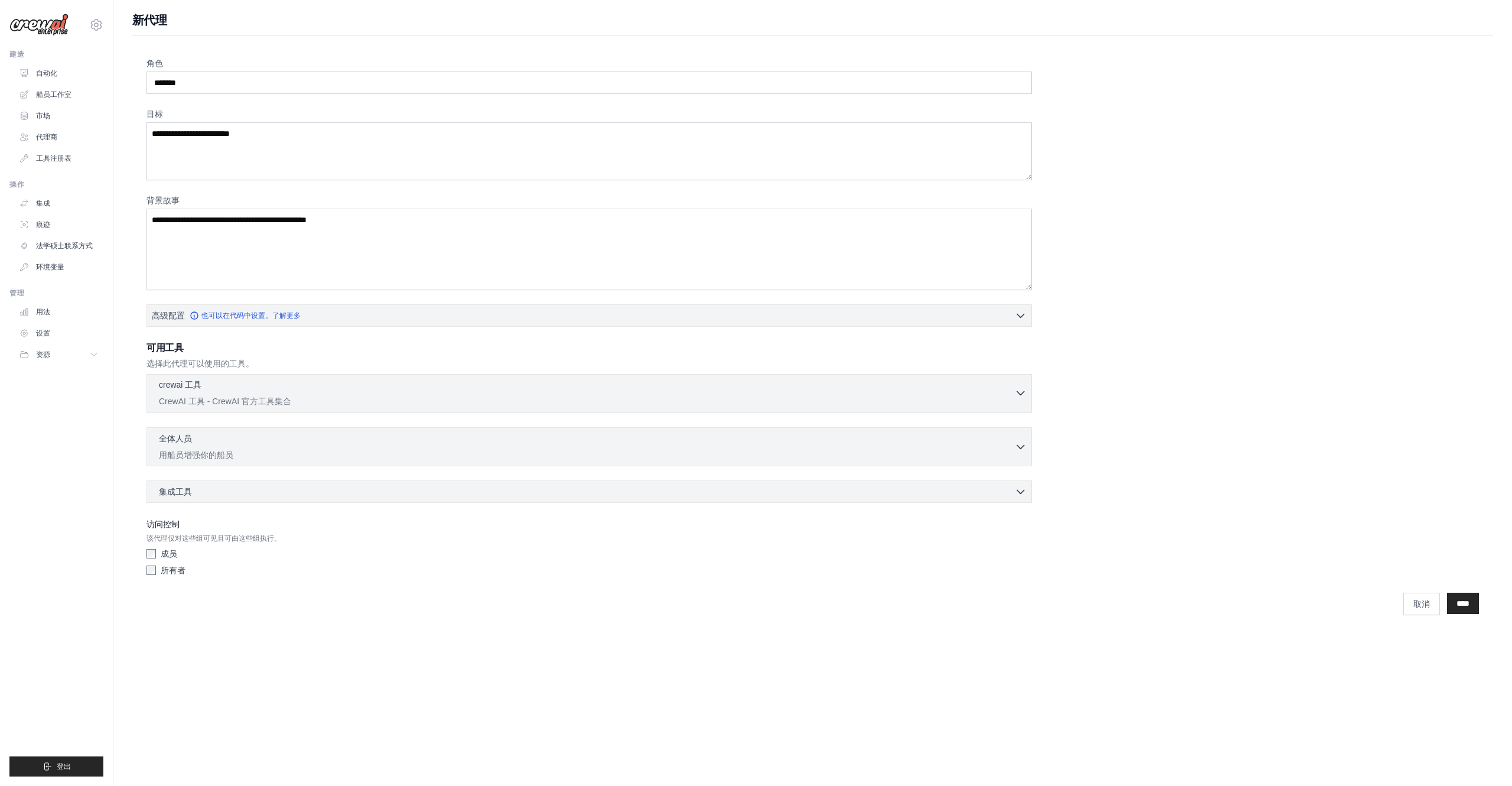
click at [247, 388] on div "crewai 工具 已选择 0 个" at bounding box center [586, 386] width 855 height 14
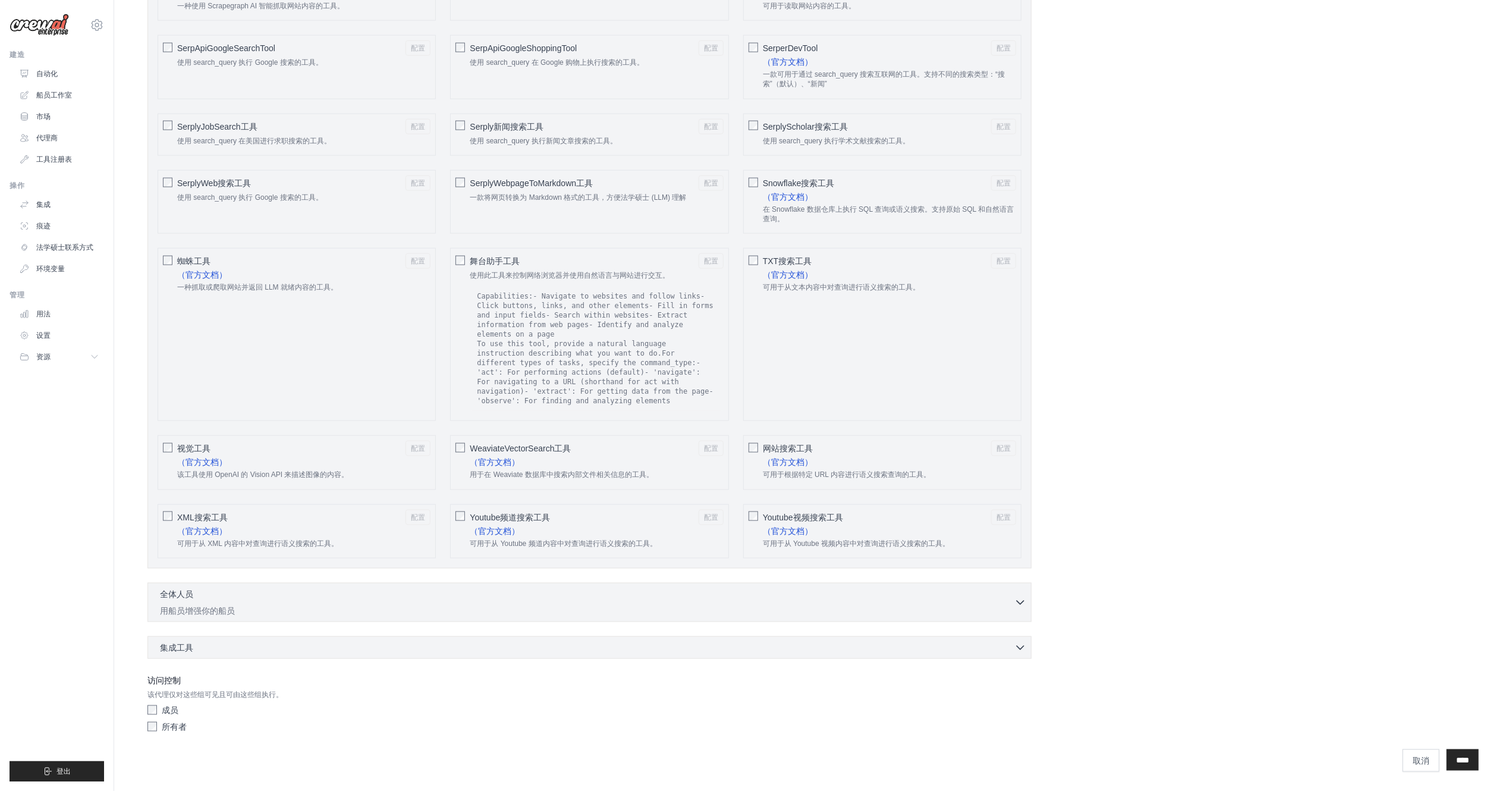
scroll to position [1524, 0]
click at [56, 157] on font "工具注册表" at bounding box center [55, 159] width 36 height 8
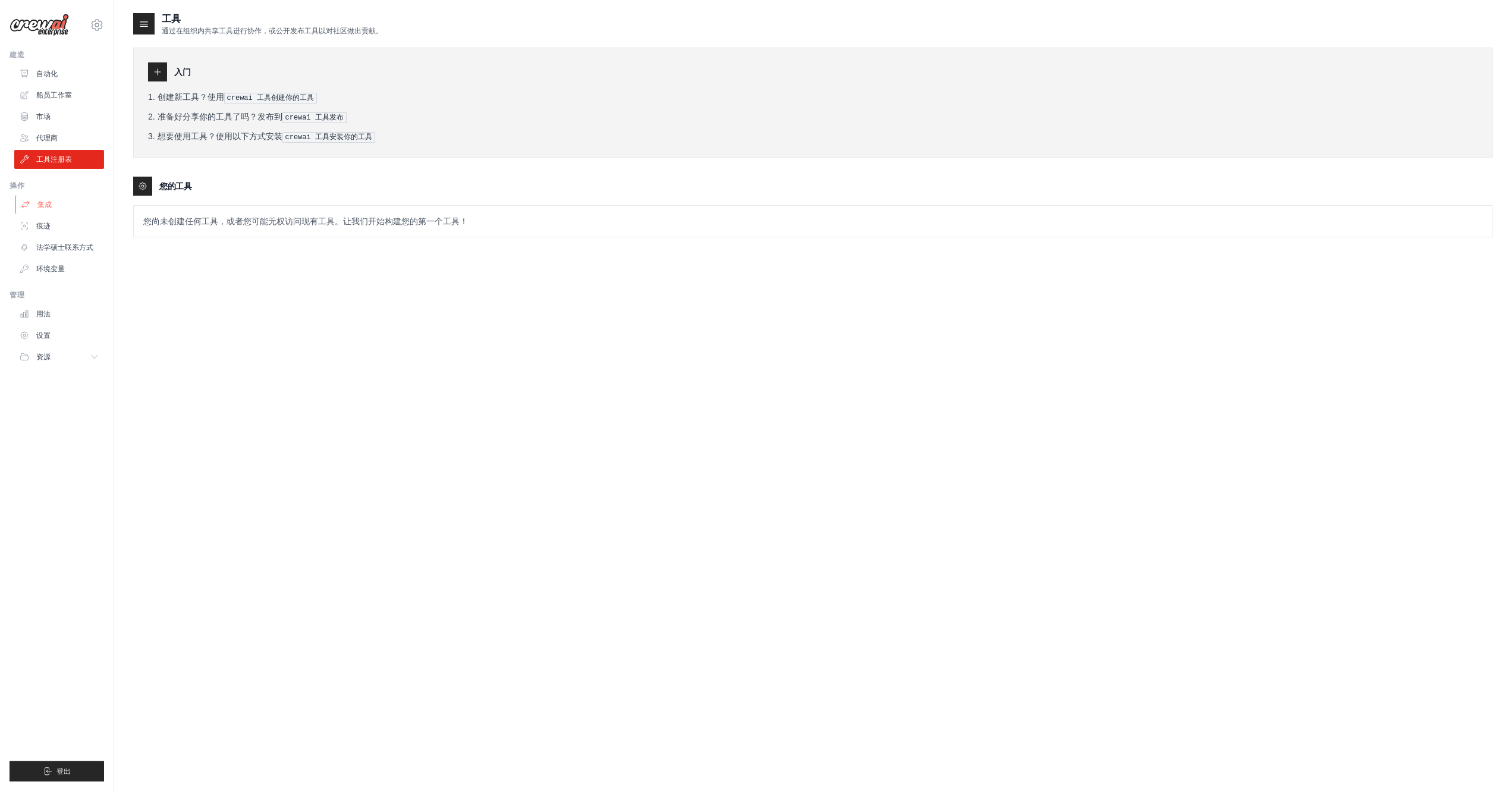
click at [57, 211] on link "集成" at bounding box center [60, 205] width 90 height 19
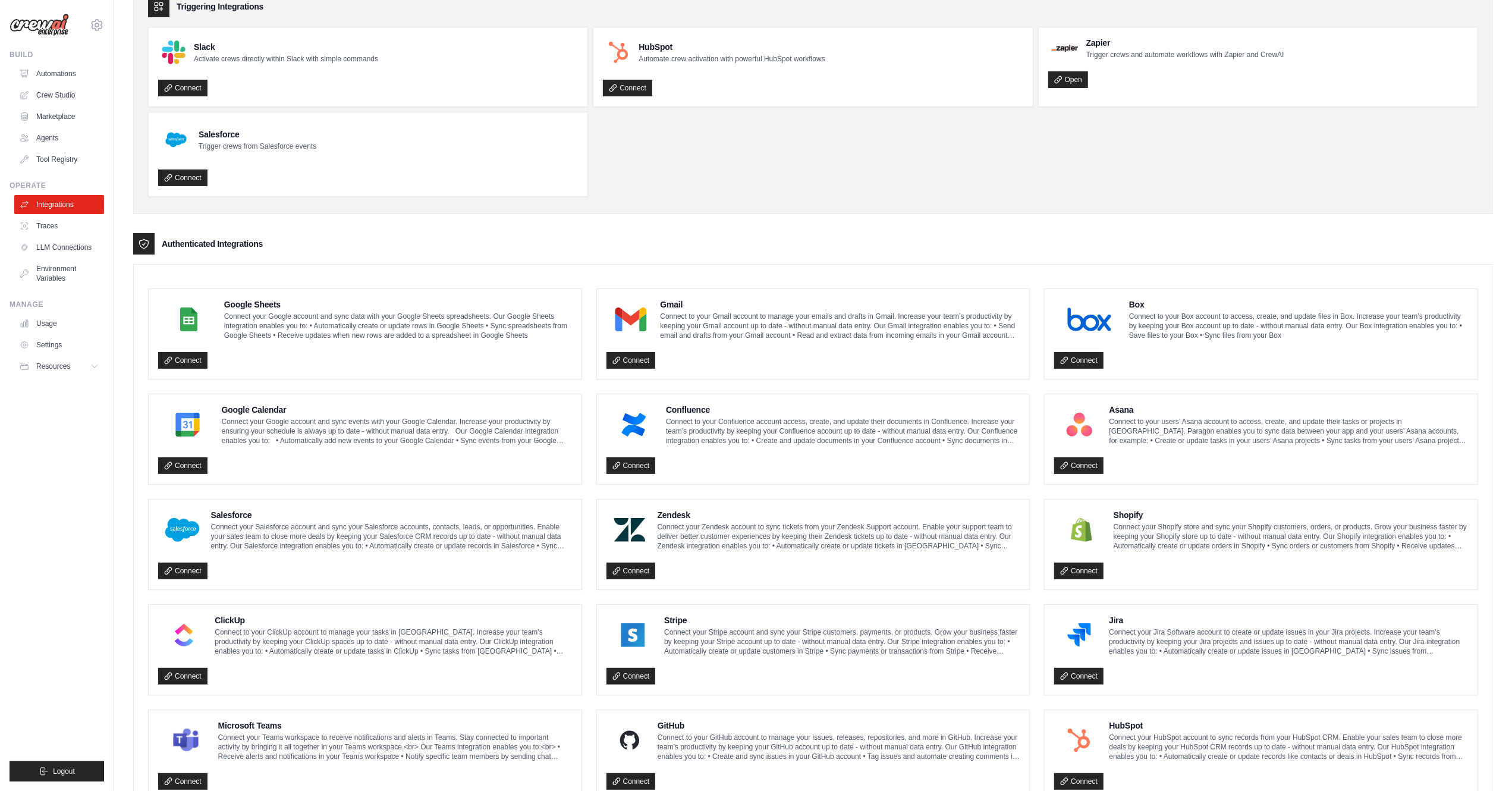
scroll to position [24, 0]
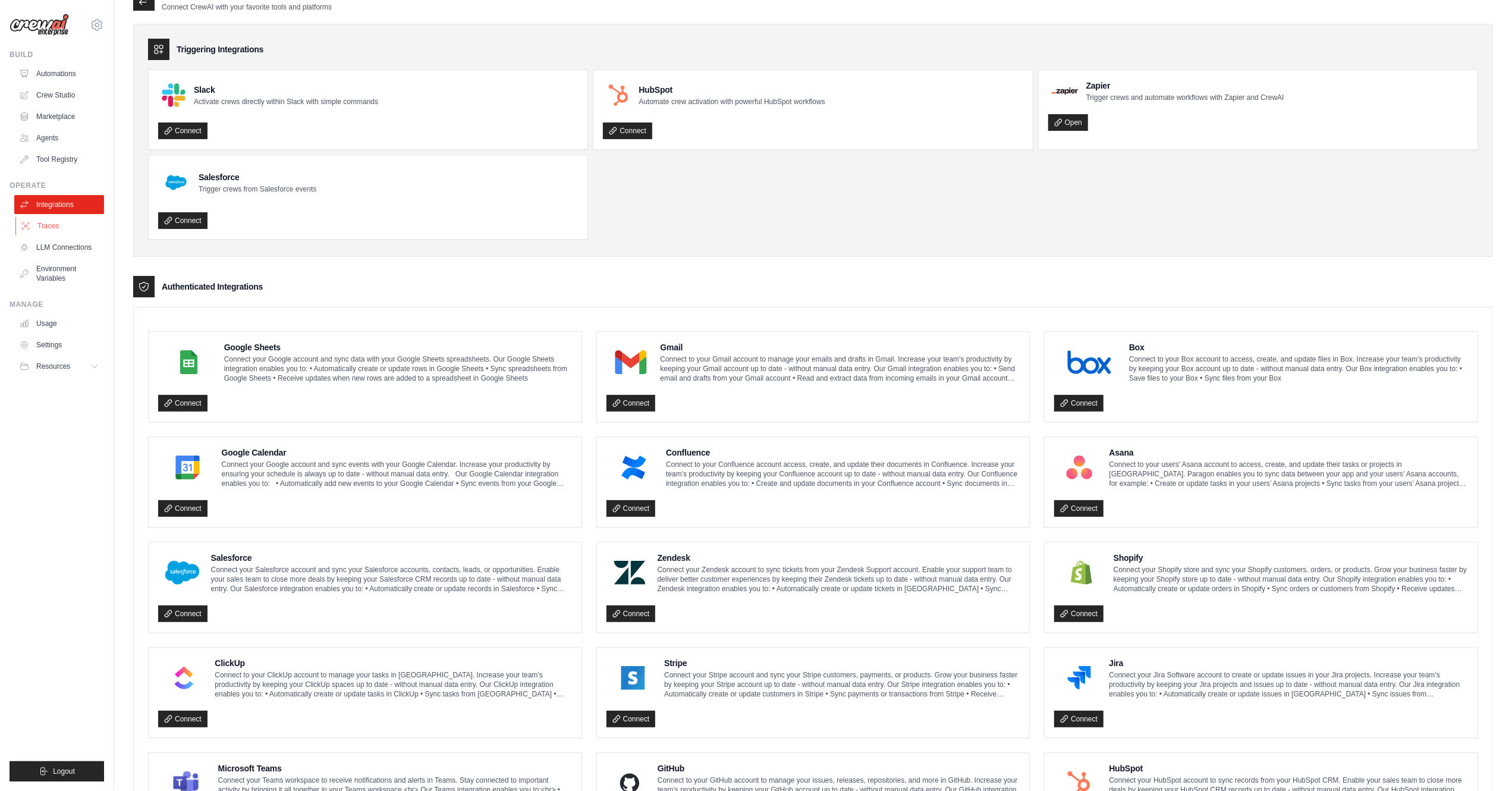
click at [69, 226] on link "Traces" at bounding box center [60, 226] width 90 height 19
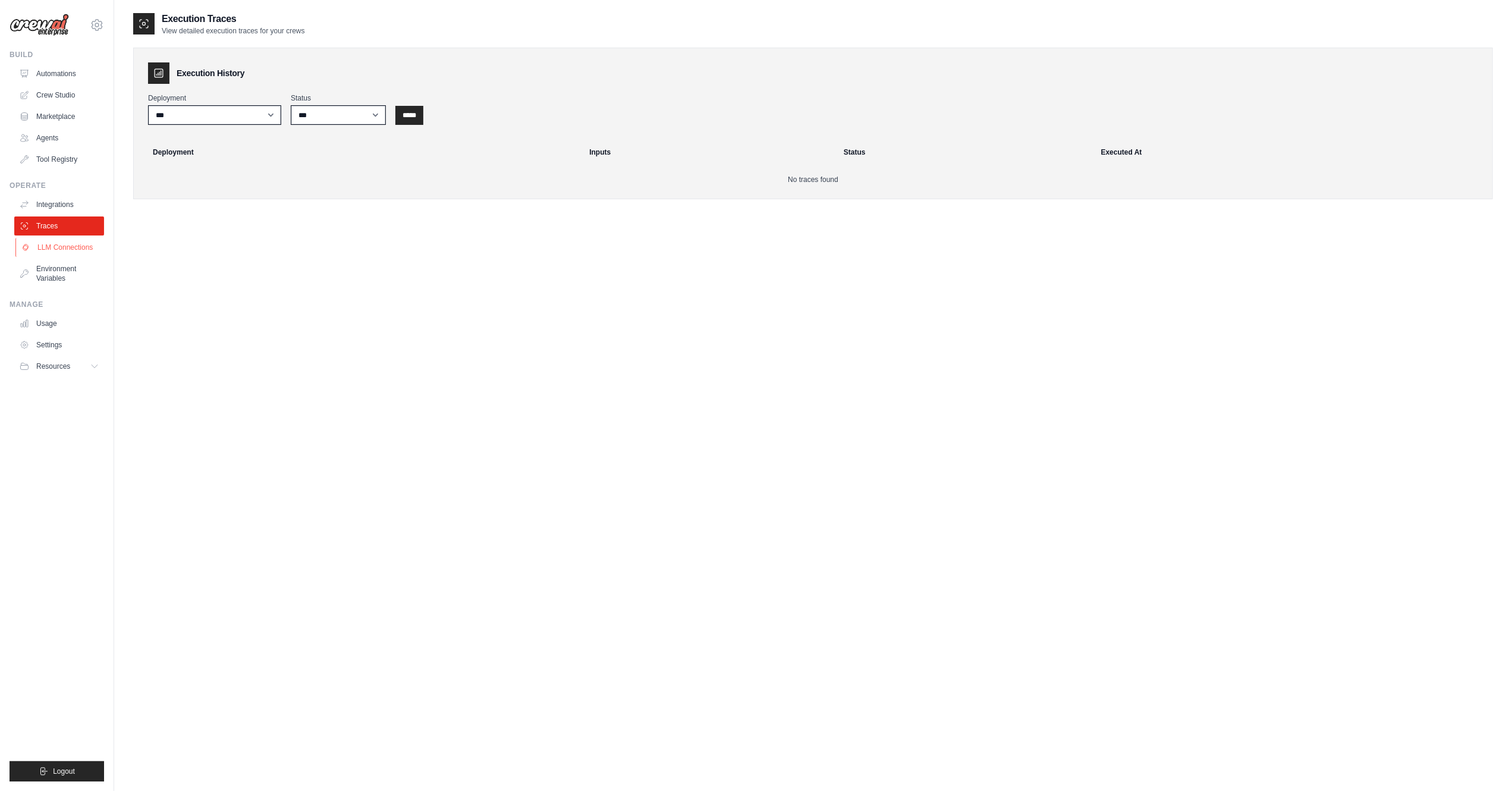
click at [72, 252] on link "LLM Connections" at bounding box center [60, 247] width 90 height 19
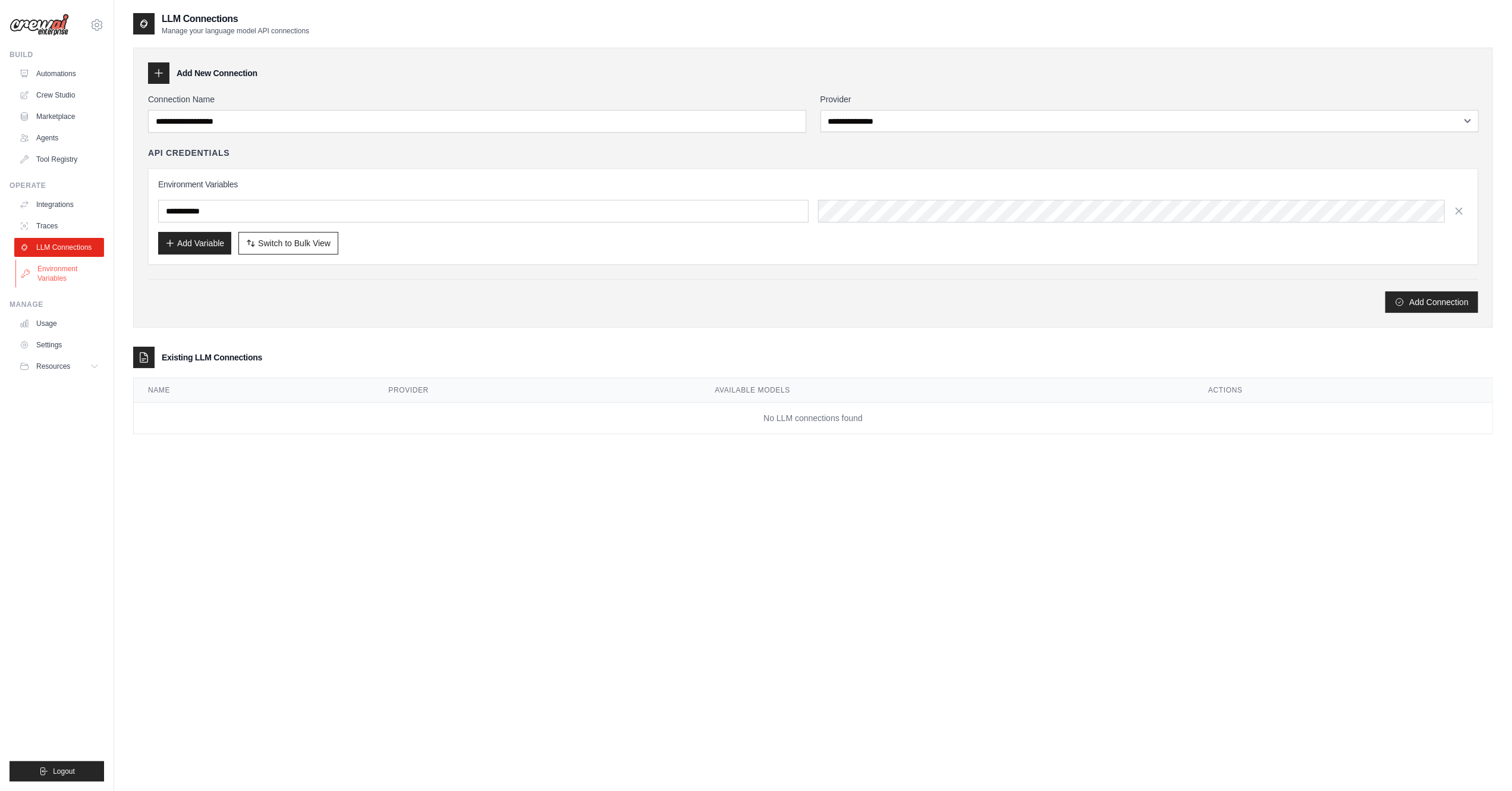
click at [72, 269] on link "Environment Variables" at bounding box center [60, 273] width 90 height 28
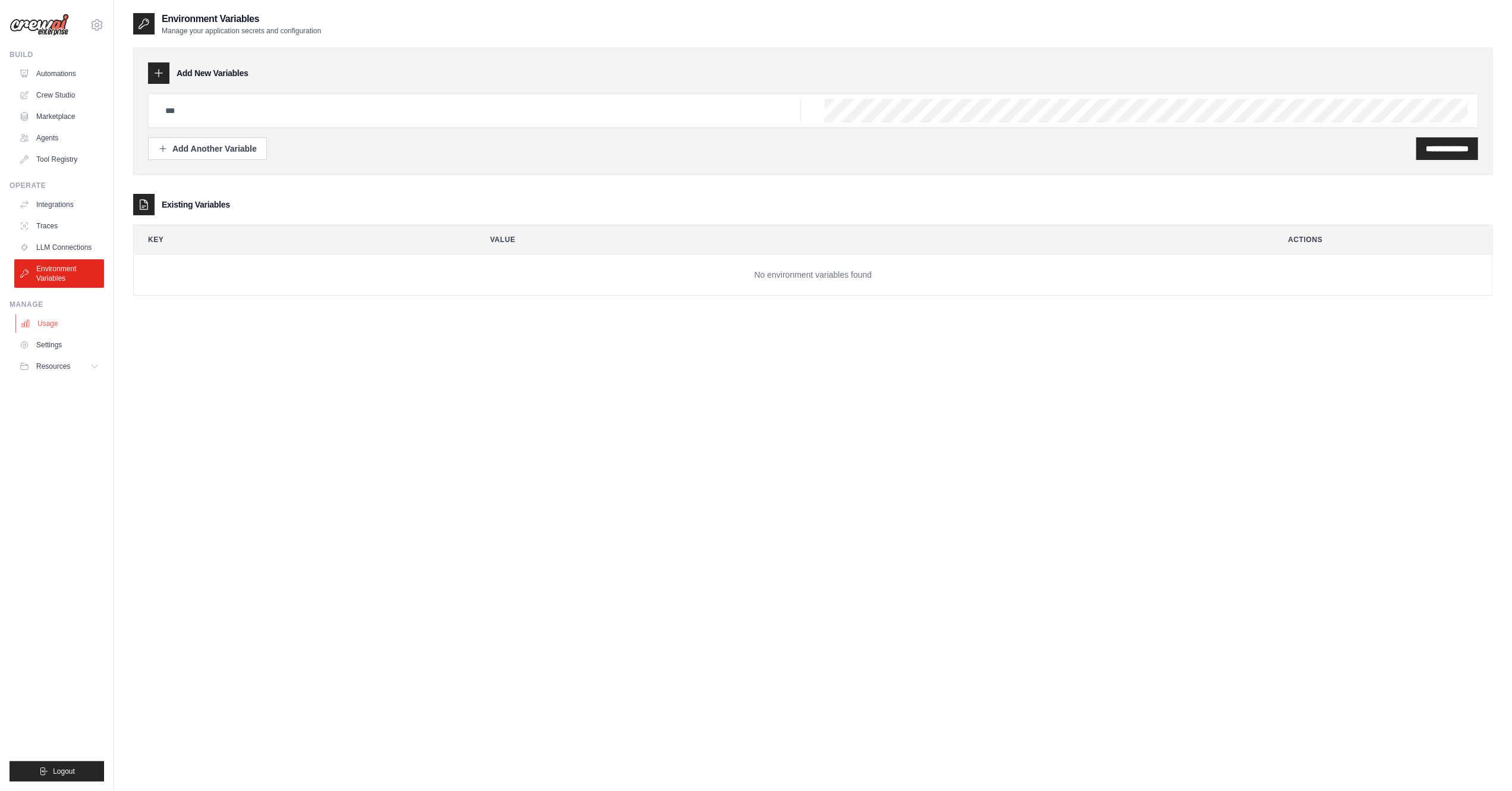
click at [66, 321] on link "Usage" at bounding box center [60, 324] width 90 height 19
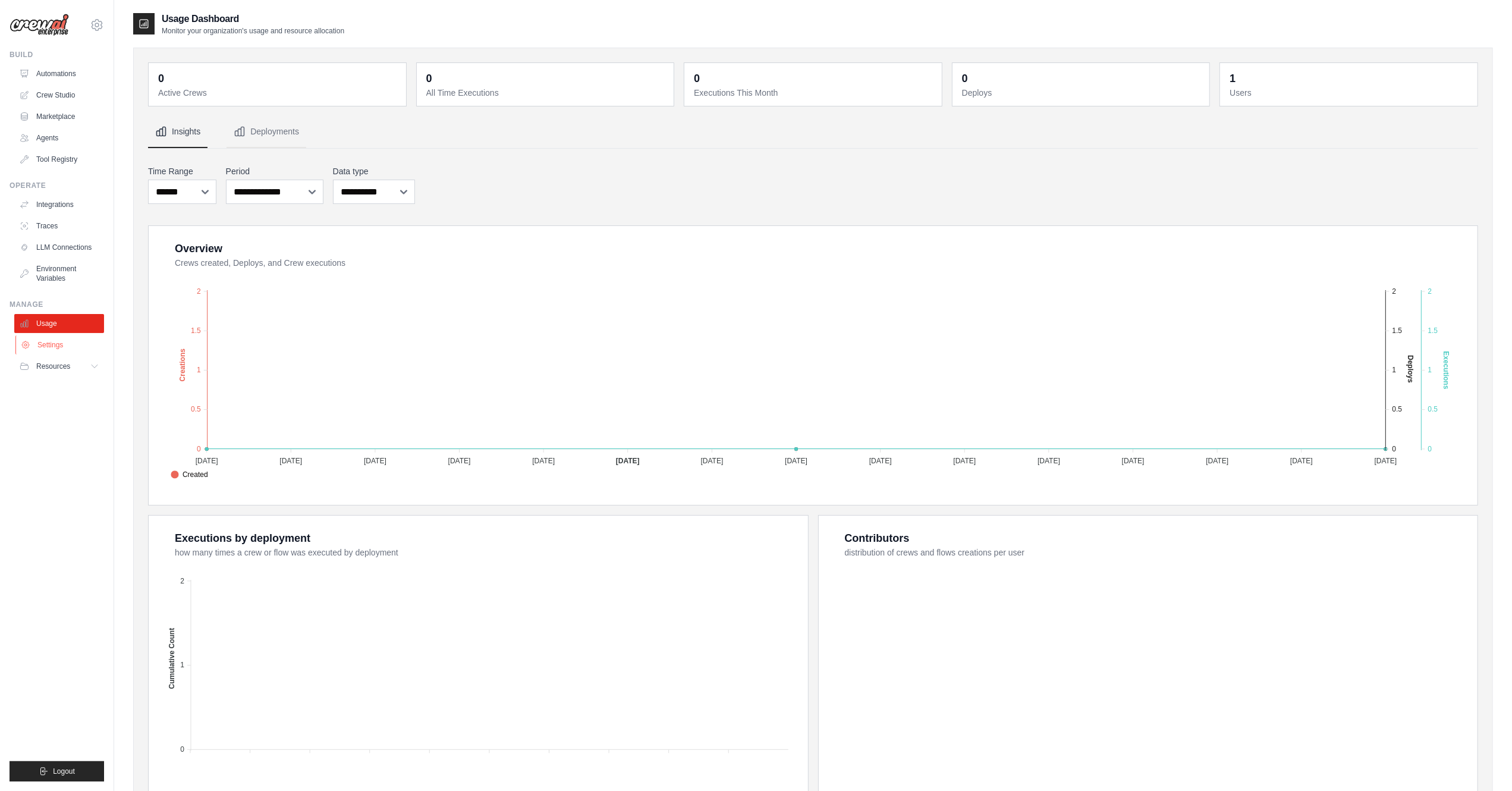
click at [66, 345] on link "Settings" at bounding box center [60, 345] width 90 height 19
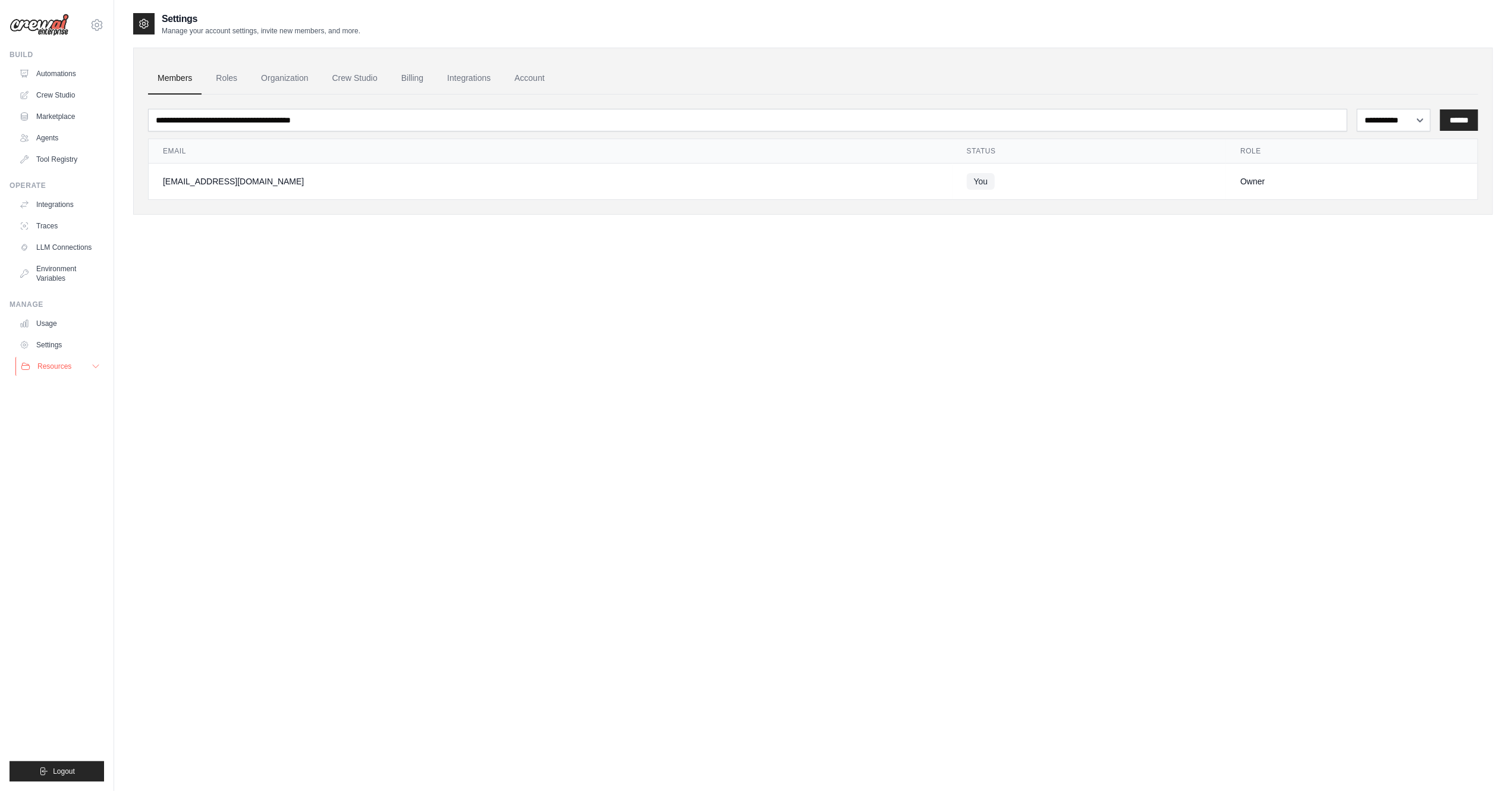
click at [66, 366] on span "Resources" at bounding box center [54, 366] width 34 height 9
